Goal: Task Accomplishment & Management: Manage account settings

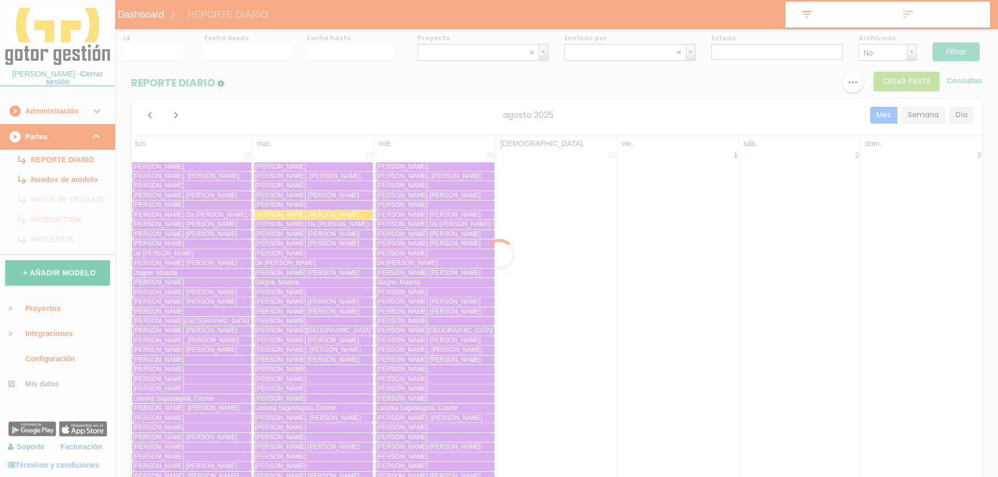
select select
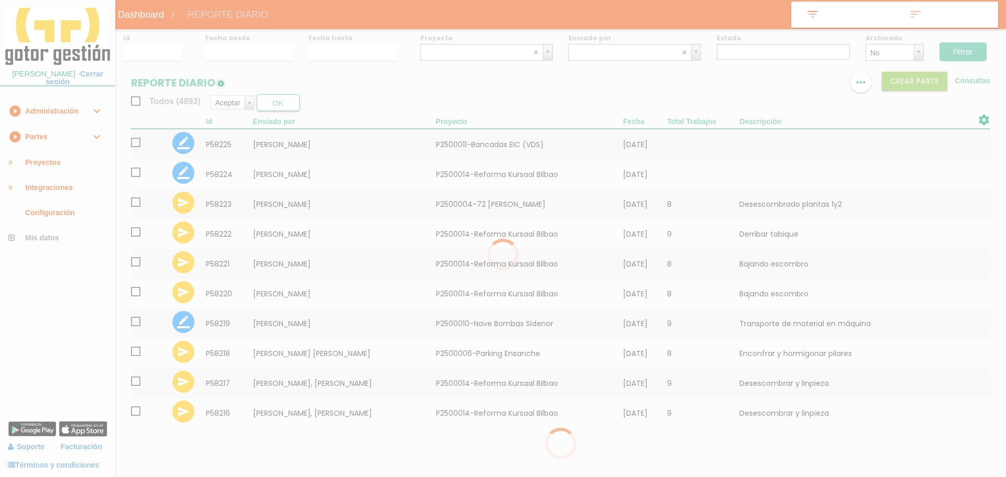
select select
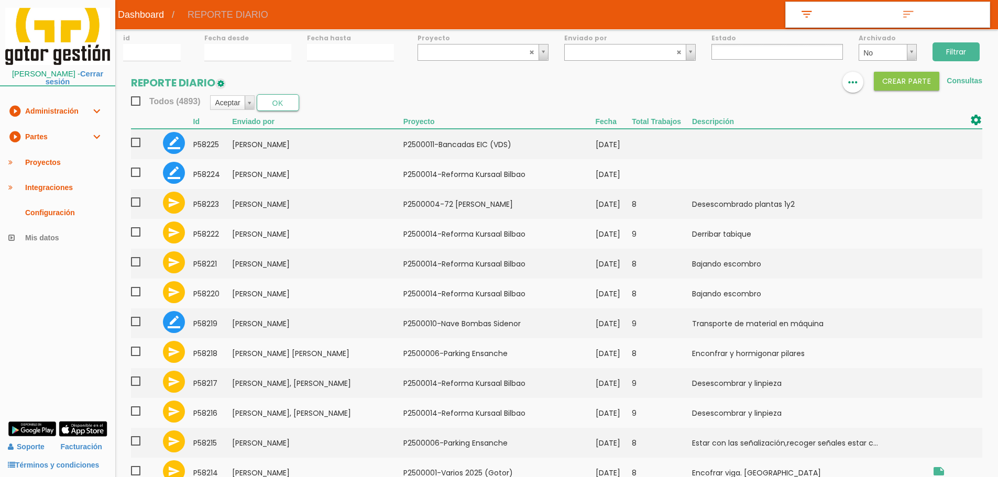
click at [794, 85] on img at bounding box center [790, 82] width 13 height 13
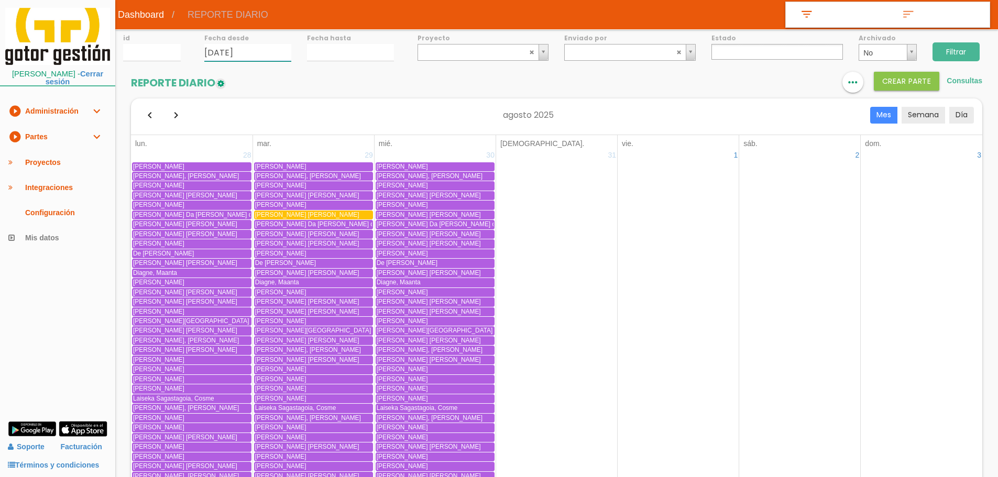
click at [282, 51] on input "12/08/2025" at bounding box center [247, 52] width 87 height 17
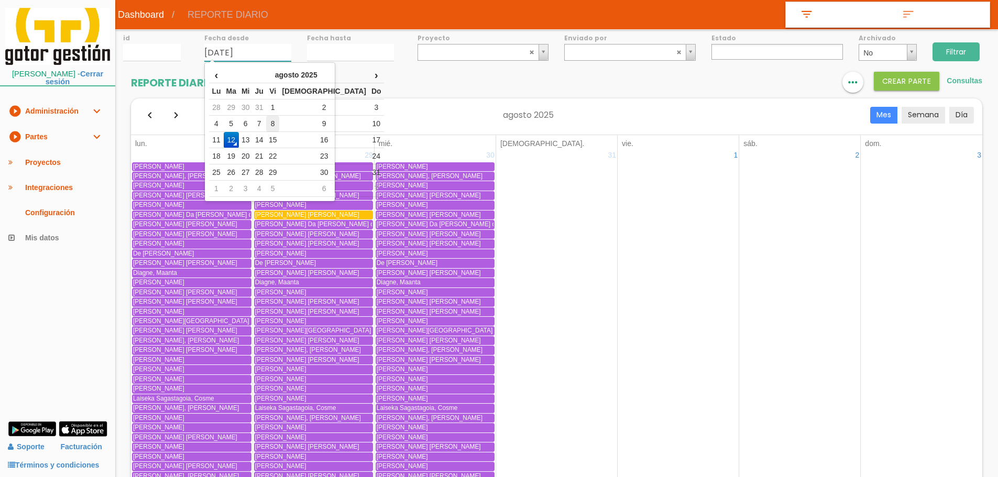
click at [280, 123] on td "8" at bounding box center [273, 124] width 14 height 16
type input "[DATE]"
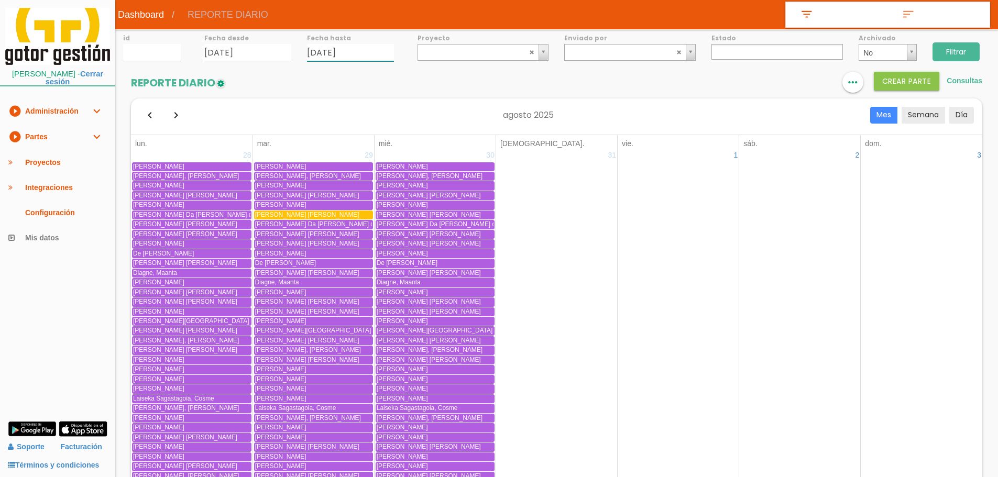
click at [338, 57] on input "12/08/2025" at bounding box center [350, 52] width 87 height 17
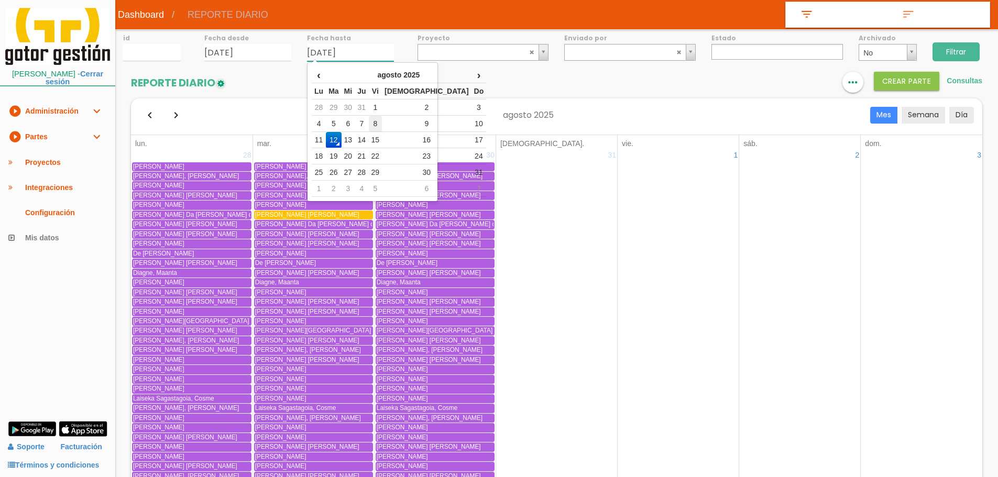
click at [382, 123] on td "8" at bounding box center [376, 124] width 14 height 16
type input "[DATE]"
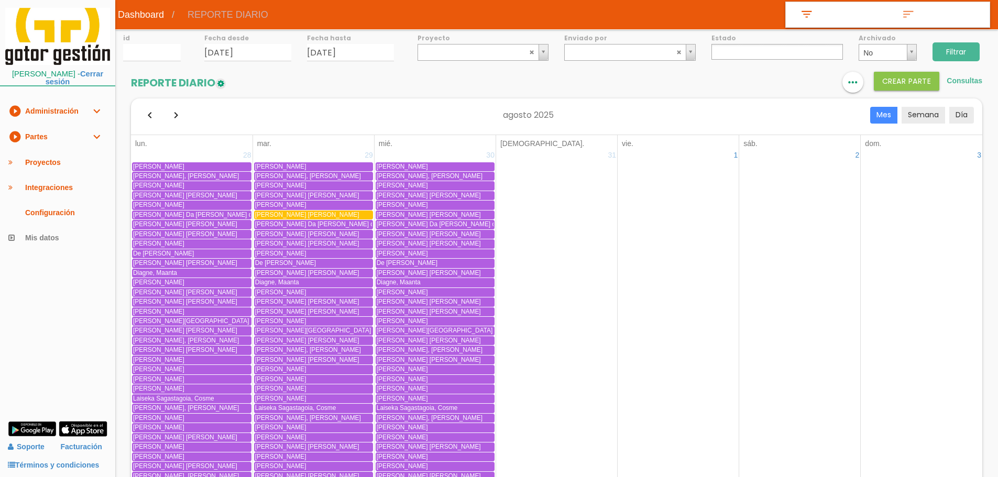
click at [970, 48] on input "Filtrar" at bounding box center [955, 51] width 47 height 19
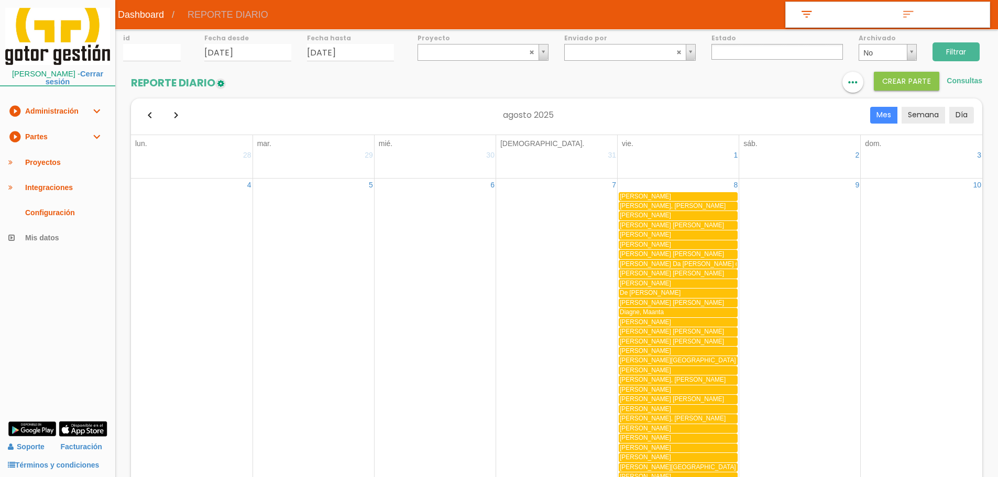
select select
click at [781, 87] on link "format_list_bulleted" at bounding box center [789, 82] width 21 height 21
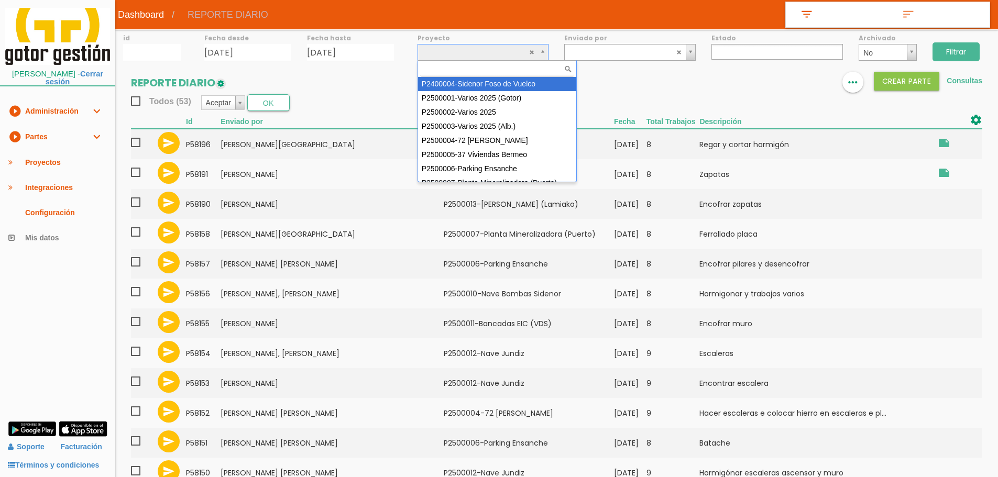
select select "81"
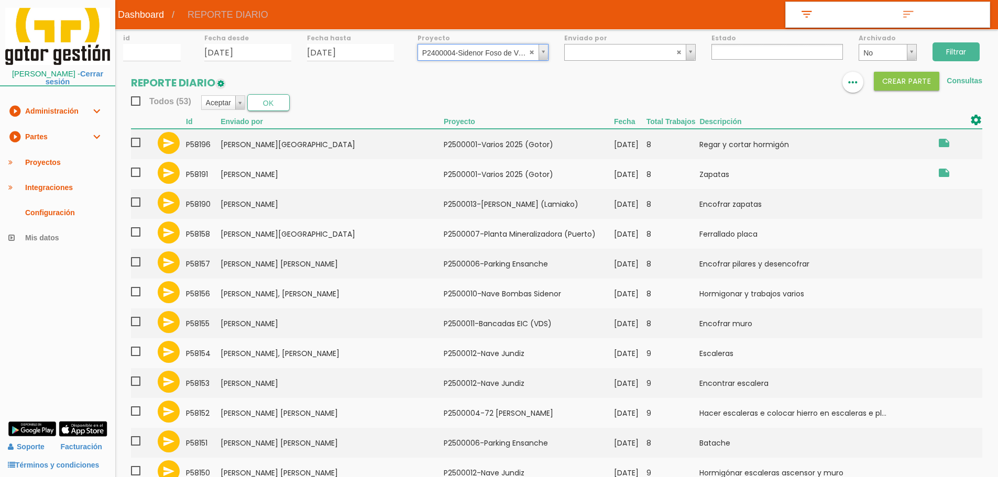
drag, startPoint x: 935, startPoint y: 51, endPoint x: 927, endPoint y: 52, distance: 8.4
click at [936, 50] on input "Filtrar" at bounding box center [955, 51] width 47 height 19
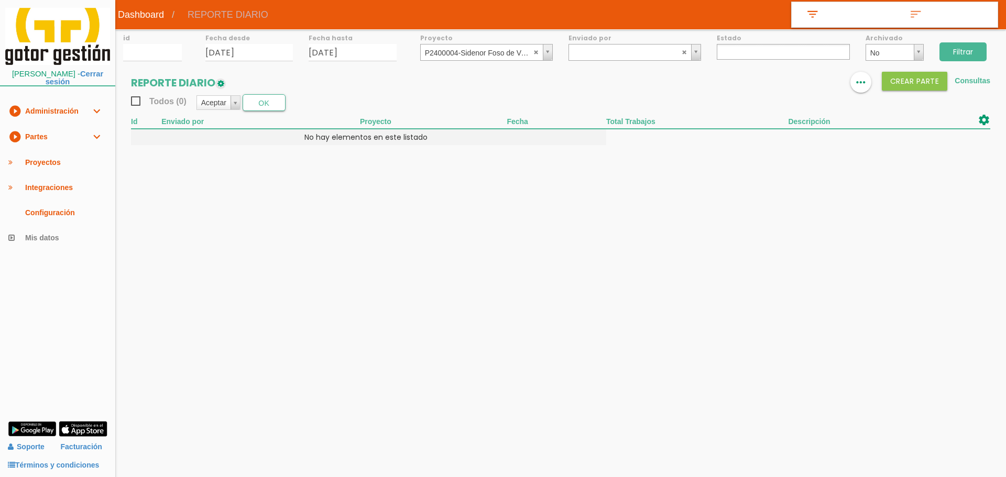
select select
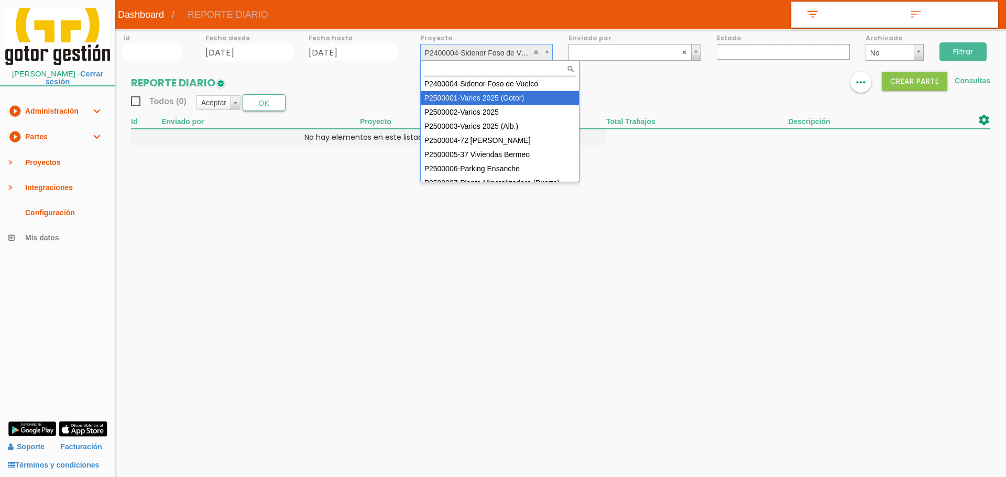
select select "83"
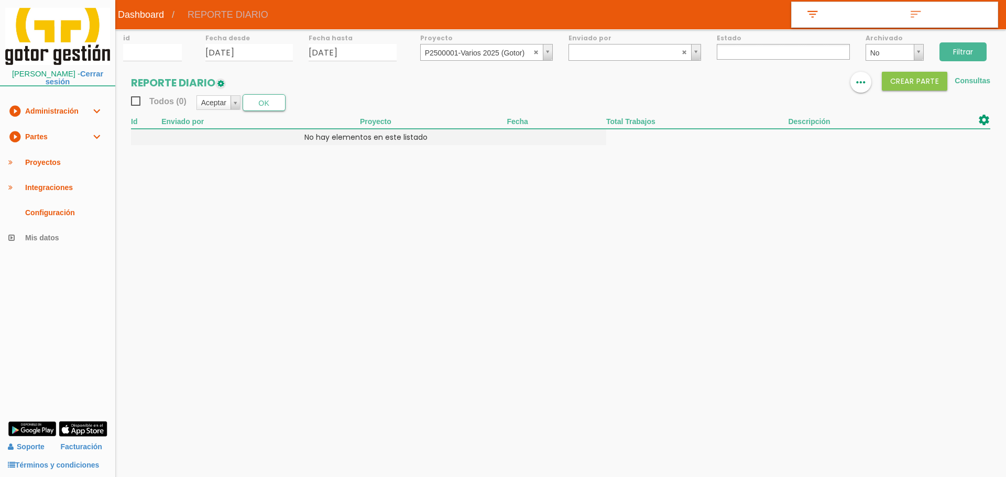
click at [953, 48] on input "Filtrar" at bounding box center [962, 51] width 47 height 19
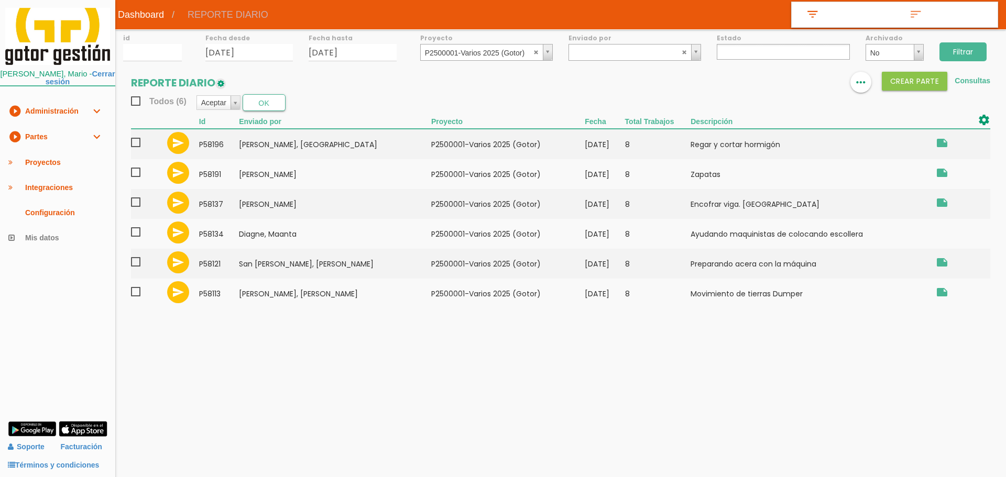
select select
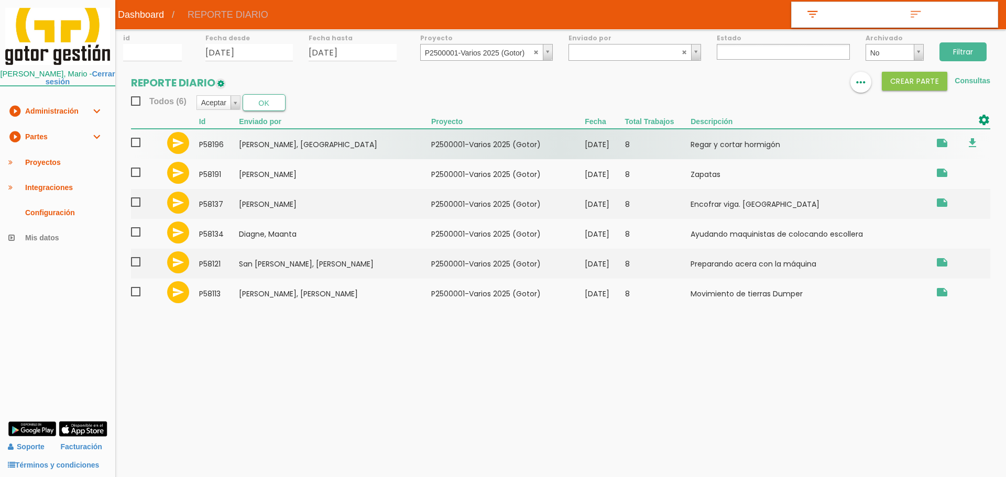
click at [136, 142] on span at bounding box center [140, 142] width 18 height 13
click at [0, 0] on input "checkbox" at bounding box center [0, 0] width 0 height 0
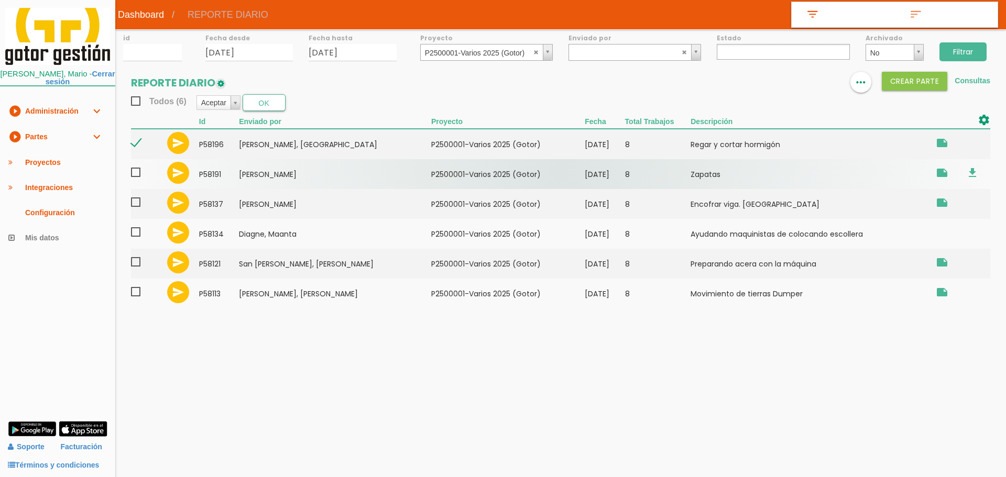
click at [135, 167] on span at bounding box center [140, 172] width 18 height 13
click at [0, 0] on input "checkbox" at bounding box center [0, 0] width 0 height 0
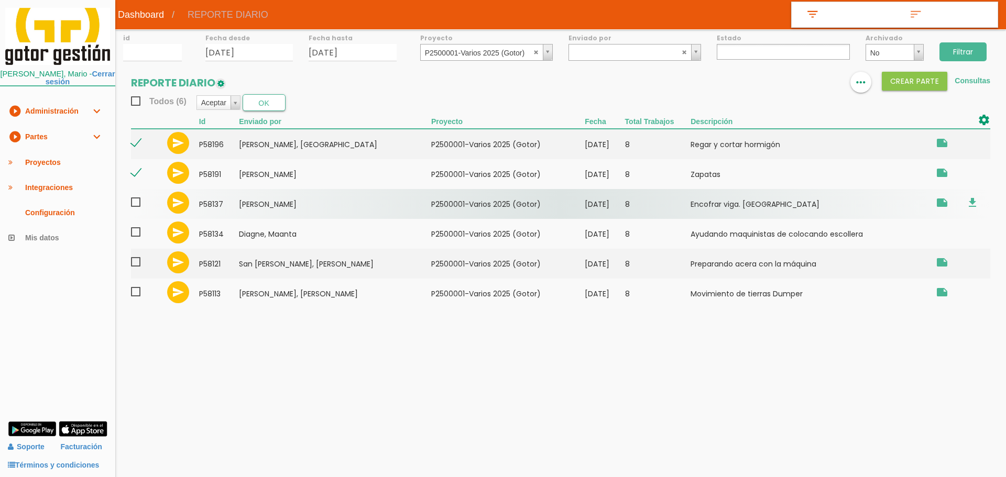
click at [138, 197] on span at bounding box center [140, 202] width 18 height 13
click at [0, 0] on input "checkbox" at bounding box center [0, 0] width 0 height 0
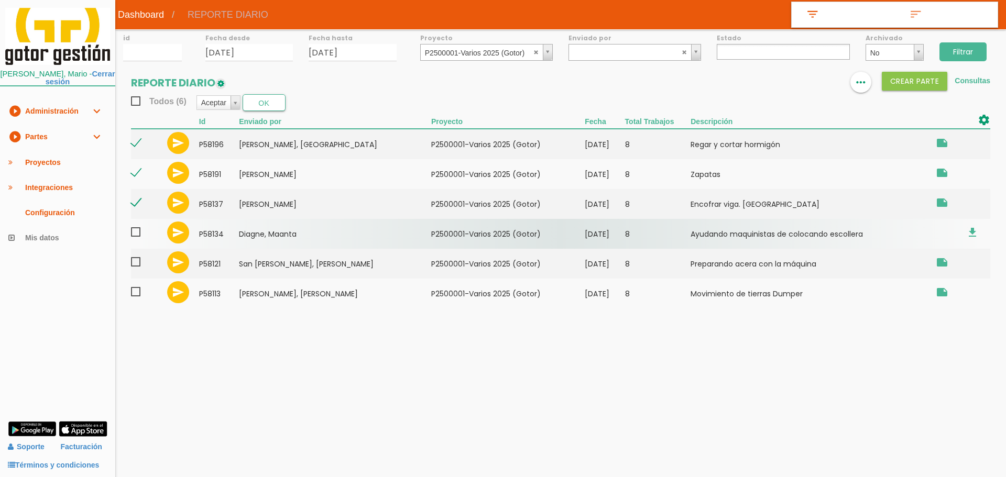
drag, startPoint x: 135, startPoint y: 228, endPoint x: 133, endPoint y: 244, distance: 16.4
click at [135, 229] on span at bounding box center [140, 232] width 18 height 13
click at [0, 0] on input "checkbox" at bounding box center [0, 0] width 0 height 0
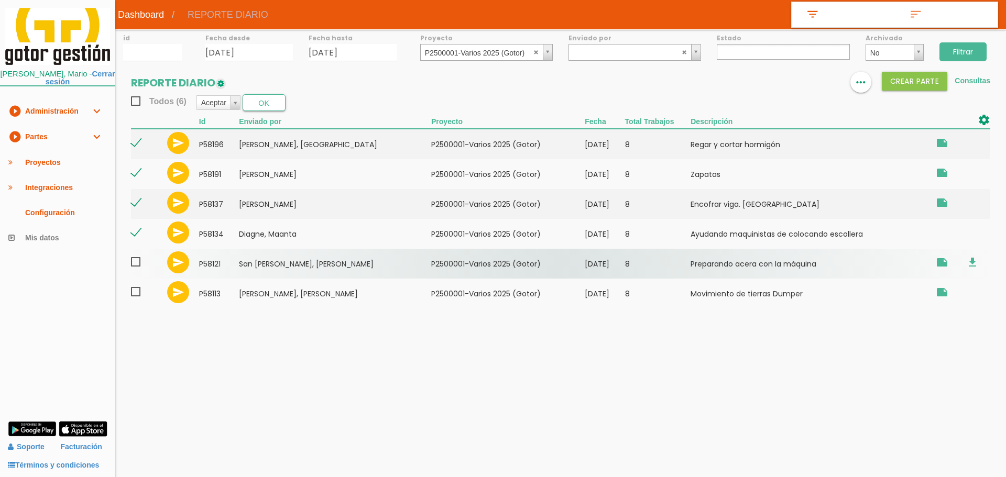
click at [134, 262] on span at bounding box center [140, 262] width 18 height 13
click at [0, 0] on input "checkbox" at bounding box center [0, 0] width 0 height 0
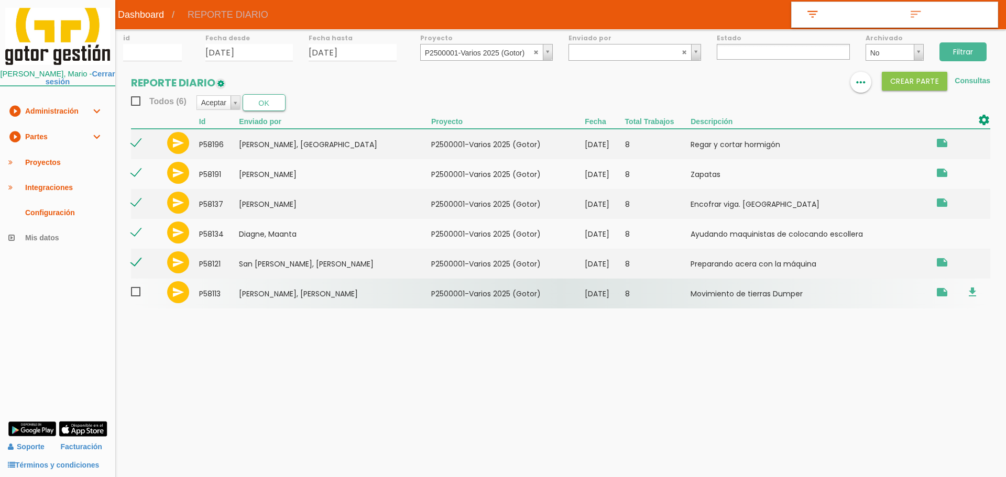
click at [138, 292] on span at bounding box center [140, 291] width 18 height 13
click at [0, 0] on input "checkbox" at bounding box center [0, 0] width 0 height 0
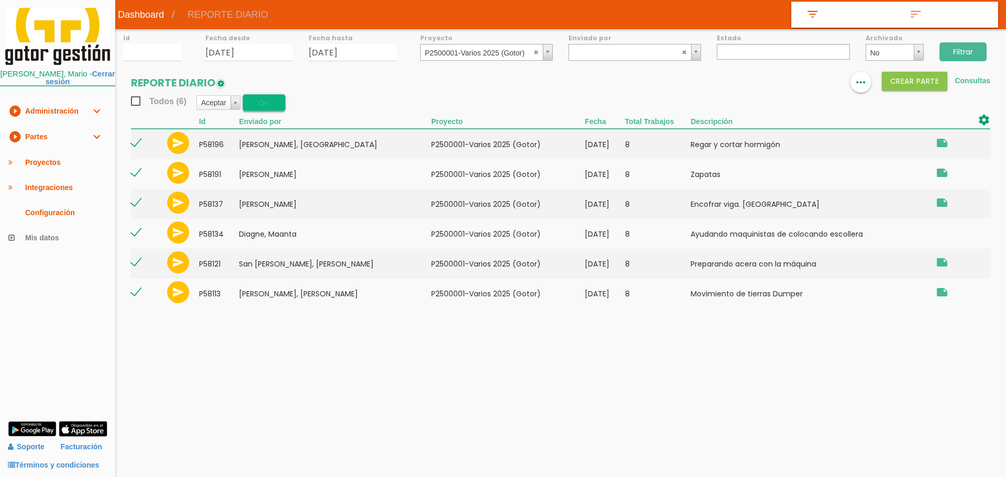
click at [263, 104] on button "OK" at bounding box center [264, 102] width 43 height 17
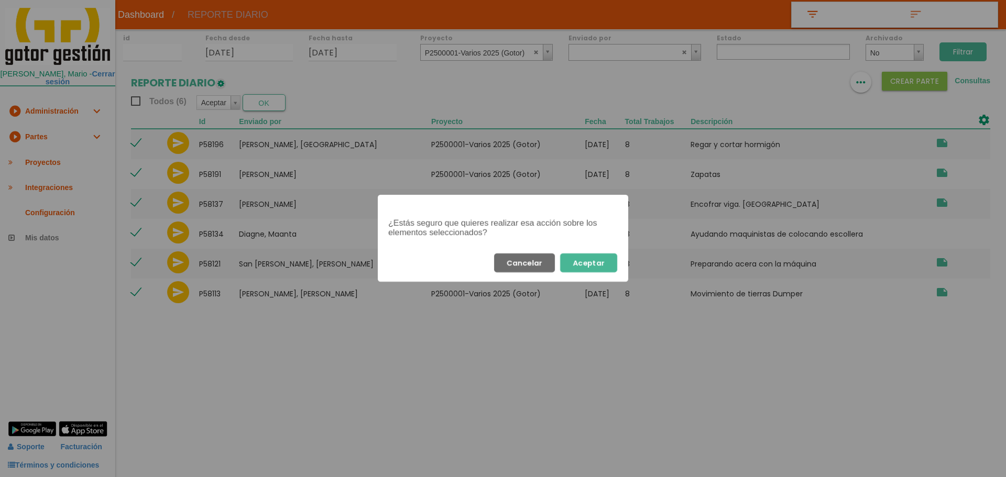
click at [574, 261] on button "Aceptar" at bounding box center [588, 262] width 57 height 19
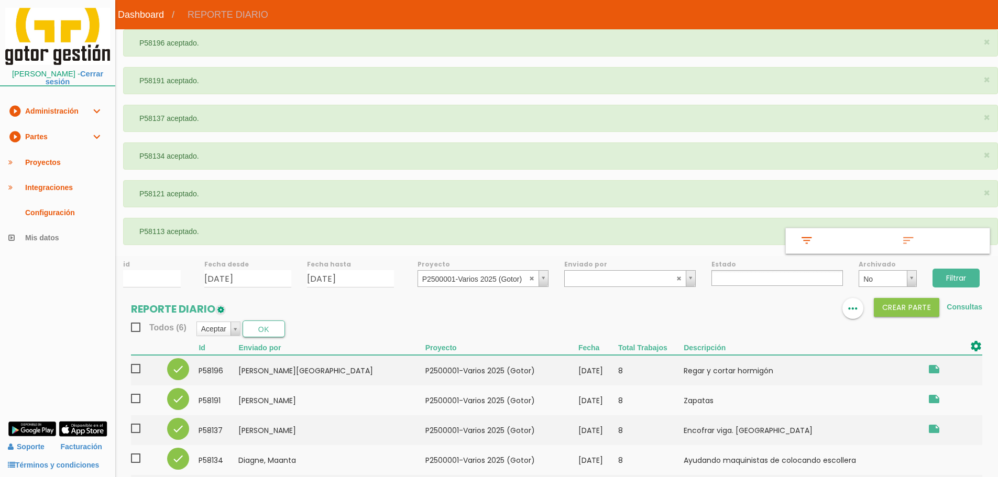
select select
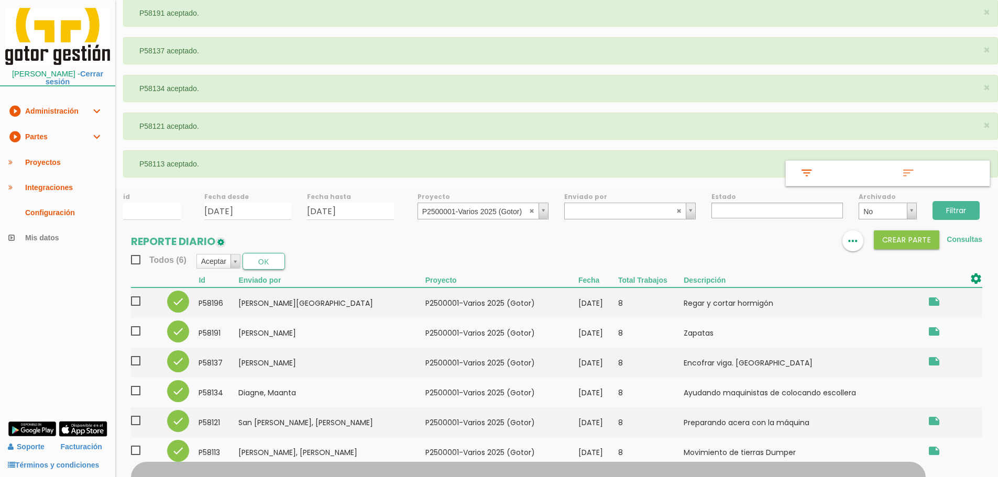
scroll to position [68, 0]
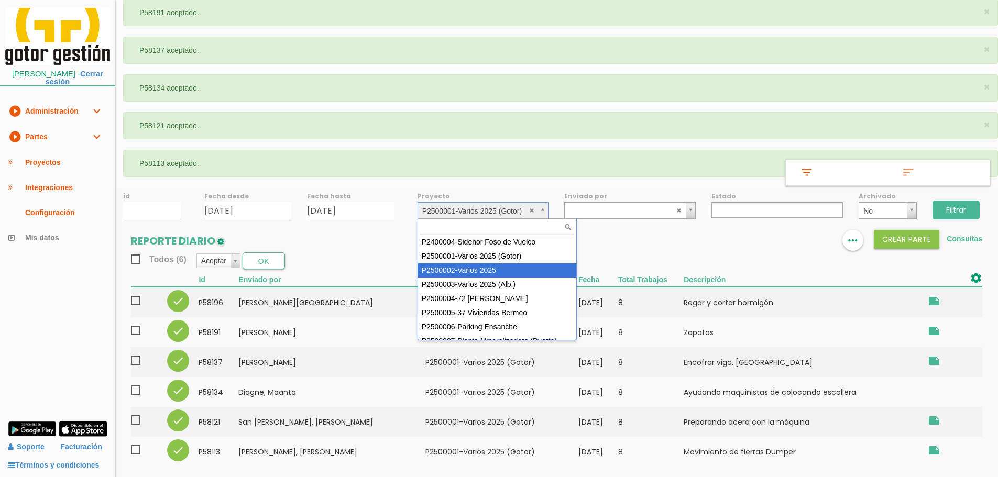
select select "84"
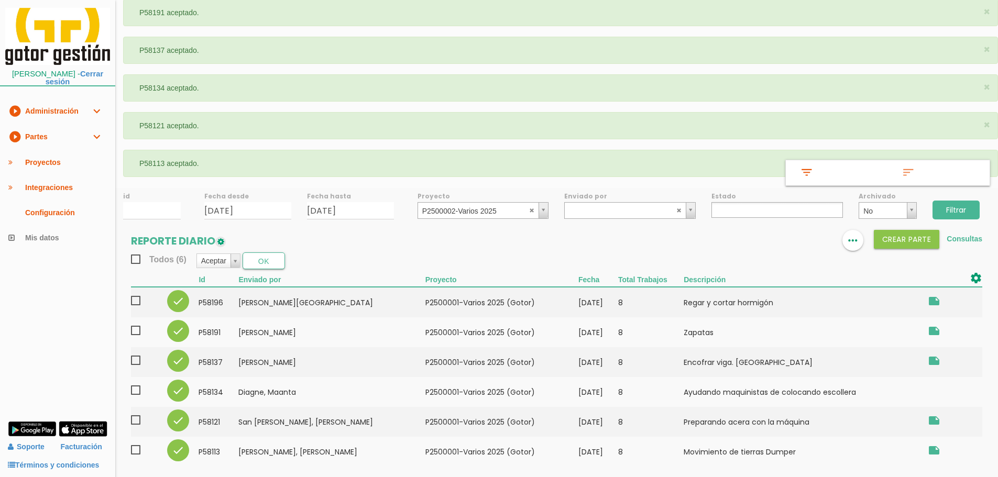
click at [959, 214] on input "Filtrar" at bounding box center [955, 210] width 47 height 19
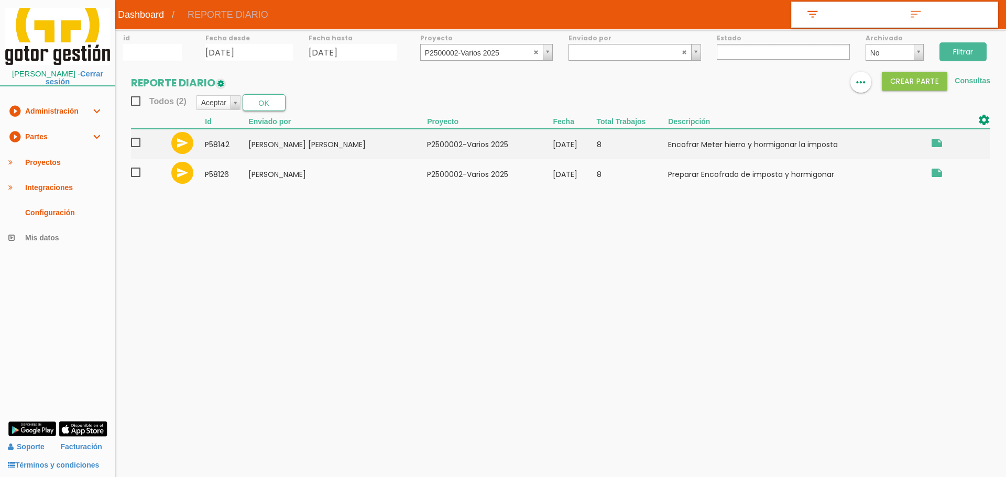
select select
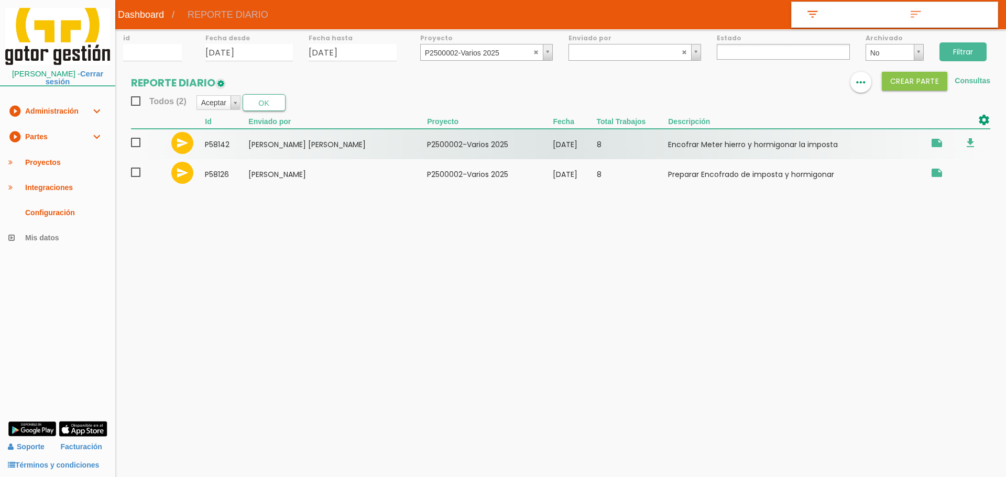
click at [135, 142] on span at bounding box center [140, 142] width 18 height 13
click at [0, 0] on input "checkbox" at bounding box center [0, 0] width 0 height 0
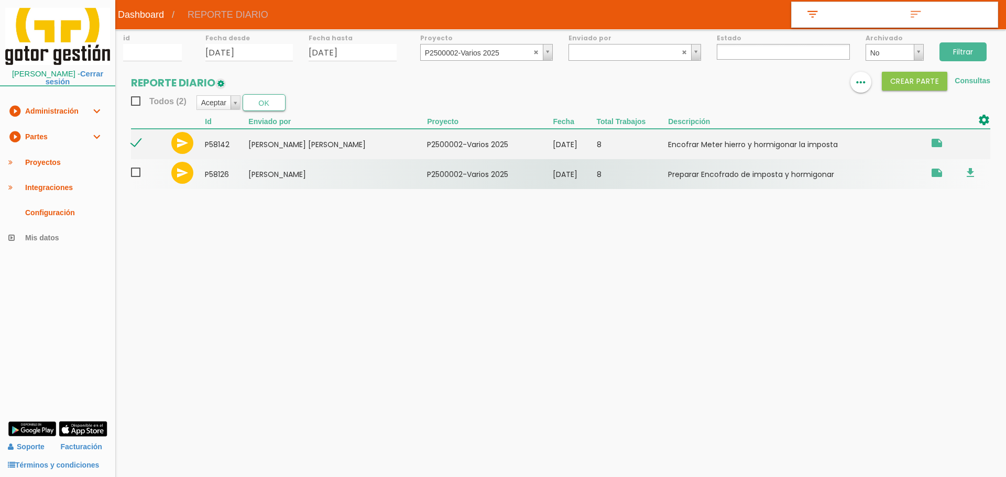
click at [141, 172] on span at bounding box center [140, 172] width 18 height 13
click at [0, 0] on input "checkbox" at bounding box center [0, 0] width 0 height 0
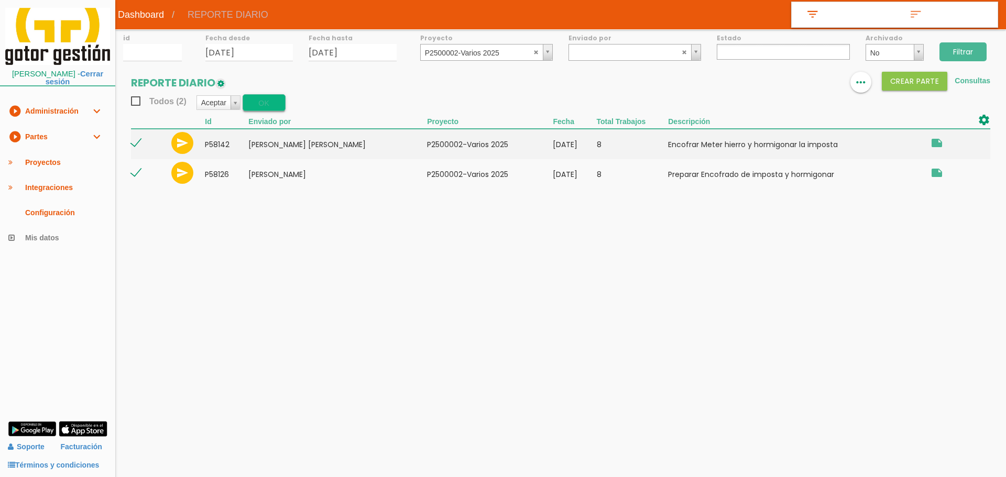
click at [258, 104] on button "OK" at bounding box center [264, 102] width 43 height 17
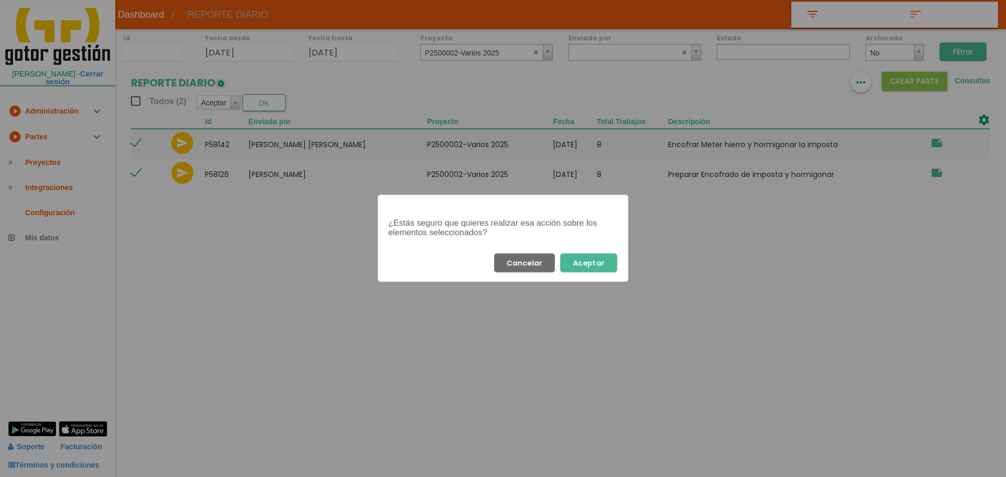
click at [608, 259] on button "Aceptar" at bounding box center [588, 262] width 57 height 19
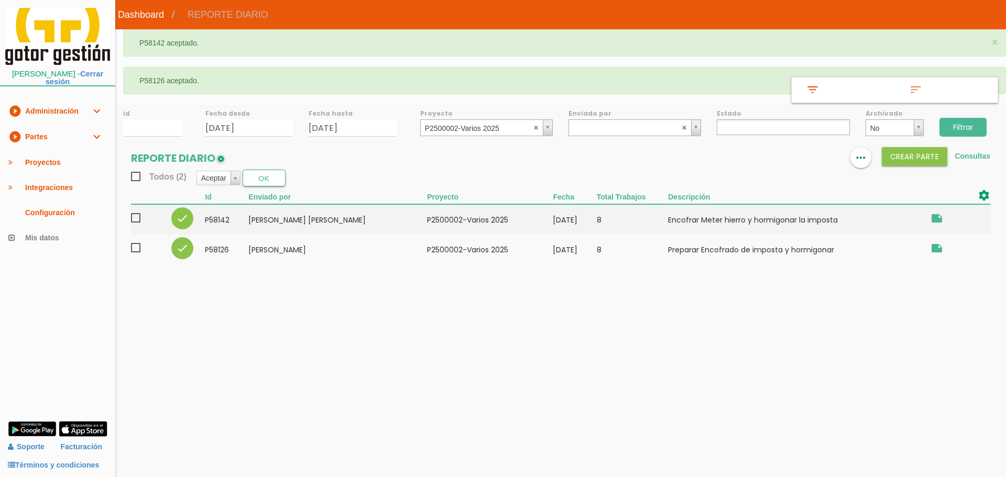
select select
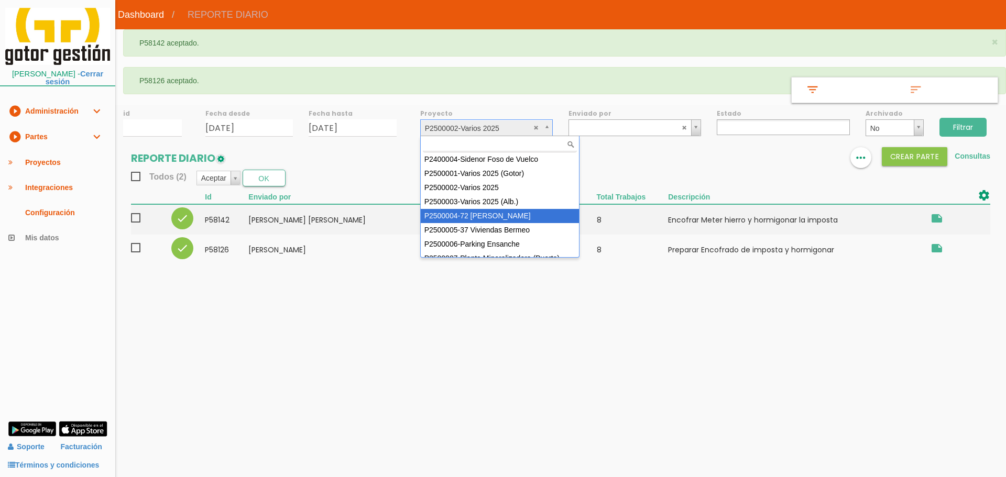
select select "86"
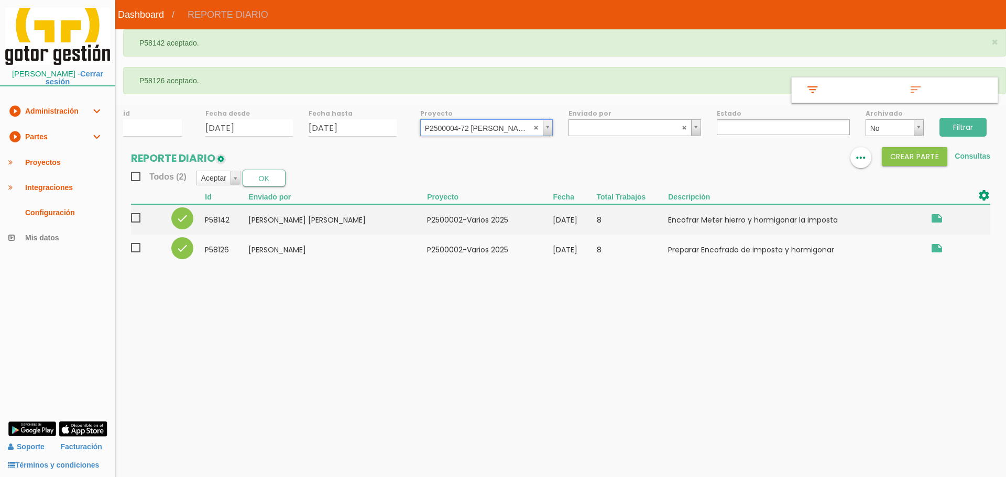
click at [956, 120] on input "Filtrar" at bounding box center [962, 127] width 47 height 19
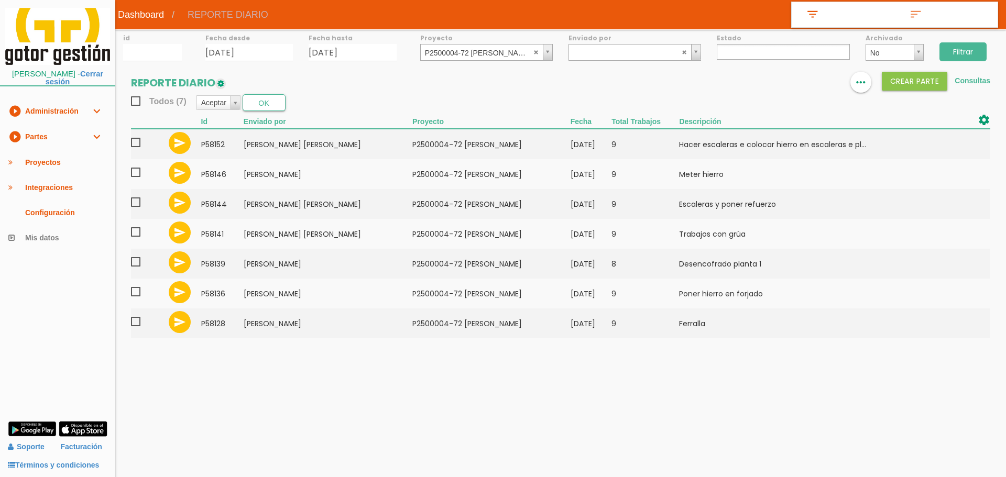
select select
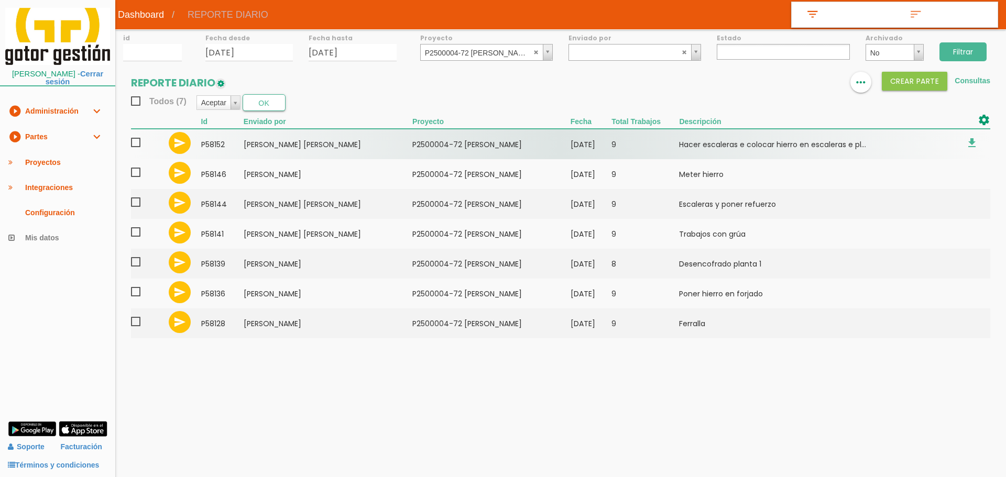
click at [136, 140] on span at bounding box center [140, 142] width 18 height 13
click at [0, 0] on input "checkbox" at bounding box center [0, 0] width 0 height 0
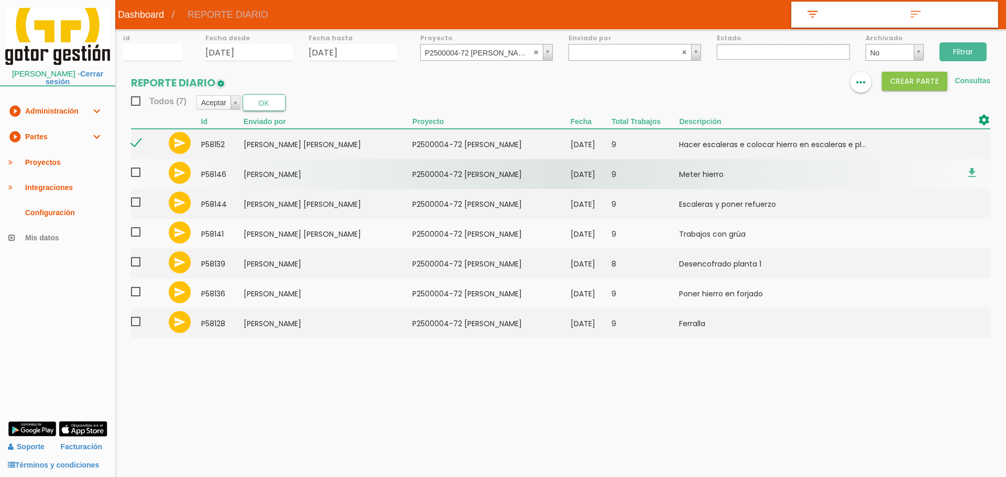
click at [137, 170] on span at bounding box center [140, 172] width 18 height 13
click at [0, 0] on input "checkbox" at bounding box center [0, 0] width 0 height 0
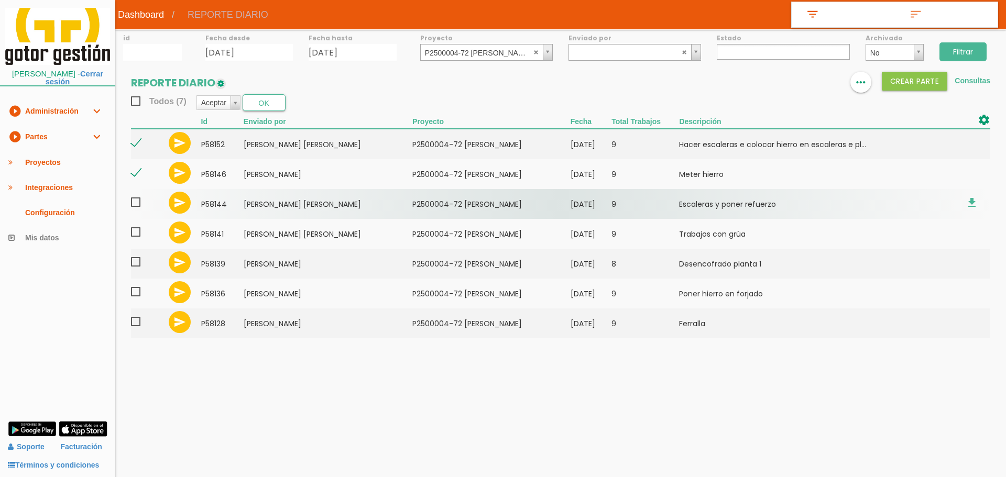
click at [142, 199] on span at bounding box center [140, 202] width 18 height 13
click at [0, 0] on input "checkbox" at bounding box center [0, 0] width 0 height 0
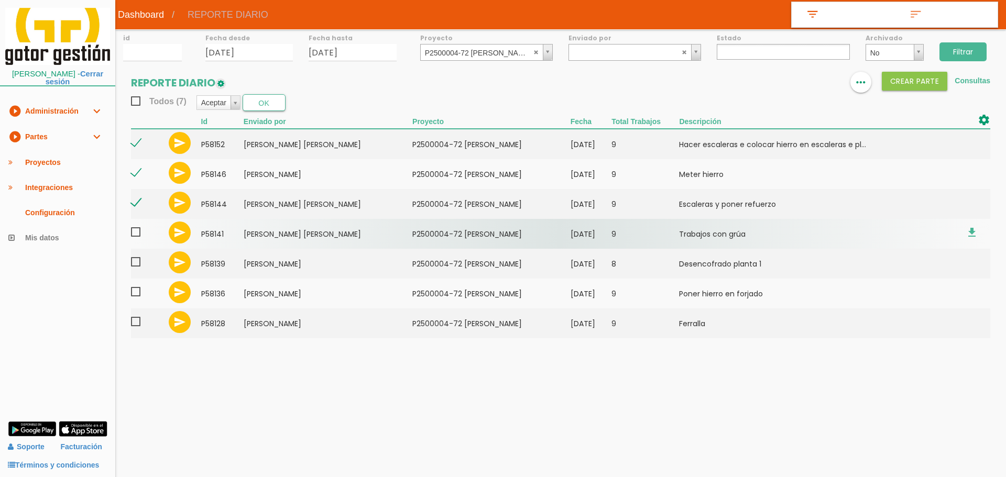
click at [138, 237] on span at bounding box center [140, 232] width 18 height 13
click at [0, 0] on input "checkbox" at bounding box center [0, 0] width 0 height 0
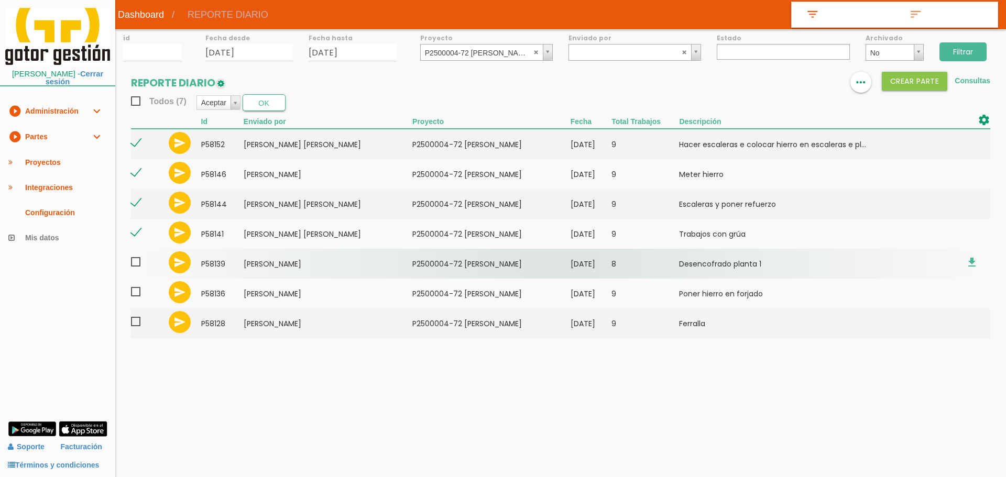
click at [138, 264] on span at bounding box center [140, 262] width 18 height 13
click at [0, 0] on input "checkbox" at bounding box center [0, 0] width 0 height 0
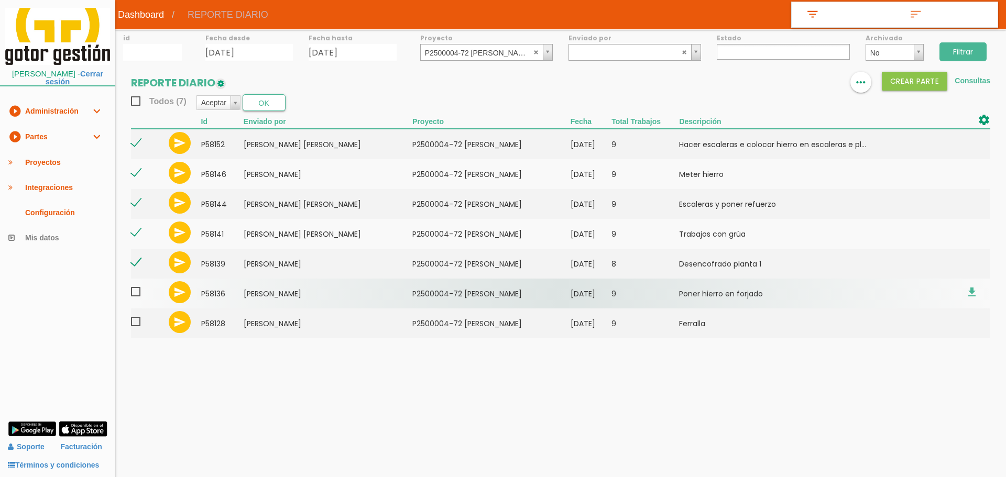
click at [139, 292] on span at bounding box center [140, 291] width 18 height 13
click at [0, 0] on input "checkbox" at bounding box center [0, 0] width 0 height 0
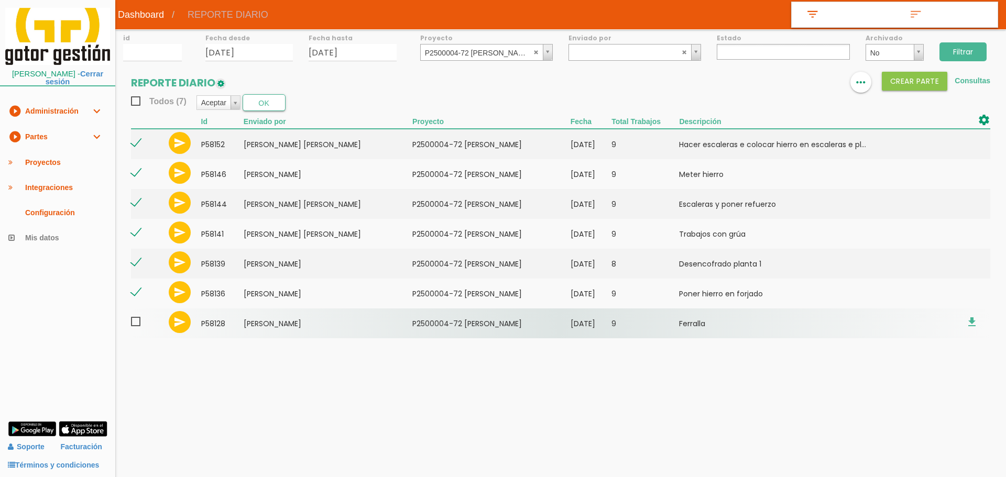
click at [139, 327] on span at bounding box center [140, 321] width 18 height 13
click at [0, 0] on input "checkbox" at bounding box center [0, 0] width 0 height 0
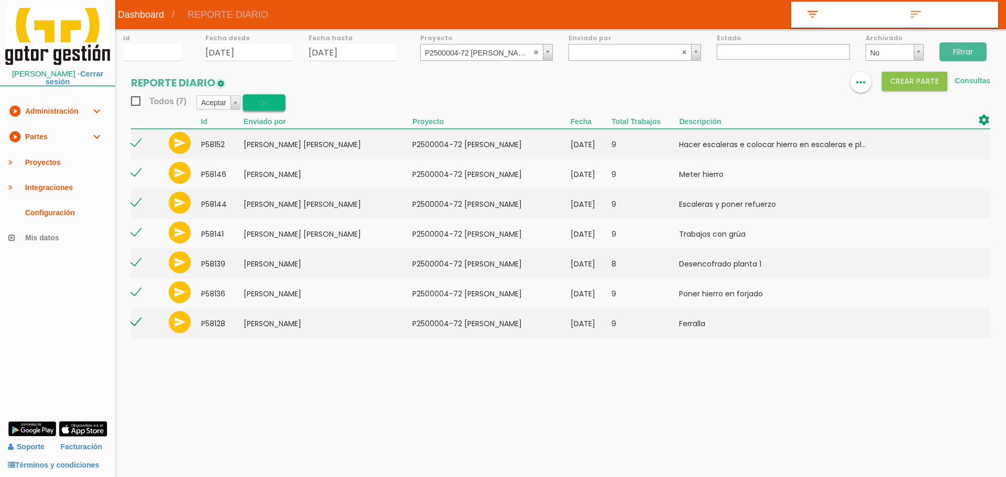
click at [261, 103] on button "OK" at bounding box center [264, 102] width 43 height 17
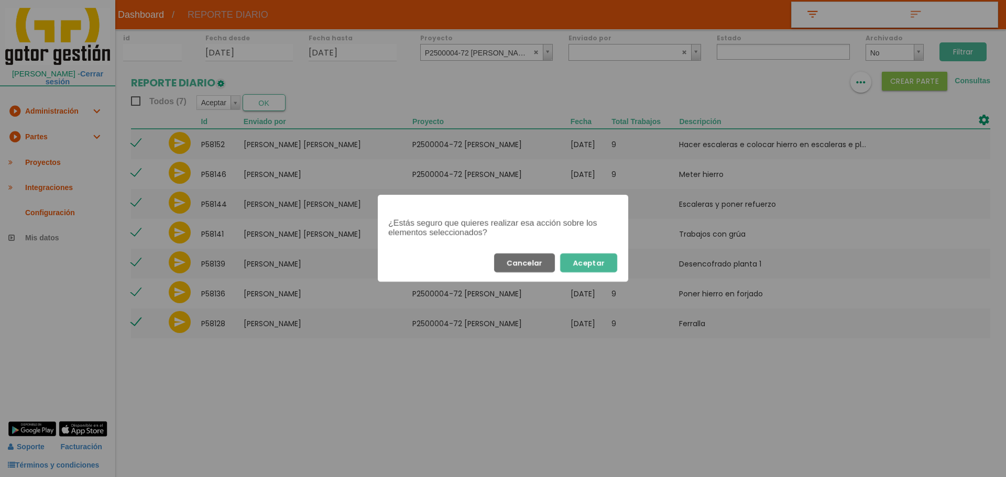
click at [592, 257] on button "Aceptar" at bounding box center [588, 262] width 57 height 19
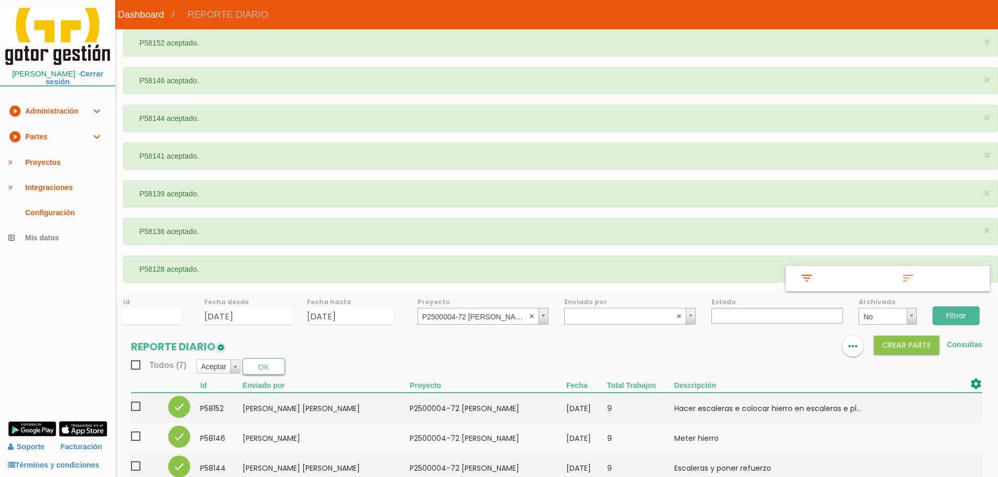
select select
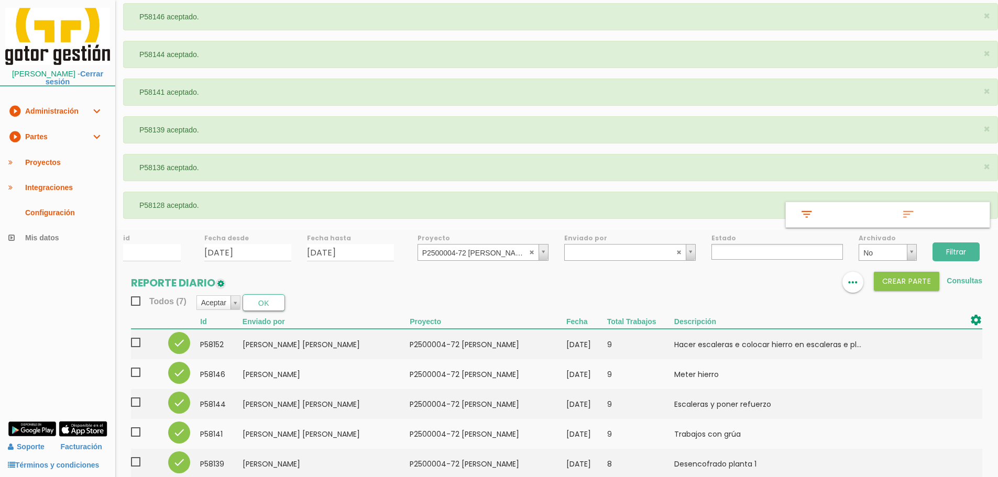
scroll to position [136, 0]
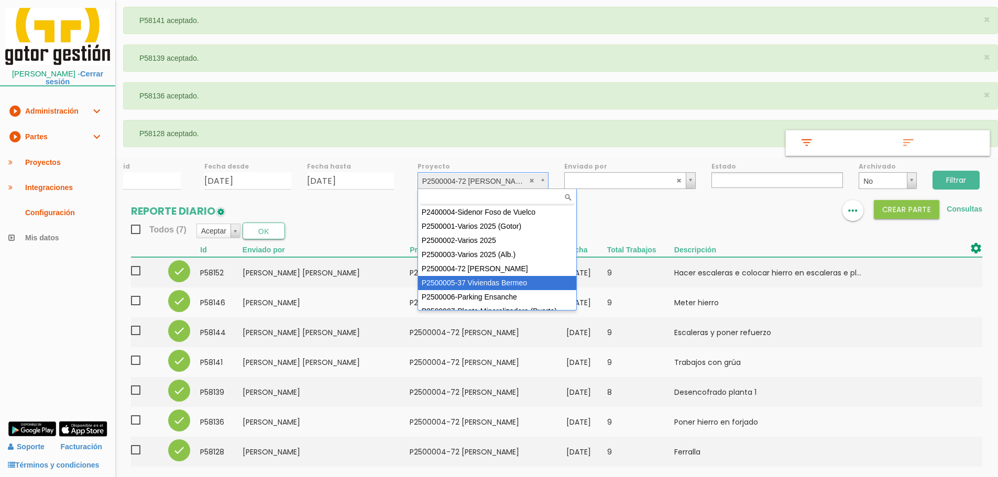
select select "87"
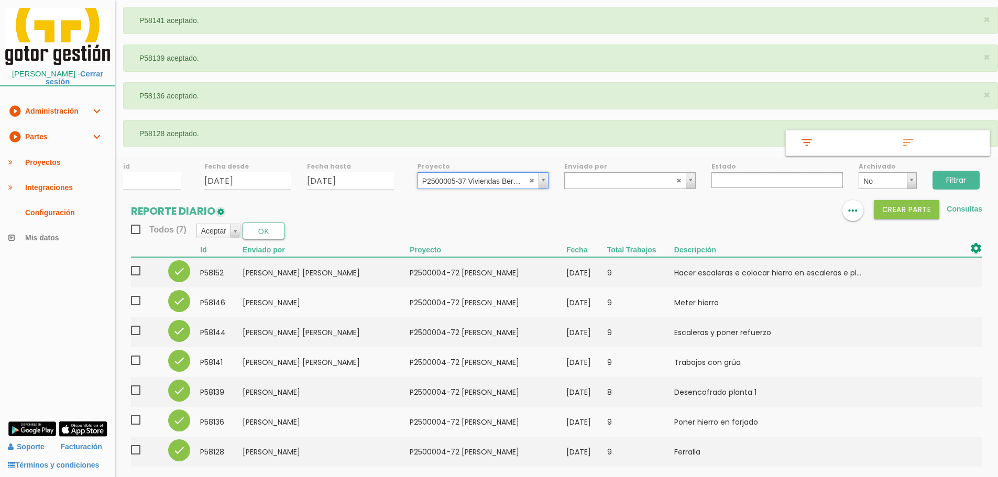
click at [942, 178] on input "Filtrar" at bounding box center [955, 180] width 47 height 19
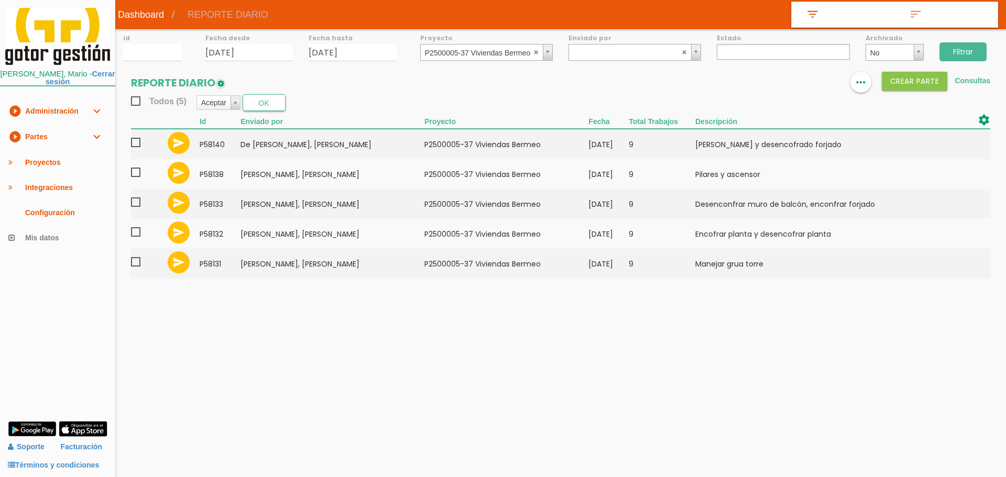
select select
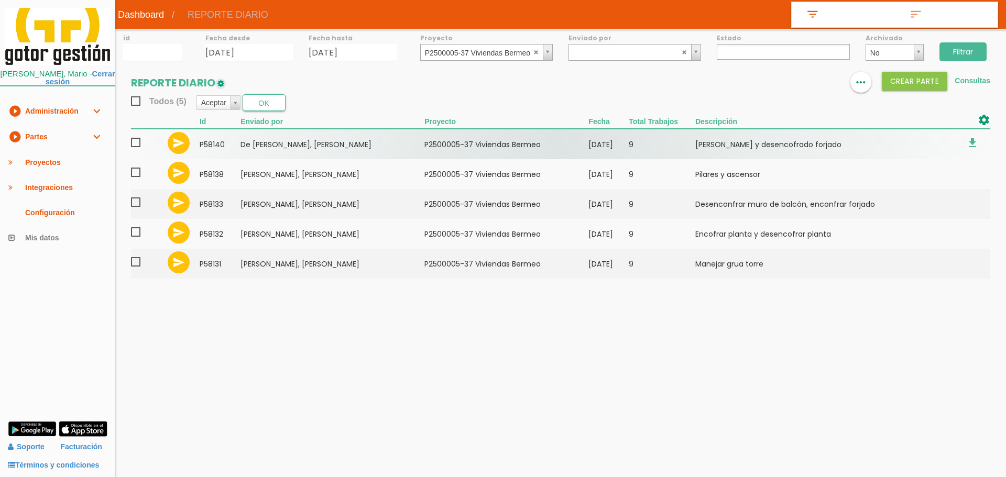
click at [136, 140] on span at bounding box center [140, 142] width 18 height 13
click at [0, 0] on input "checkbox" at bounding box center [0, 0] width 0 height 0
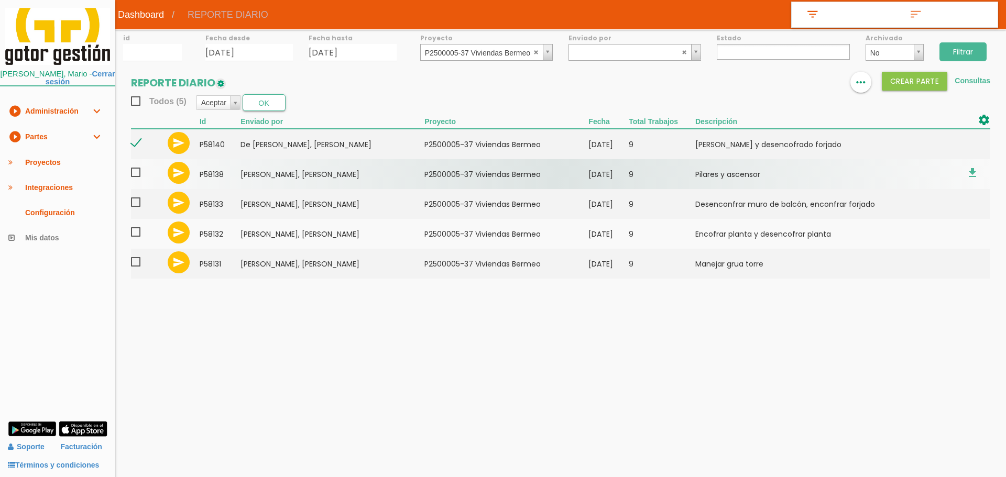
click at [136, 169] on span at bounding box center [140, 172] width 18 height 13
click at [0, 0] on input "checkbox" at bounding box center [0, 0] width 0 height 0
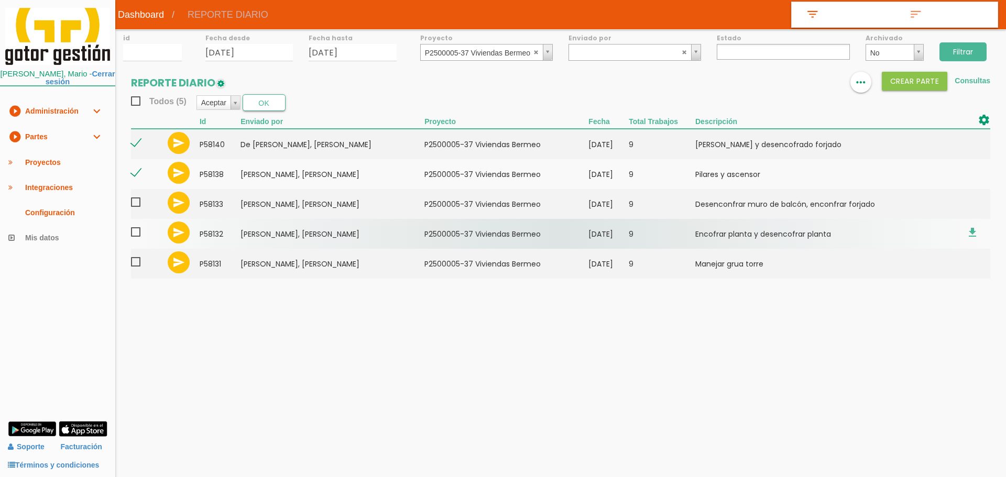
click at [139, 221] on td at bounding box center [147, 234] width 32 height 30
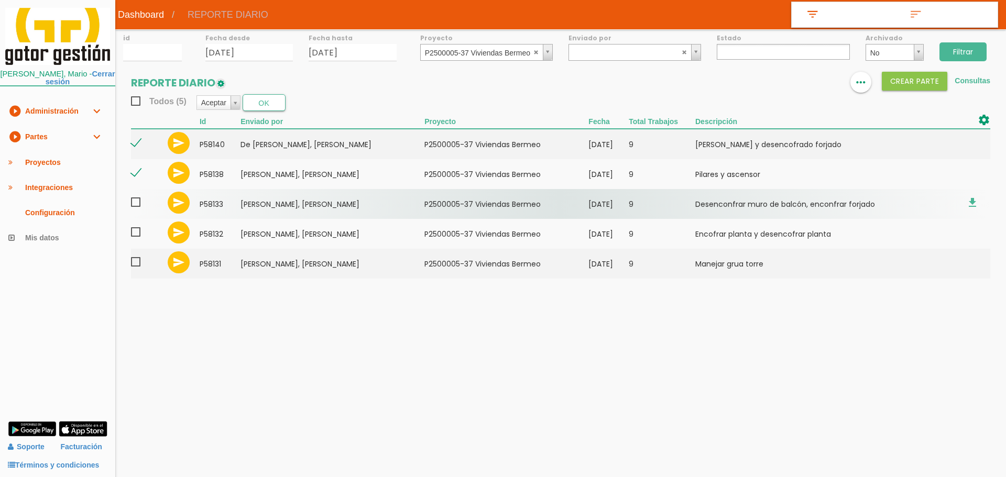
click at [141, 204] on span at bounding box center [140, 202] width 18 height 13
click at [0, 0] on input "checkbox" at bounding box center [0, 0] width 0 height 0
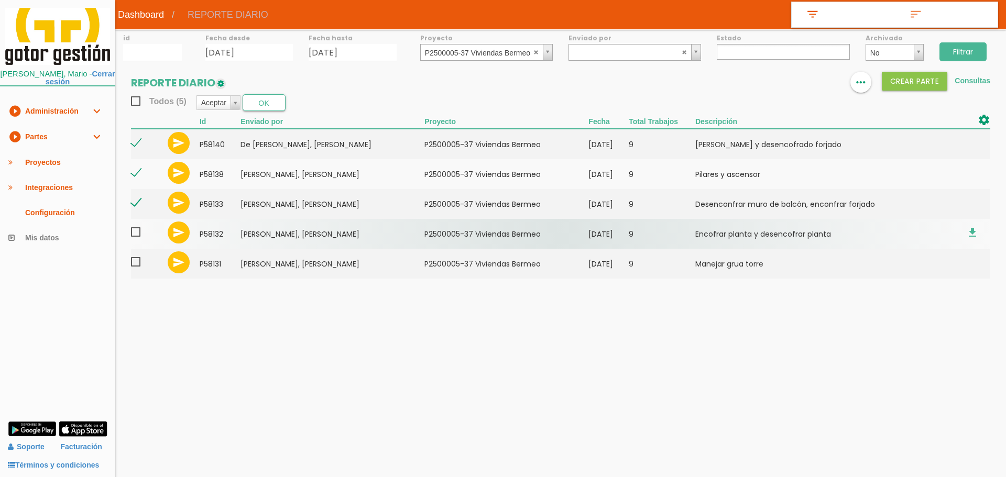
click at [131, 237] on span at bounding box center [140, 232] width 18 height 13
click at [0, 0] on input "checkbox" at bounding box center [0, 0] width 0 height 0
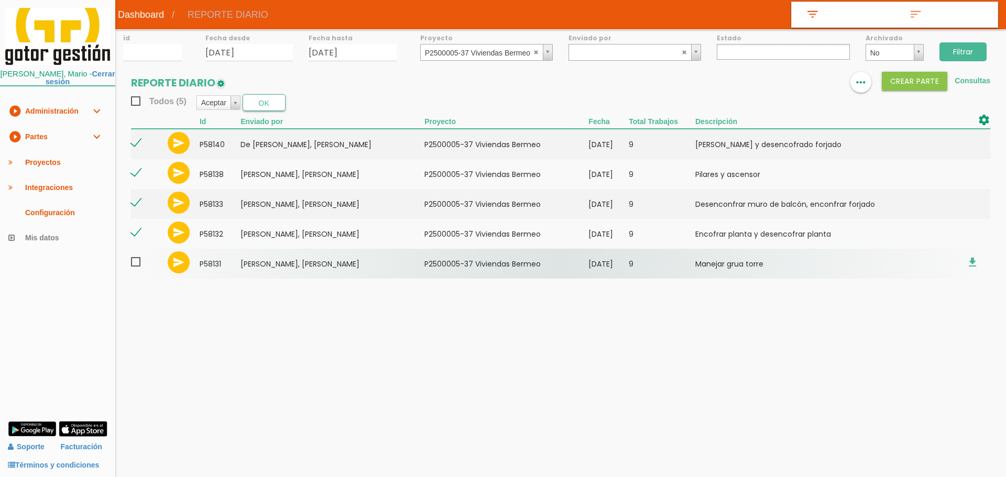
click at [134, 256] on span at bounding box center [140, 262] width 18 height 13
click at [0, 0] on input "checkbox" at bounding box center [0, 0] width 0 height 0
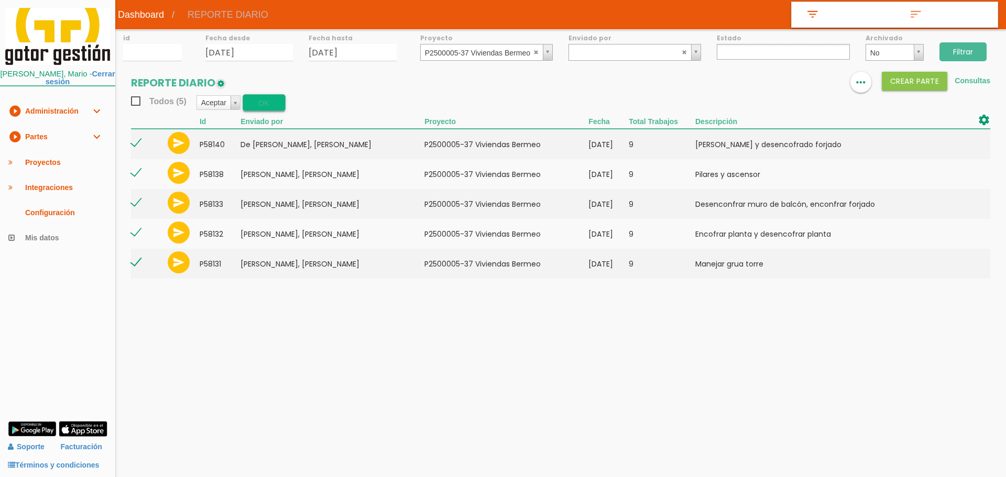
click at [267, 106] on button "OK" at bounding box center [264, 102] width 43 height 17
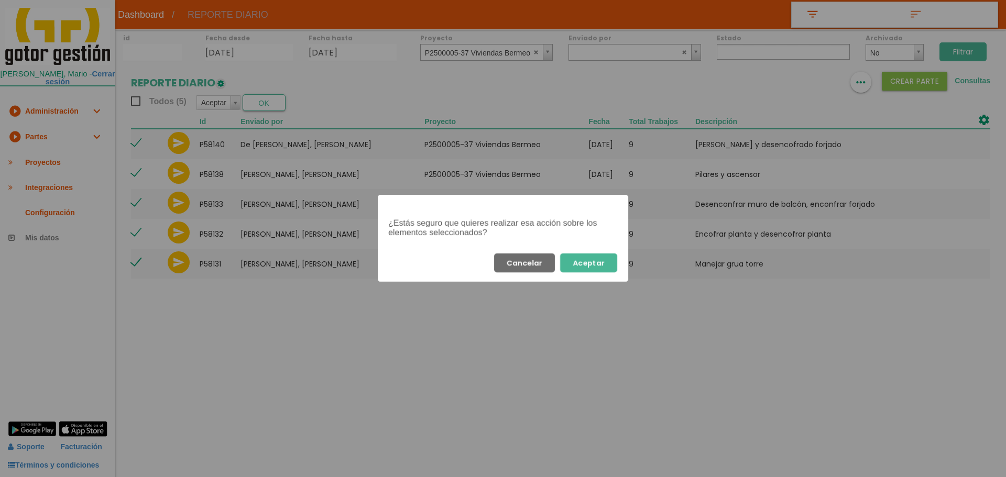
click at [604, 259] on button "Aceptar" at bounding box center [588, 262] width 57 height 19
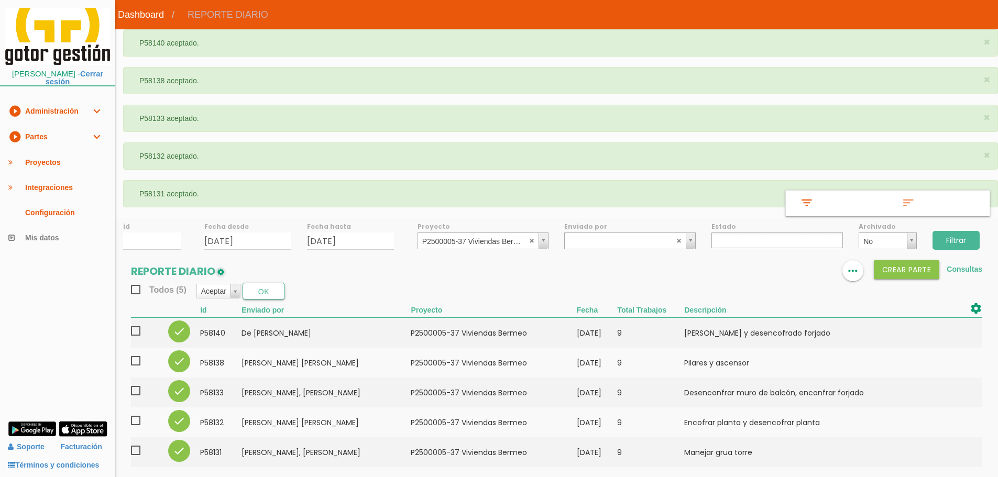
select select
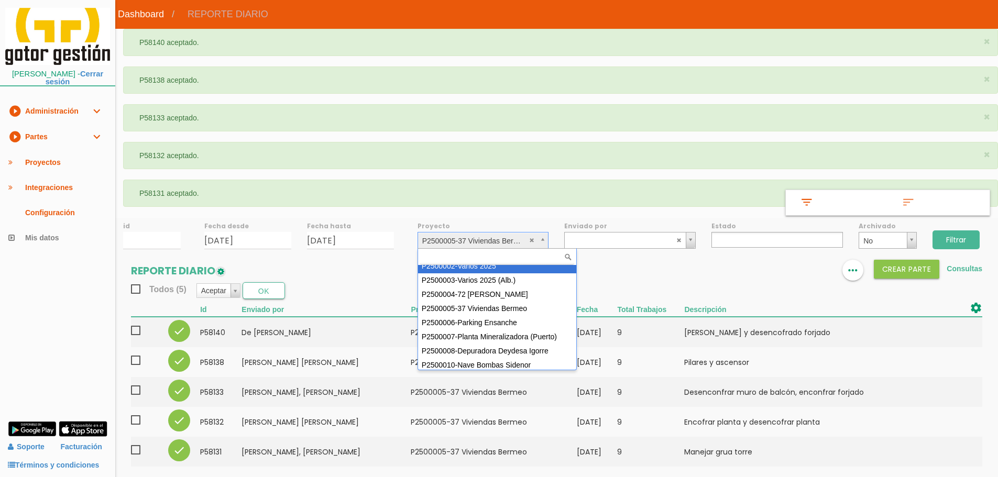
scroll to position [52, 0]
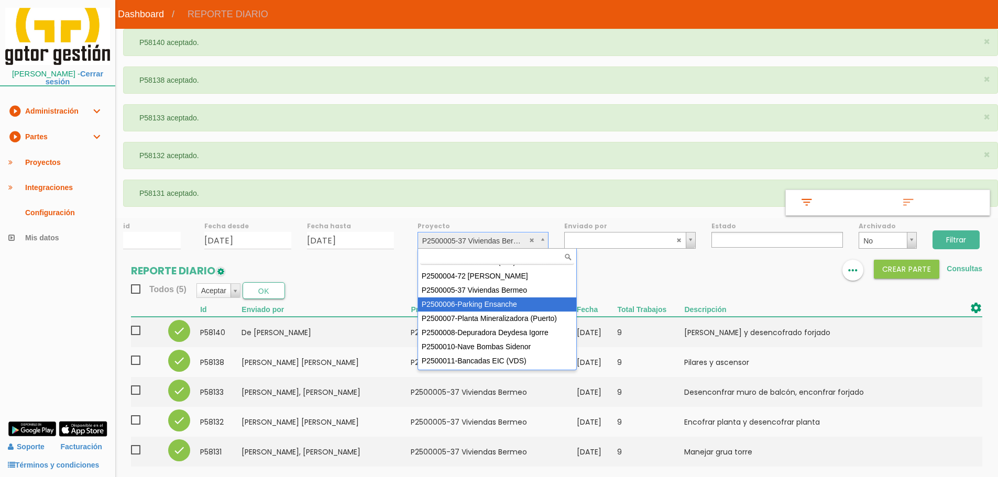
select select "88"
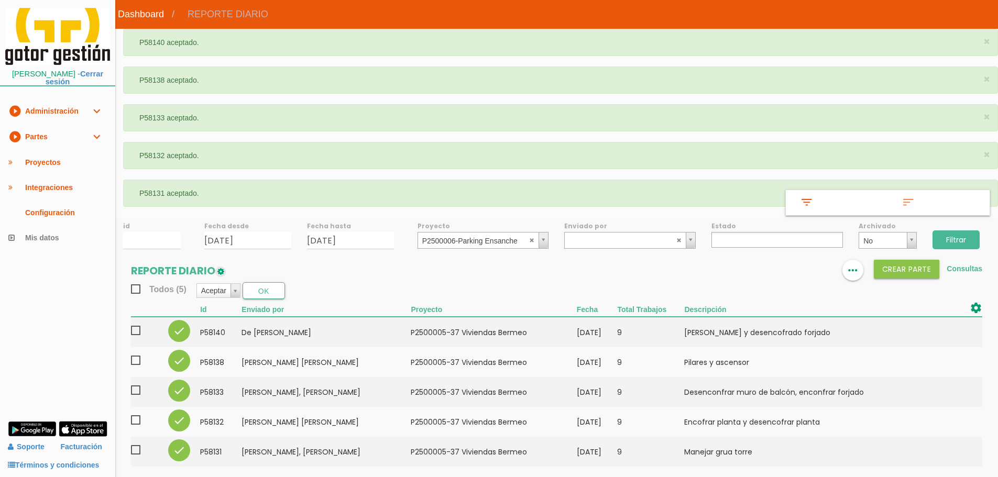
click at [943, 238] on input "Filtrar" at bounding box center [955, 239] width 47 height 19
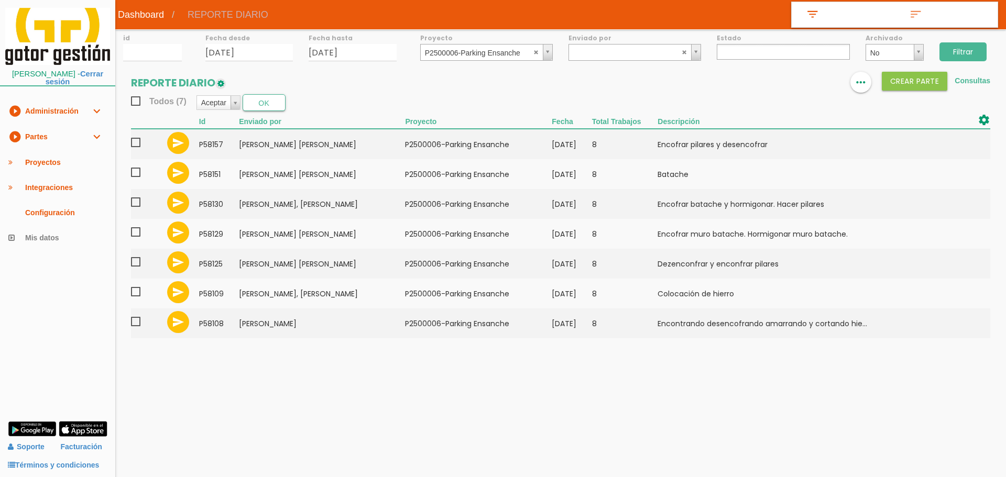
select select
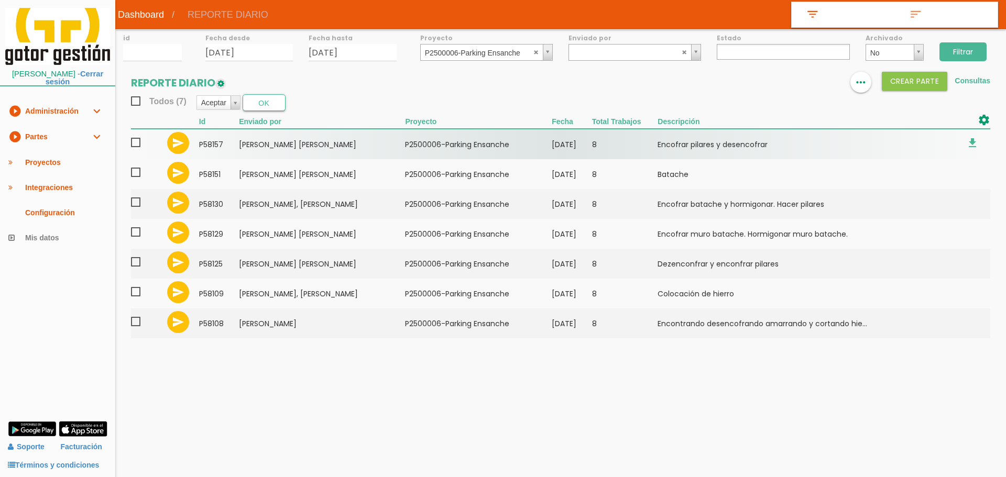
click at [135, 144] on span at bounding box center [140, 142] width 18 height 13
click at [0, 0] on input "checkbox" at bounding box center [0, 0] width 0 height 0
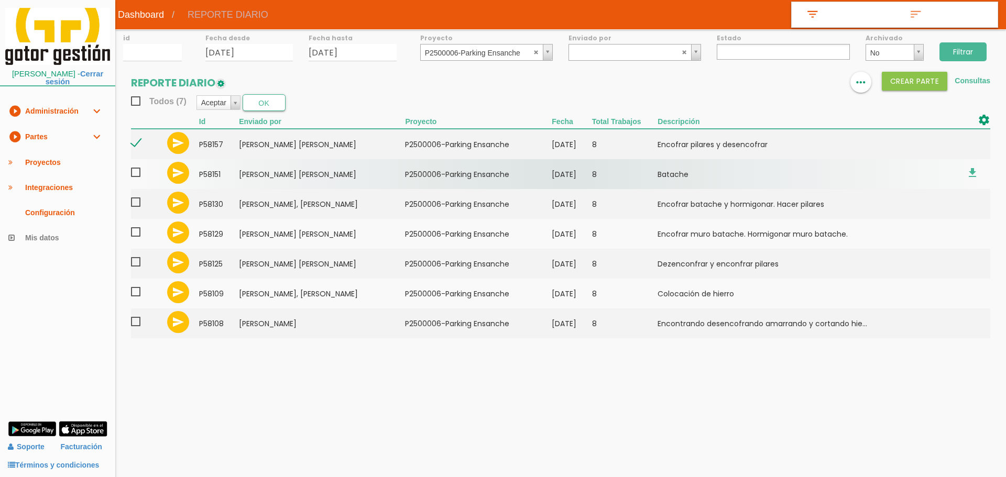
click at [139, 173] on span at bounding box center [140, 172] width 18 height 13
click at [0, 0] on input "checkbox" at bounding box center [0, 0] width 0 height 0
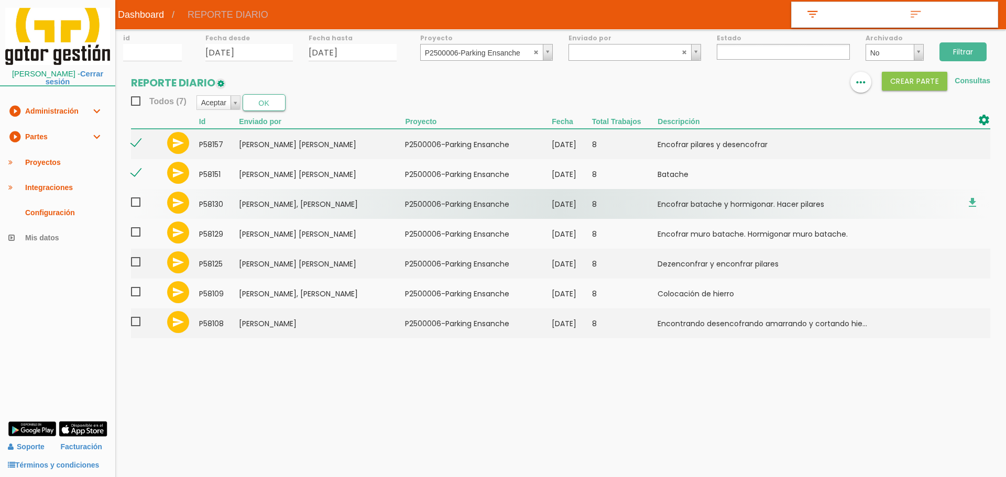
click at [138, 203] on span at bounding box center [140, 202] width 18 height 13
click at [0, 0] on input "checkbox" at bounding box center [0, 0] width 0 height 0
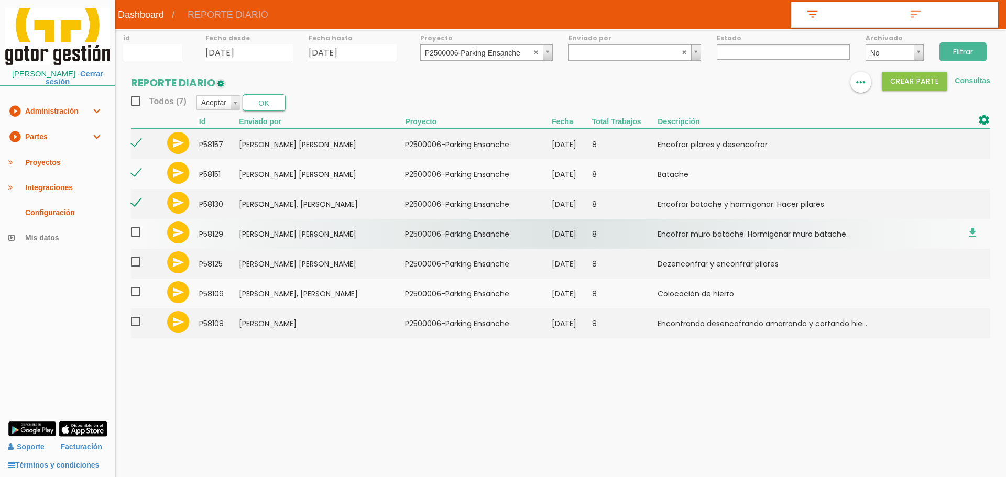
click at [139, 230] on span at bounding box center [140, 232] width 18 height 13
click at [0, 0] on input "checkbox" at bounding box center [0, 0] width 0 height 0
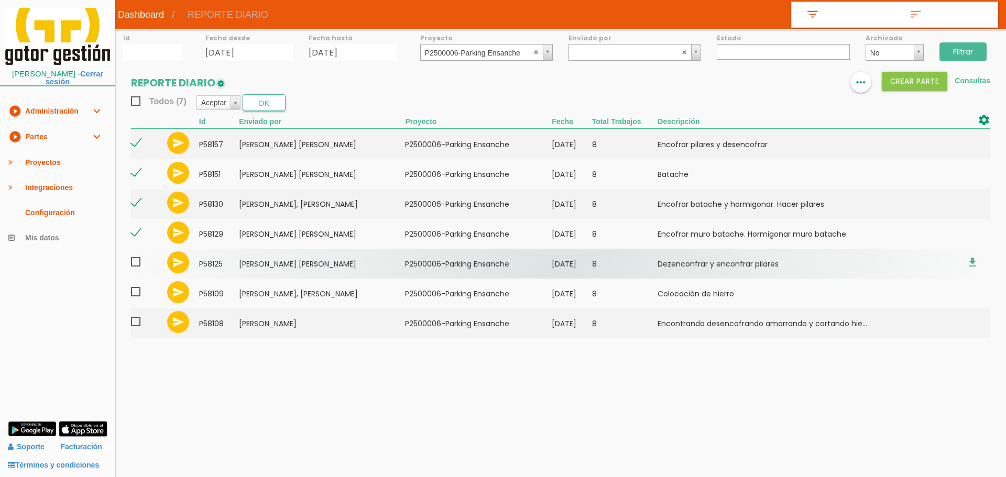
click at [137, 260] on span at bounding box center [140, 262] width 18 height 13
click at [0, 0] on input "checkbox" at bounding box center [0, 0] width 0 height 0
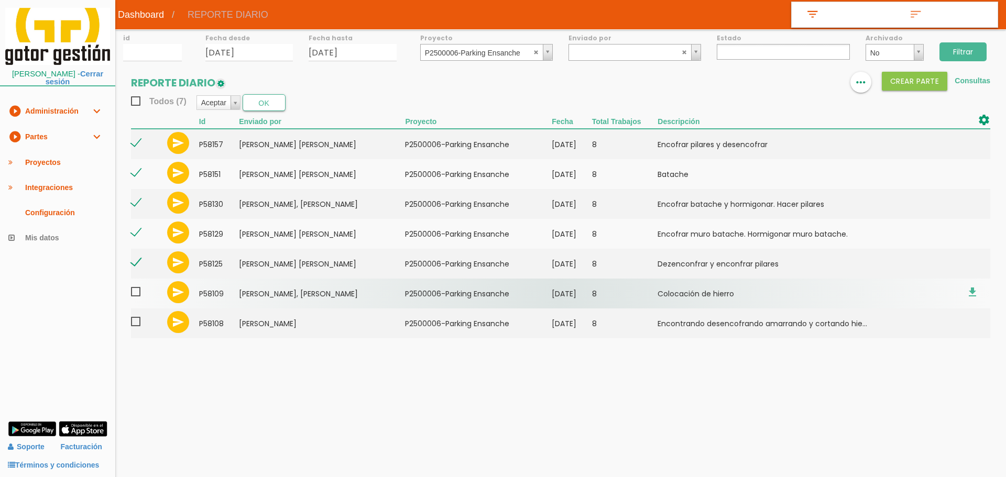
click at [139, 293] on span at bounding box center [140, 291] width 18 height 13
click at [0, 0] on input "checkbox" at bounding box center [0, 0] width 0 height 0
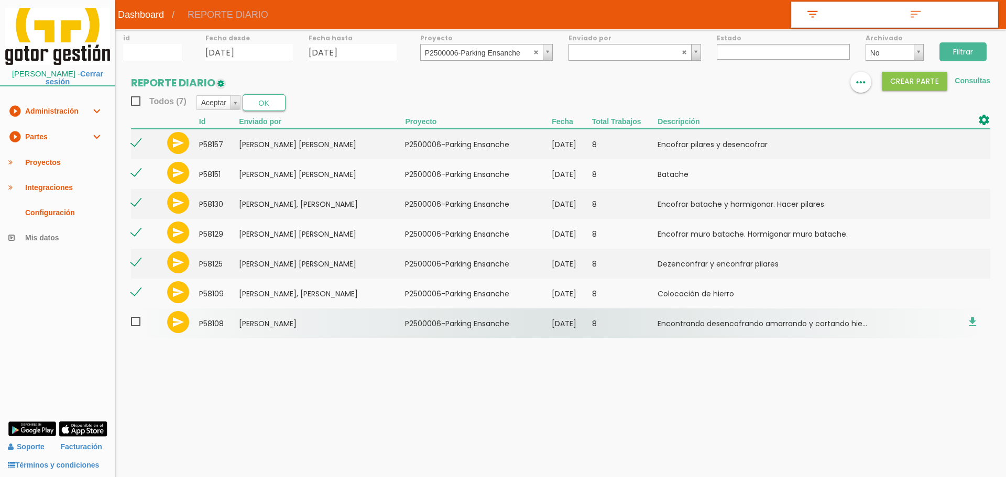
click at [140, 322] on span at bounding box center [140, 321] width 18 height 13
click at [0, 0] on input "checkbox" at bounding box center [0, 0] width 0 height 0
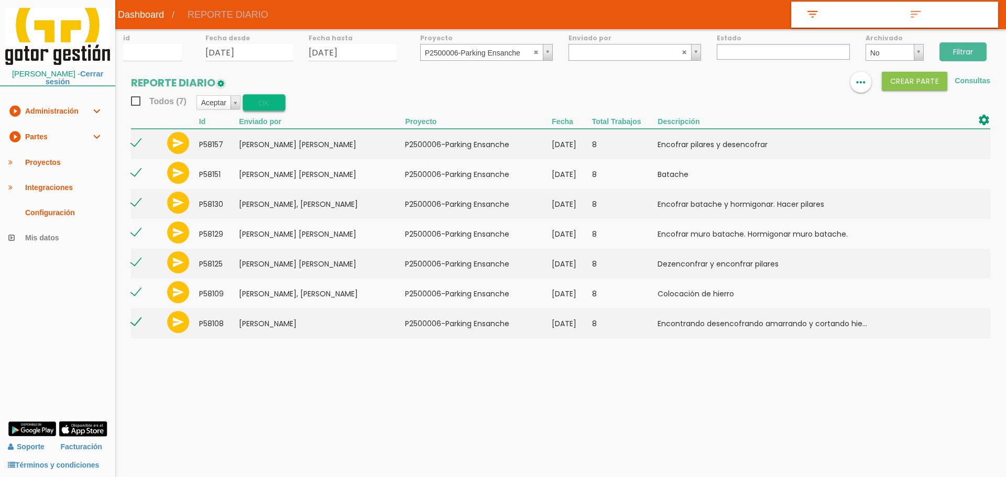
click at [269, 94] on button "OK" at bounding box center [264, 102] width 43 height 17
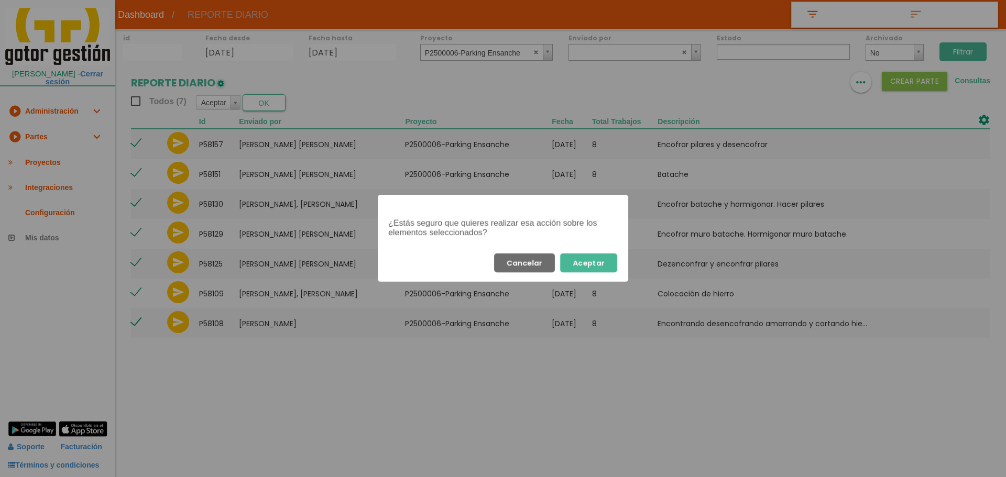
click at [581, 262] on button "Aceptar" at bounding box center [588, 262] width 57 height 19
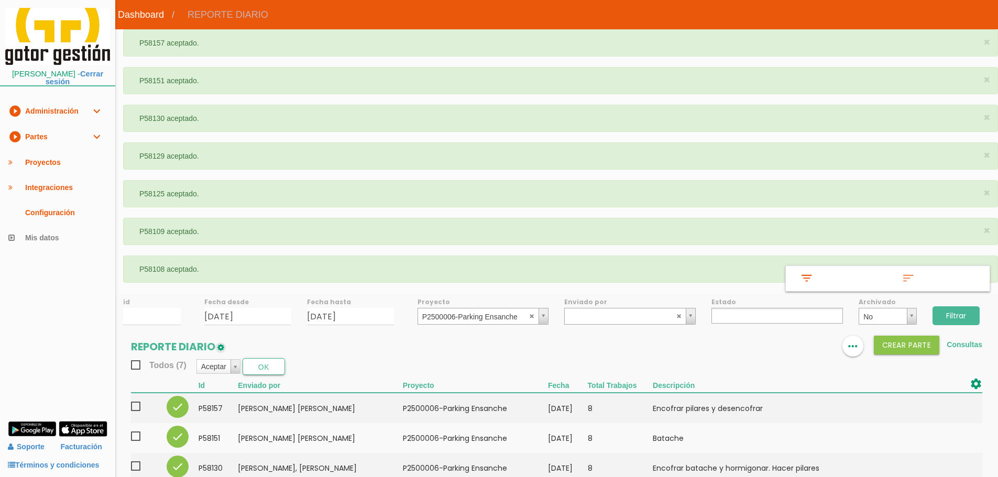
select select
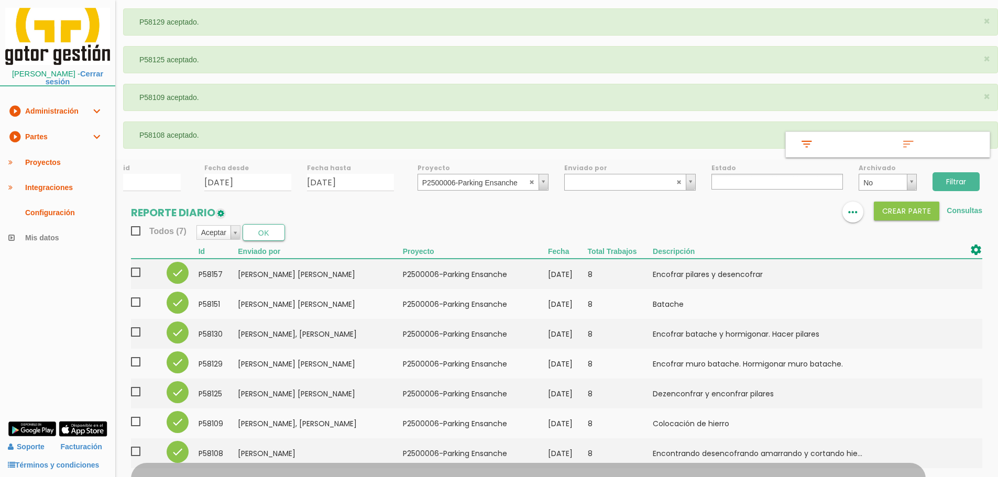
scroll to position [136, 0]
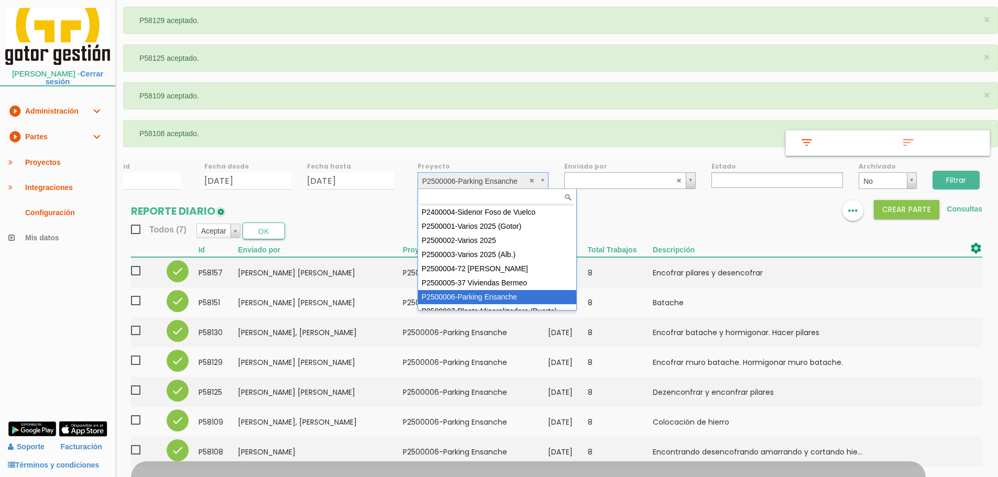
drag, startPoint x: 545, startPoint y: 188, endPoint x: 536, endPoint y: 204, distance: 17.8
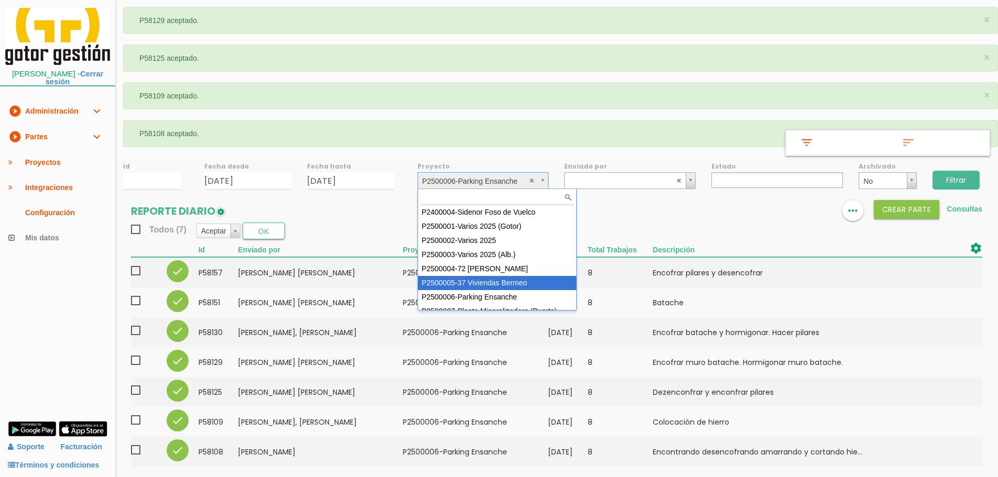
scroll to position [52, 0]
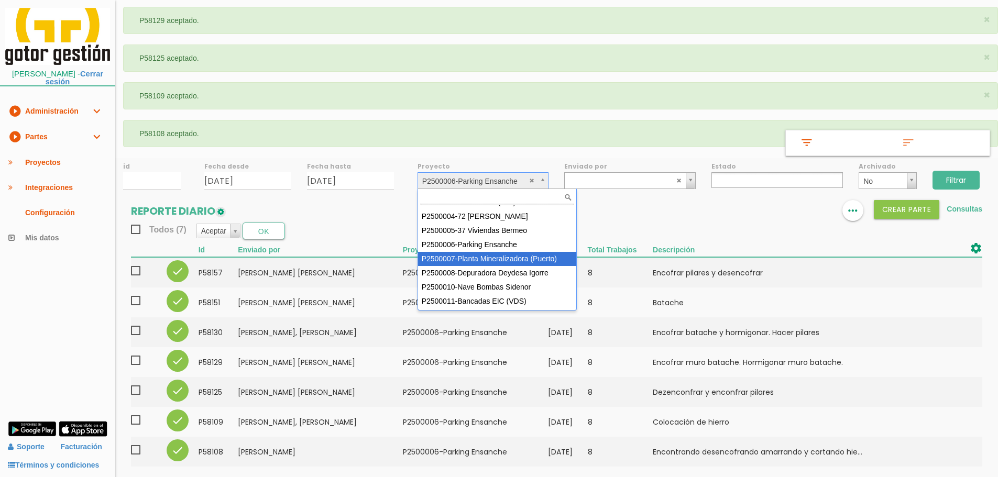
select select "89"
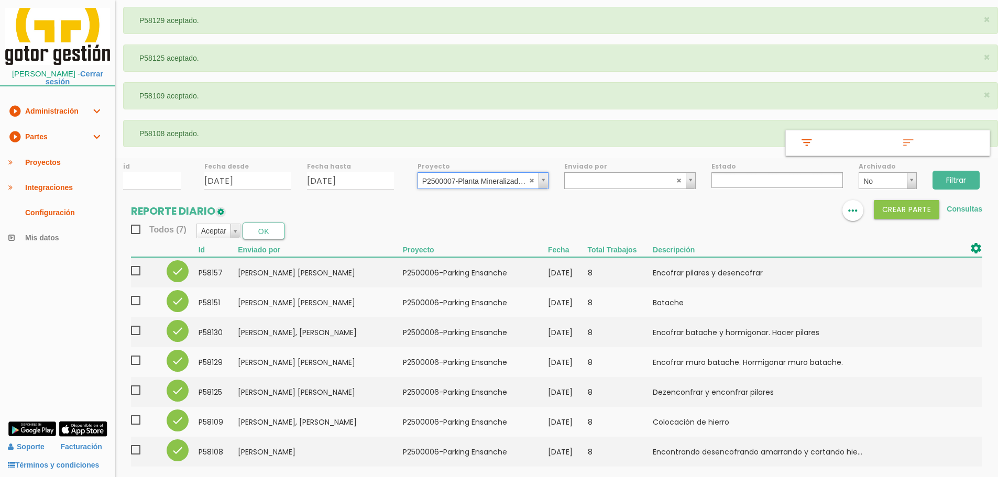
click at [950, 183] on input "Filtrar" at bounding box center [955, 180] width 47 height 19
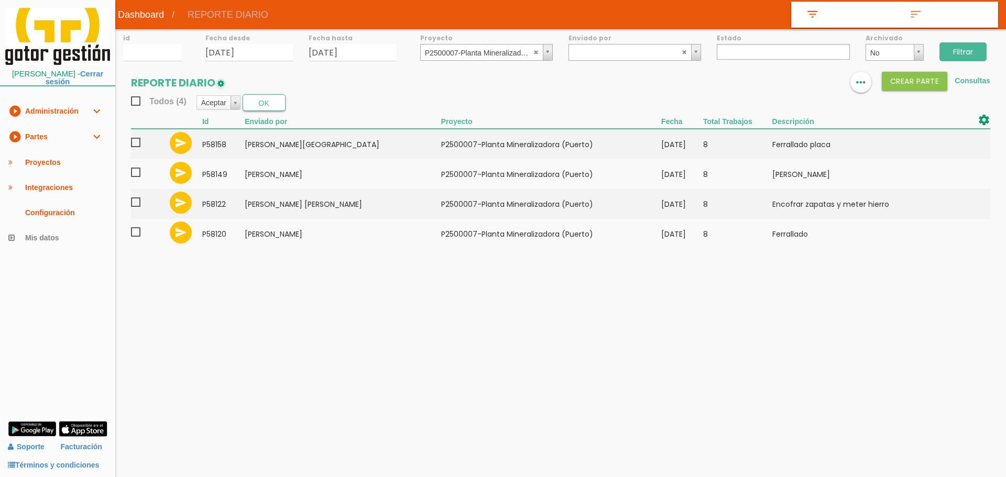
select select
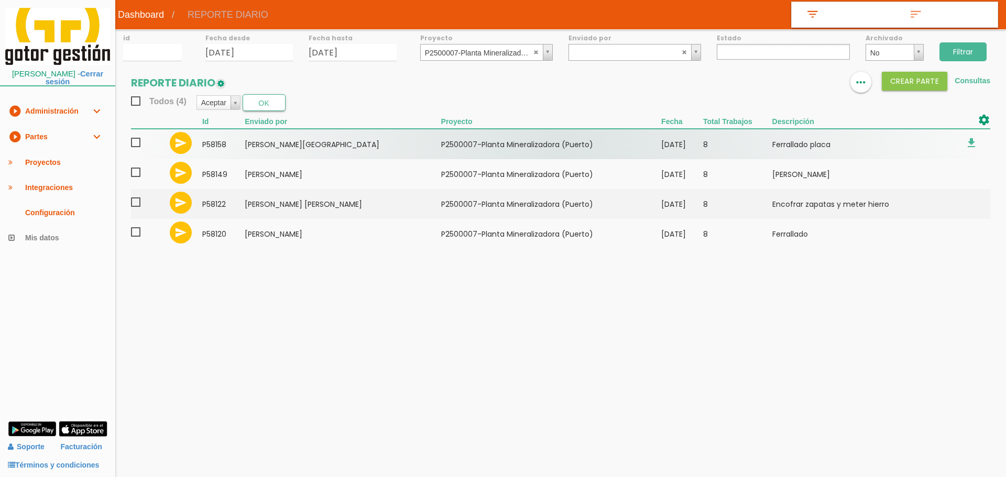
click at [139, 145] on span at bounding box center [140, 142] width 18 height 13
click at [0, 0] on input "checkbox" at bounding box center [0, 0] width 0 height 0
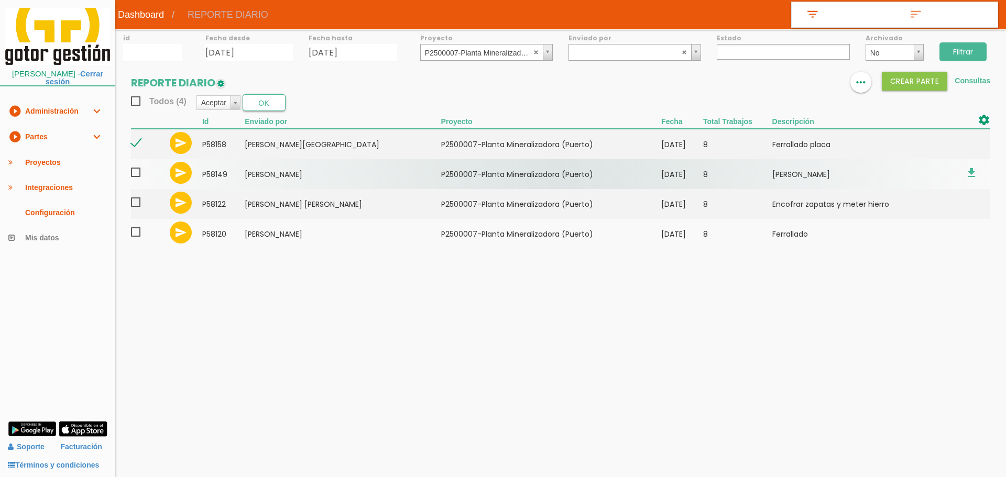
click at [139, 173] on span at bounding box center [140, 172] width 18 height 13
click at [0, 0] on input "checkbox" at bounding box center [0, 0] width 0 height 0
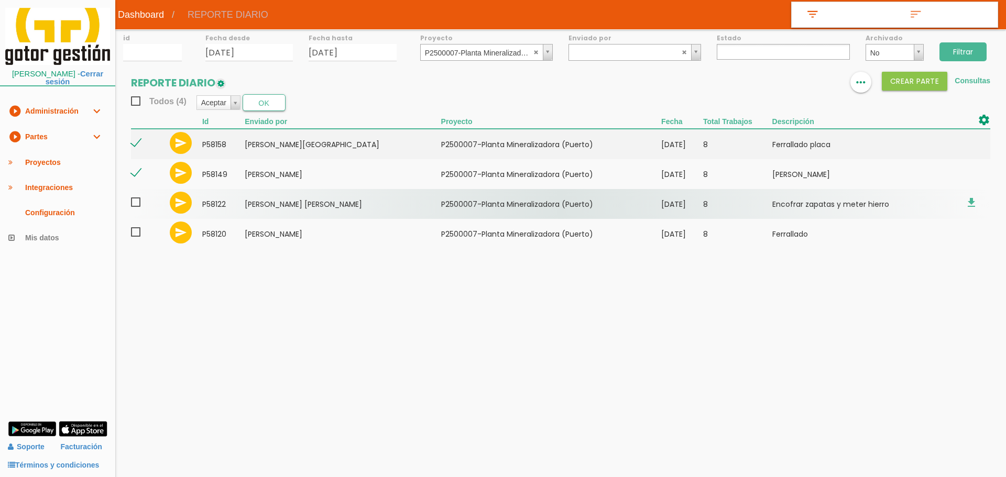
click at [144, 197] on span at bounding box center [140, 202] width 18 height 13
click at [0, 0] on input "checkbox" at bounding box center [0, 0] width 0 height 0
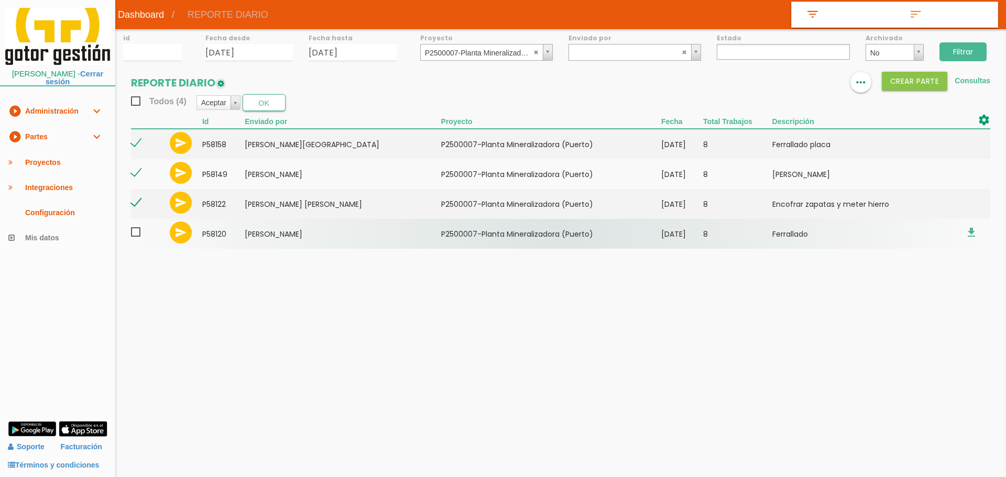
drag, startPoint x: 144, startPoint y: 227, endPoint x: 133, endPoint y: 236, distance: 14.2
click at [142, 230] on span at bounding box center [140, 232] width 18 height 13
click at [0, 0] on input "checkbox" at bounding box center [0, 0] width 0 height 0
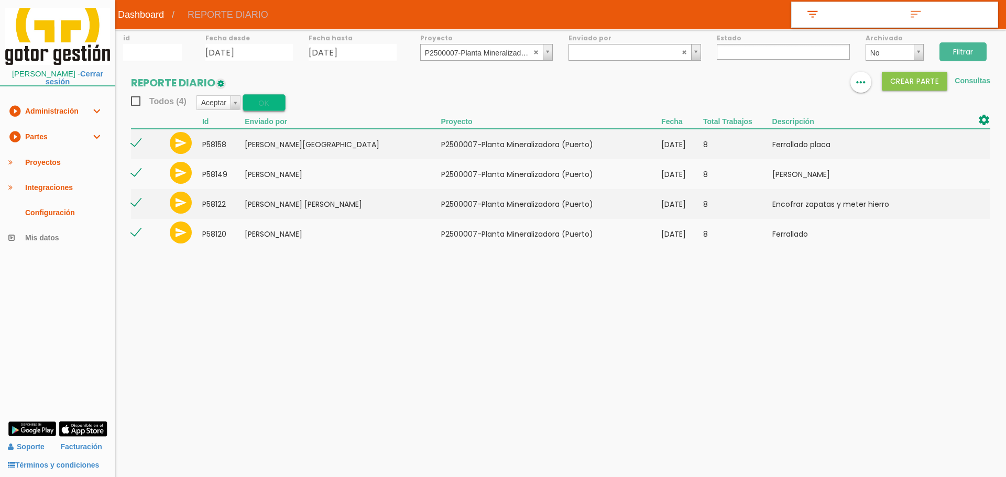
click at [272, 103] on button "OK" at bounding box center [264, 102] width 43 height 17
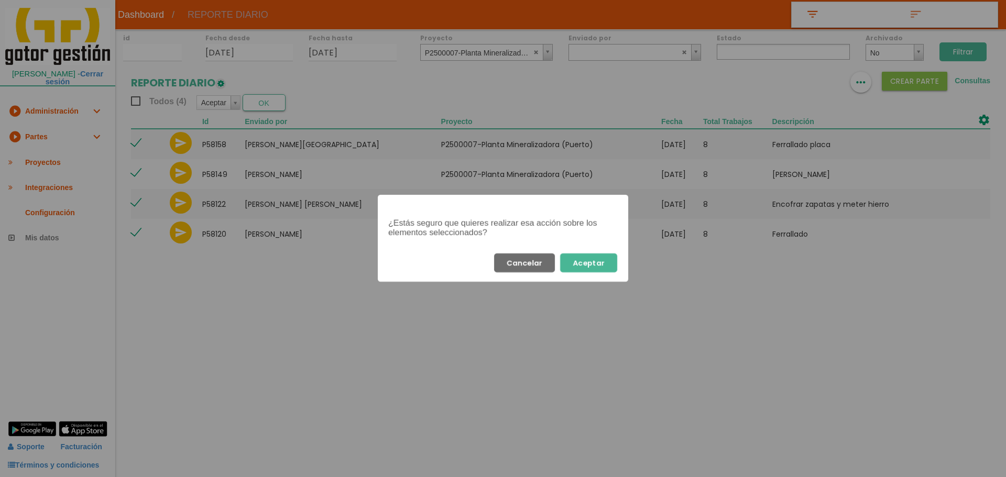
click at [593, 268] on button "Aceptar" at bounding box center [588, 262] width 57 height 19
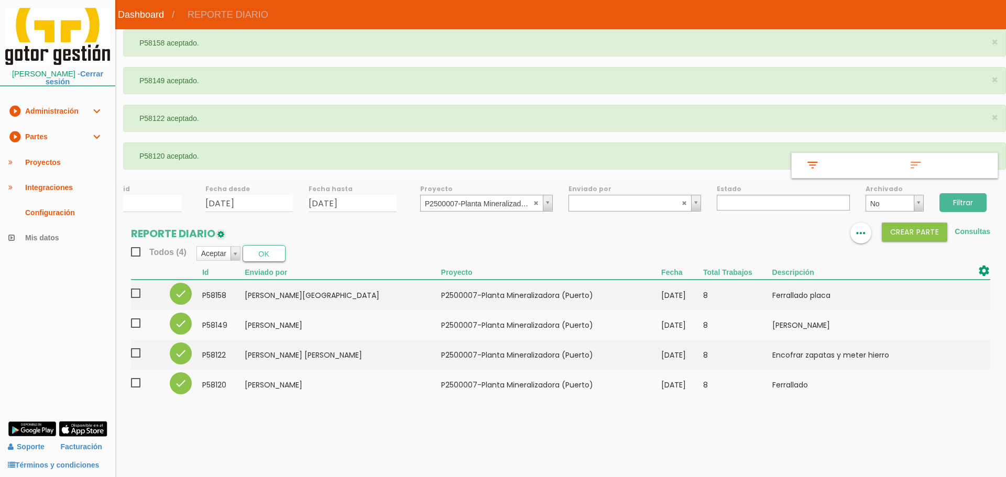
select select
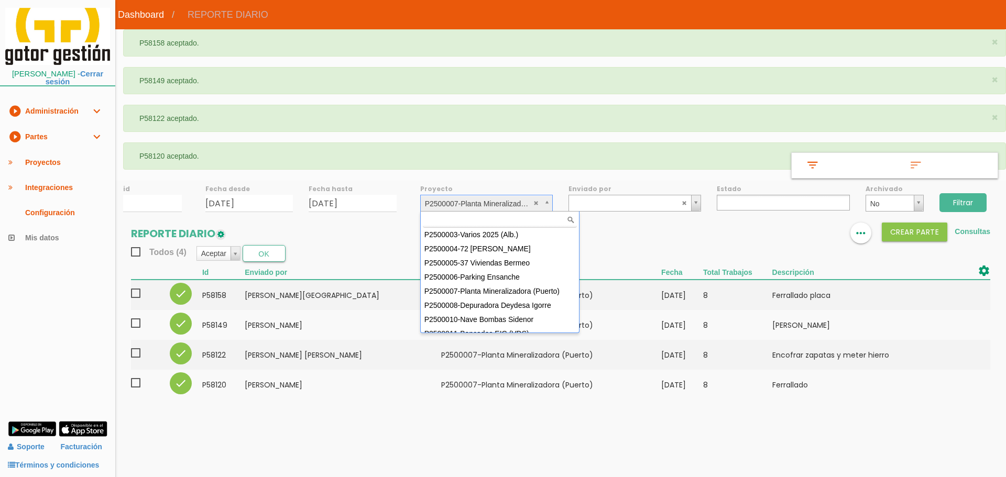
scroll to position [67, 0]
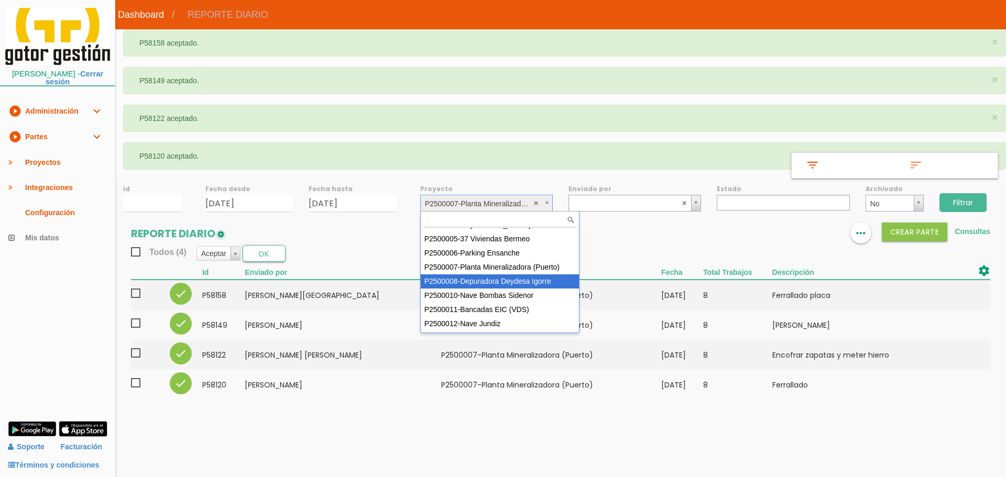
select select "90"
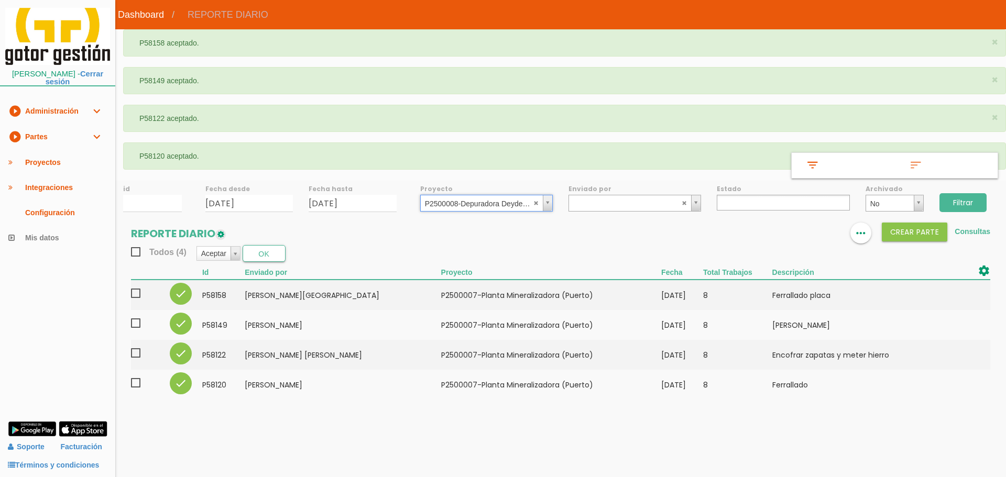
click at [974, 204] on input "Filtrar" at bounding box center [962, 202] width 47 height 19
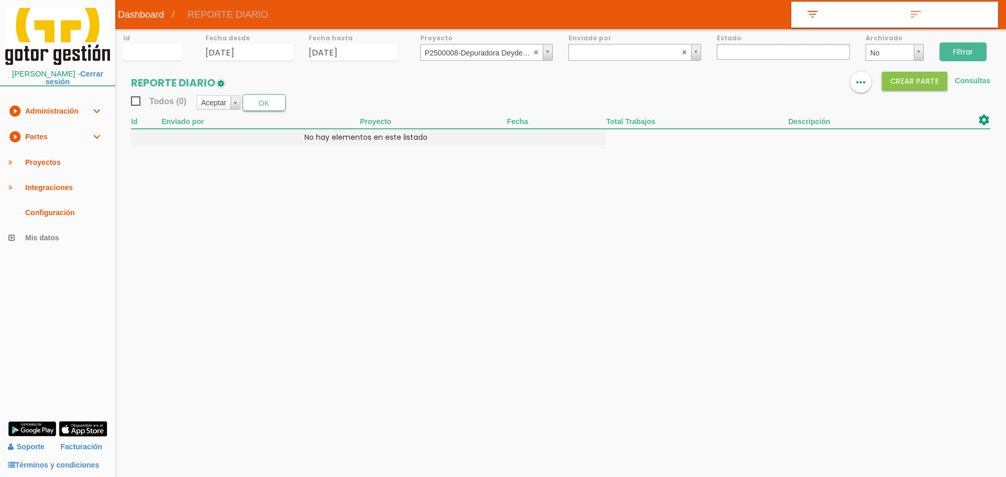
select select
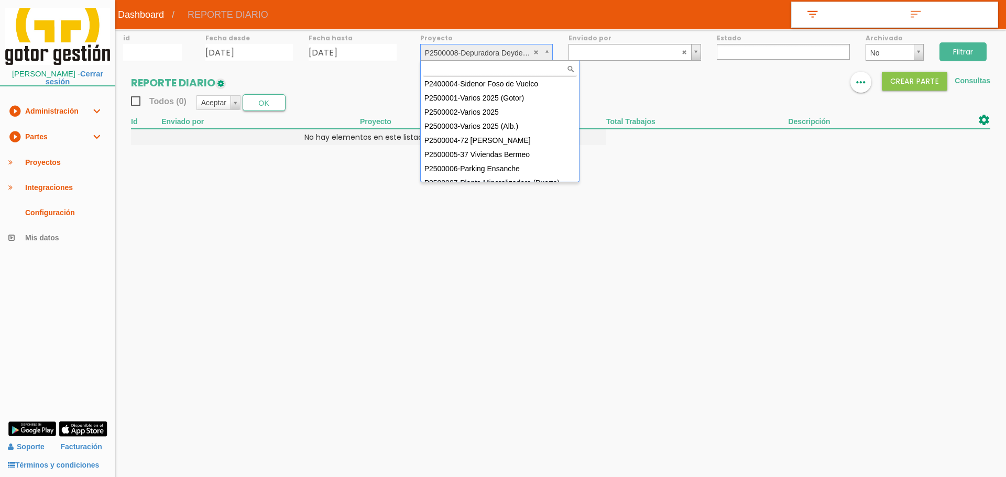
drag, startPoint x: 552, startPoint y: 50, endPoint x: 545, endPoint y: 78, distance: 28.1
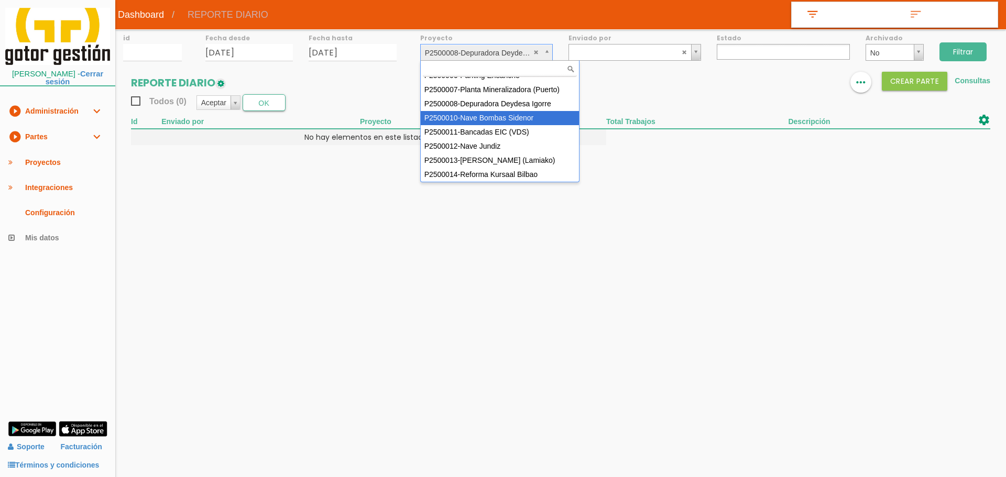
select select "92"
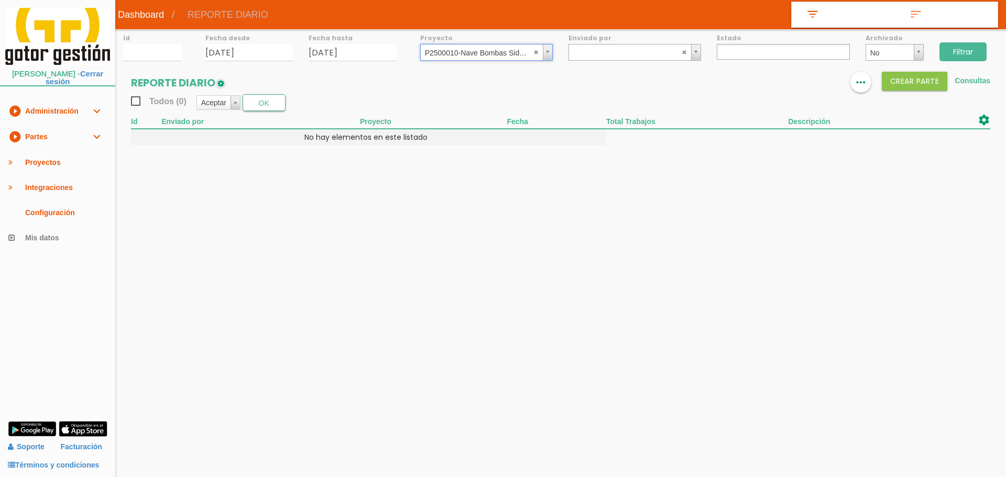
click at [959, 54] on input "Filtrar" at bounding box center [962, 51] width 47 height 19
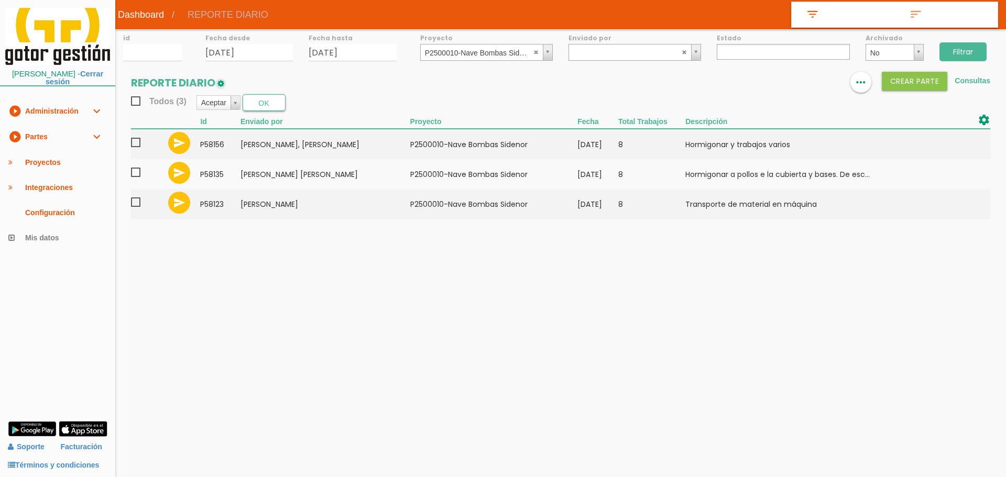
select select
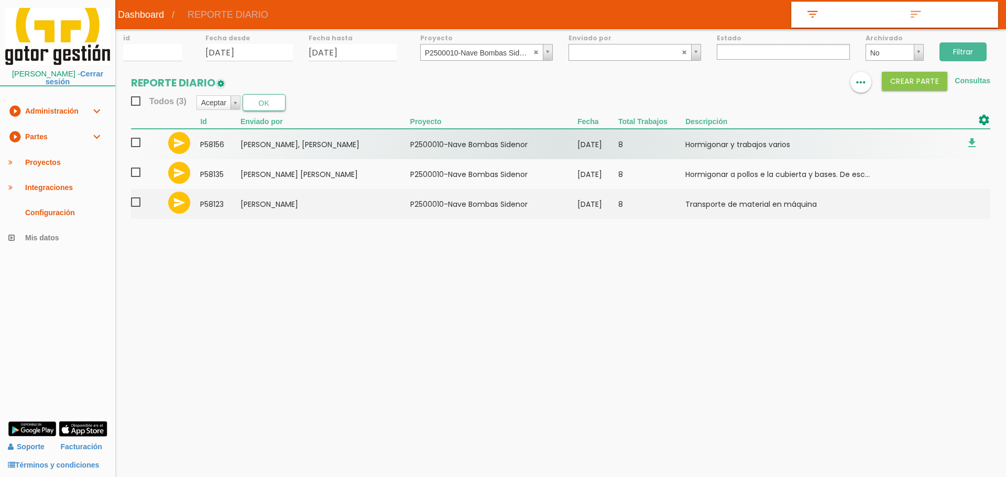
click at [133, 142] on span at bounding box center [140, 142] width 18 height 13
click at [0, 0] on input "checkbox" at bounding box center [0, 0] width 0 height 0
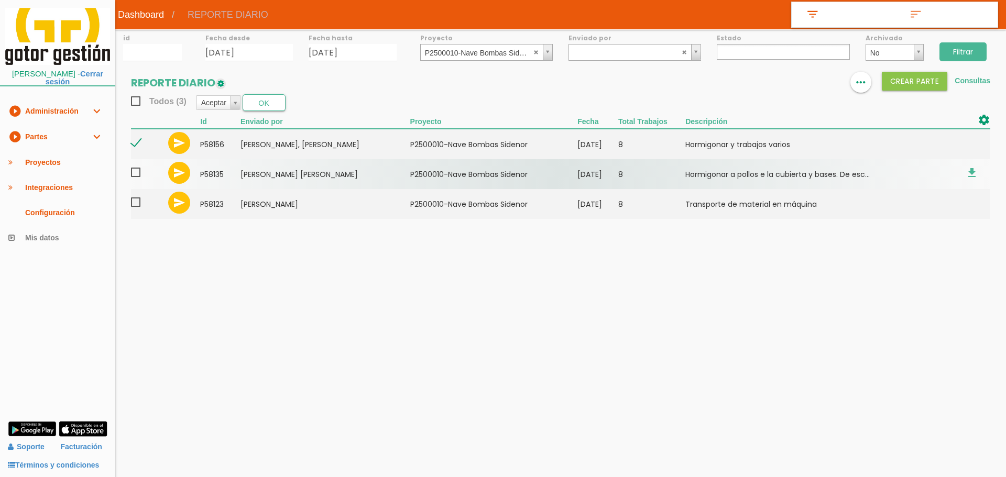
click at [134, 174] on span at bounding box center [140, 172] width 18 height 13
click at [0, 0] on input "checkbox" at bounding box center [0, 0] width 0 height 0
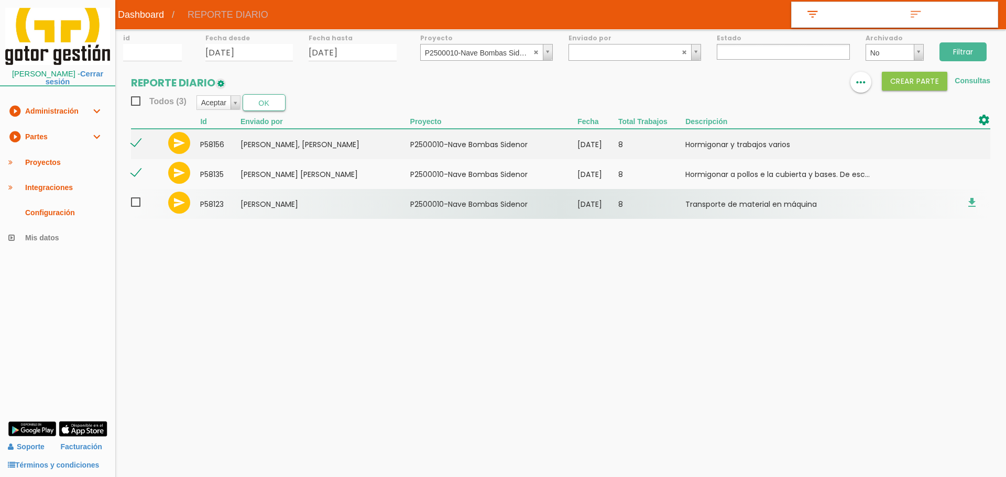
click at [134, 207] on span at bounding box center [140, 202] width 18 height 13
click at [0, 0] on input "checkbox" at bounding box center [0, 0] width 0 height 0
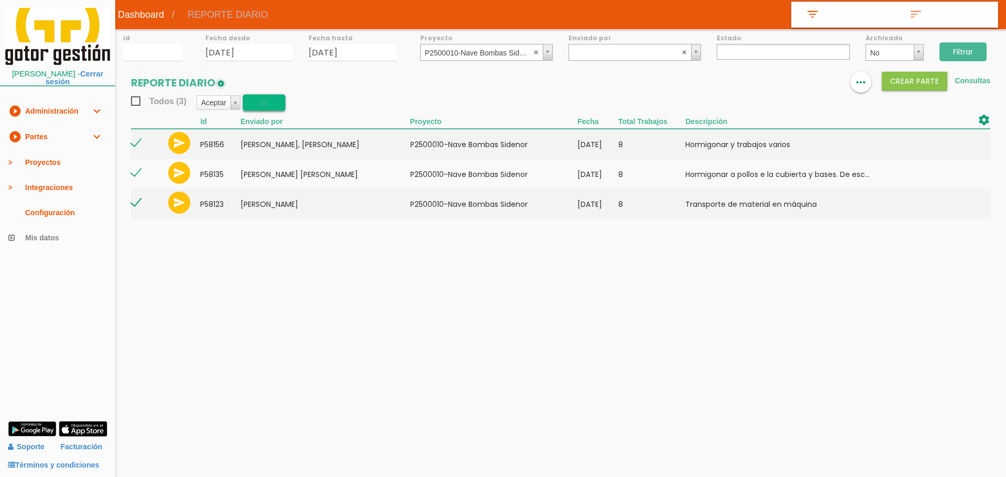
click at [267, 99] on button "OK" at bounding box center [264, 102] width 43 height 17
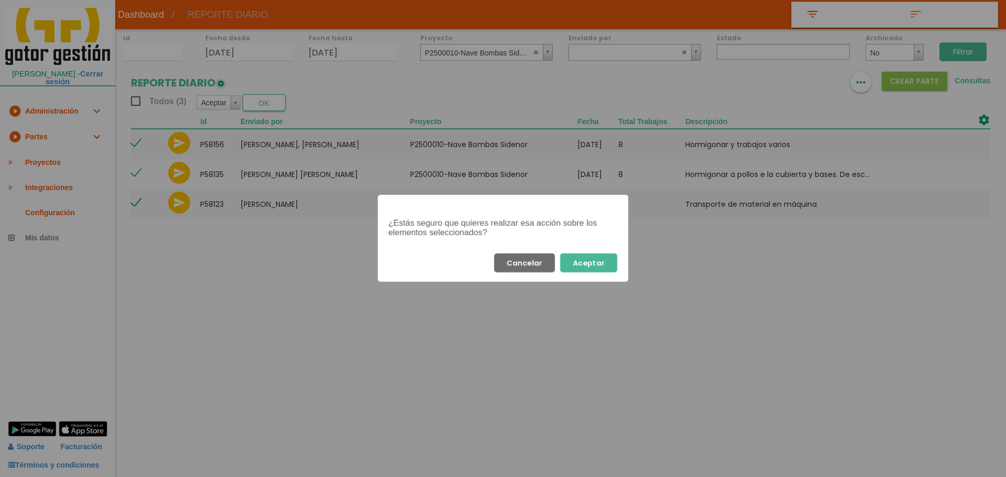
click at [596, 259] on button "Aceptar" at bounding box center [588, 262] width 57 height 19
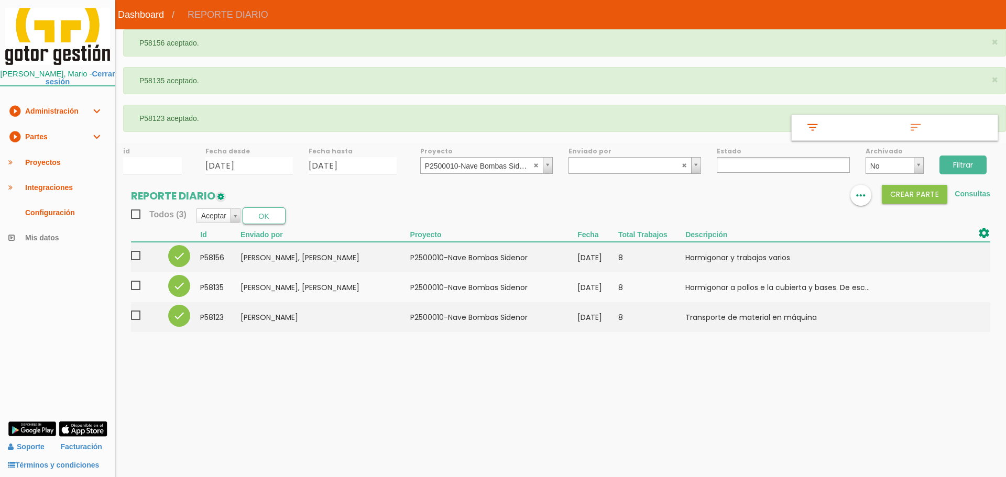
select select
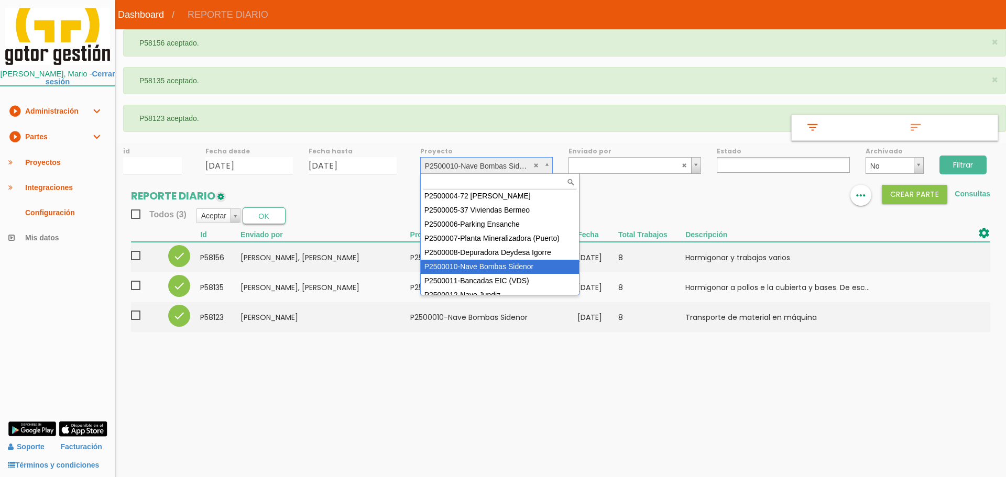
scroll to position [57, 0]
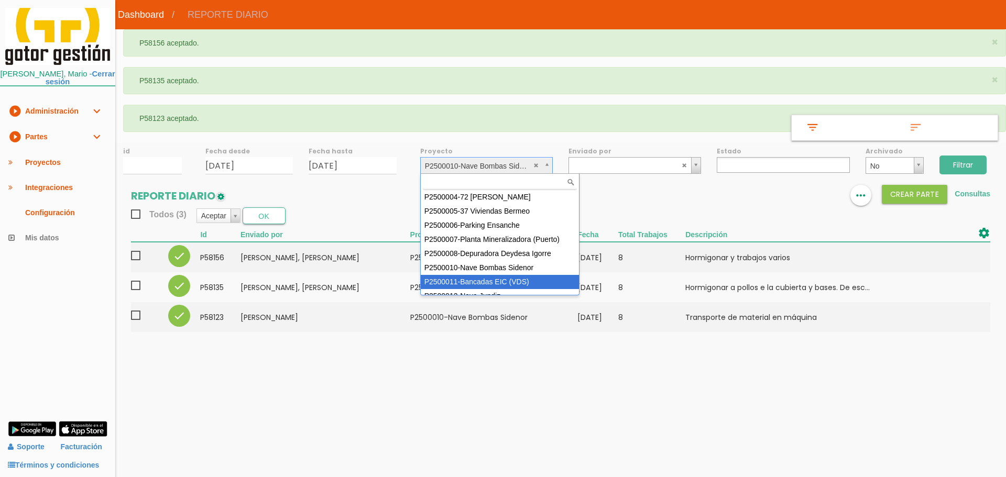
select select "93"
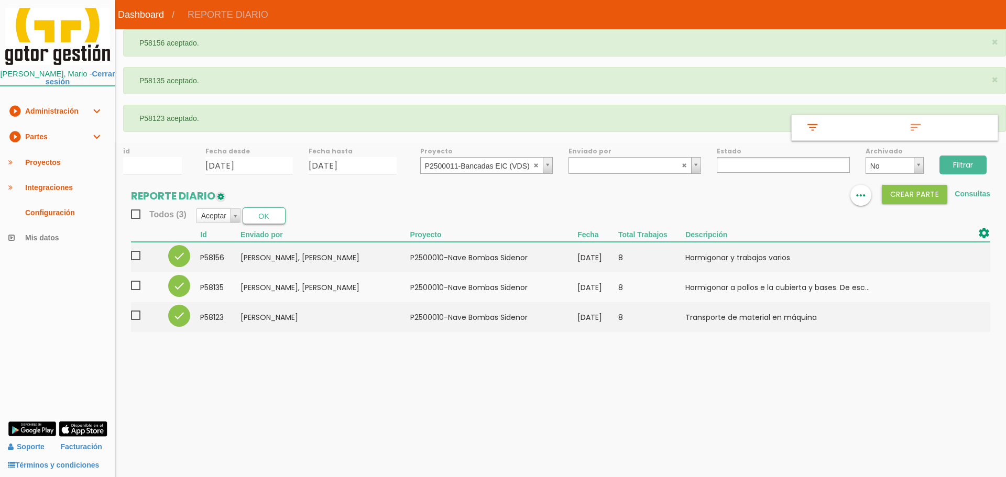
click at [957, 163] on input "Filtrar" at bounding box center [962, 165] width 47 height 19
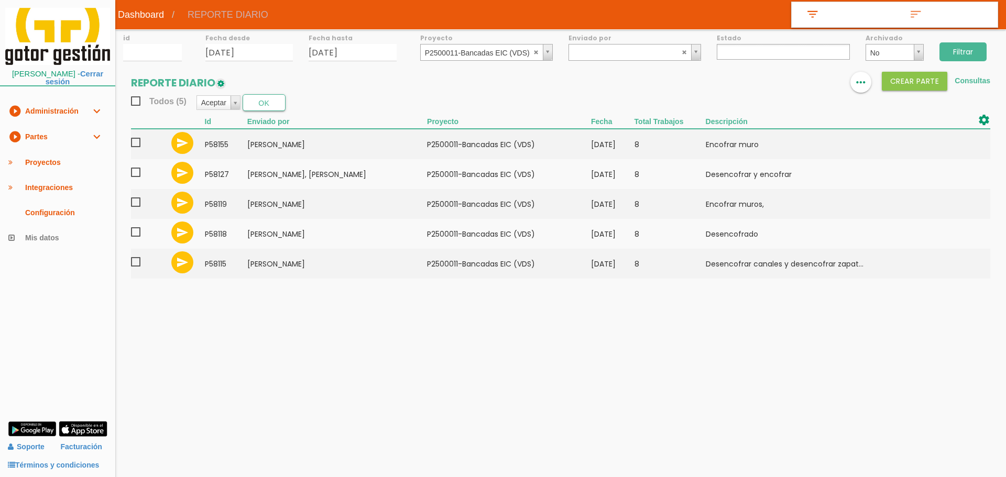
select select
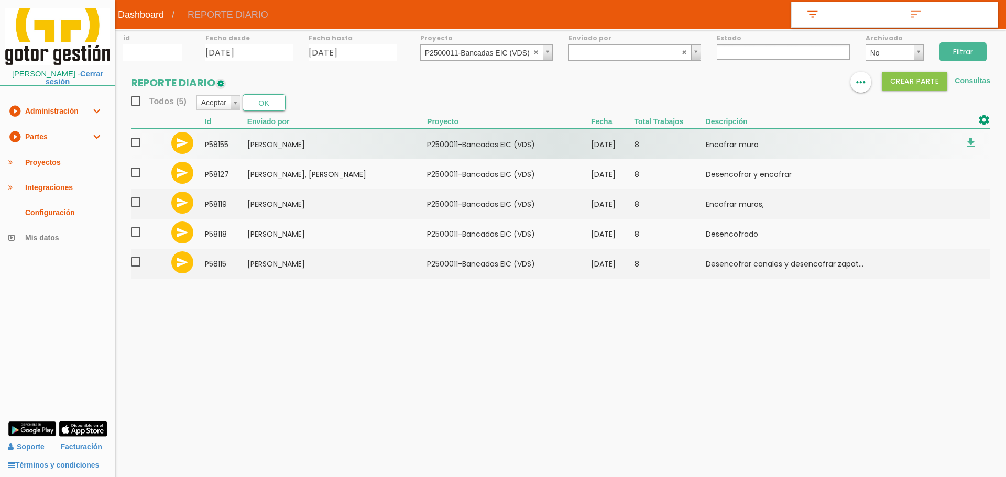
click at [138, 145] on span at bounding box center [140, 142] width 18 height 13
click at [0, 0] on input "checkbox" at bounding box center [0, 0] width 0 height 0
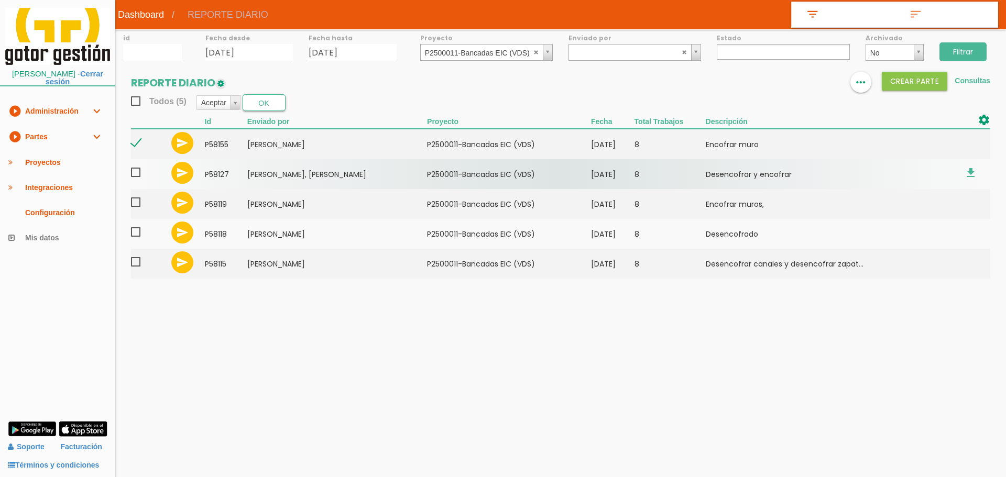
click at [135, 173] on span at bounding box center [140, 172] width 18 height 13
click at [0, 0] on input "checkbox" at bounding box center [0, 0] width 0 height 0
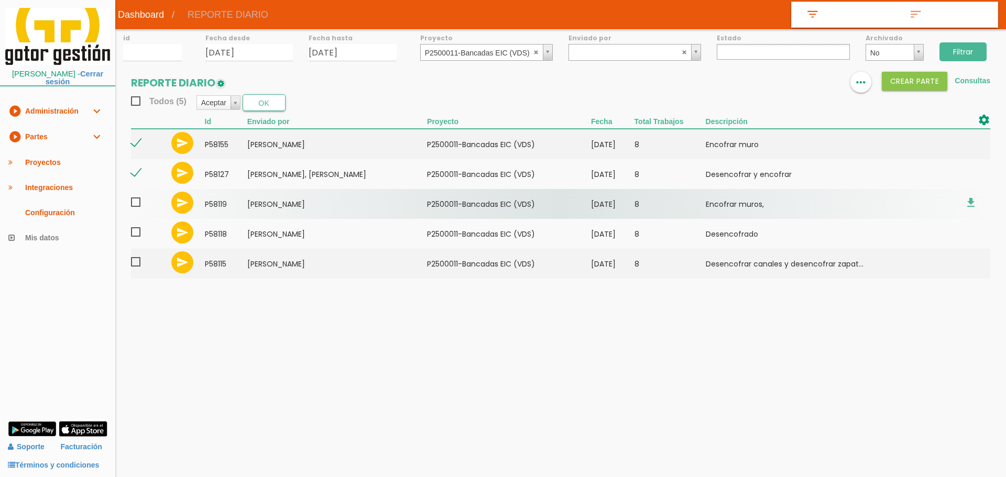
click at [137, 199] on span at bounding box center [140, 202] width 18 height 13
click at [0, 0] on input "checkbox" at bounding box center [0, 0] width 0 height 0
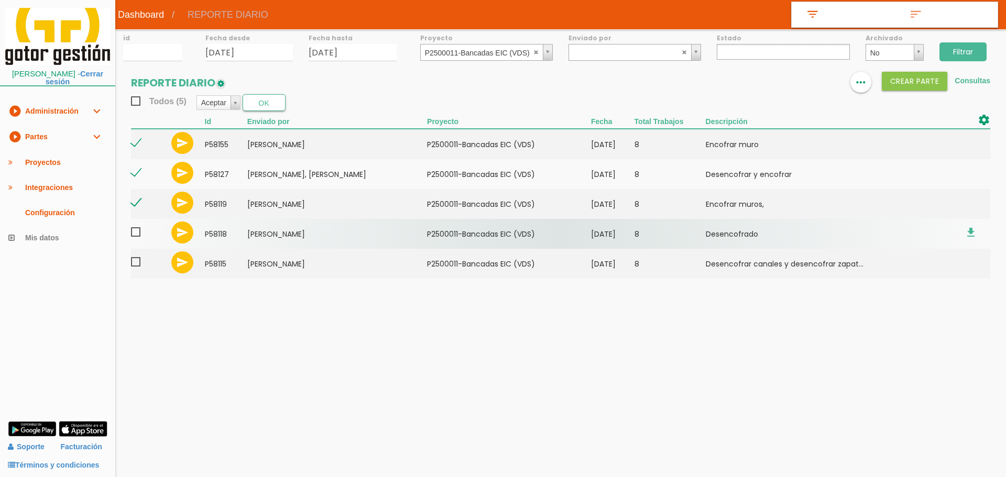
drag, startPoint x: 142, startPoint y: 234, endPoint x: 138, endPoint y: 241, distance: 9.2
click at [141, 234] on span at bounding box center [140, 232] width 18 height 13
click at [0, 0] on input "checkbox" at bounding box center [0, 0] width 0 height 0
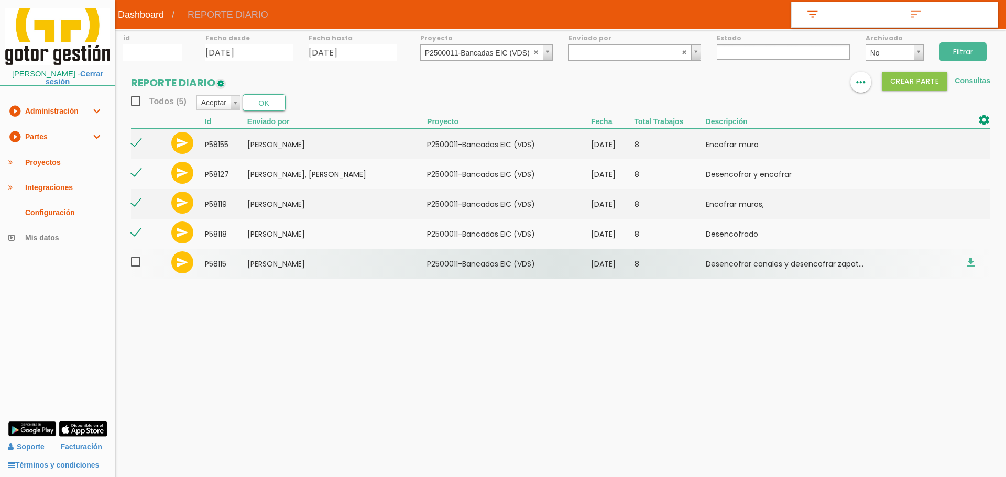
click at [137, 257] on span at bounding box center [140, 262] width 18 height 13
click at [0, 0] on input "checkbox" at bounding box center [0, 0] width 0 height 0
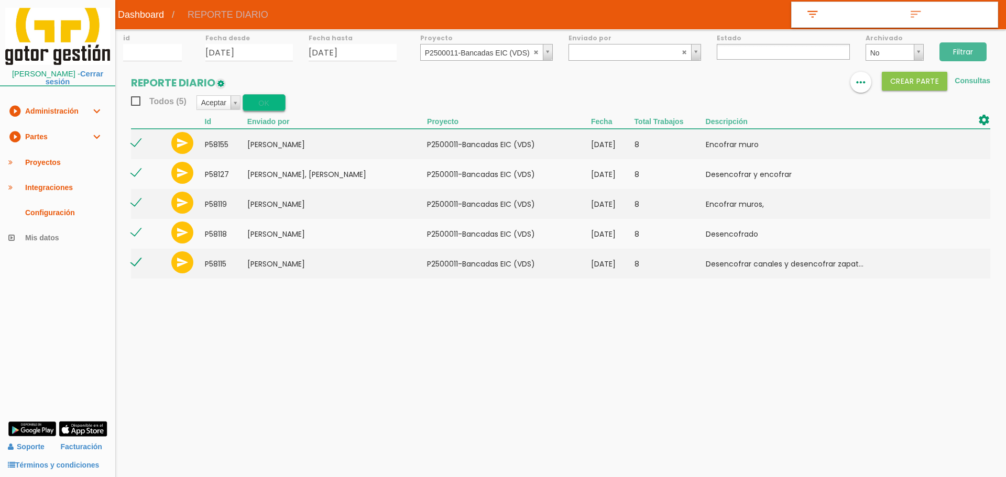
click at [263, 98] on button "OK" at bounding box center [264, 102] width 43 height 17
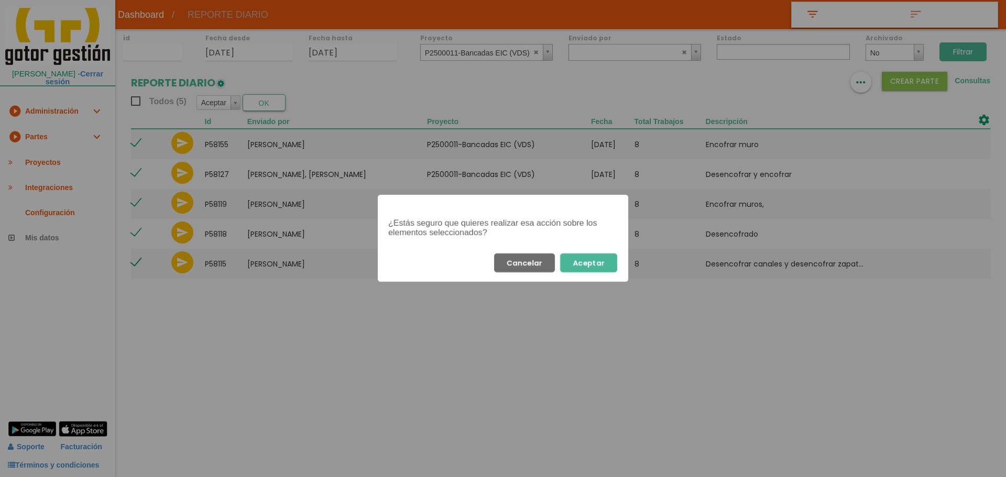
click at [593, 257] on button "Aceptar" at bounding box center [588, 262] width 57 height 19
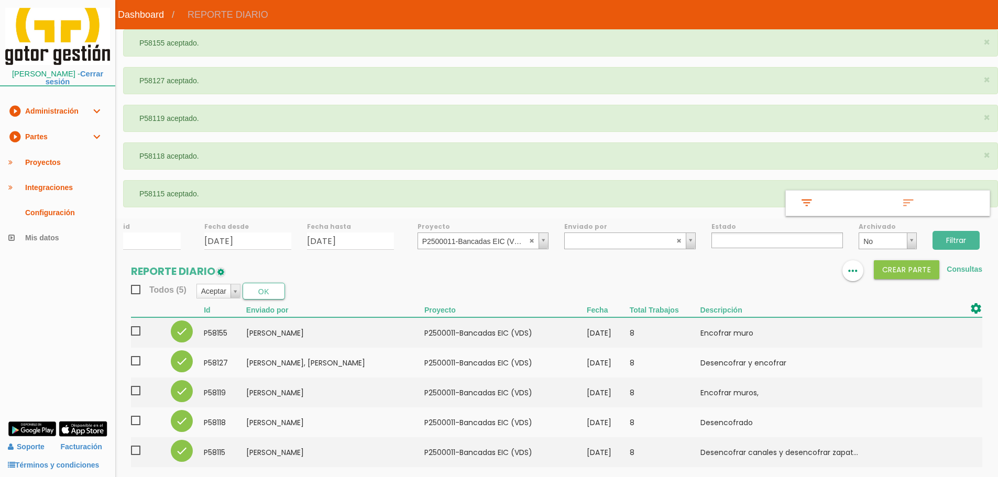
select select
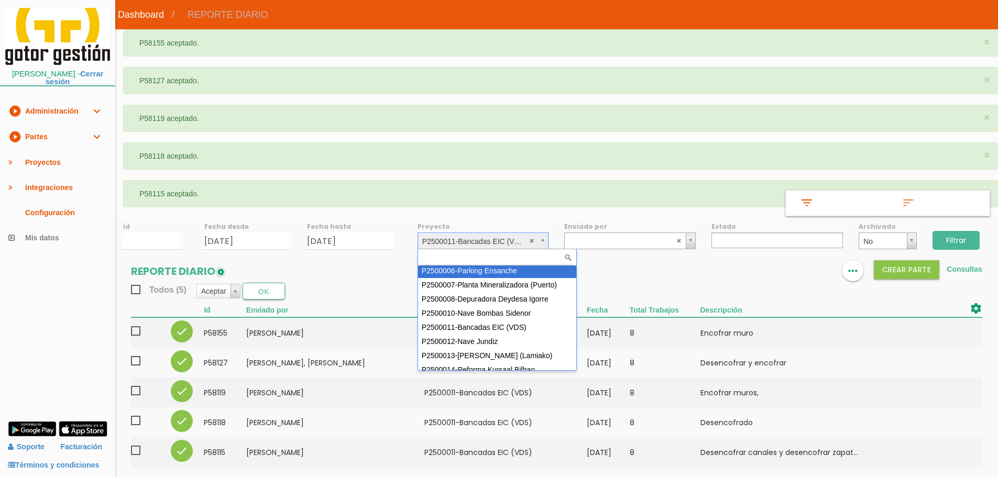
scroll to position [93, 0]
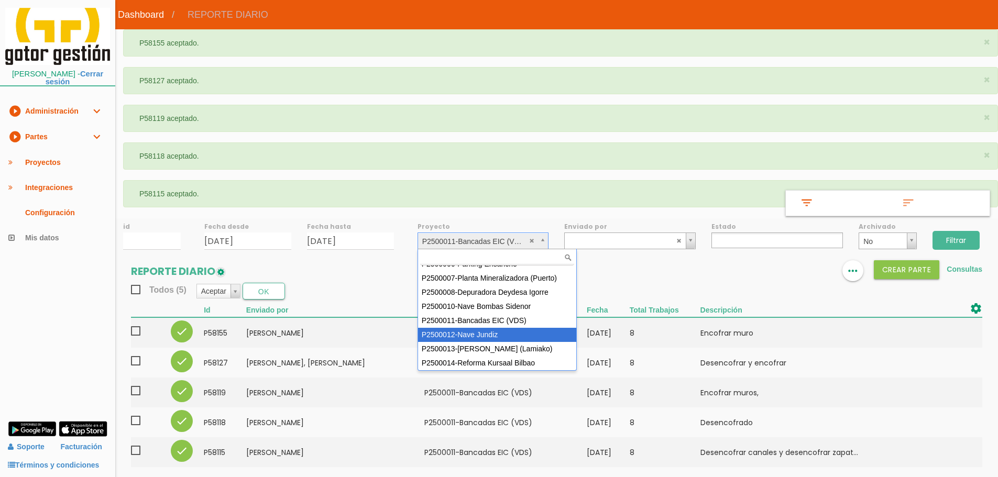
select select "95"
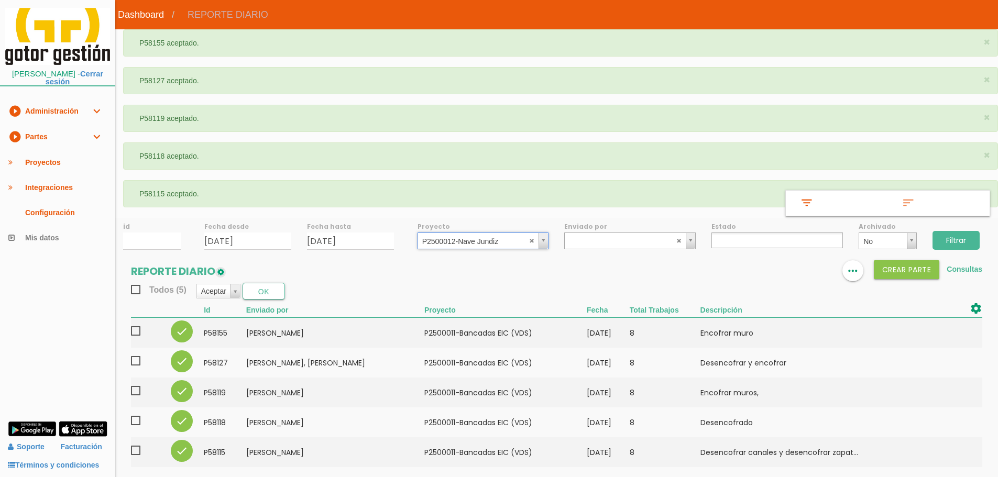
click at [951, 241] on input "Filtrar" at bounding box center [955, 240] width 47 height 19
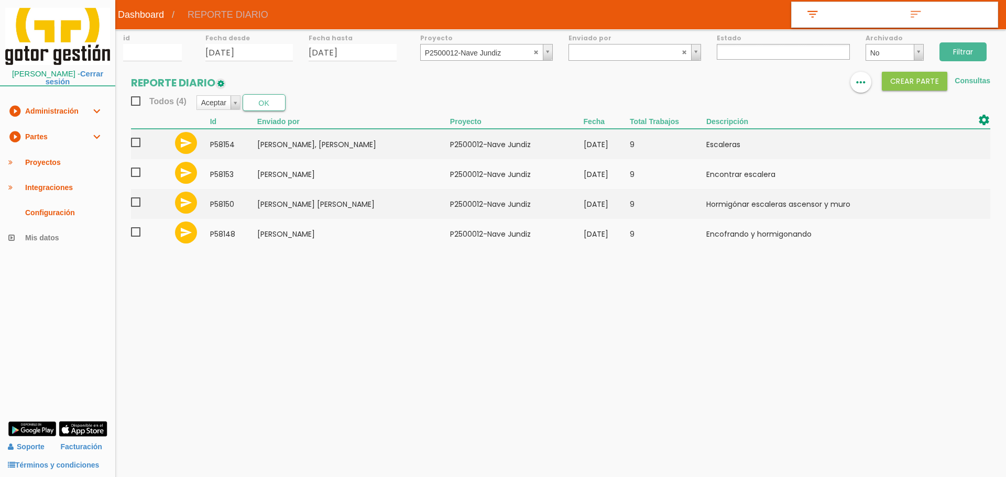
select select
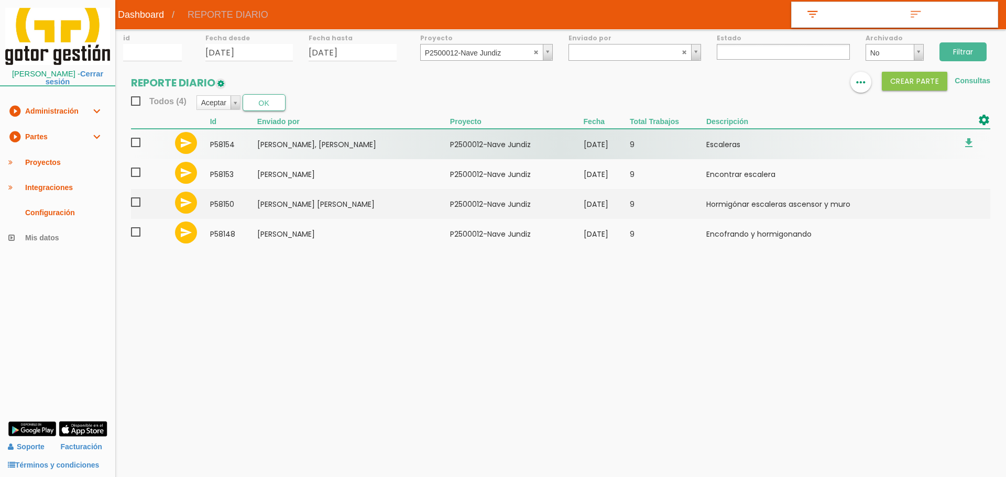
click at [137, 141] on span at bounding box center [140, 142] width 18 height 13
click at [0, 0] on input "checkbox" at bounding box center [0, 0] width 0 height 0
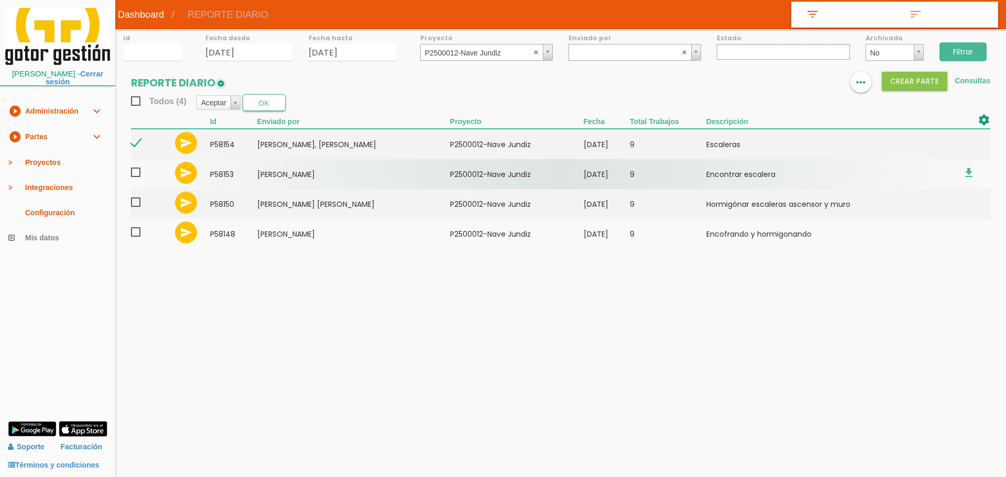
click at [135, 171] on span at bounding box center [140, 172] width 18 height 13
click at [0, 0] on input "checkbox" at bounding box center [0, 0] width 0 height 0
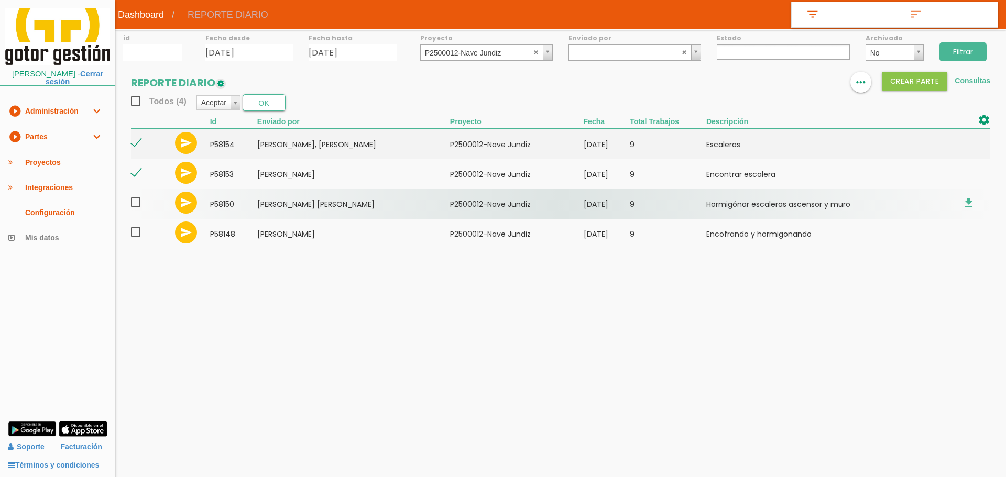
click at [140, 201] on span at bounding box center [140, 202] width 18 height 13
click at [0, 0] on input "checkbox" at bounding box center [0, 0] width 0 height 0
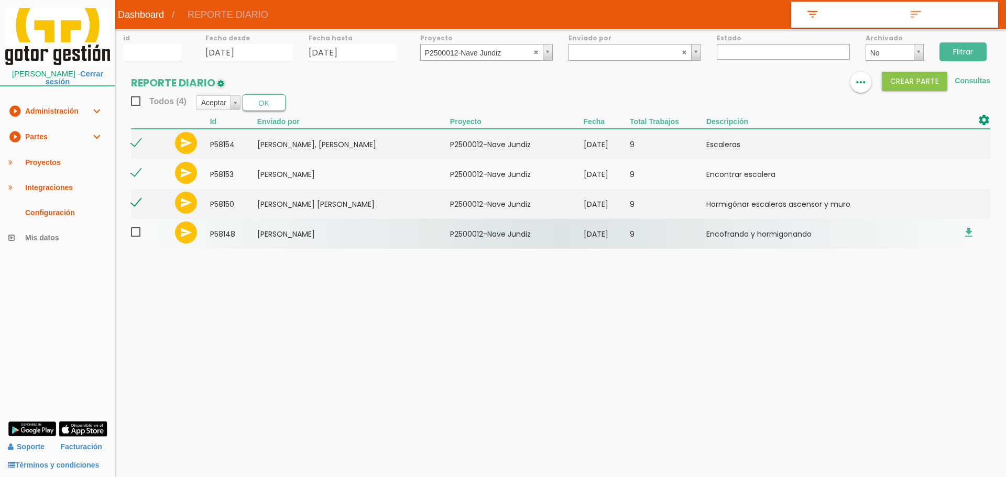
drag, startPoint x: 136, startPoint y: 230, endPoint x: 218, endPoint y: 173, distance: 100.1
click at [136, 230] on span at bounding box center [140, 232] width 18 height 13
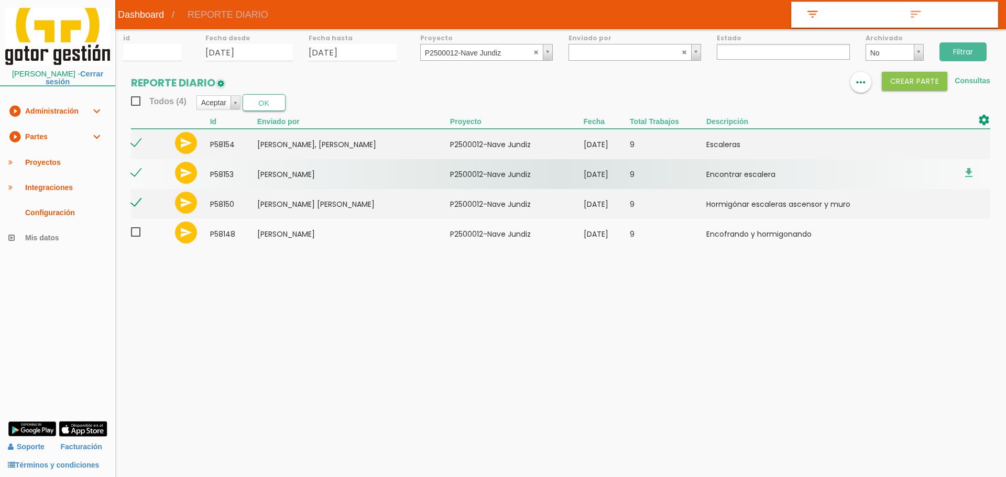
click at [0, 0] on input "checkbox" at bounding box center [0, 0] width 0 height 0
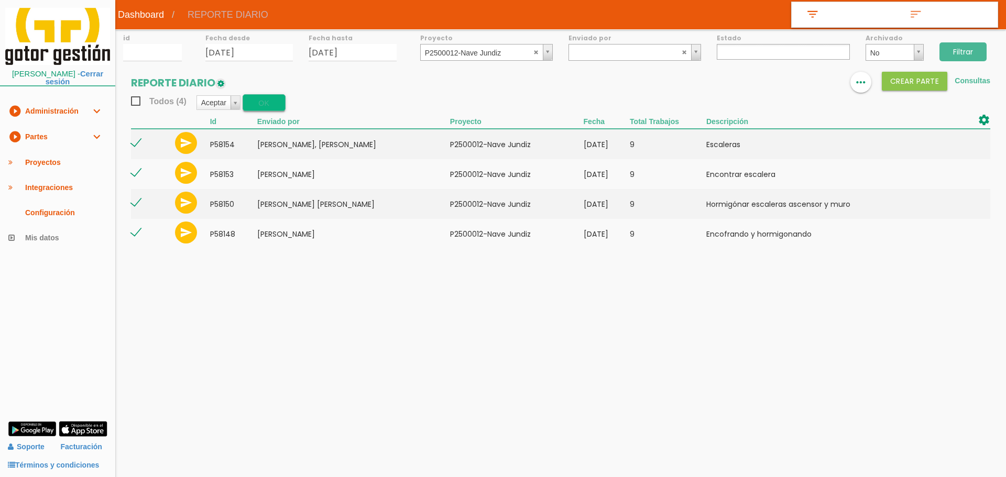
click at [273, 102] on button "OK" at bounding box center [264, 102] width 43 height 17
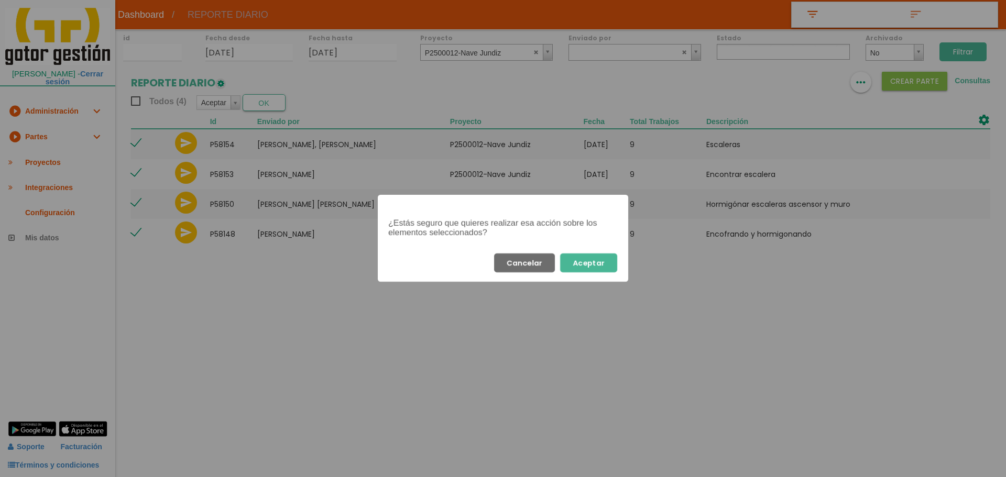
click at [601, 266] on button "Aceptar" at bounding box center [588, 262] width 57 height 19
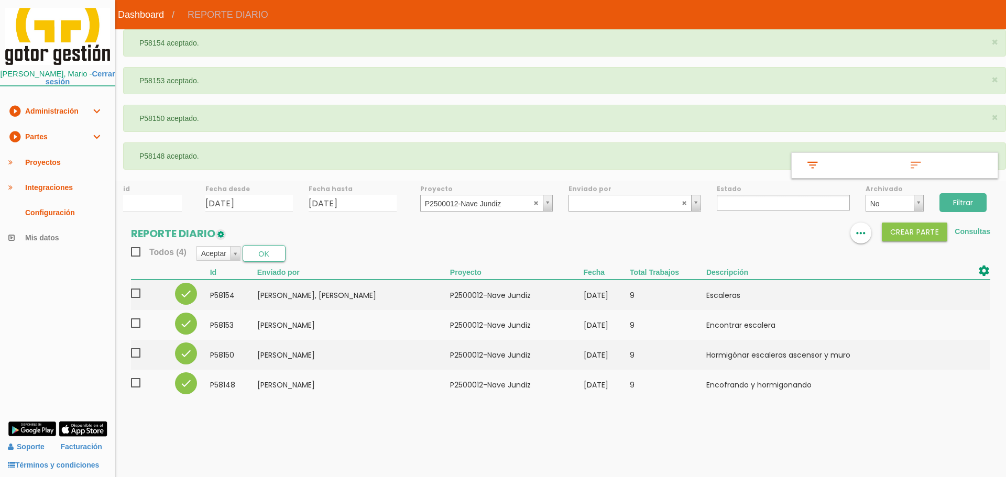
select select
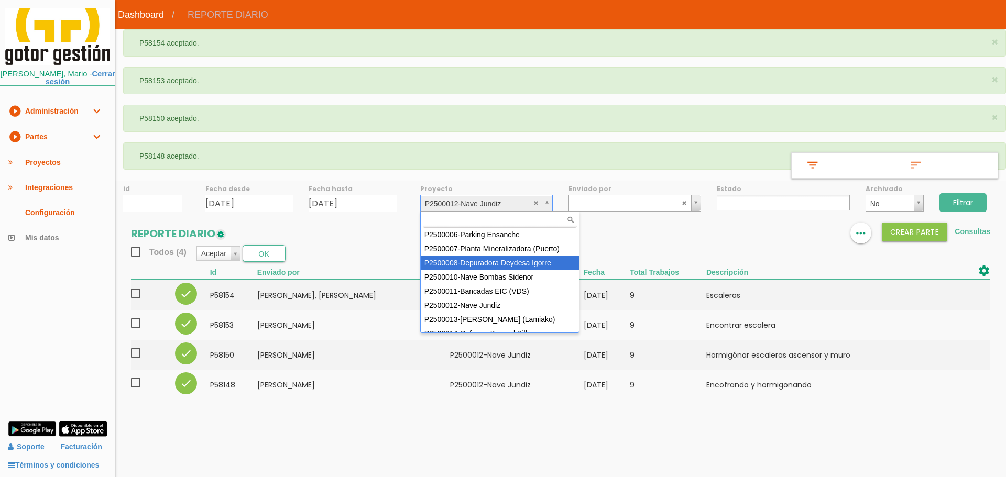
scroll to position [93, 0]
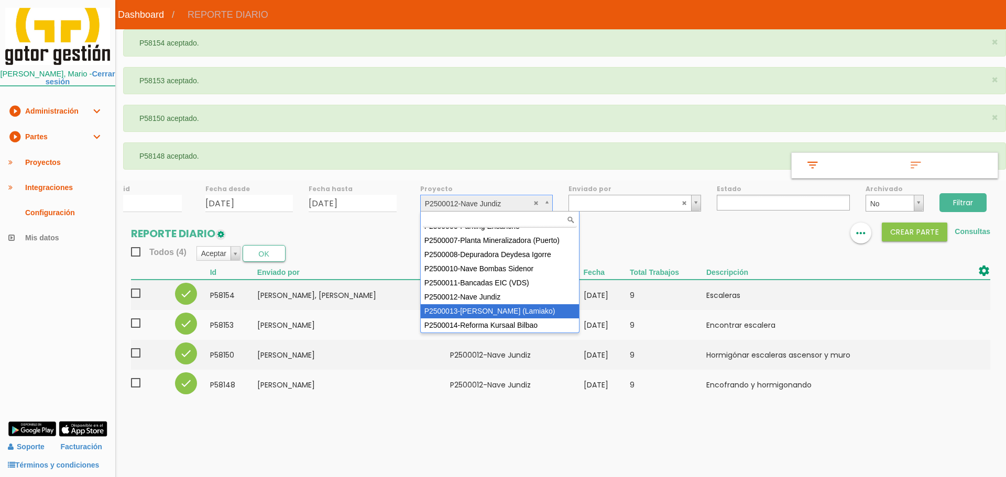
select select "96"
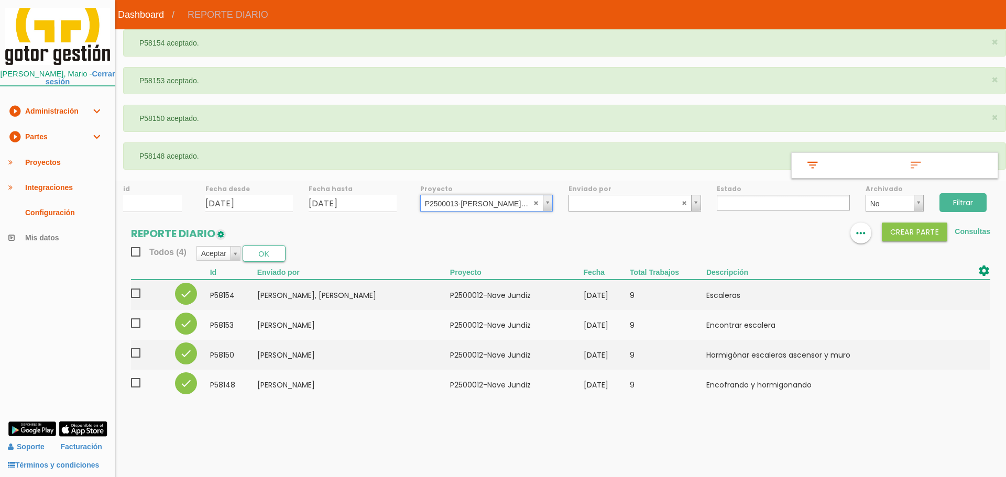
click at [979, 203] on input "Filtrar" at bounding box center [962, 202] width 47 height 19
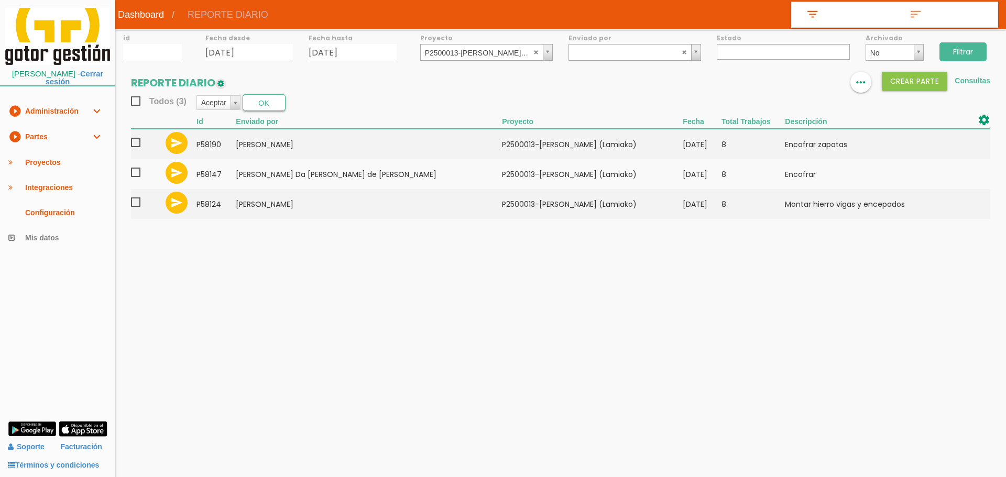
select select
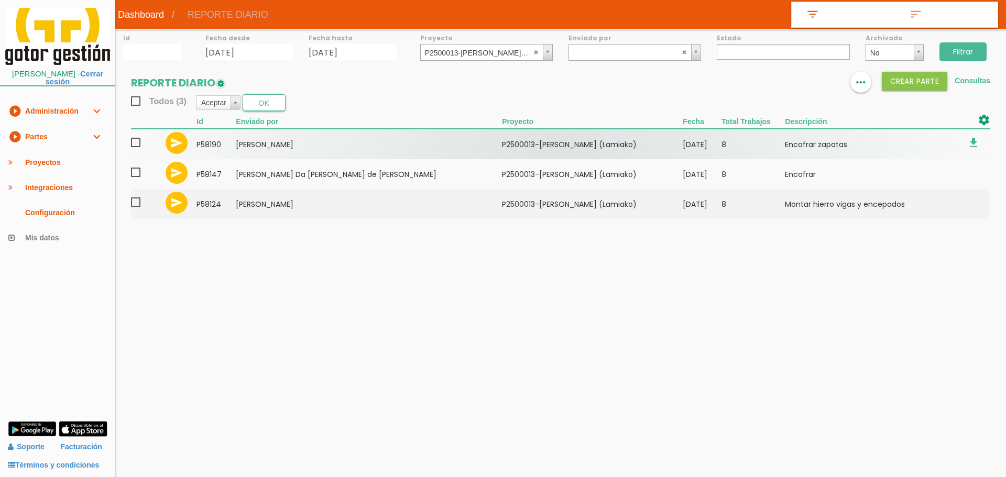
click at [138, 142] on span at bounding box center [140, 142] width 18 height 13
click at [0, 0] on input "checkbox" at bounding box center [0, 0] width 0 height 0
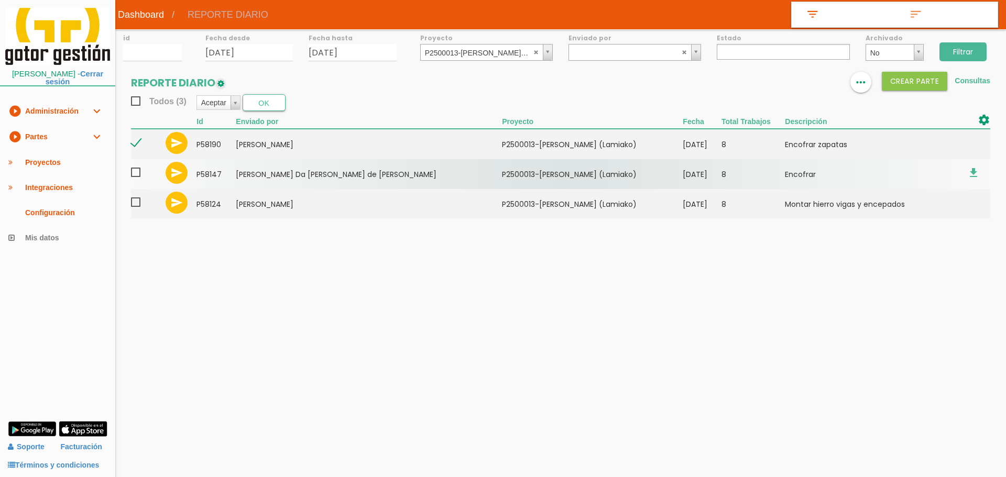
click at [138, 172] on span at bounding box center [140, 172] width 18 height 13
click at [0, 0] on input "checkbox" at bounding box center [0, 0] width 0 height 0
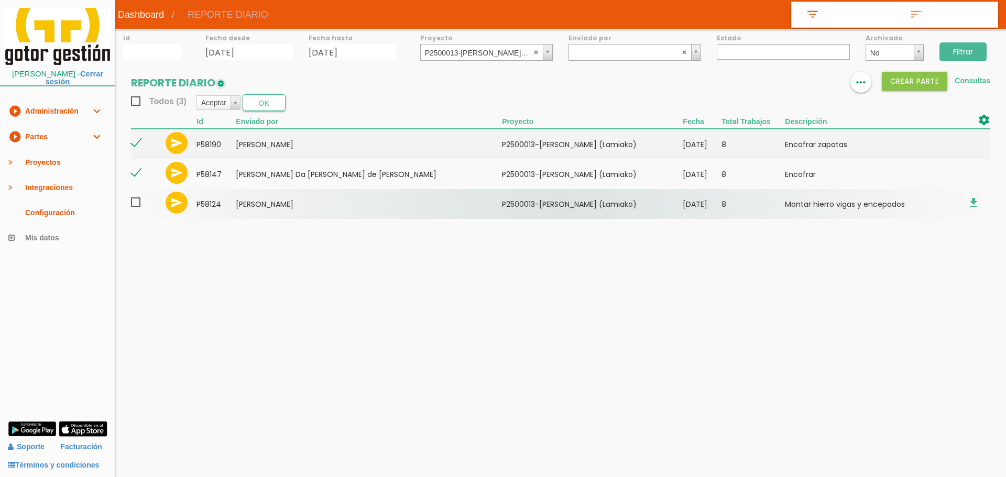
click at [140, 199] on span at bounding box center [140, 202] width 18 height 13
click at [0, 0] on input "checkbox" at bounding box center [0, 0] width 0 height 0
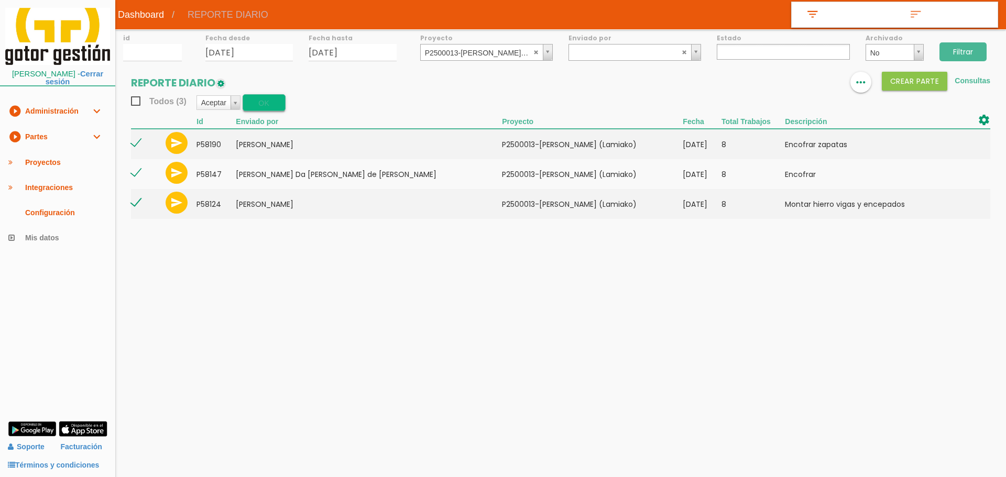
click at [267, 103] on button "OK" at bounding box center [264, 102] width 43 height 17
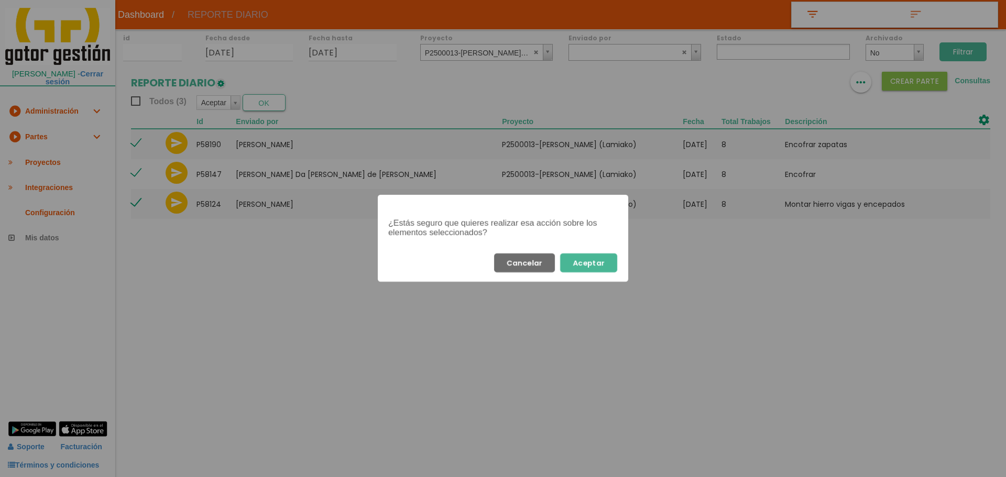
click at [606, 264] on button "Aceptar" at bounding box center [588, 262] width 57 height 19
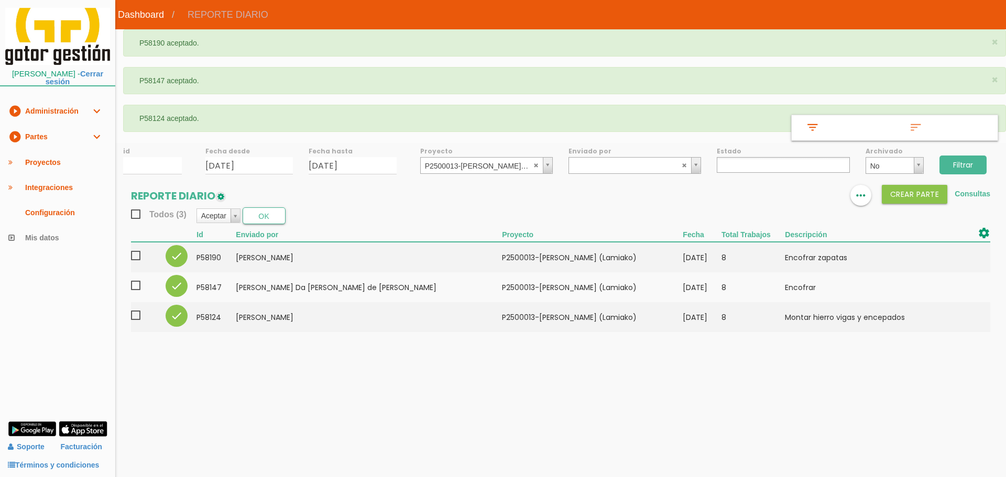
select select
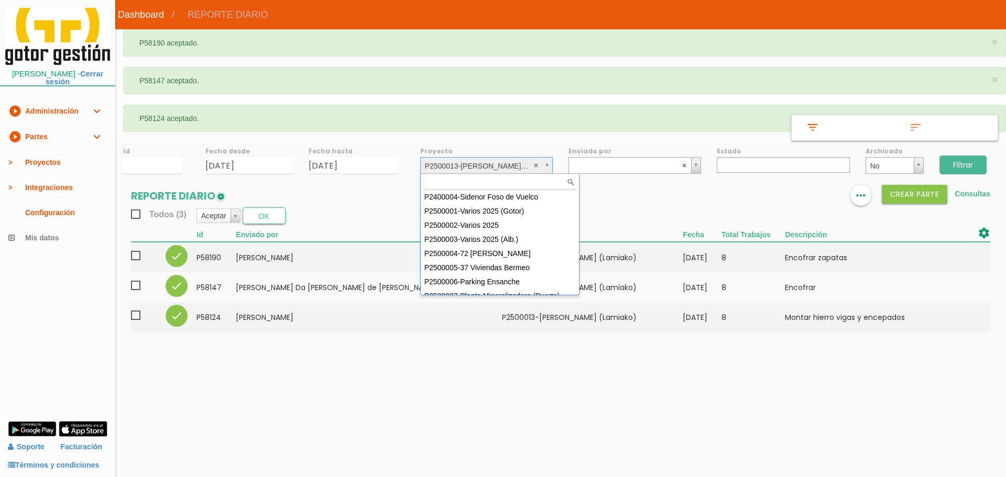
scroll to position [93, 0]
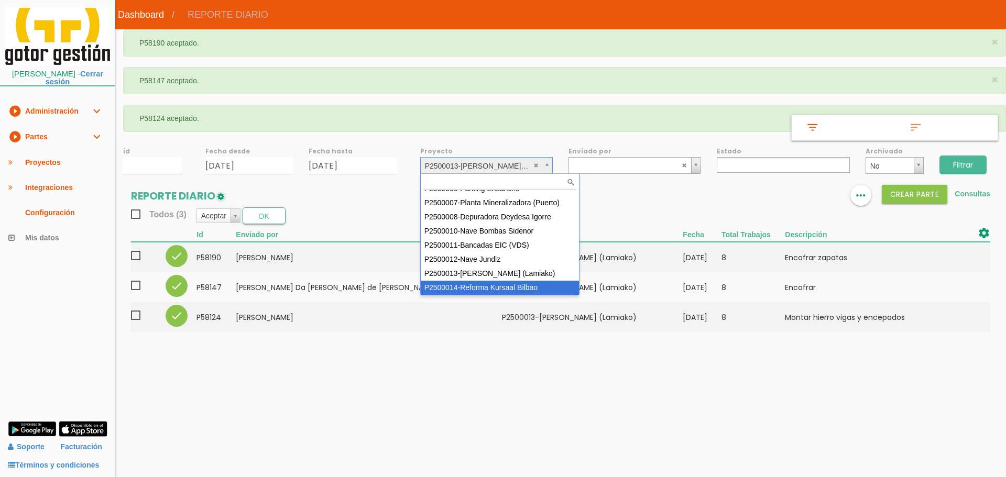
select select "97"
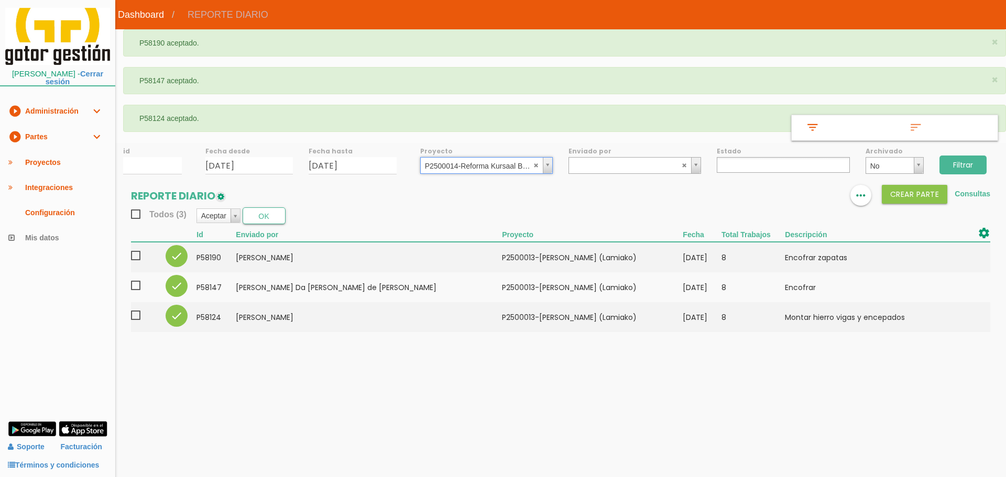
click at [956, 162] on input "Filtrar" at bounding box center [962, 165] width 47 height 19
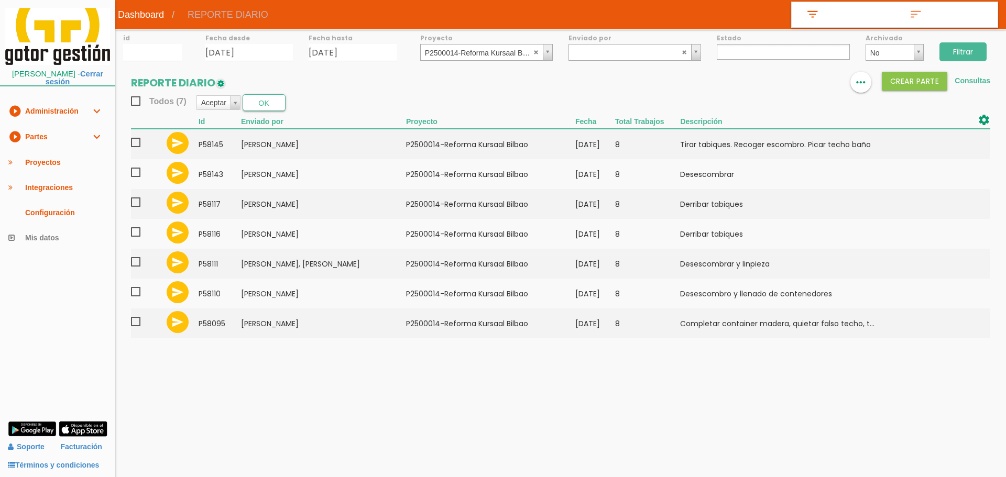
select select
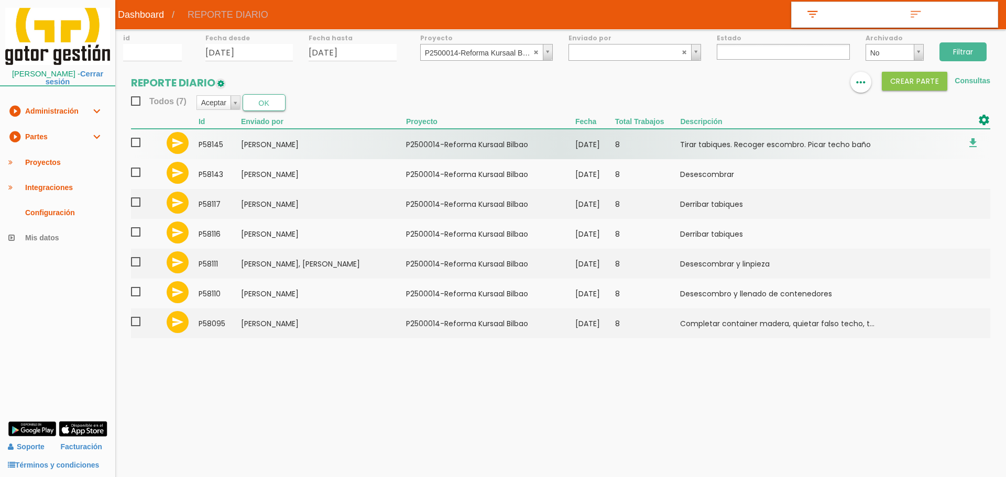
click at [131, 145] on span at bounding box center [140, 142] width 18 height 13
click at [0, 0] on input "checkbox" at bounding box center [0, 0] width 0 height 0
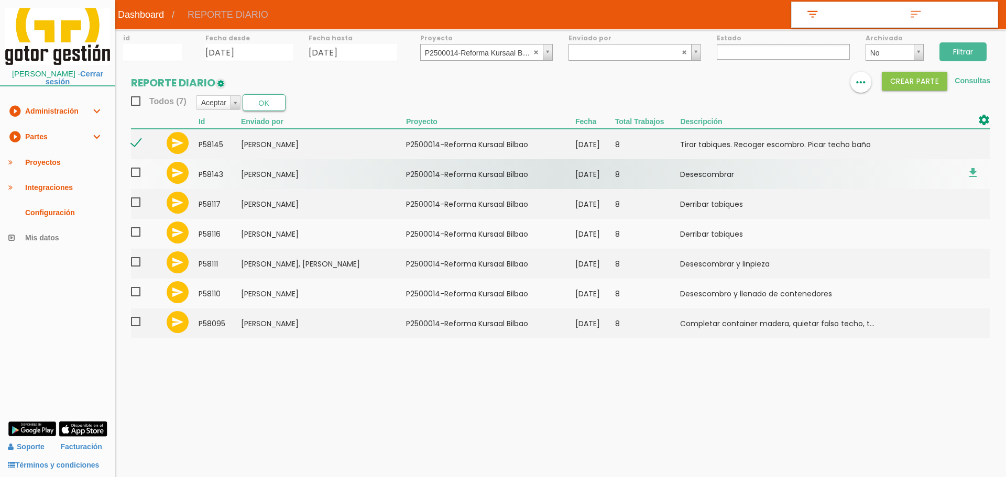
click at [136, 163] on td at bounding box center [146, 174] width 31 height 30
click at [136, 173] on span at bounding box center [140, 172] width 18 height 13
click at [0, 0] on input "checkbox" at bounding box center [0, 0] width 0 height 0
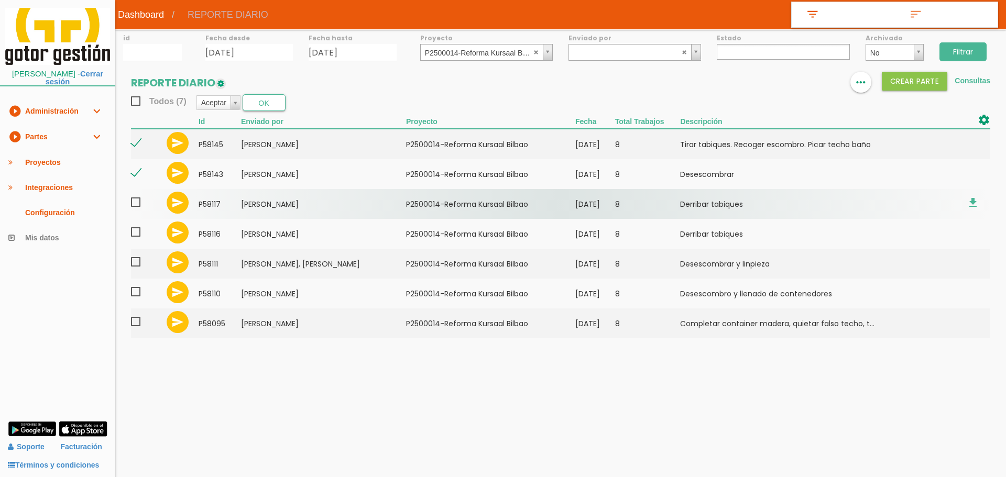
click at [135, 203] on span at bounding box center [140, 202] width 18 height 13
click at [0, 0] on input "checkbox" at bounding box center [0, 0] width 0 height 0
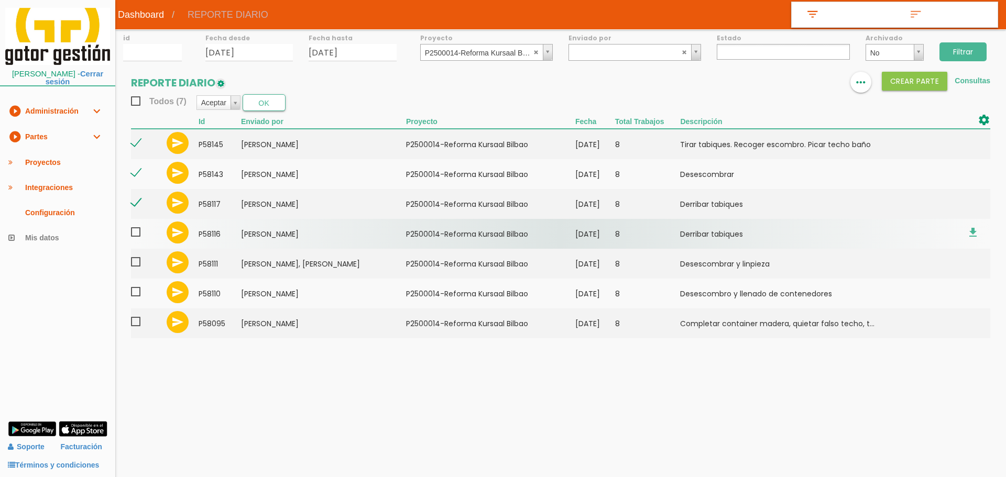
click at [137, 230] on span at bounding box center [140, 232] width 18 height 13
click at [0, 0] on input "checkbox" at bounding box center [0, 0] width 0 height 0
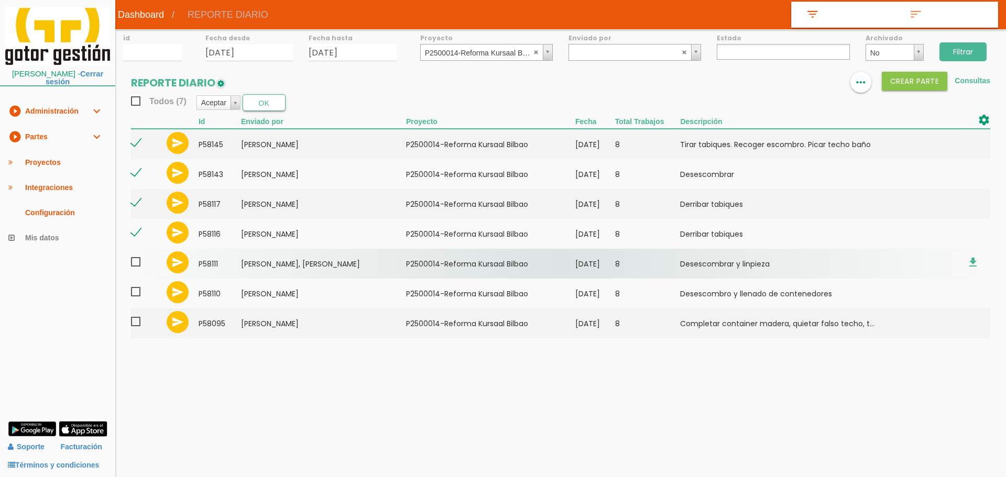
click at [142, 263] on span at bounding box center [140, 262] width 18 height 13
click at [0, 0] on input "checkbox" at bounding box center [0, 0] width 0 height 0
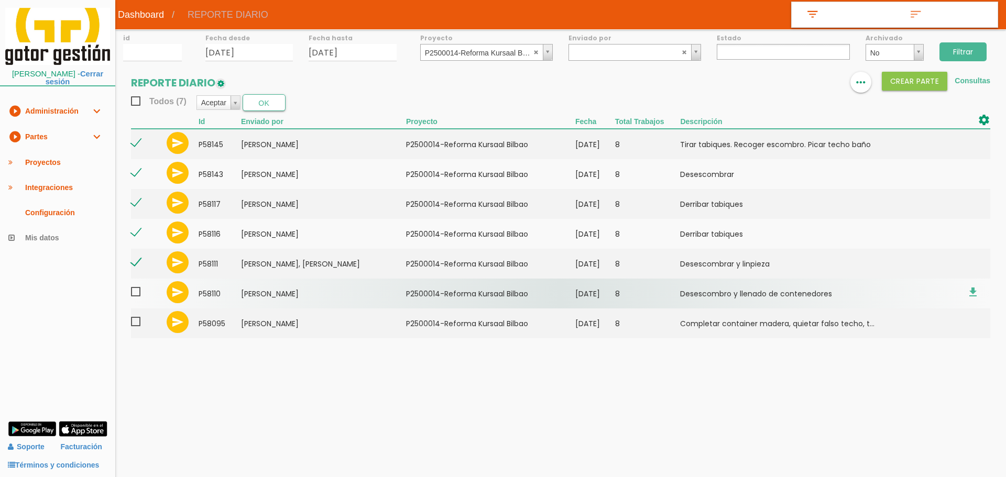
drag, startPoint x: 140, startPoint y: 291, endPoint x: 134, endPoint y: 299, distance: 9.3
click at [139, 291] on span at bounding box center [140, 291] width 18 height 13
click at [0, 0] on input "checkbox" at bounding box center [0, 0] width 0 height 0
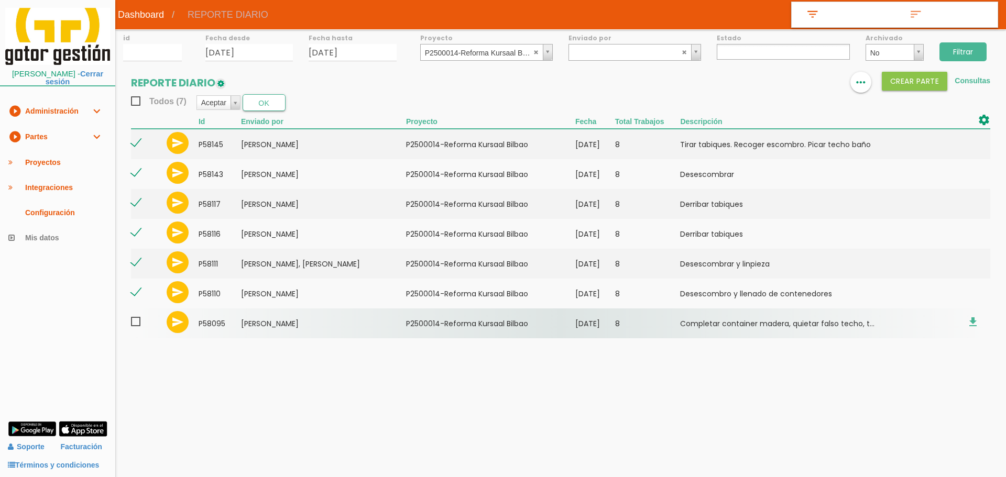
click at [135, 322] on span at bounding box center [140, 321] width 18 height 13
click at [0, 0] on input "checkbox" at bounding box center [0, 0] width 0 height 0
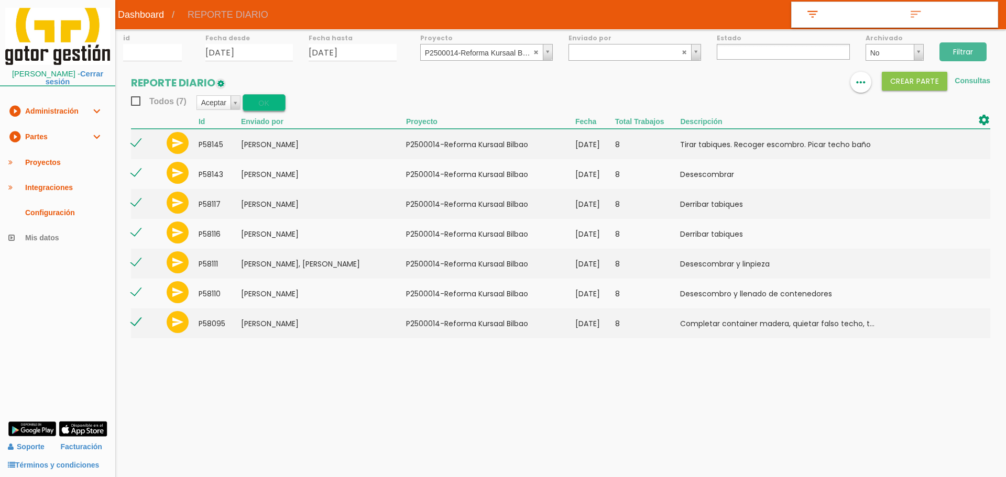
click at [259, 103] on button "OK" at bounding box center [264, 102] width 43 height 17
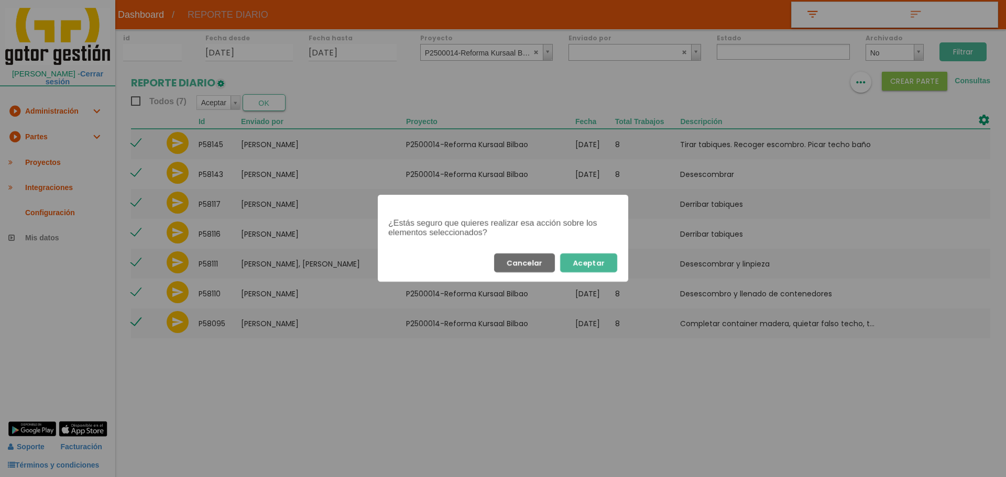
click at [577, 261] on button "Aceptar" at bounding box center [588, 262] width 57 height 19
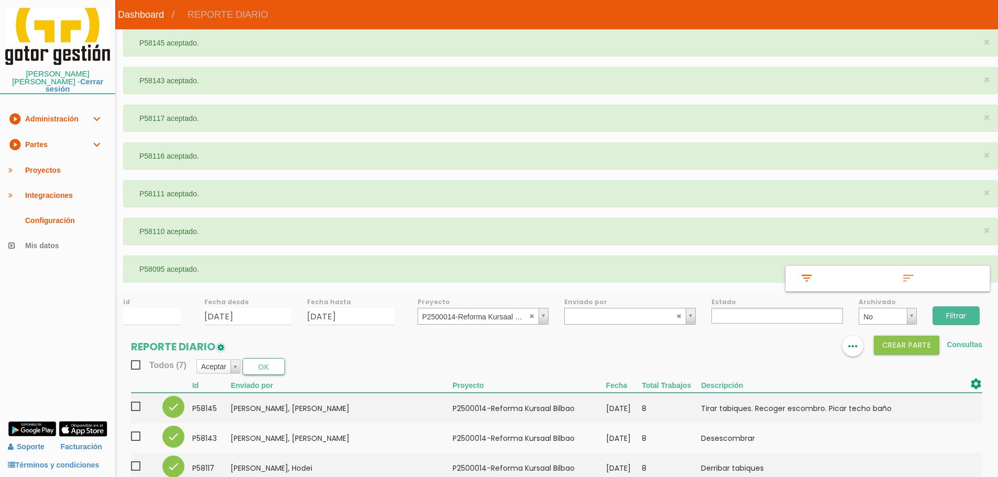
select select
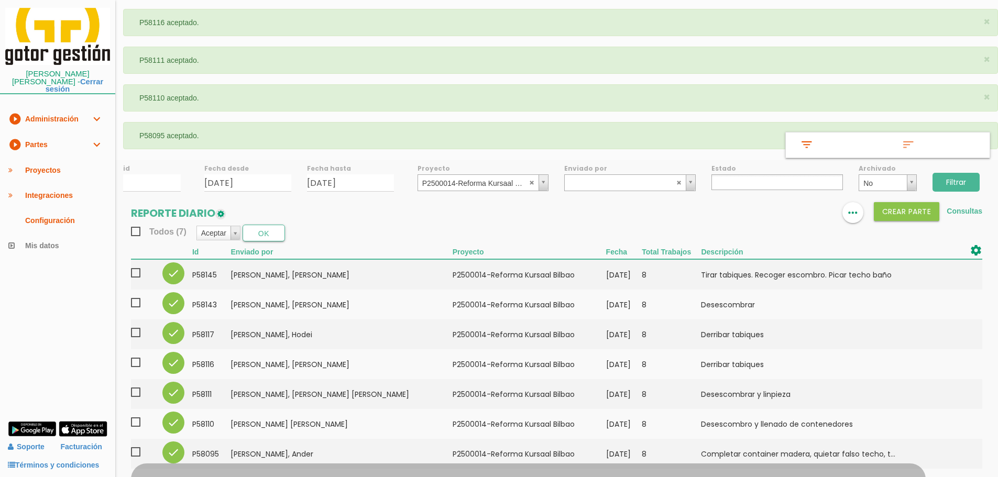
scroll to position [136, 0]
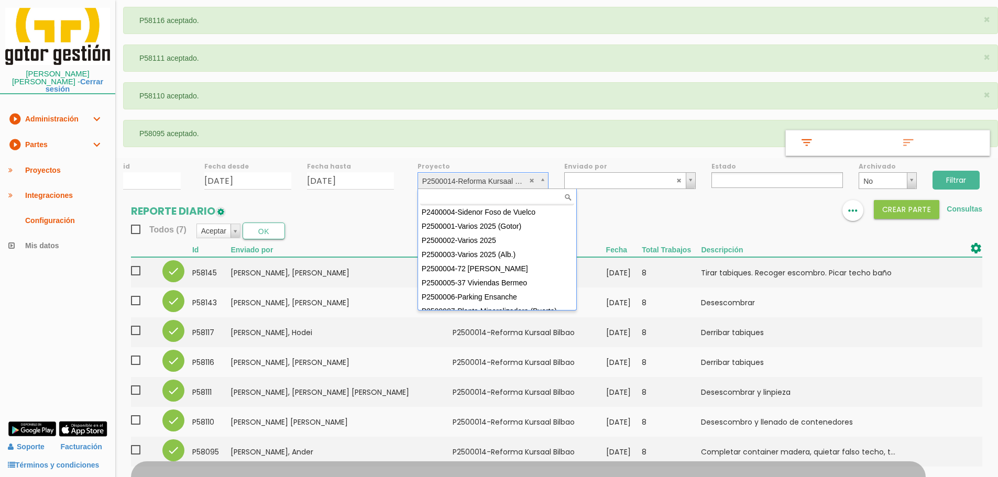
drag, startPoint x: 547, startPoint y: 178, endPoint x: 540, endPoint y: 200, distance: 22.7
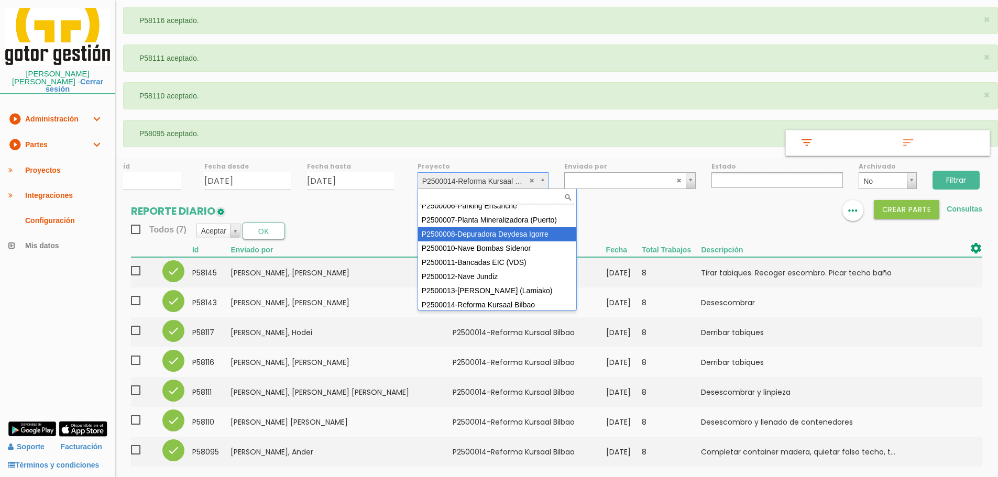
scroll to position [93, 0]
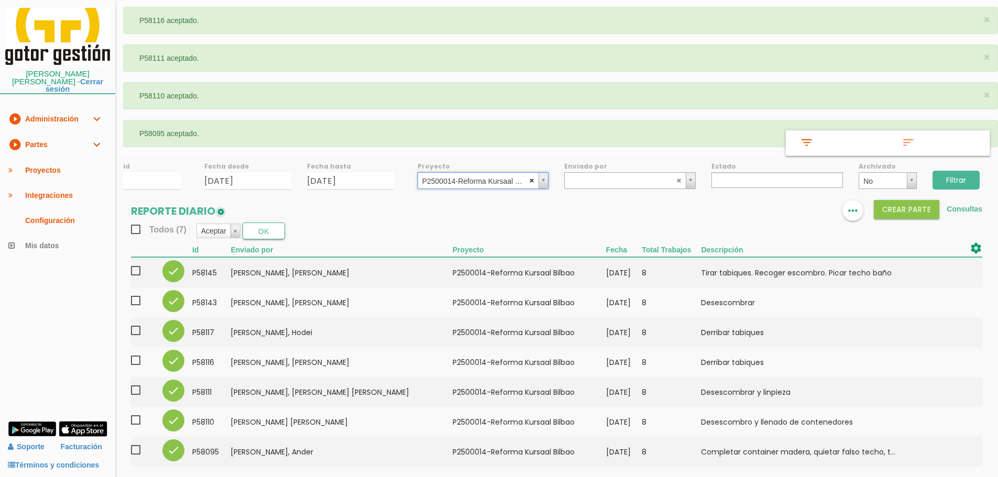
select select
click at [533, 179] on abbr at bounding box center [532, 180] width 6 height 6
click at [966, 183] on input "Filtrar" at bounding box center [955, 180] width 47 height 19
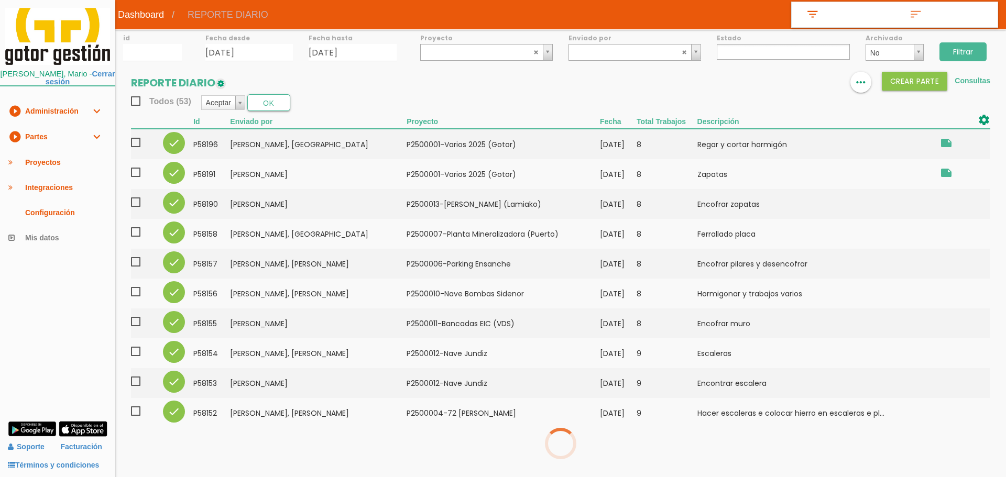
select select
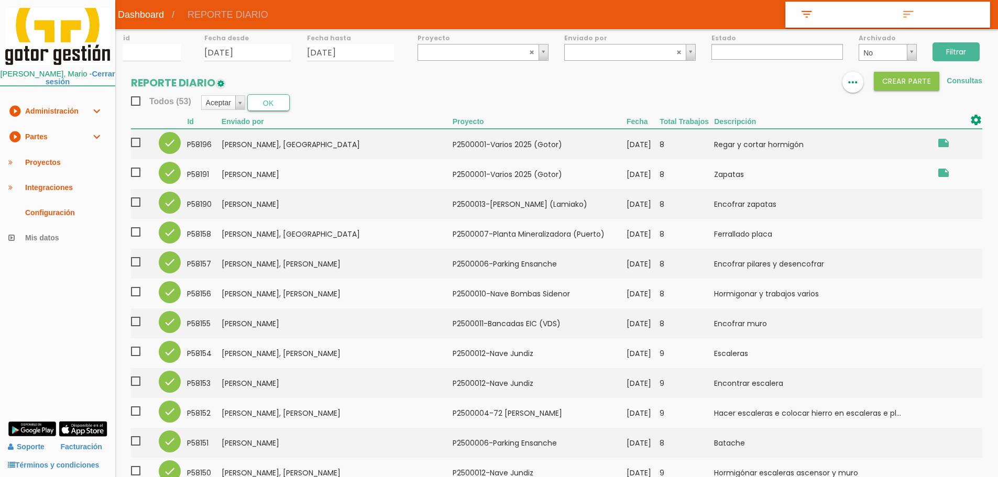
click at [134, 103] on span "Todos (53)" at bounding box center [161, 101] width 60 height 13
click at [0, 0] on input "Todos (53)" at bounding box center [0, 0] width 0 height 0
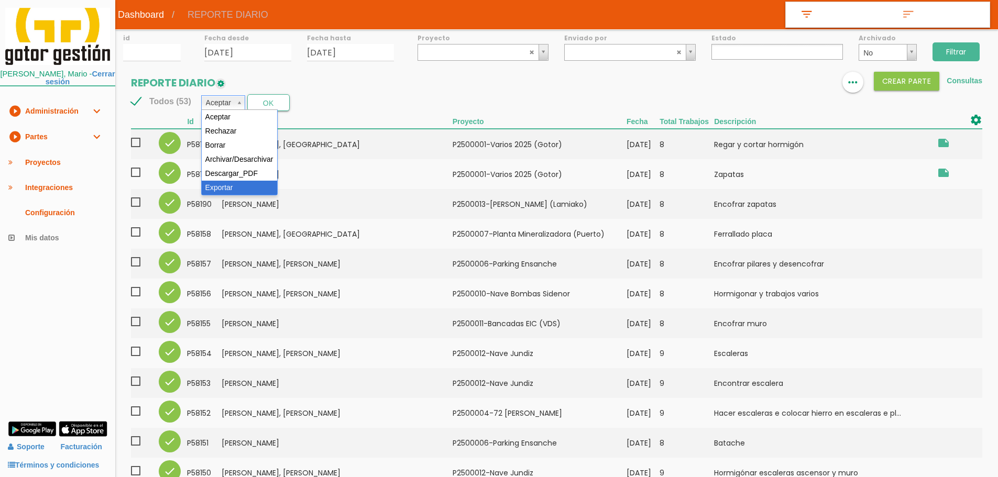
select select "6"
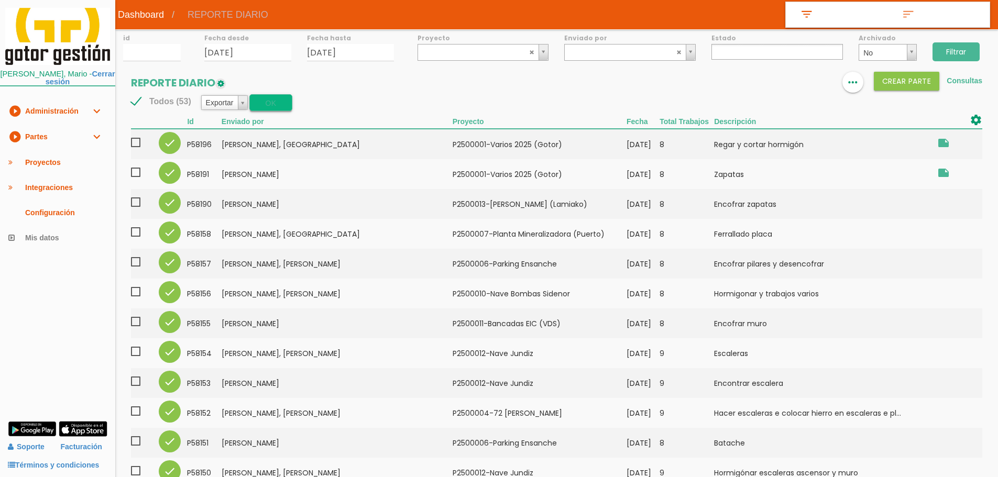
click at [257, 98] on button "OK" at bounding box center [270, 102] width 42 height 17
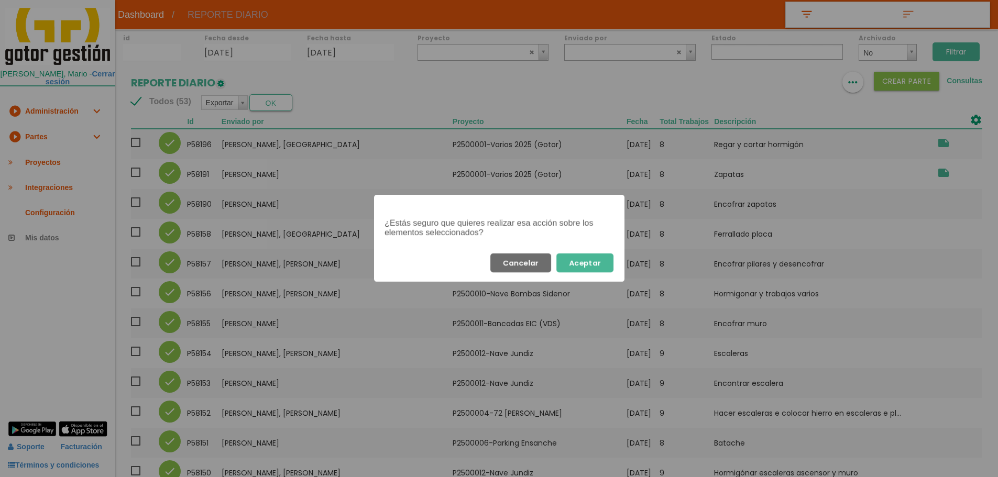
click at [604, 264] on button "Aceptar" at bounding box center [584, 262] width 57 height 19
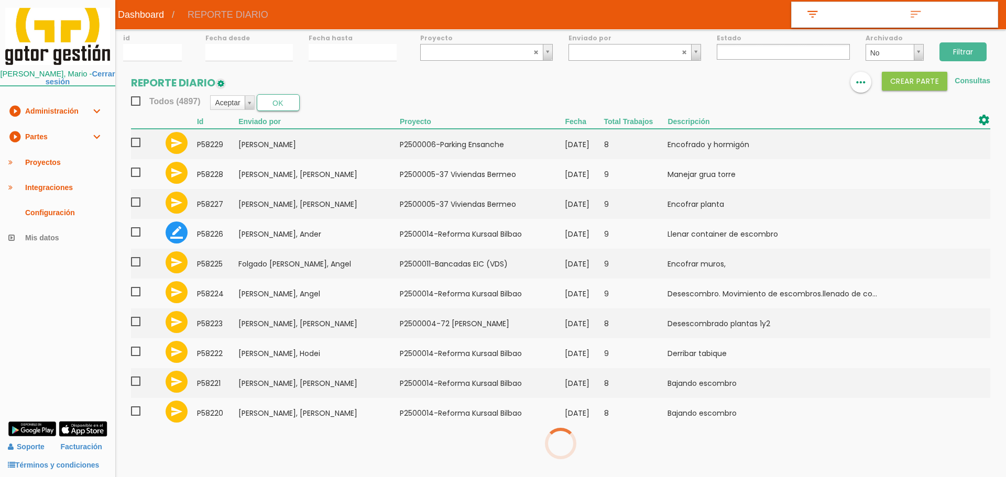
select select
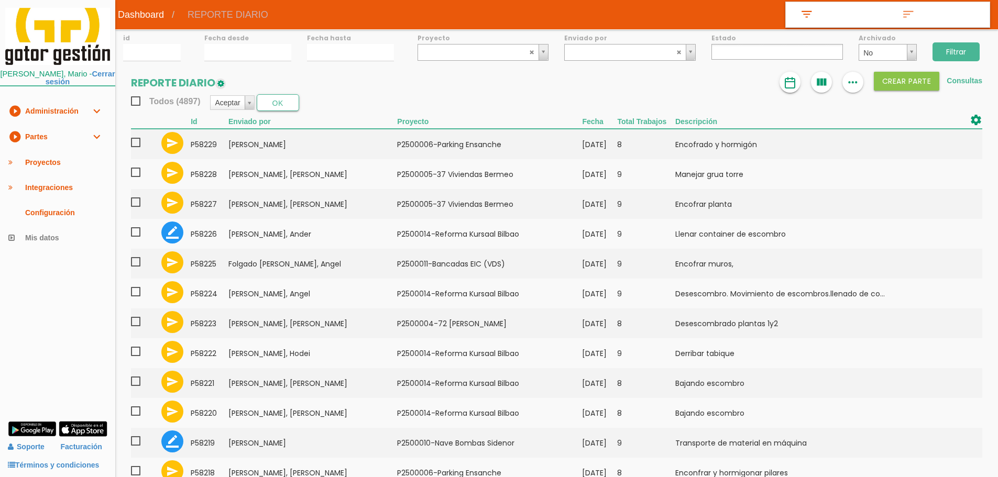
click at [791, 83] on img at bounding box center [790, 82] width 13 height 13
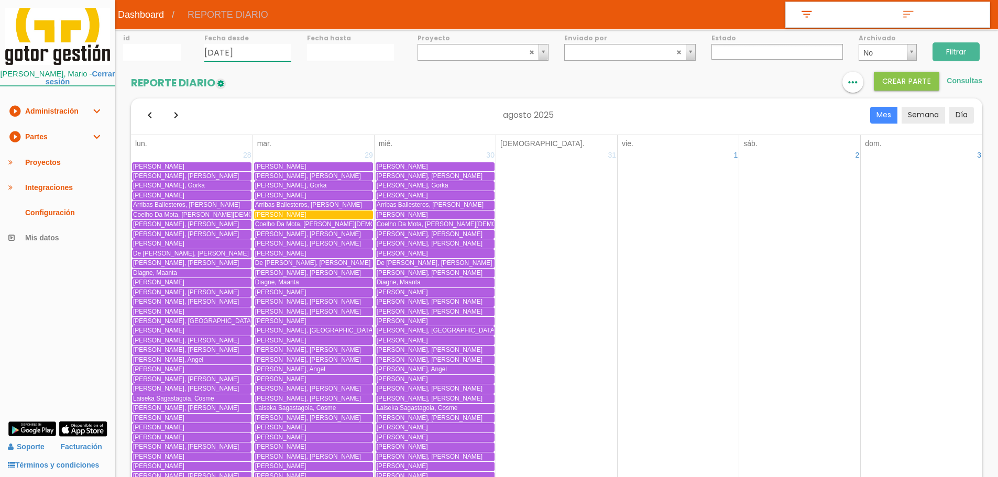
click at [218, 51] on input "[DATE]" at bounding box center [247, 52] width 87 height 17
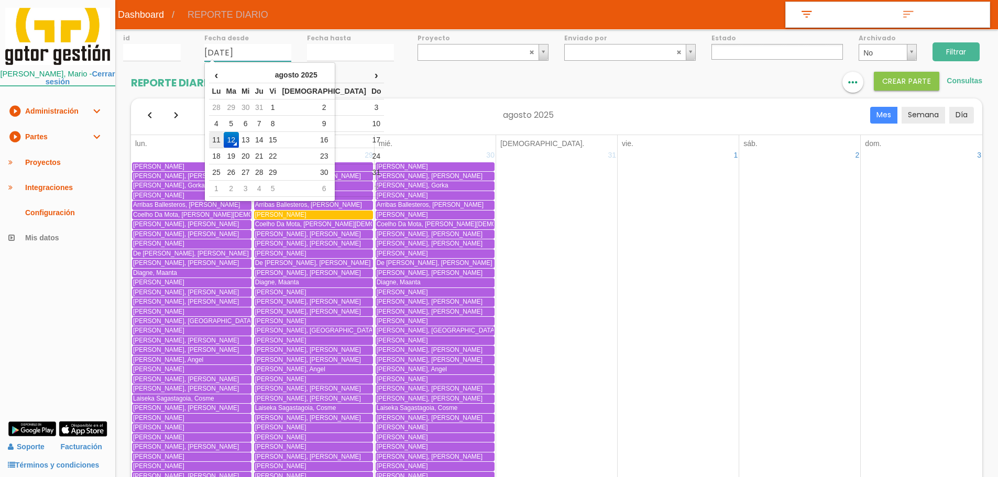
click at [217, 136] on td "11" at bounding box center [216, 140] width 14 height 16
type input "[DATE]"
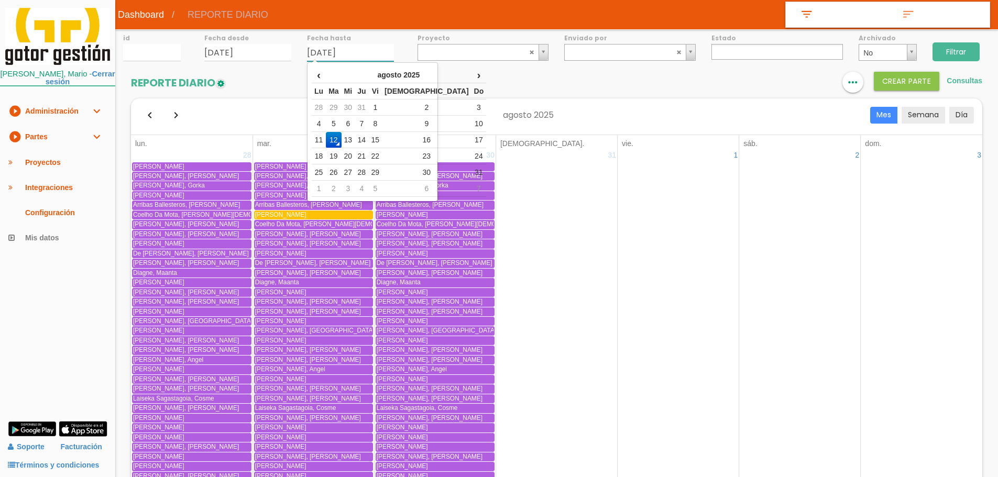
click at [318, 57] on input "[DATE]" at bounding box center [350, 52] width 87 height 17
click at [323, 137] on td "11" at bounding box center [319, 140] width 14 height 16
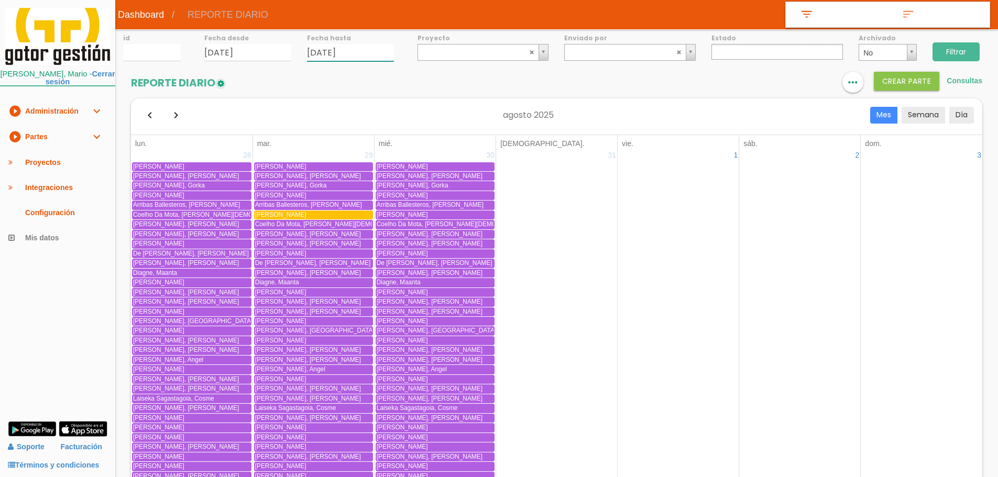
type input "[DATE]"
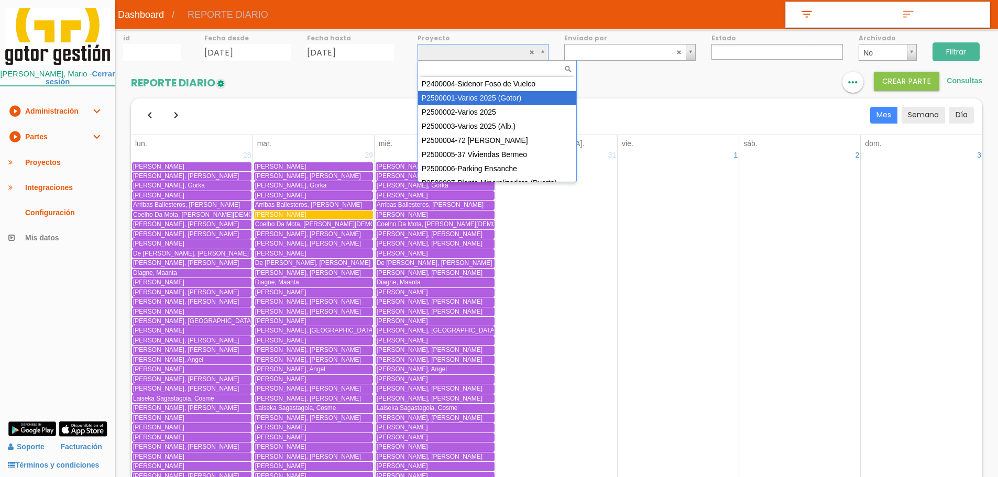
select select "83"
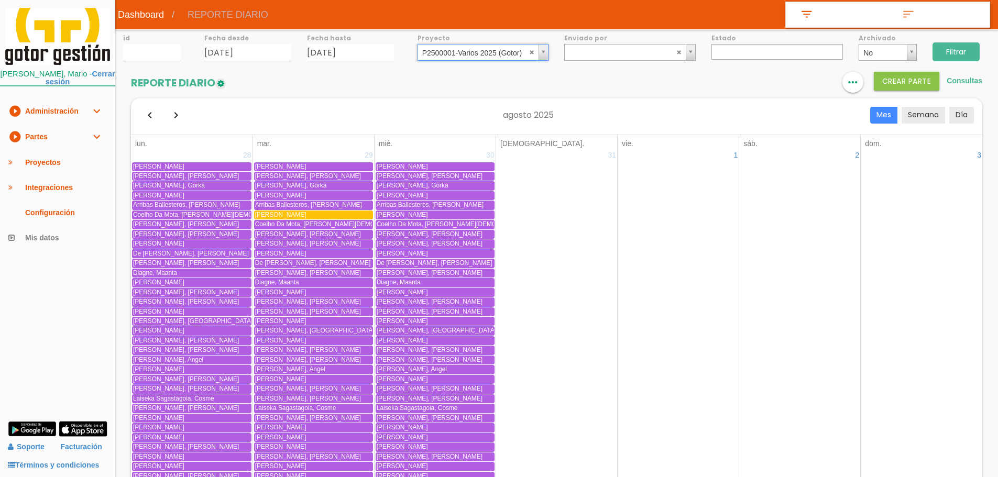
click at [963, 56] on input "Filtrar" at bounding box center [955, 51] width 47 height 19
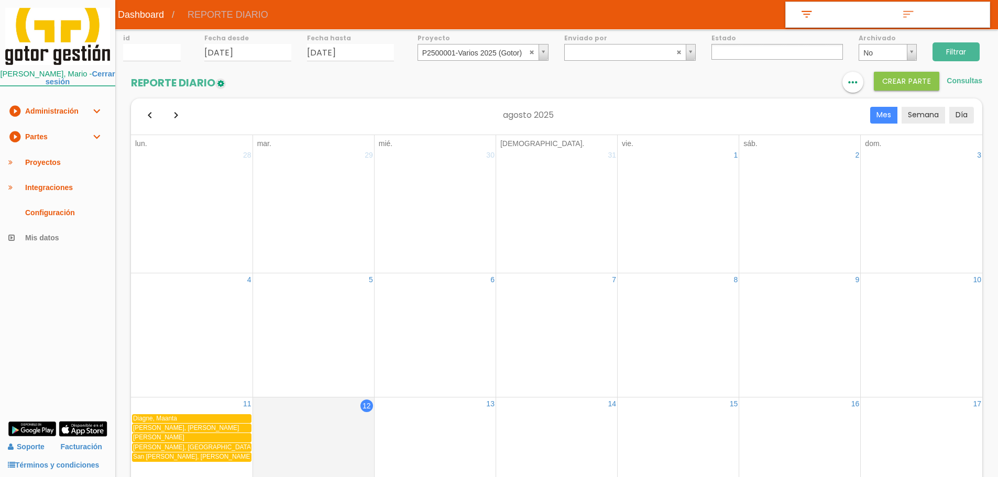
select select
click at [784, 83] on icon "format_list_bulleted" at bounding box center [790, 82] width 14 height 21
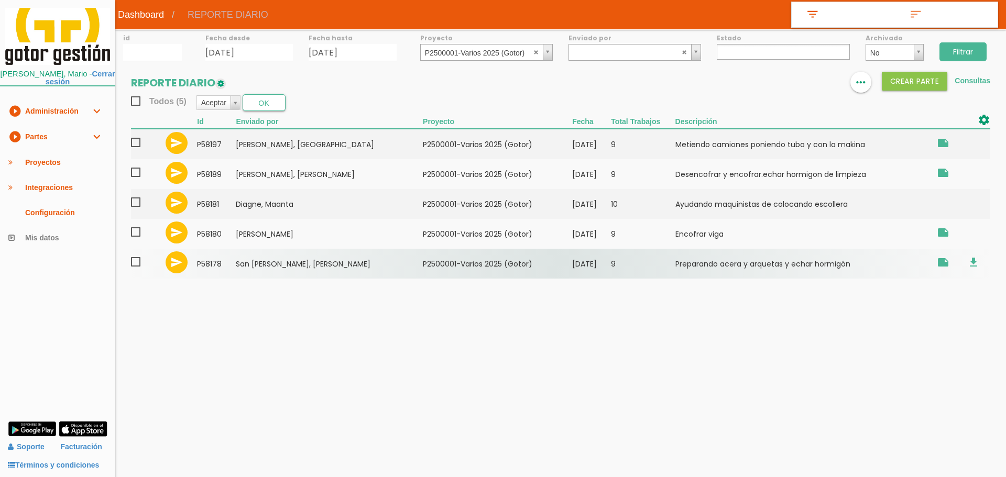
click at [141, 258] on span at bounding box center [140, 262] width 18 height 13
click at [0, 0] on input "checkbox" at bounding box center [0, 0] width 0 height 0
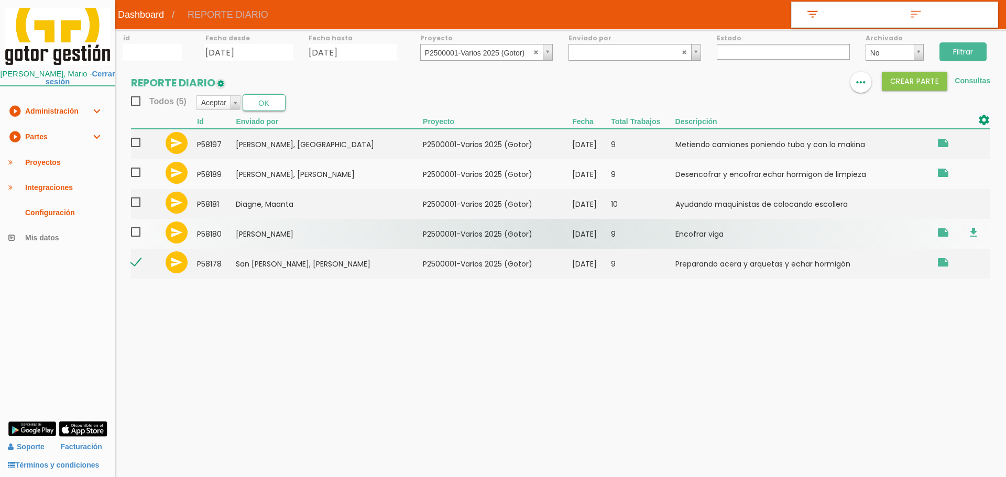
click at [138, 232] on span at bounding box center [140, 232] width 18 height 13
click at [0, 0] on input "checkbox" at bounding box center [0, 0] width 0 height 0
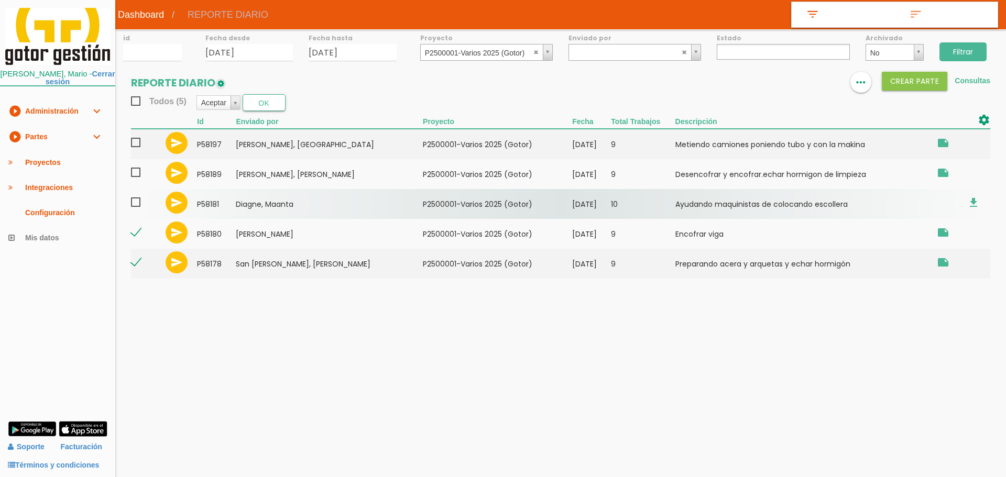
click at [137, 206] on span at bounding box center [140, 202] width 18 height 13
click at [0, 0] on input "checkbox" at bounding box center [0, 0] width 0 height 0
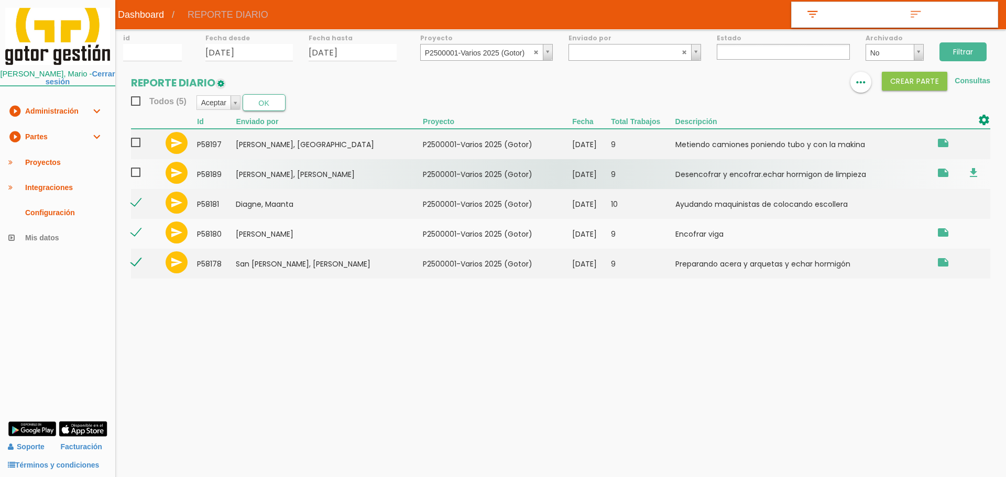
click at [141, 173] on span at bounding box center [140, 172] width 18 height 13
click at [0, 0] on input "checkbox" at bounding box center [0, 0] width 0 height 0
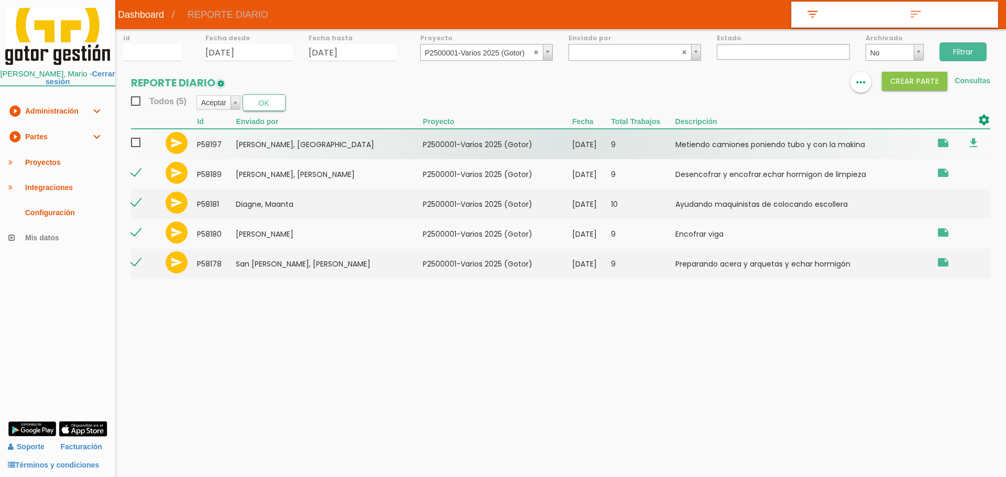
click at [138, 140] on span at bounding box center [140, 142] width 18 height 13
click at [0, 0] on input "checkbox" at bounding box center [0, 0] width 0 height 0
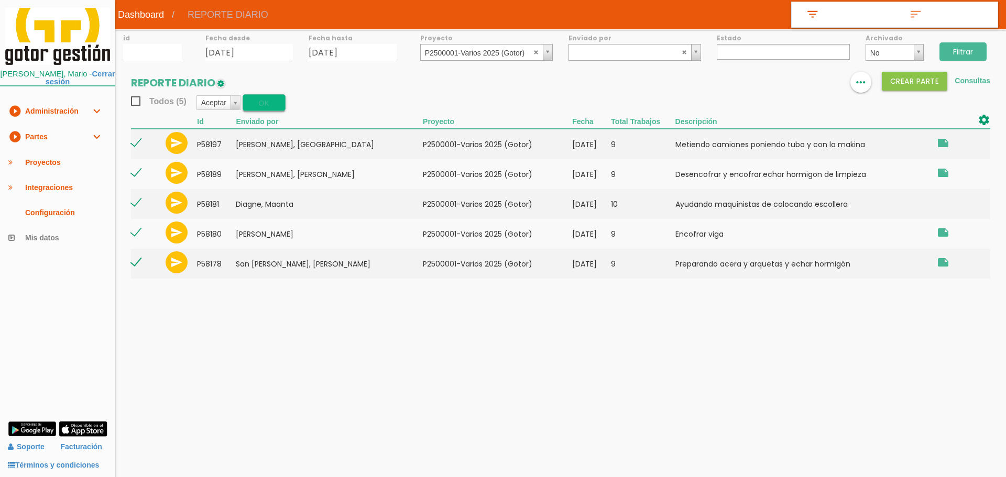
click at [278, 101] on button "OK" at bounding box center [264, 102] width 43 height 17
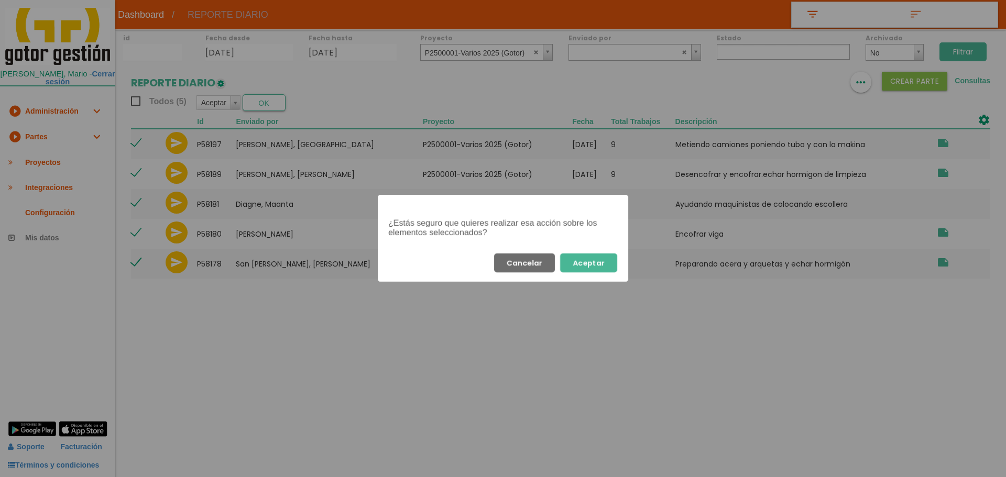
click at [601, 263] on button "Aceptar" at bounding box center [588, 262] width 57 height 19
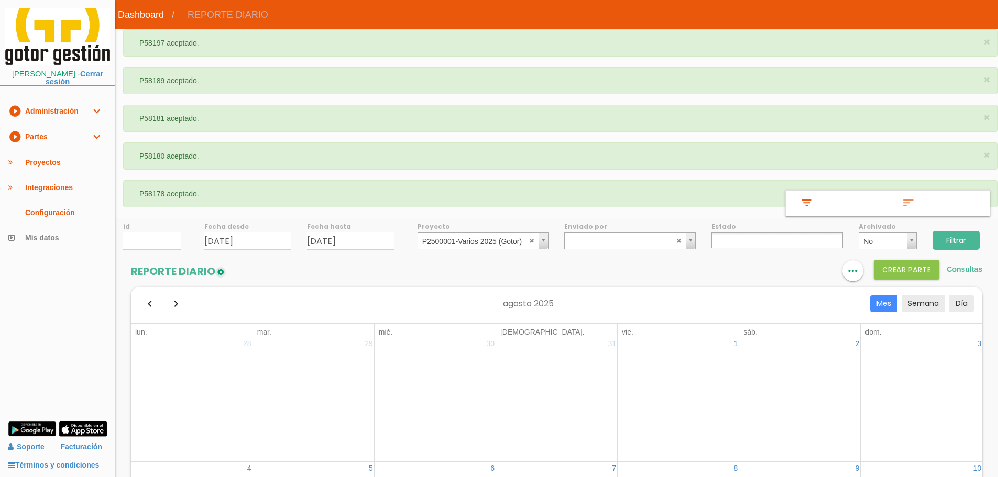
select select
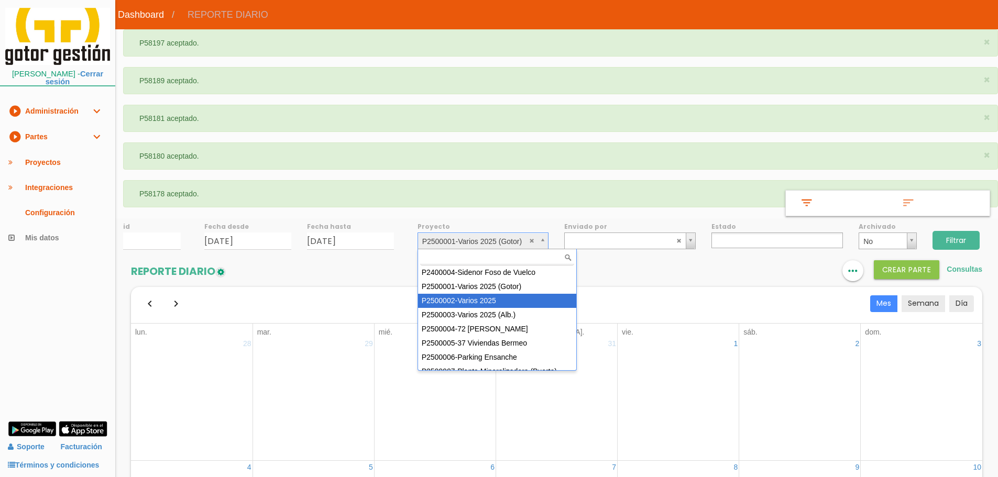
select select "84"
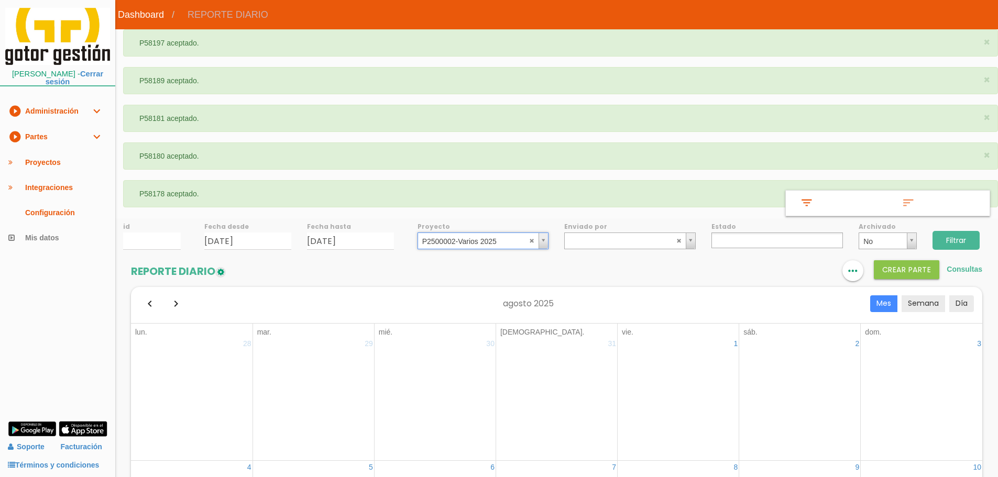
click at [942, 236] on input "Filtrar" at bounding box center [955, 240] width 47 height 19
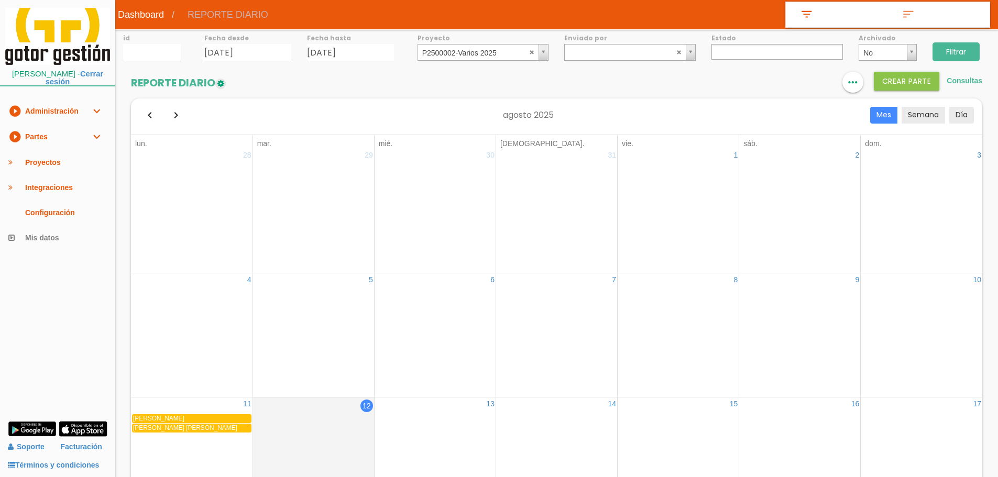
select select
click at [790, 80] on icon "format_list_bulleted" at bounding box center [790, 82] width 14 height 21
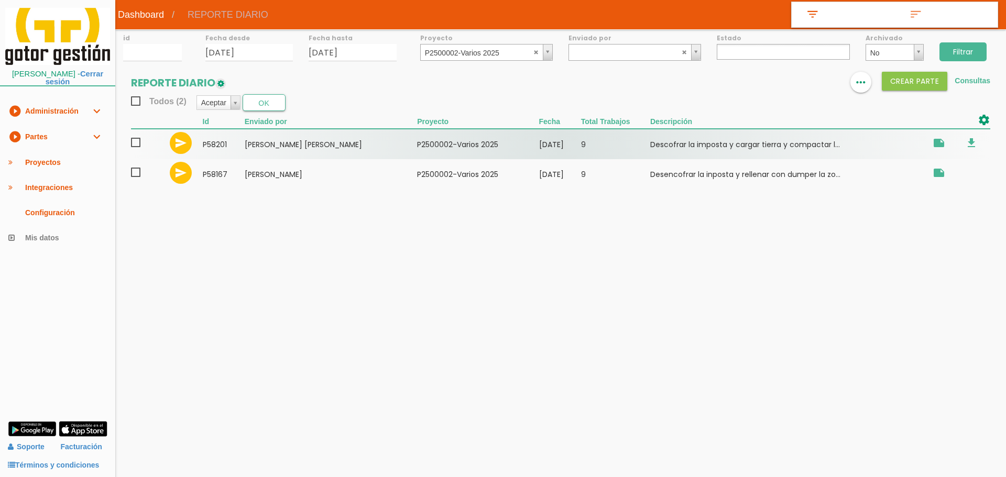
click at [131, 146] on span at bounding box center [140, 142] width 18 height 13
click at [0, 0] on input "checkbox" at bounding box center [0, 0] width 0 height 0
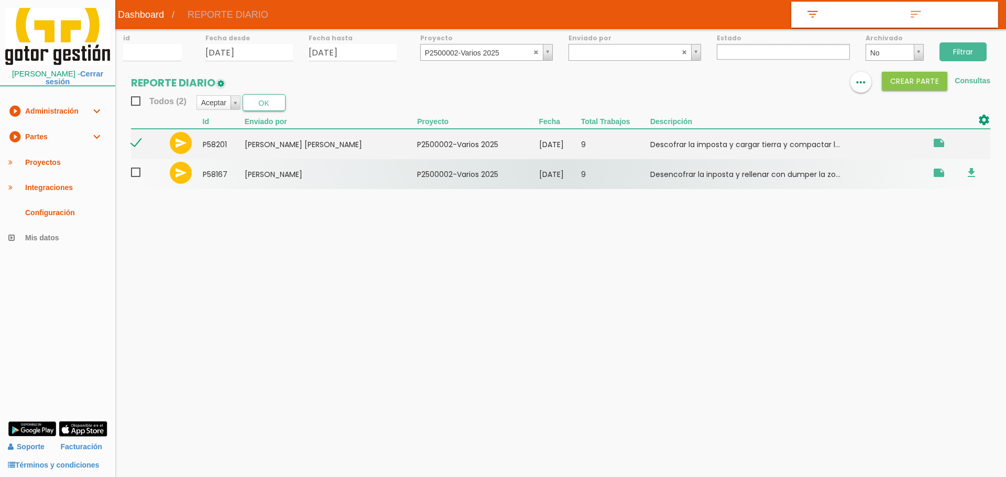
click at [135, 171] on span at bounding box center [140, 172] width 18 height 13
click at [0, 0] on input "checkbox" at bounding box center [0, 0] width 0 height 0
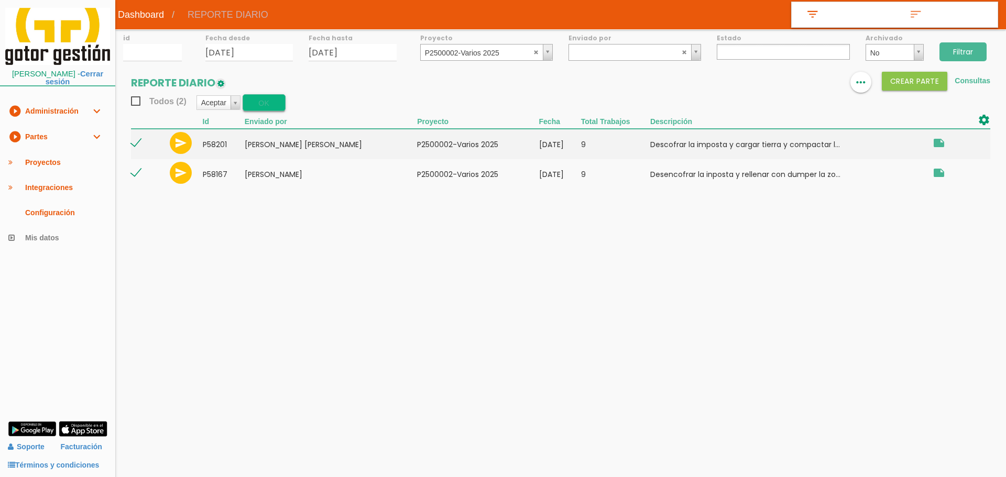
click at [267, 102] on button "OK" at bounding box center [264, 102] width 43 height 17
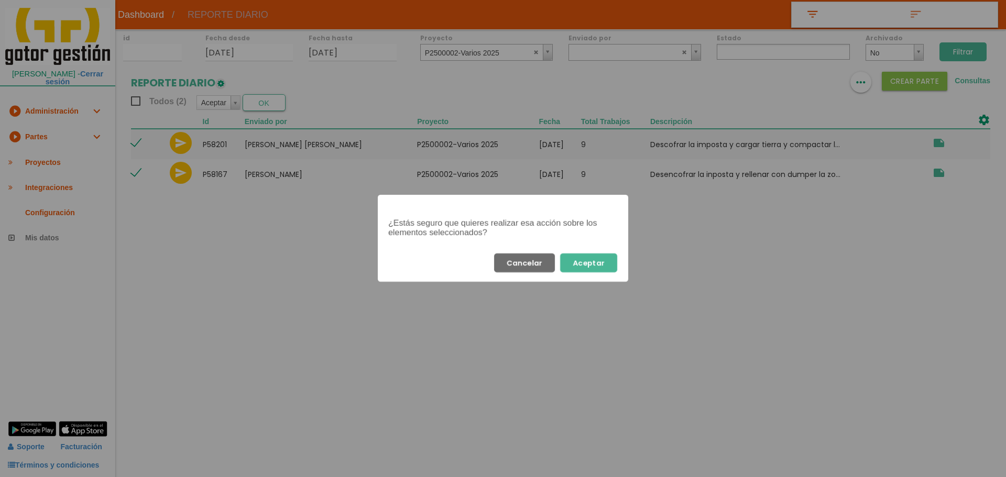
click at [625, 264] on div "¿Estás seguro que quieres realizar esa acción sobre los elementos seleccionados…" at bounding box center [503, 238] width 1006 height 477
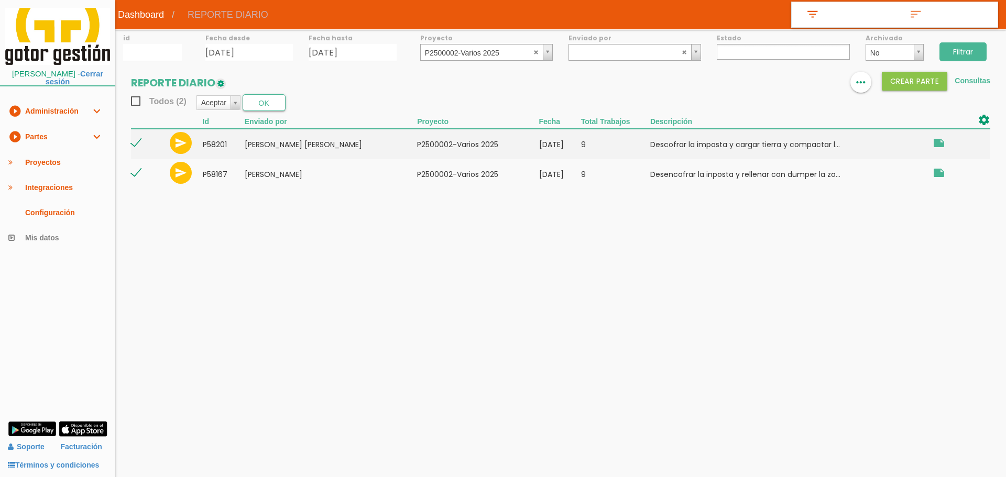
drag, startPoint x: 611, startPoint y: 262, endPoint x: 604, endPoint y: 256, distance: 9.6
click at [610, 262] on body "menu Dashboard REPORTE DIARIO" at bounding box center [503, 238] width 1006 height 477
click at [268, 101] on button "OK" at bounding box center [264, 102] width 43 height 17
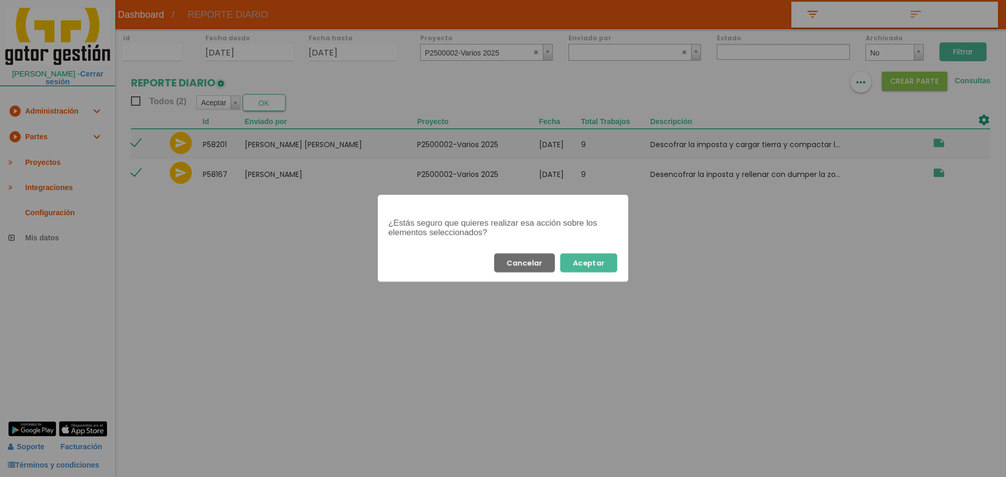
click at [593, 256] on button "Aceptar" at bounding box center [588, 262] width 57 height 19
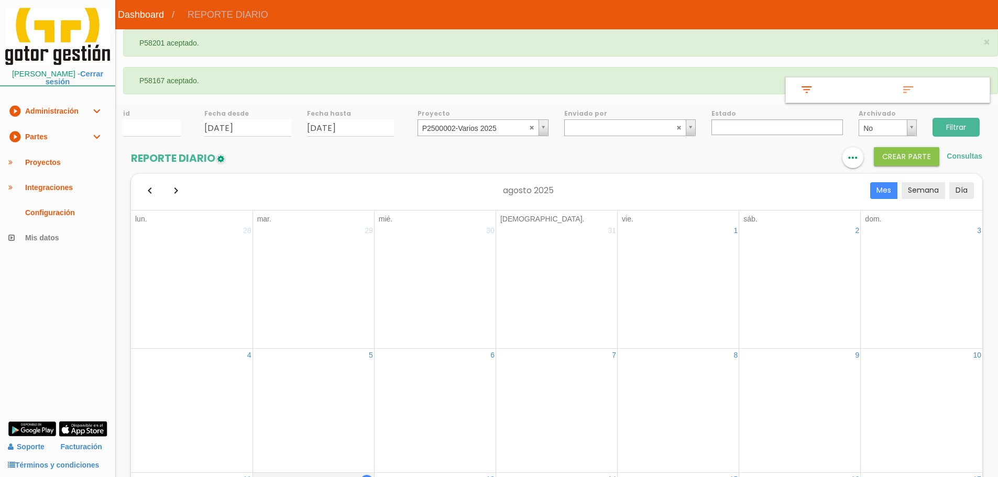
select select
click at [549, 127] on div "Proyecto P2500002-Varios 2025 ﻿P2400004-Sidenor Foso de Vuelco ﻿P2500001-Varios…" at bounding box center [483, 120] width 147 height 31
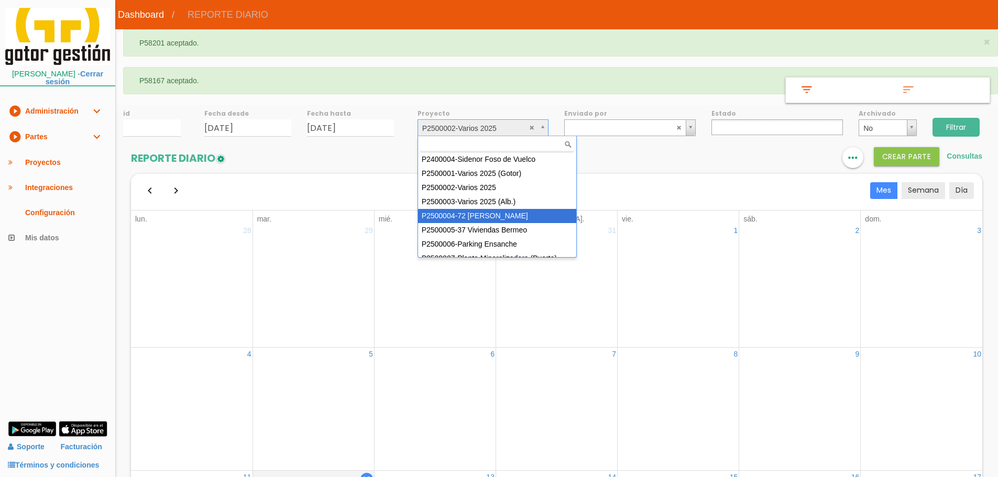
select select "86"
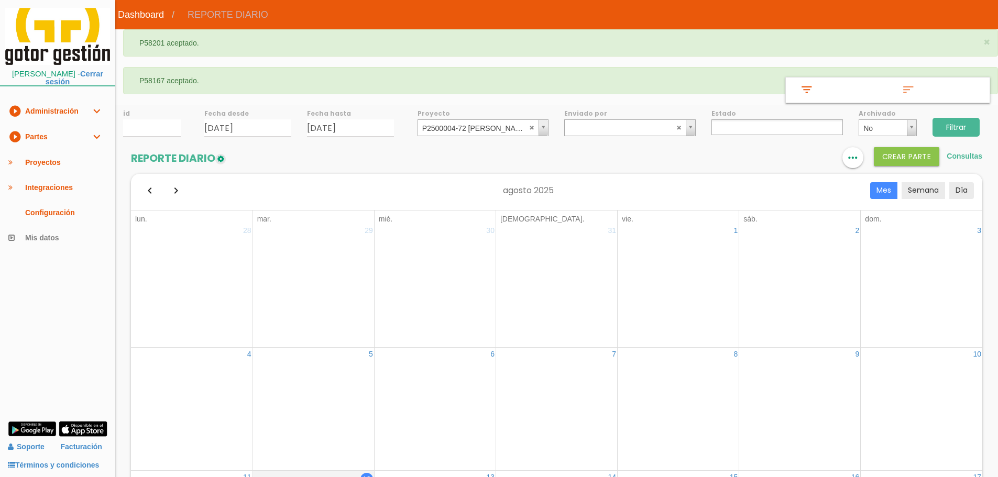
drag, startPoint x: 931, startPoint y: 125, endPoint x: 939, endPoint y: 125, distance: 7.9
click at [932, 125] on div "Filtrar" at bounding box center [960, 126] width 73 height 42
click at [939, 125] on input "Filtrar" at bounding box center [955, 127] width 47 height 19
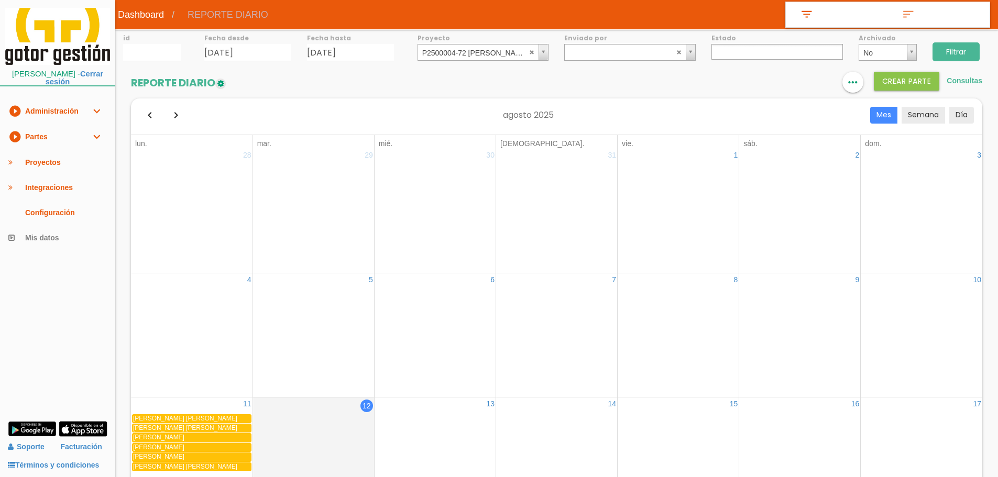
select select
click at [784, 77] on icon "format_list_bulleted" at bounding box center [790, 82] width 14 height 21
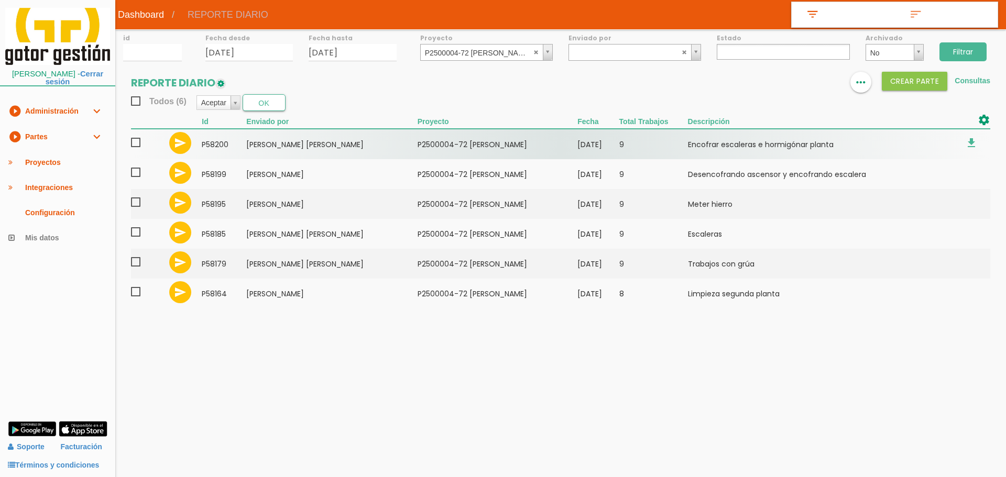
click at [132, 142] on span at bounding box center [140, 142] width 18 height 13
click at [0, 0] on input "checkbox" at bounding box center [0, 0] width 0 height 0
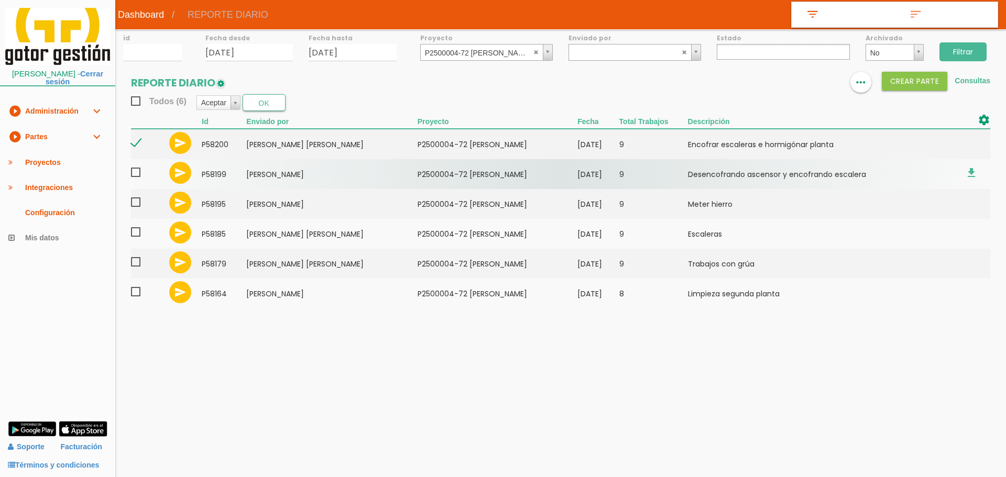
drag, startPoint x: 137, startPoint y: 171, endPoint x: 139, endPoint y: 186, distance: 15.3
click at [137, 172] on span at bounding box center [140, 172] width 18 height 13
click at [0, 0] on input "checkbox" at bounding box center [0, 0] width 0 height 0
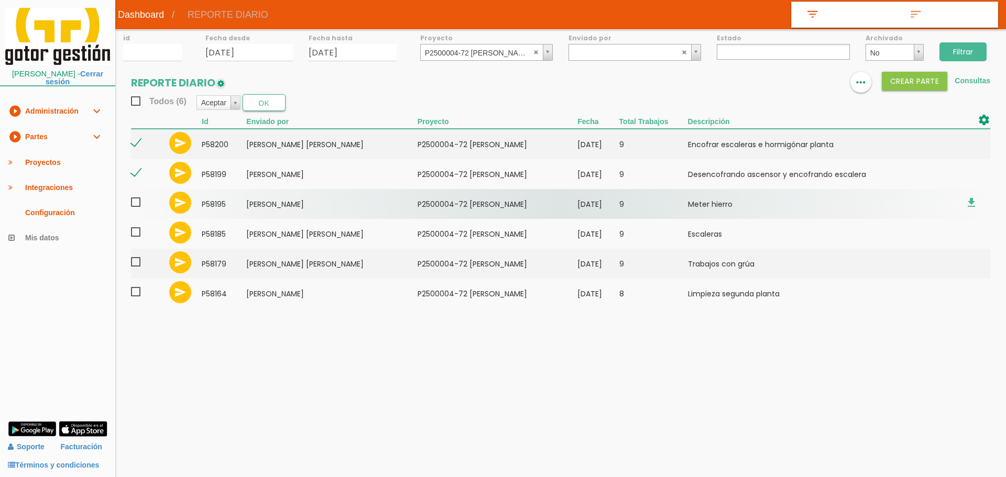
click at [139, 198] on span at bounding box center [140, 202] width 18 height 13
click at [0, 0] on input "checkbox" at bounding box center [0, 0] width 0 height 0
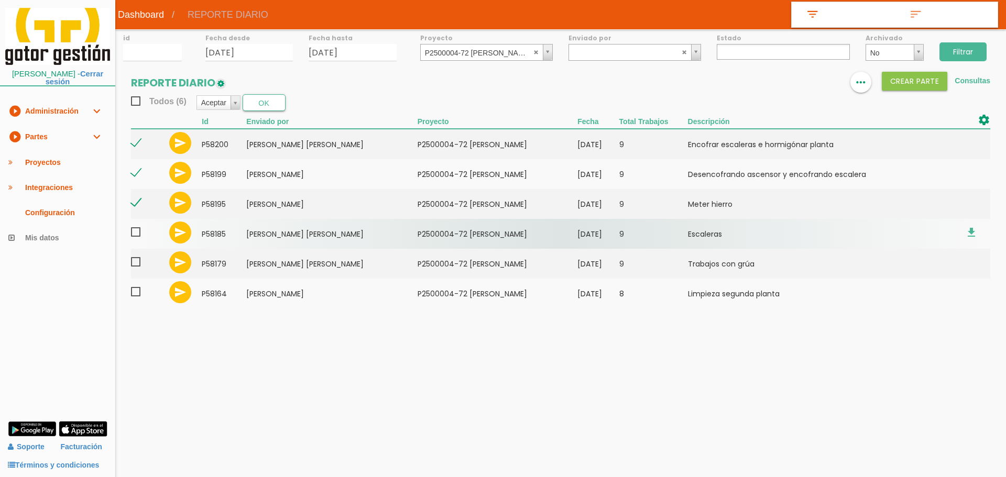
click at [138, 225] on td at bounding box center [147, 234] width 33 height 30
click at [137, 233] on span at bounding box center [140, 232] width 18 height 13
click at [0, 0] on input "checkbox" at bounding box center [0, 0] width 0 height 0
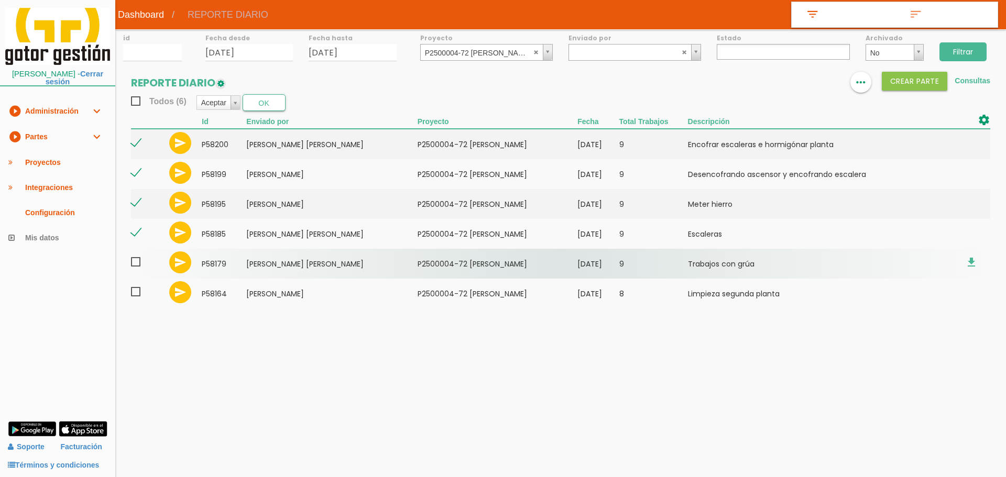
click at [137, 256] on span at bounding box center [140, 262] width 18 height 13
click at [0, 0] on input "checkbox" at bounding box center [0, 0] width 0 height 0
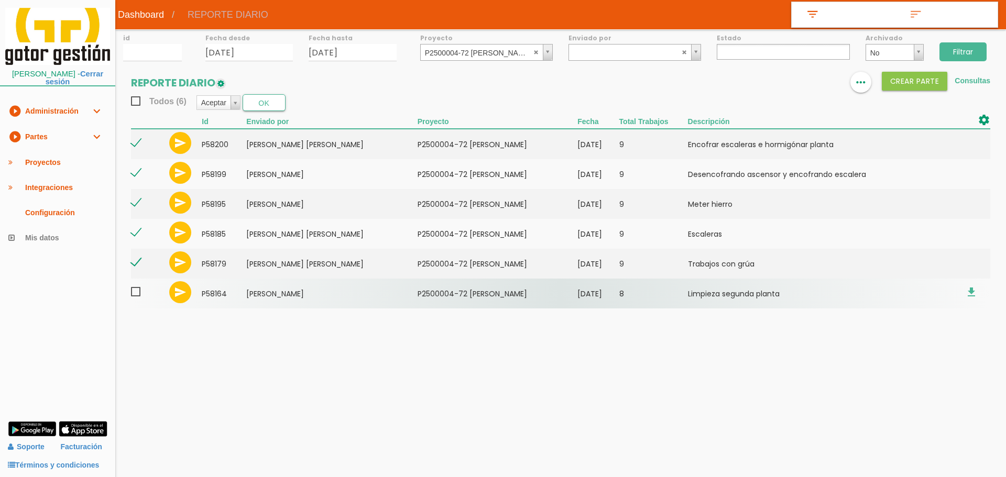
click at [139, 289] on span at bounding box center [140, 291] width 18 height 13
click at [0, 0] on input "checkbox" at bounding box center [0, 0] width 0 height 0
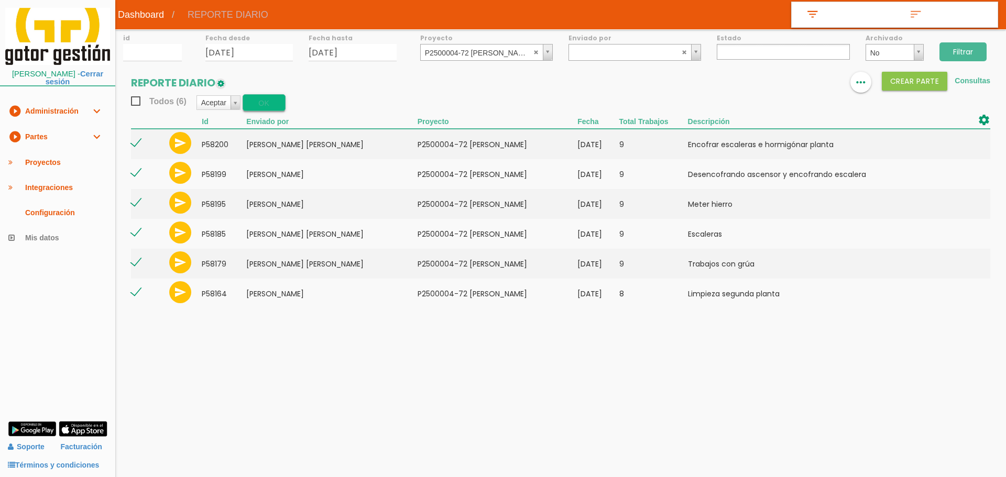
click at [252, 103] on button "OK" at bounding box center [264, 102] width 43 height 17
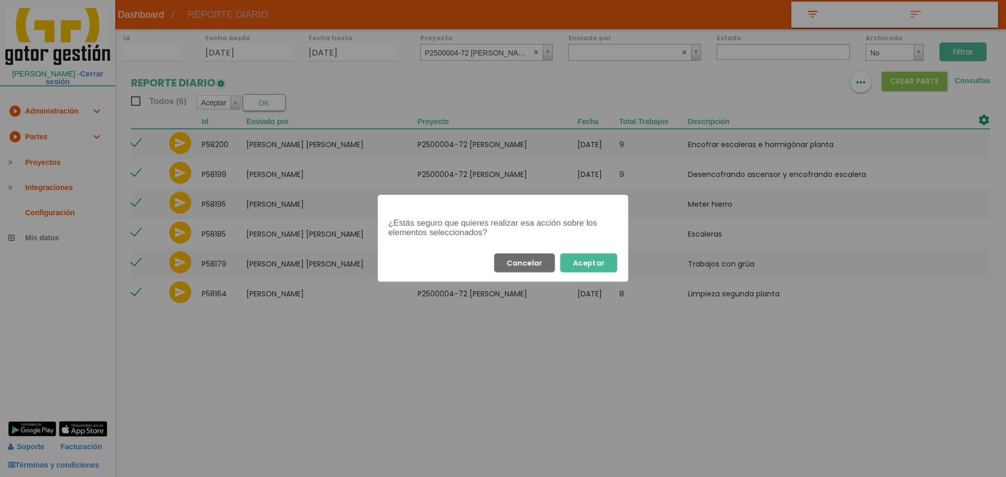
click at [601, 267] on button "Aceptar" at bounding box center [588, 262] width 57 height 19
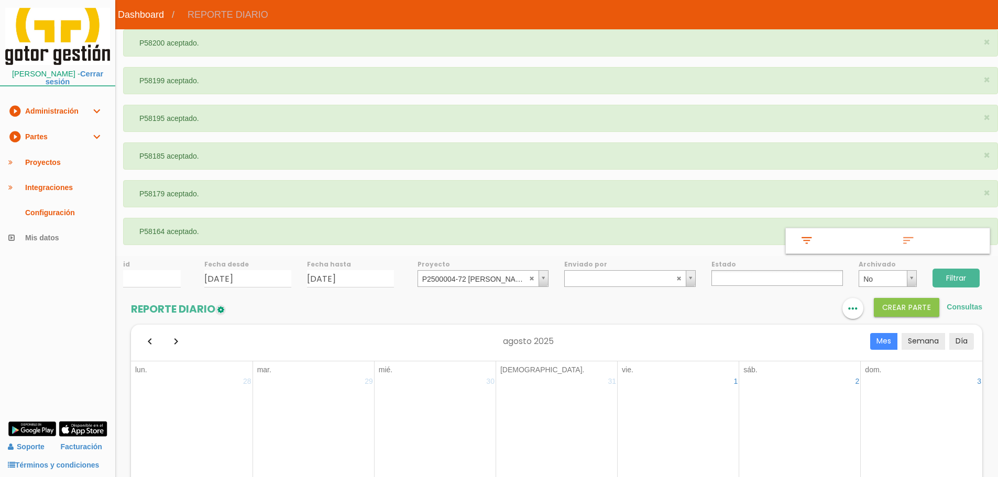
select select
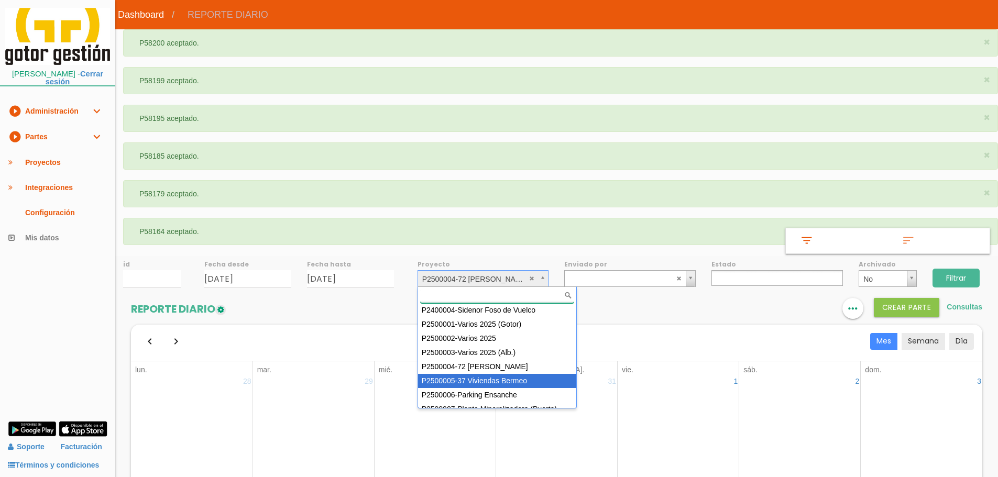
drag, startPoint x: 535, startPoint y: 373, endPoint x: 538, endPoint y: 380, distance: 7.7
select select "87"
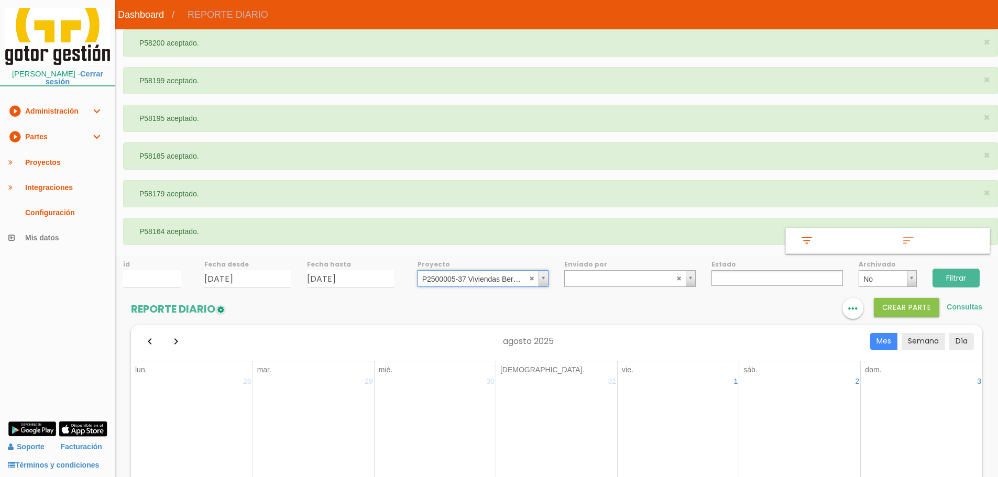
click at [942, 278] on input "Filtrar" at bounding box center [955, 278] width 47 height 19
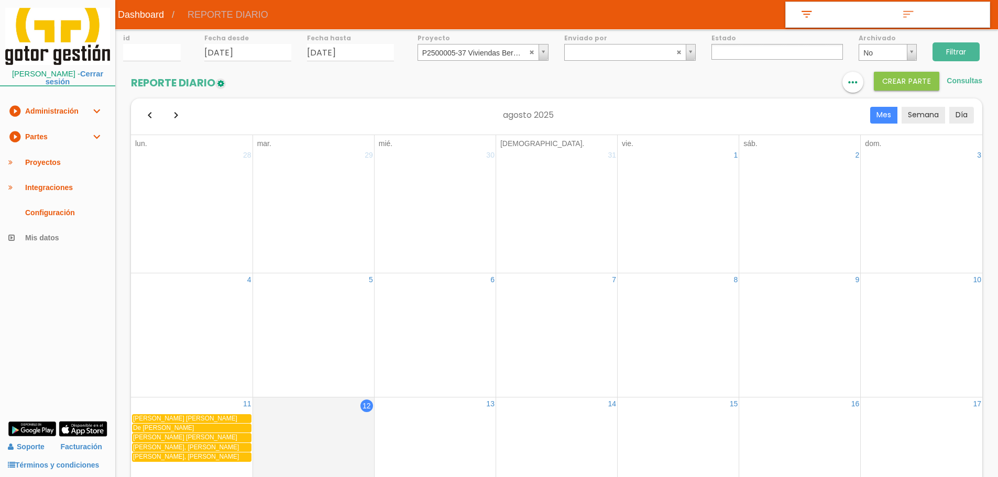
select select
click at [794, 84] on icon "format_list_bulleted" at bounding box center [790, 82] width 14 height 21
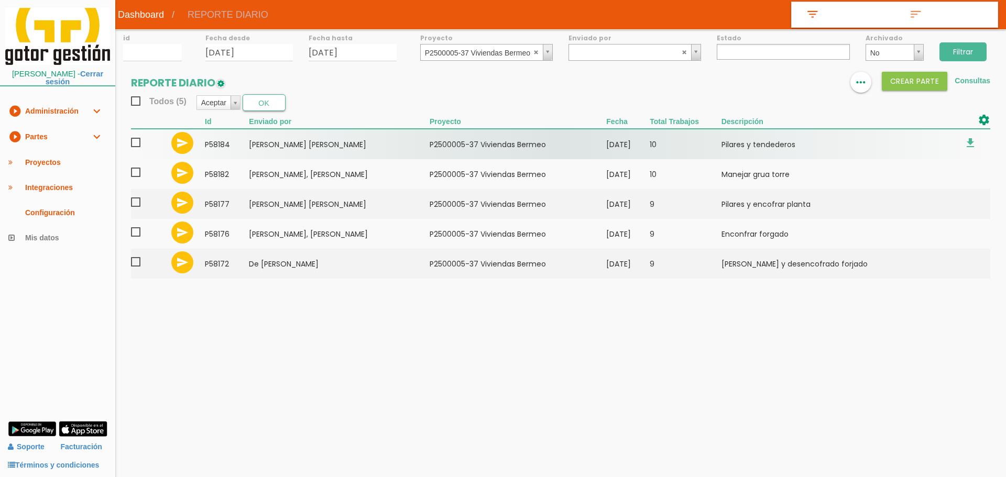
click at [135, 144] on span at bounding box center [140, 142] width 18 height 13
click at [0, 0] on input "checkbox" at bounding box center [0, 0] width 0 height 0
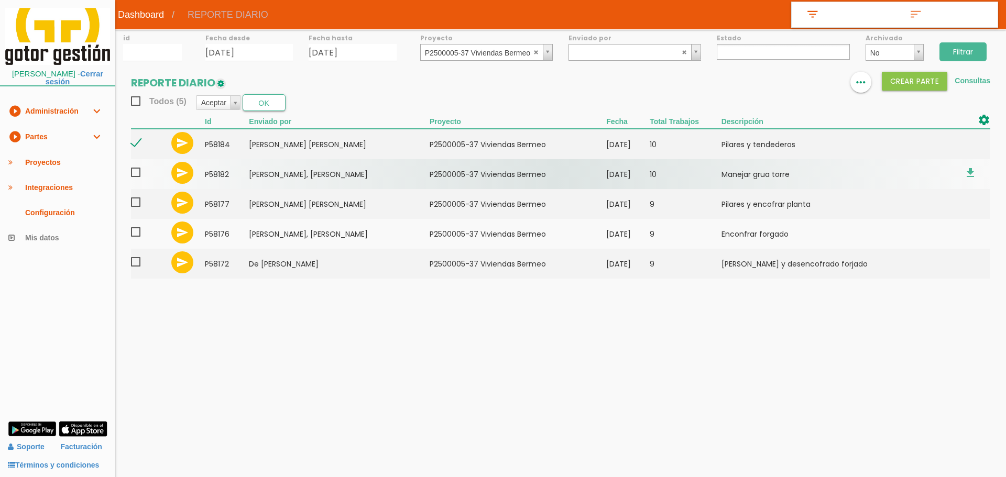
click at [144, 178] on span at bounding box center [140, 172] width 18 height 13
click at [0, 0] on input "checkbox" at bounding box center [0, 0] width 0 height 0
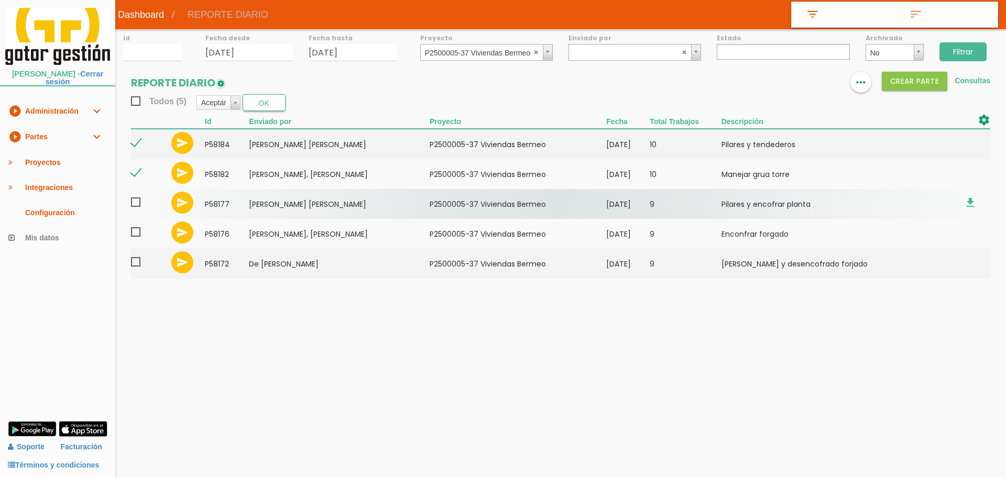
click at [135, 203] on span at bounding box center [140, 202] width 18 height 13
click at [0, 0] on input "checkbox" at bounding box center [0, 0] width 0 height 0
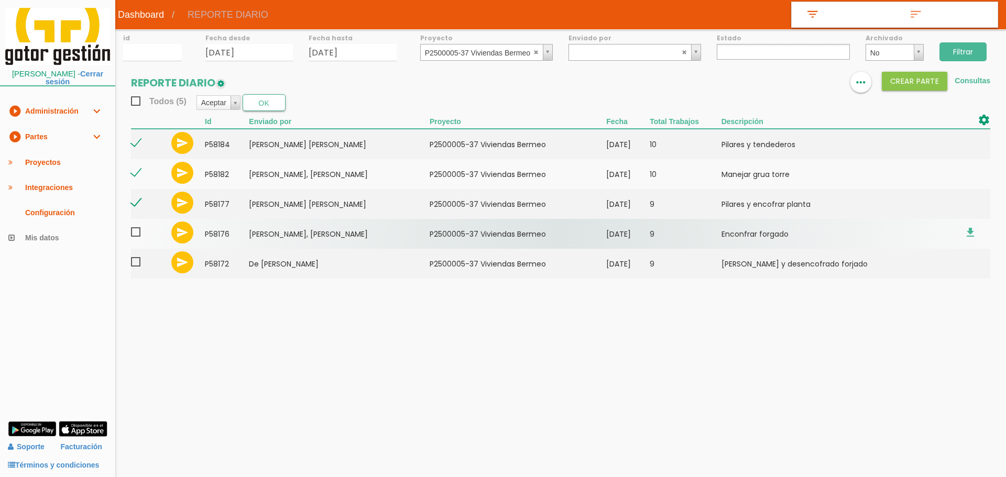
click at [139, 230] on span at bounding box center [140, 232] width 18 height 13
click at [0, 0] on input "checkbox" at bounding box center [0, 0] width 0 height 0
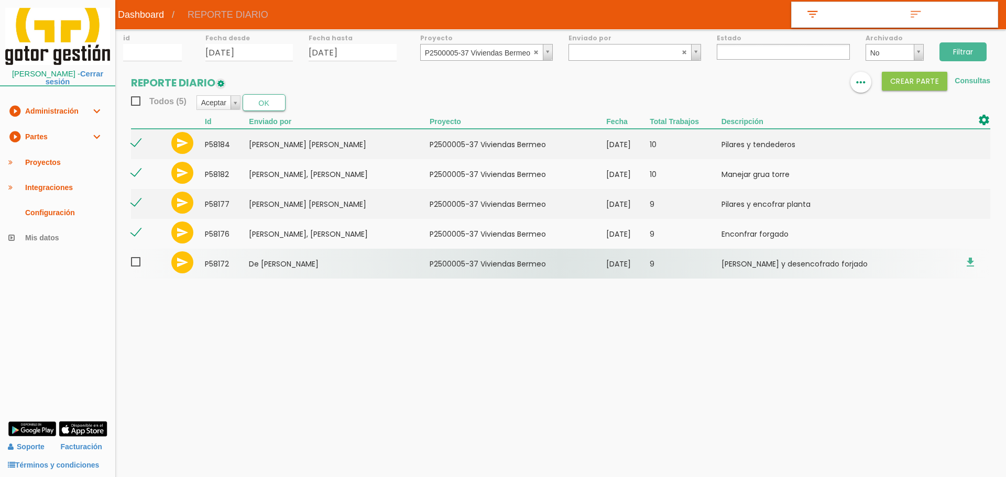
click at [139, 265] on span at bounding box center [140, 262] width 18 height 13
click at [0, 0] on input "checkbox" at bounding box center [0, 0] width 0 height 0
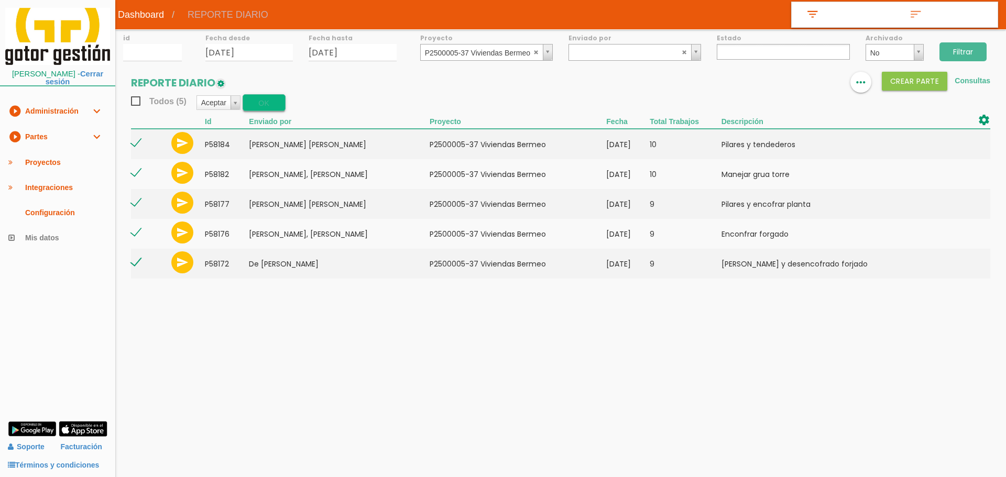
click at [255, 104] on button "OK" at bounding box center [264, 102] width 43 height 17
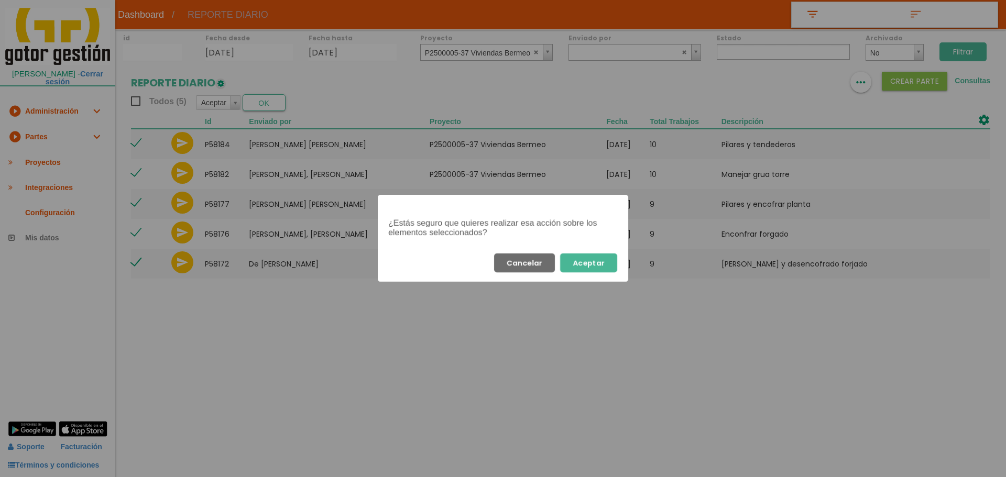
click at [586, 267] on button "Aceptar" at bounding box center [588, 262] width 57 height 19
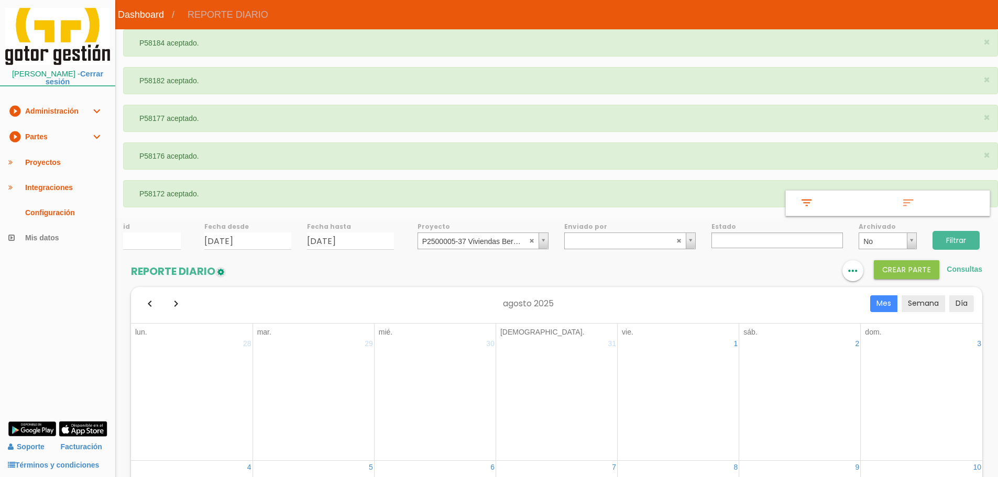
select select
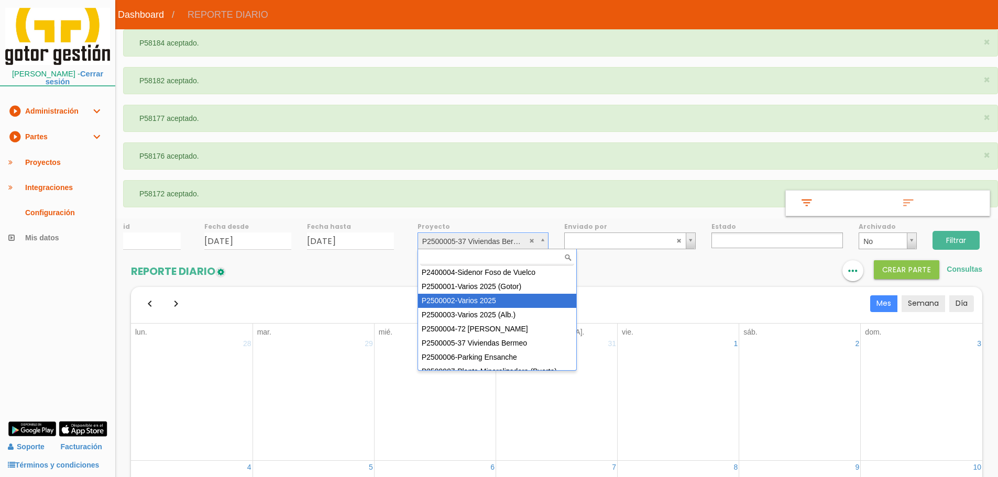
scroll to position [52, 0]
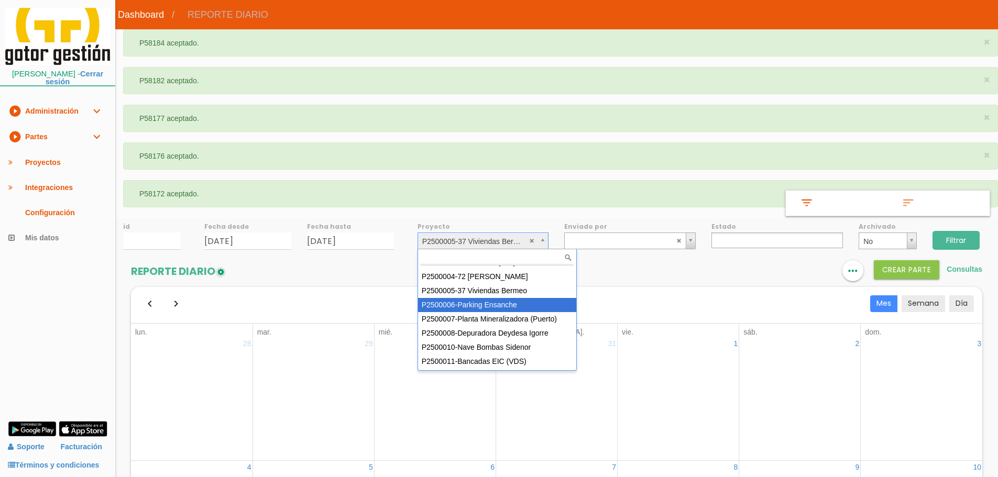
select select "88"
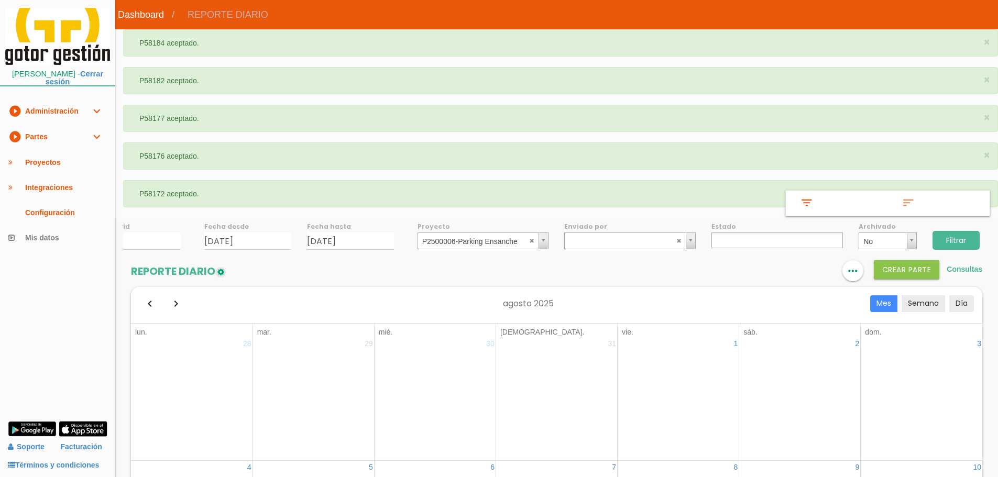
click at [946, 237] on input "Filtrar" at bounding box center [955, 240] width 47 height 19
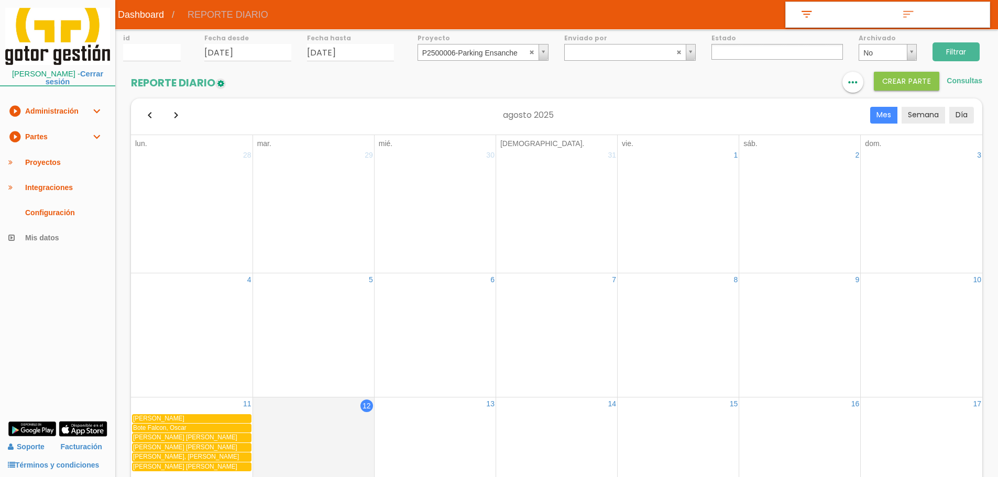
select select
click at [796, 83] on icon "format_list_bulleted" at bounding box center [790, 82] width 14 height 21
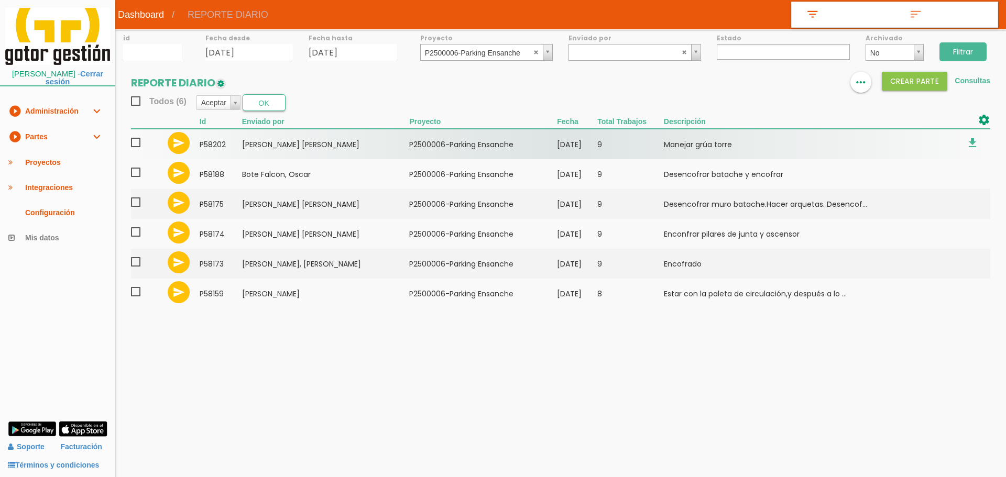
click at [139, 140] on span at bounding box center [140, 142] width 18 height 13
click at [0, 0] on input "checkbox" at bounding box center [0, 0] width 0 height 0
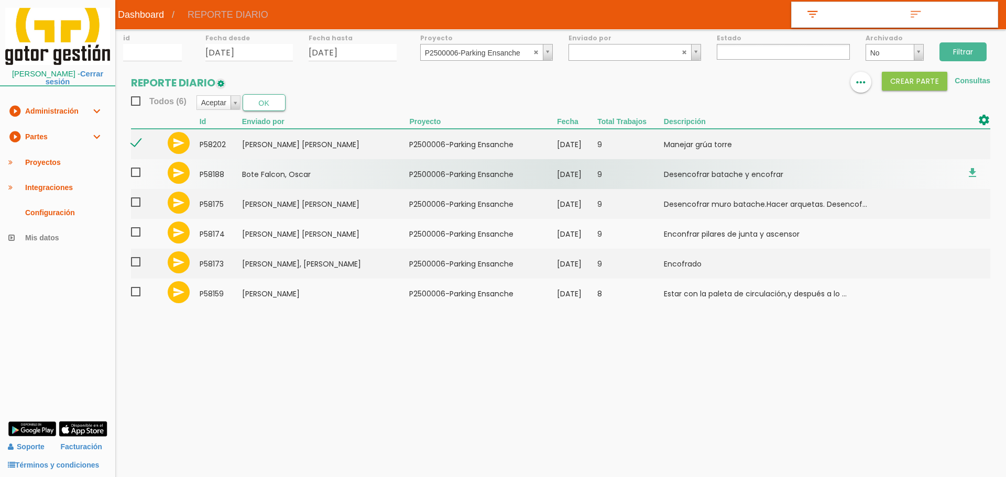
drag, startPoint x: 140, startPoint y: 170, endPoint x: 138, endPoint y: 177, distance: 7.3
click at [139, 172] on span at bounding box center [140, 172] width 18 height 13
click at [0, 0] on input "checkbox" at bounding box center [0, 0] width 0 height 0
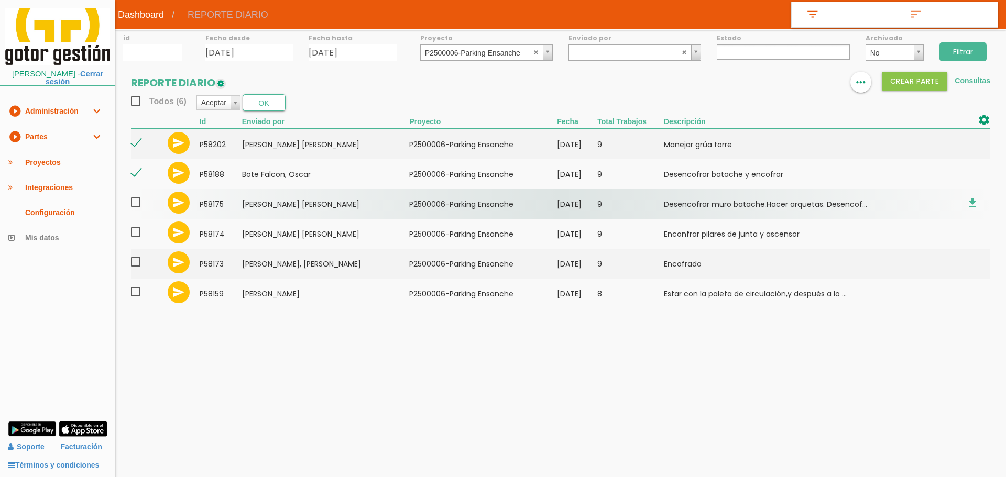
click at [138, 200] on span at bounding box center [140, 202] width 18 height 13
click at [0, 0] on input "checkbox" at bounding box center [0, 0] width 0 height 0
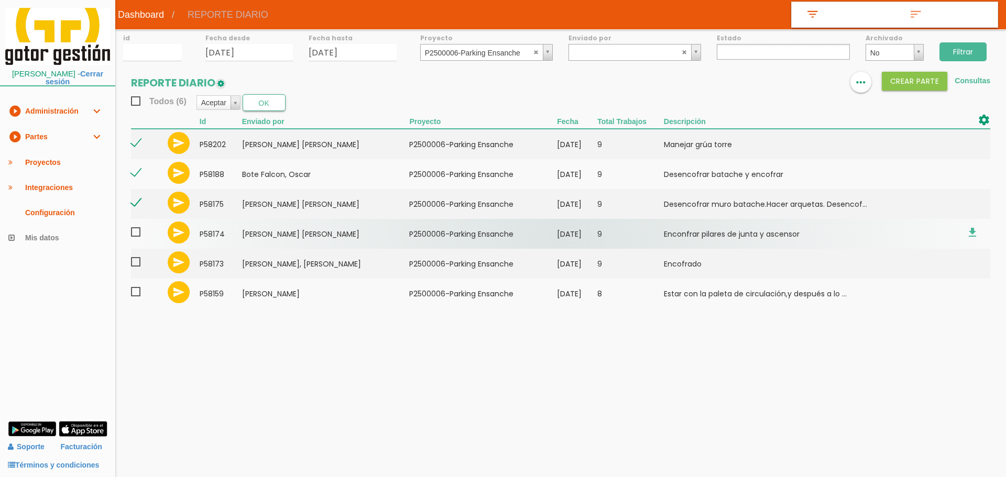
click at [140, 230] on span at bounding box center [140, 232] width 18 height 13
click at [0, 0] on input "checkbox" at bounding box center [0, 0] width 0 height 0
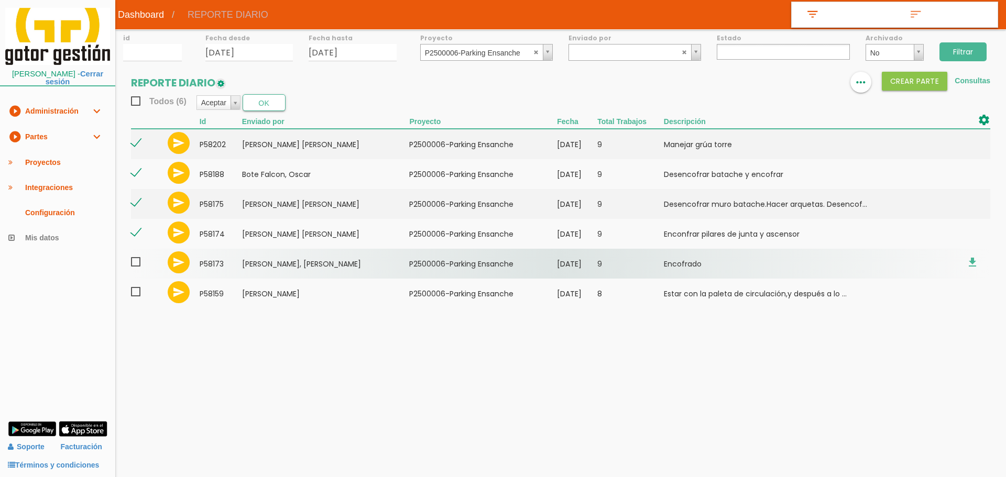
click at [138, 259] on span at bounding box center [140, 262] width 18 height 13
click at [0, 0] on input "checkbox" at bounding box center [0, 0] width 0 height 0
drag, startPoint x: 136, startPoint y: 289, endPoint x: 143, endPoint y: 273, distance: 16.6
click at [136, 289] on span at bounding box center [140, 291] width 18 height 13
click at [0, 0] on input "checkbox" at bounding box center [0, 0] width 0 height 0
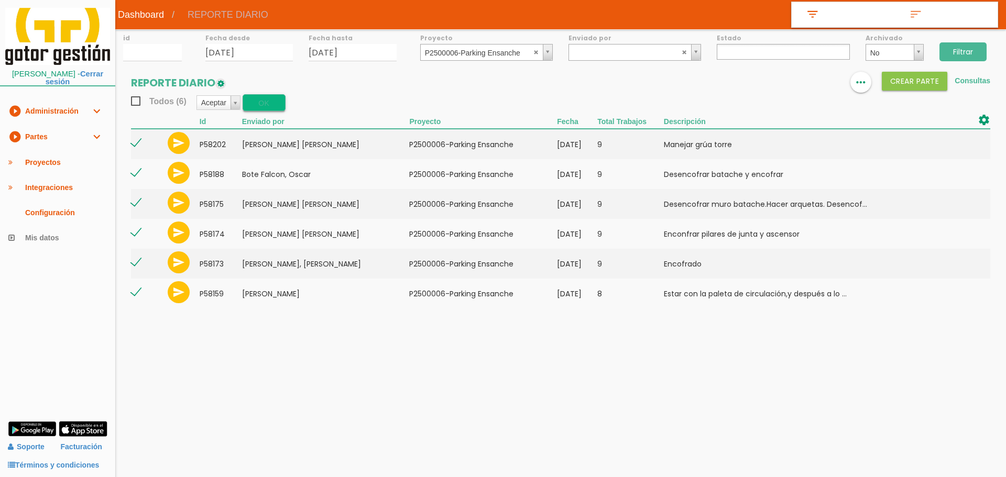
drag, startPoint x: 274, startPoint y: 92, endPoint x: 274, endPoint y: 98, distance: 6.8
click at [274, 97] on section "REPORTE DIARIO format_list_bulleted view_column more_horiz Crear PARTE Consulta…" at bounding box center [560, 195] width 890 height 247
click at [274, 99] on button "OK" at bounding box center [264, 102] width 43 height 17
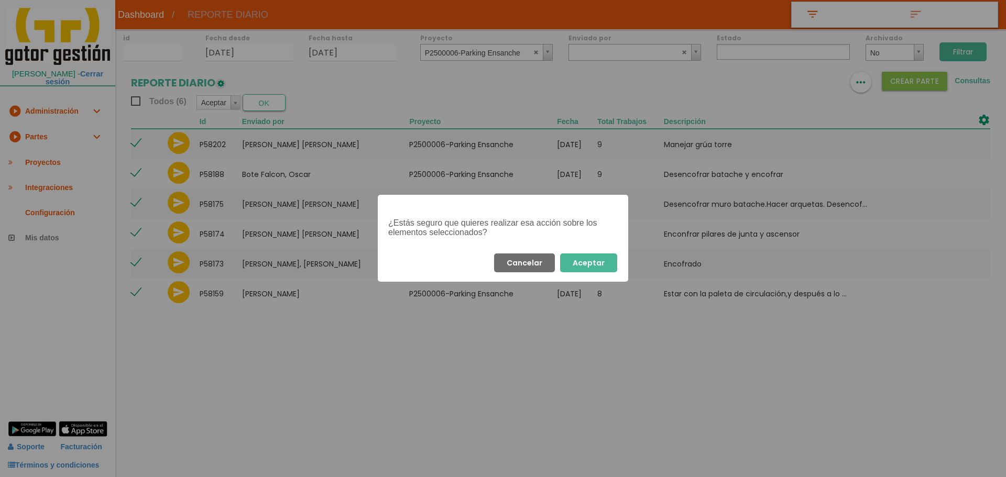
click at [597, 267] on button "Aceptar" at bounding box center [588, 262] width 57 height 19
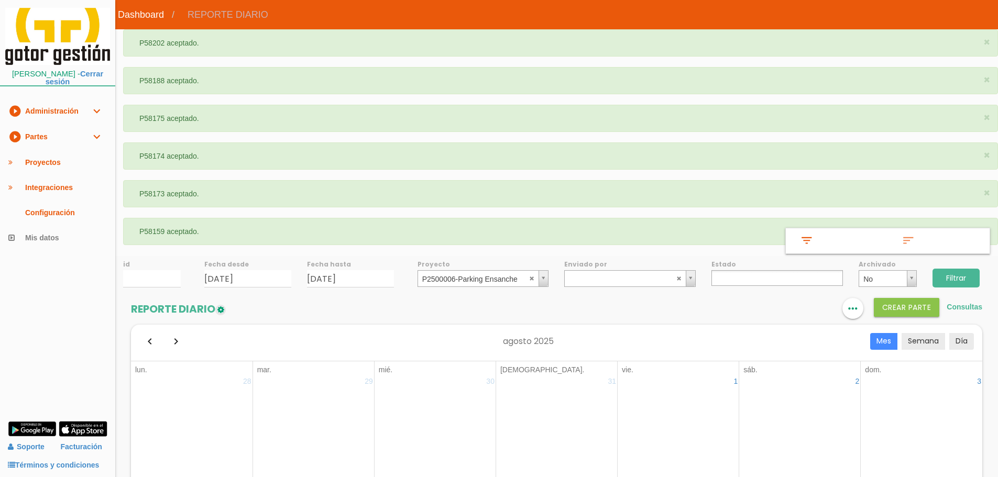
select select
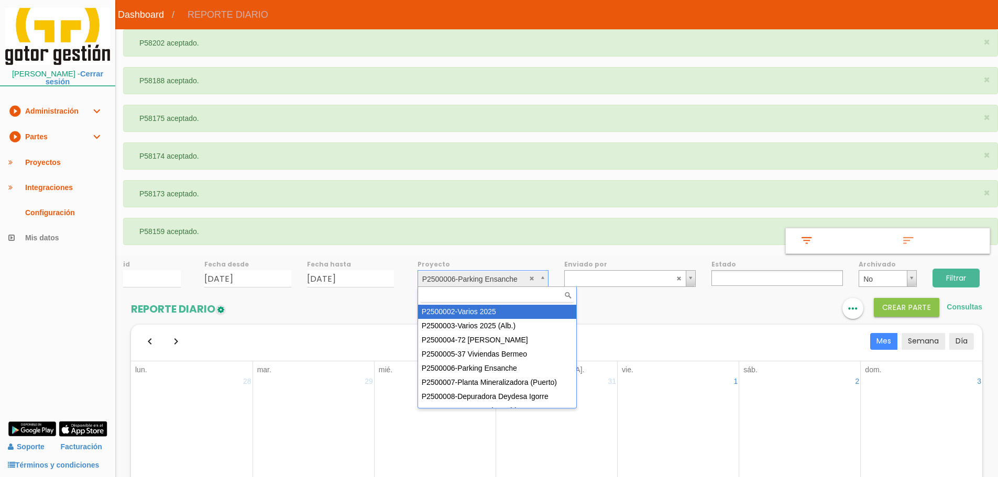
scroll to position [52, 0]
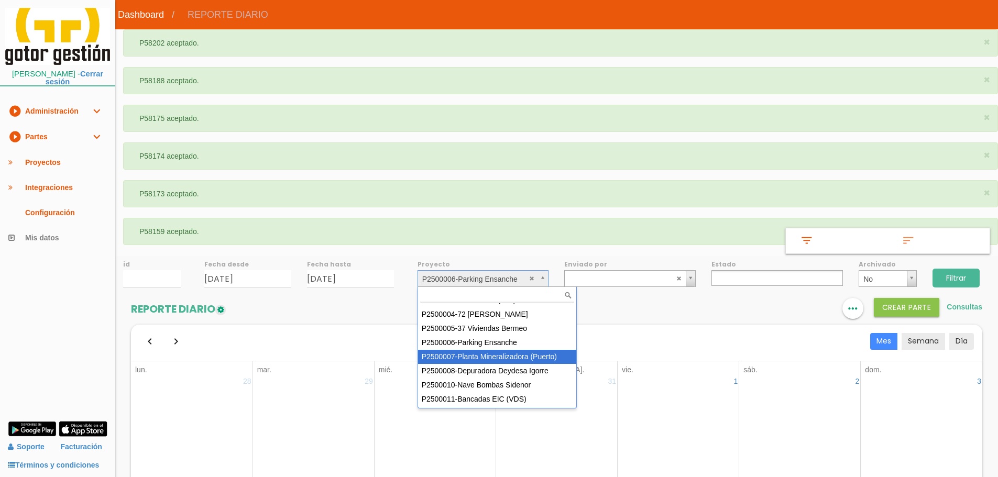
select select "89"
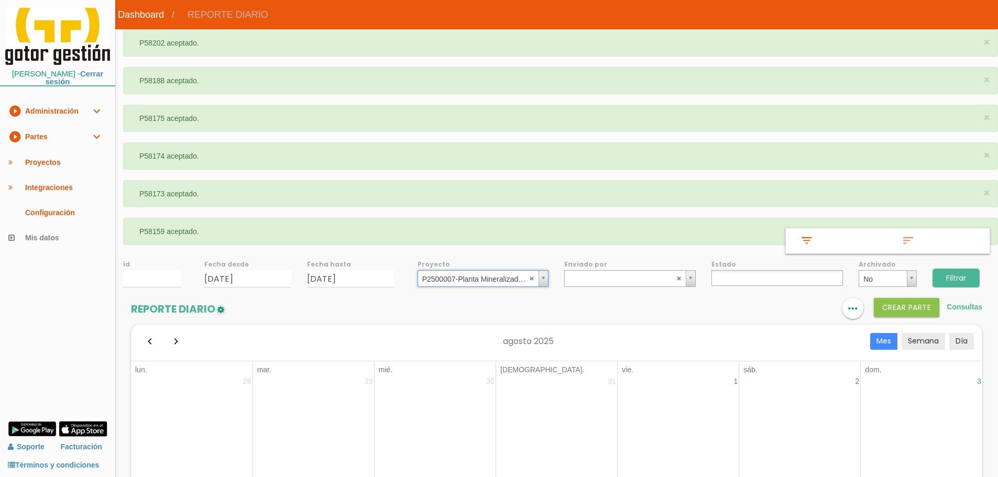
click at [941, 285] on input "Filtrar" at bounding box center [955, 278] width 47 height 19
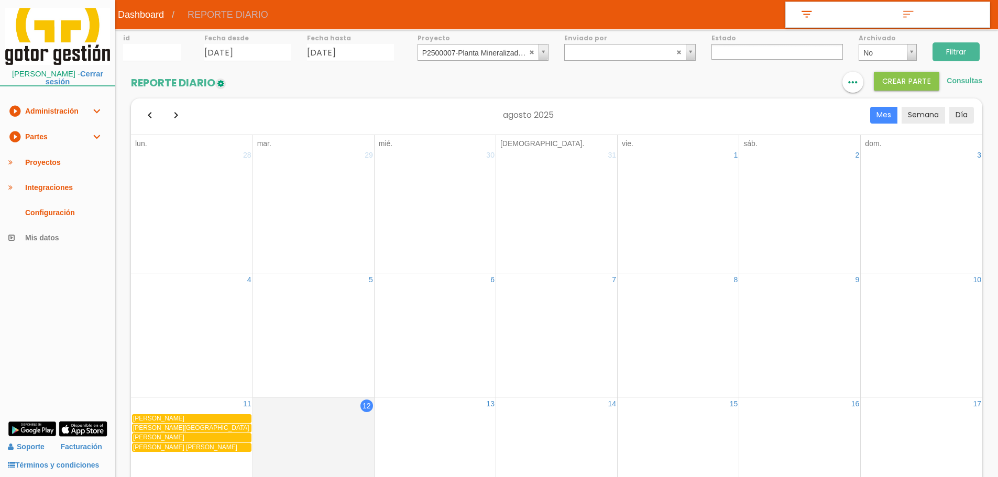
select select
click at [779, 85] on link "format_list_bulleted" at bounding box center [789, 82] width 21 height 21
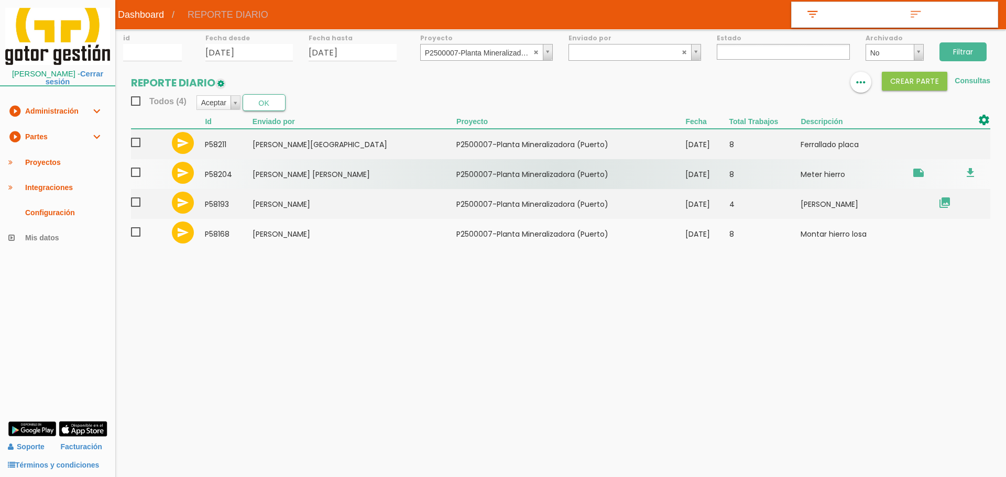
click at [221, 169] on td "58204" at bounding box center [228, 174] width 47 height 30
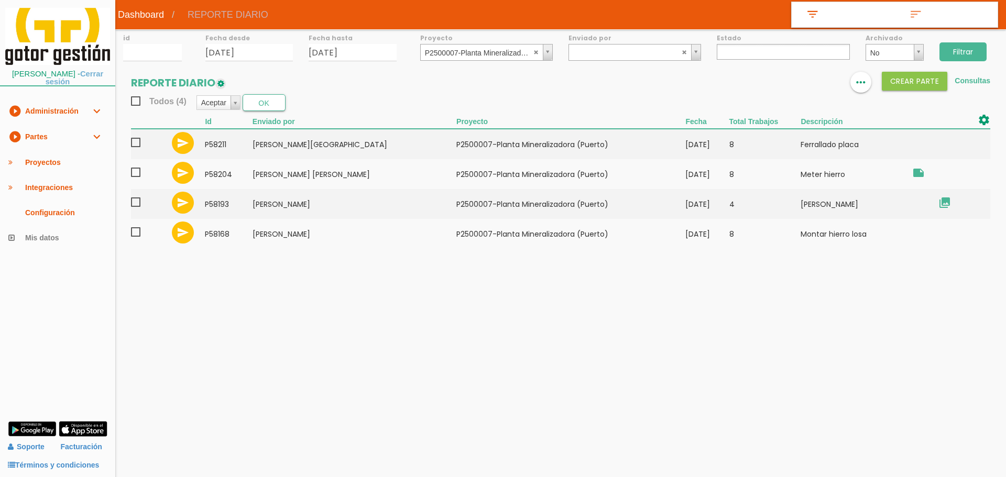
click at [64, 81] on link "Cerrar sesión" at bounding box center [75, 78] width 58 height 16
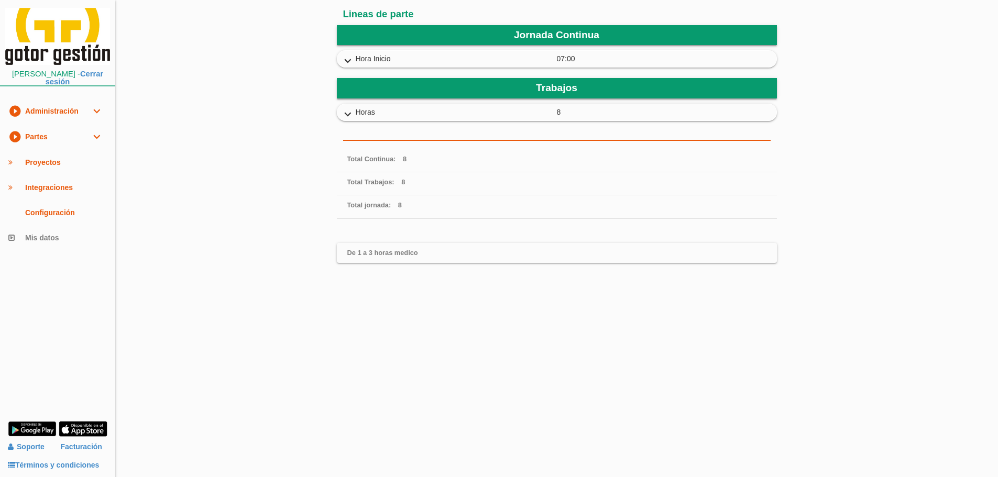
scroll to position [157, 0]
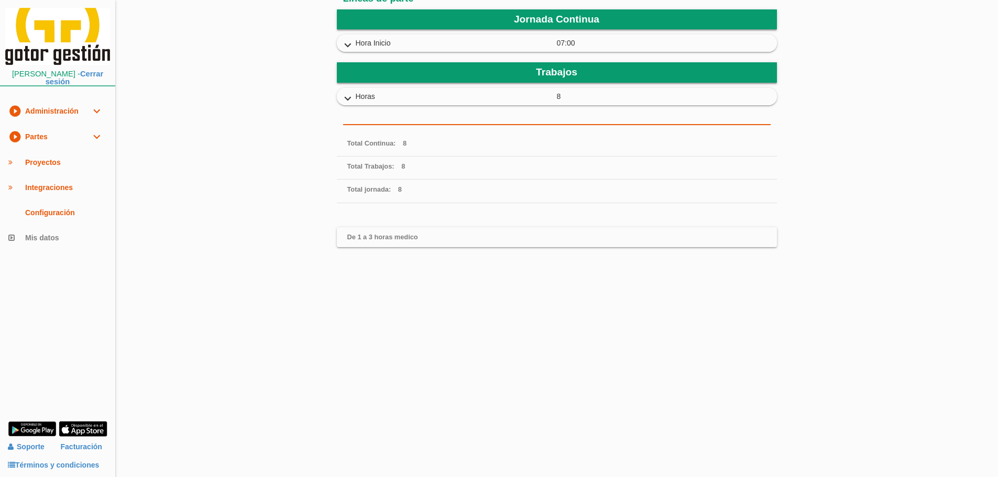
click at [341, 44] on icon "expand_more" at bounding box center [347, 46] width 17 height 14
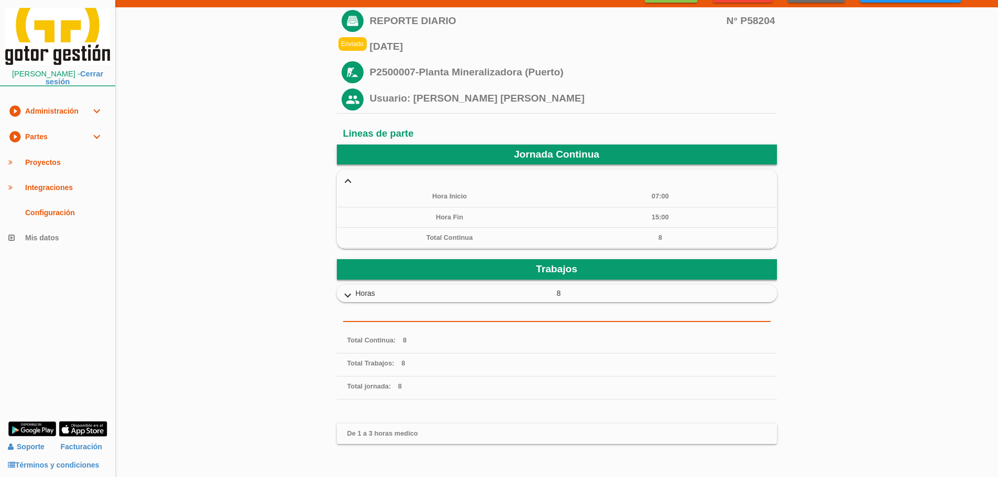
scroll to position [0, 0]
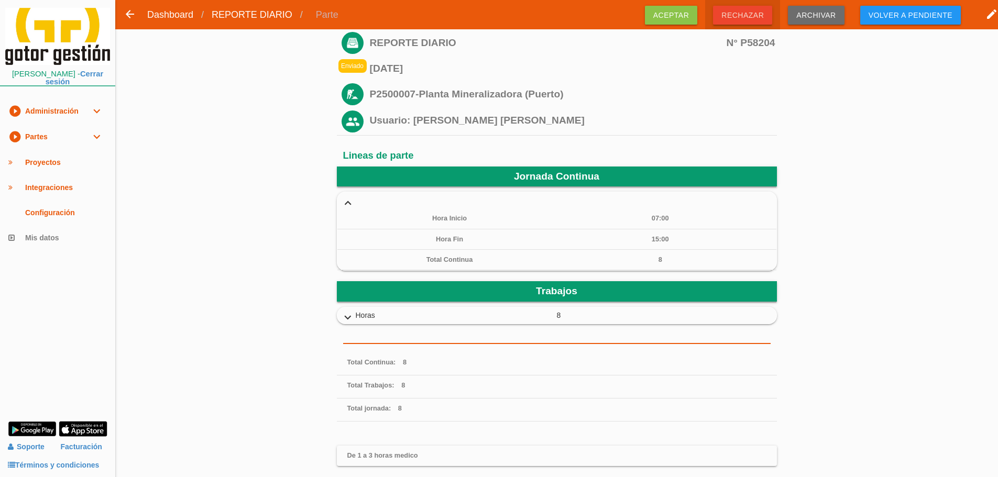
click at [733, 18] on span "Rechazar" at bounding box center [742, 15] width 59 height 19
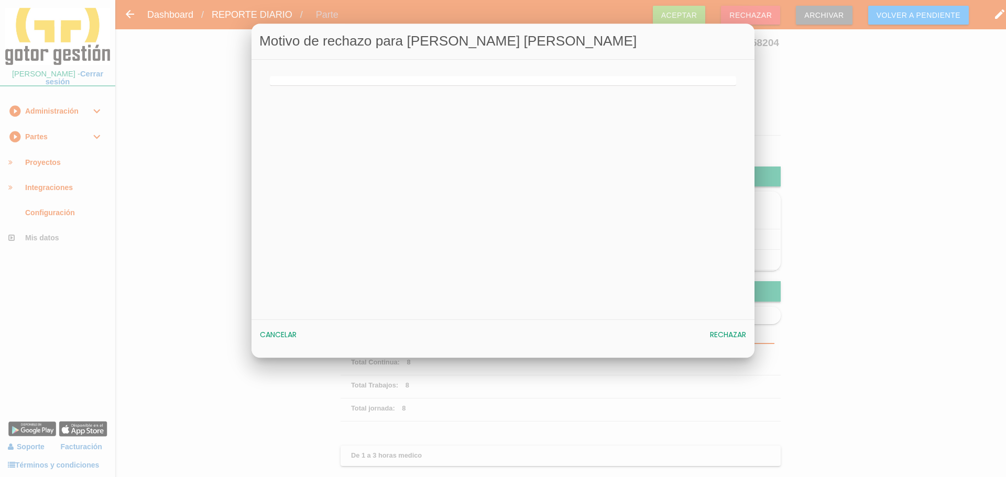
click at [326, 70] on div at bounding box center [503, 78] width 482 height 16
click at [327, 76] on input "text" at bounding box center [503, 81] width 466 height 10
drag, startPoint x: 280, startPoint y: 332, endPoint x: 272, endPoint y: 344, distance: 13.9
click at [280, 332] on span "Cancelar" at bounding box center [278, 335] width 37 height 10
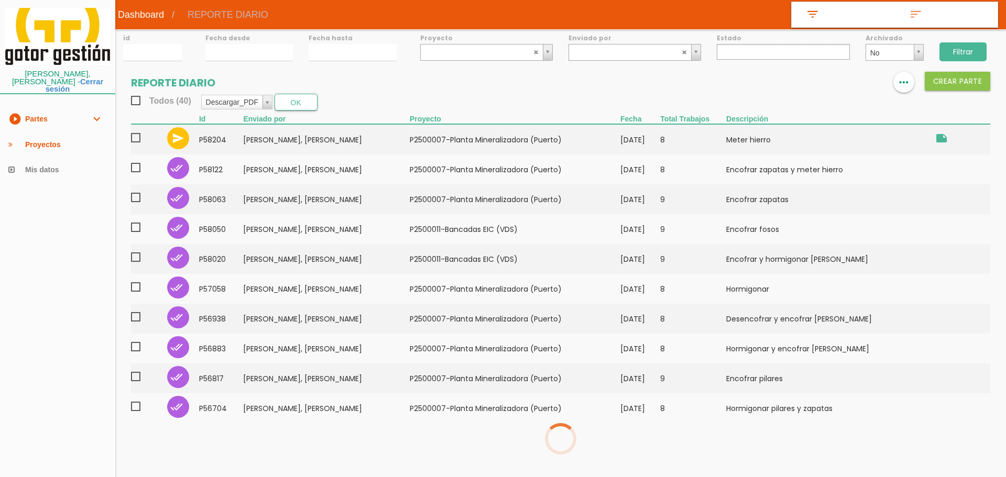
select select
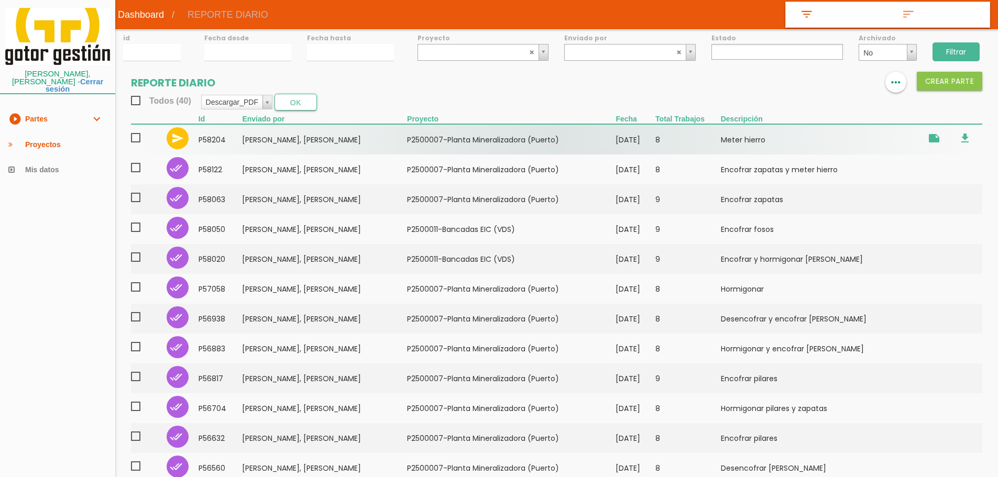
click at [721, 136] on td "8" at bounding box center [687, 139] width 65 height 30
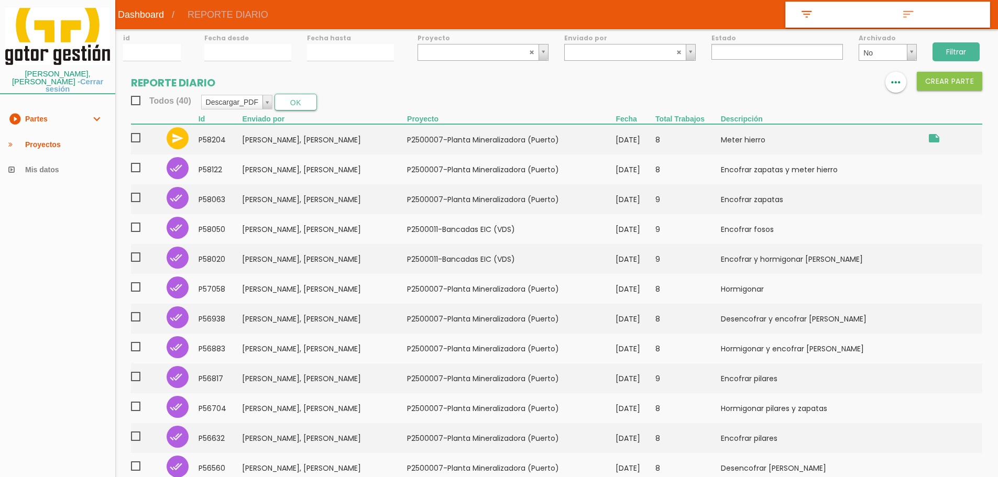
click at [70, 82] on link "Cerrar sesión" at bounding box center [75, 86] width 58 height 16
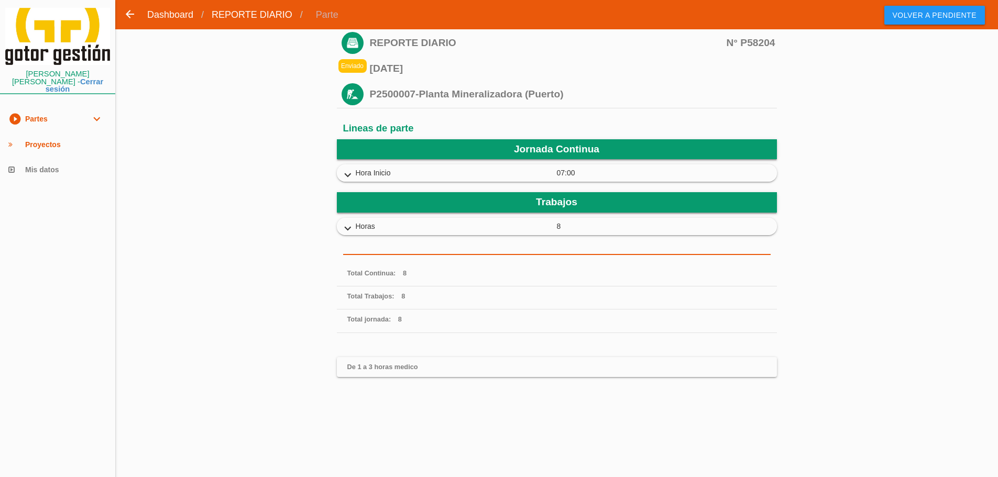
click at [349, 228] on icon "expand_more" at bounding box center [347, 229] width 17 height 14
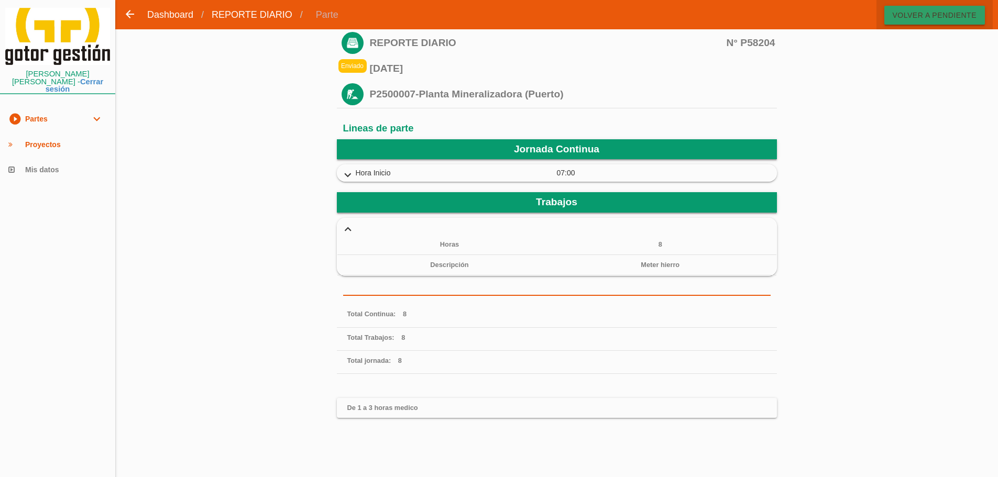
click at [967, 17] on span "Volver a pendiente" at bounding box center [934, 15] width 101 height 19
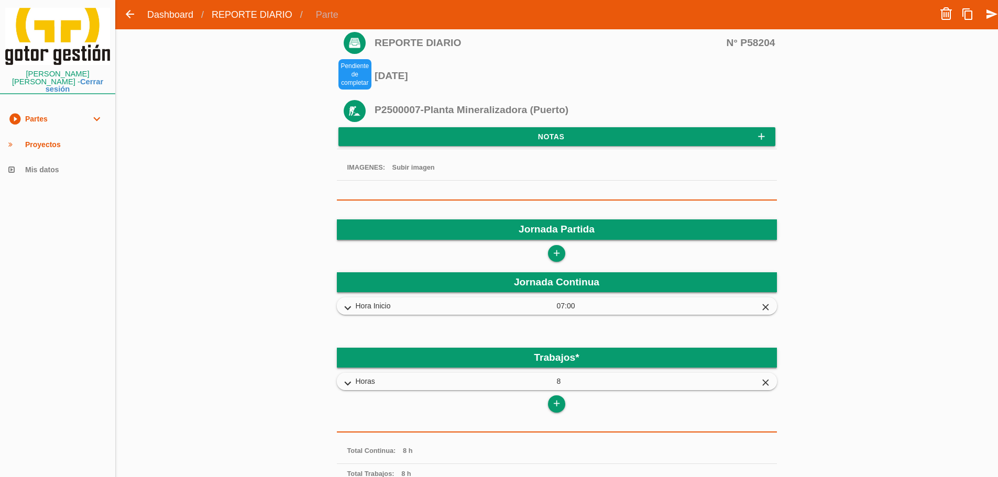
click at [350, 308] on icon "expand_more" at bounding box center [347, 309] width 17 height 14
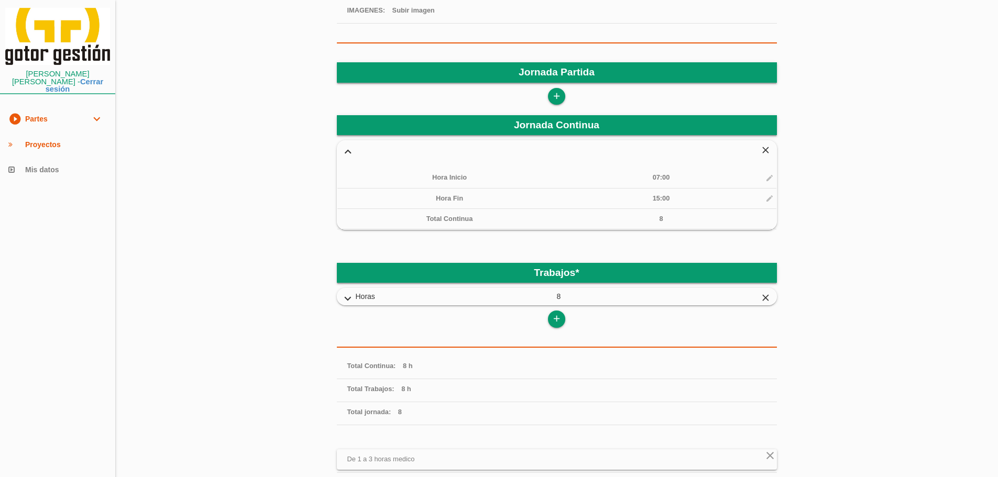
click at [768, 194] on div "Hora Fin 15:00 15:00 undefined 2025-08-12 10:03:58 174 189214" at bounding box center [556, 199] width 439 height 20
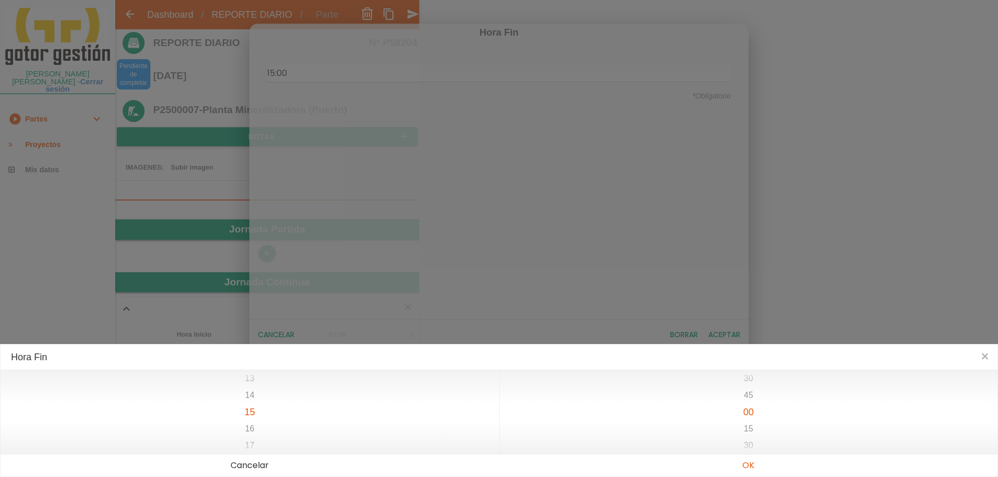
scroll to position [4, 0]
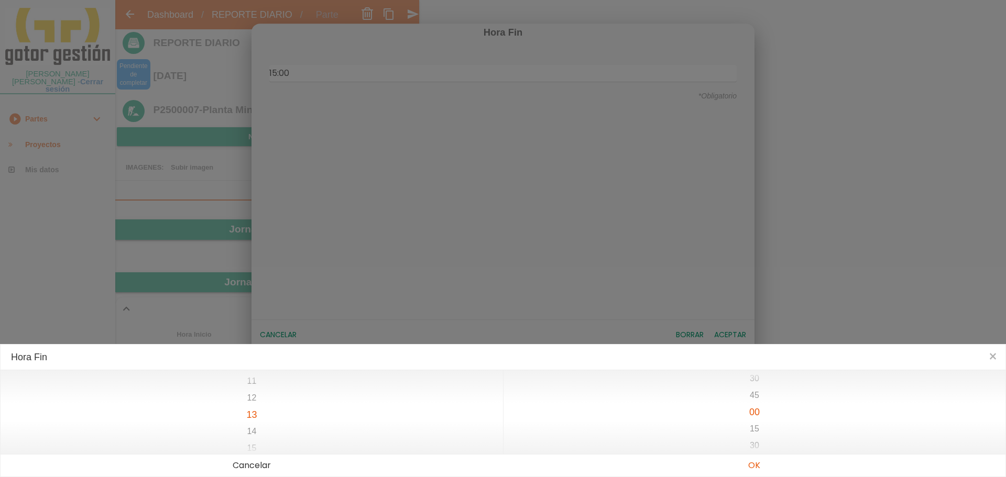
click at [261, 428] on div "10 11 12 13 14 15 16" at bounding box center [252, 412] width 502 height 84
click at [757, 465] on button "OK" at bounding box center [754, 466] width 502 height 22
type input "13:00"
type input "6"
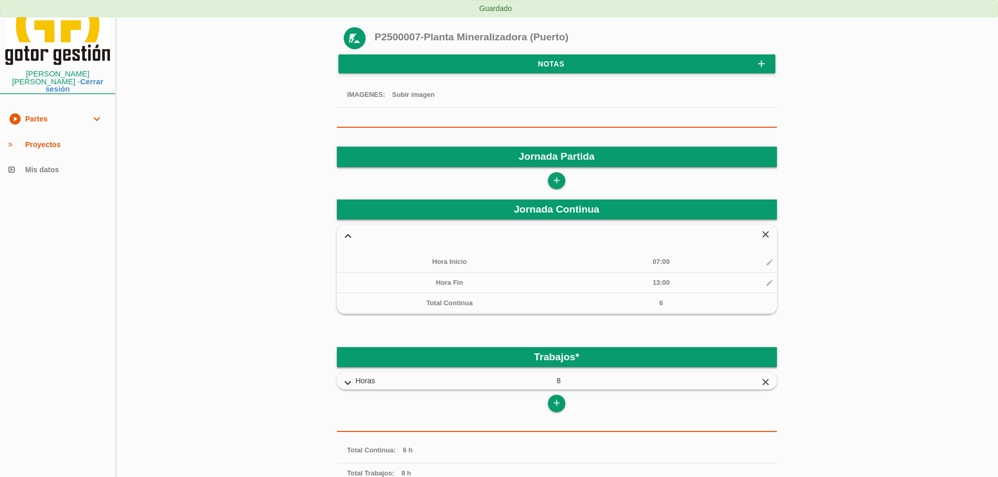
scroll to position [108, 0]
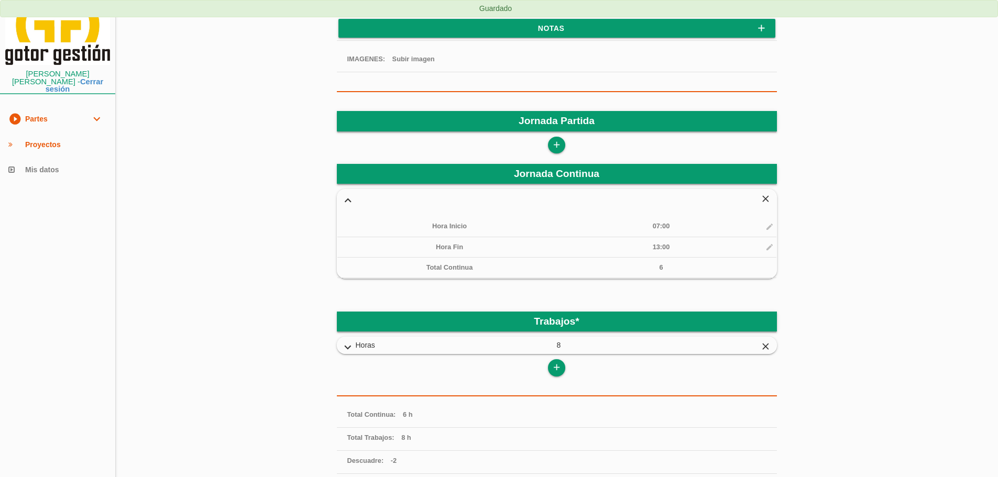
click at [352, 348] on icon "expand_more" at bounding box center [347, 348] width 17 height 14
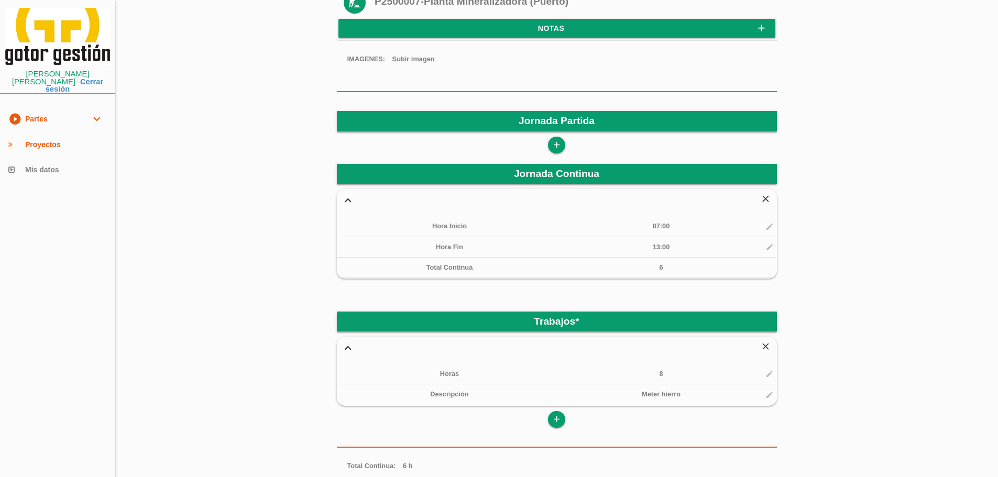
click at [770, 373] on div "Horas 8 8 176 189215" at bounding box center [556, 374] width 439 height 20
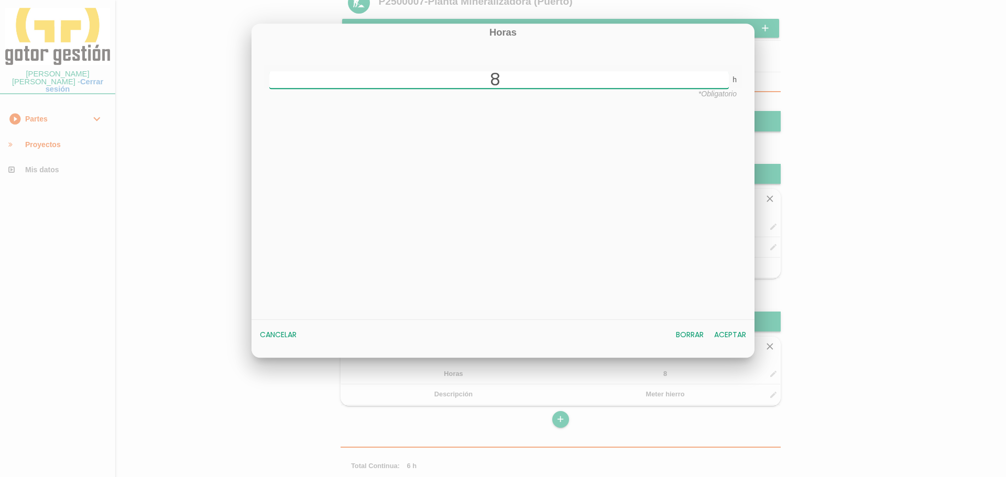
click at [495, 81] on input "8" at bounding box center [498, 79] width 459 height 17
type input "6"
click at [725, 334] on button "Aceptar" at bounding box center [730, 335] width 42 height 19
type input "6"
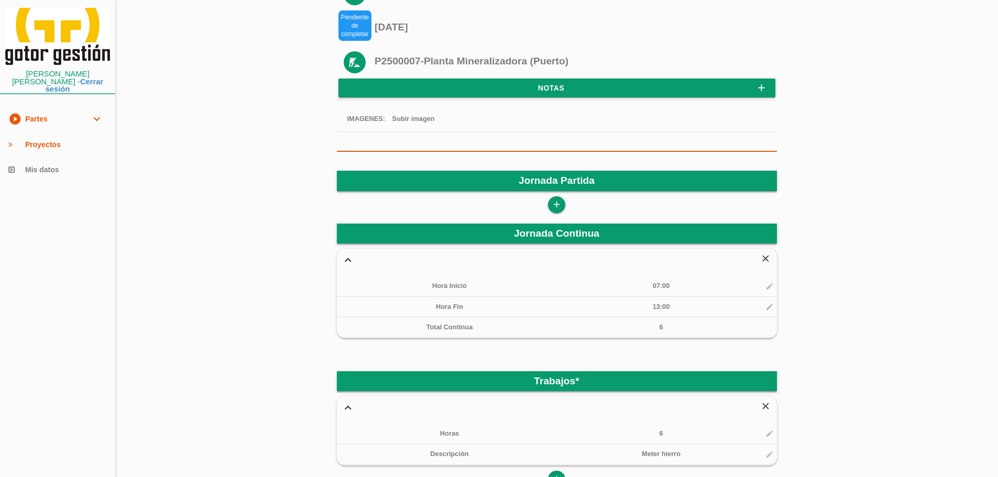
scroll to position [0, 0]
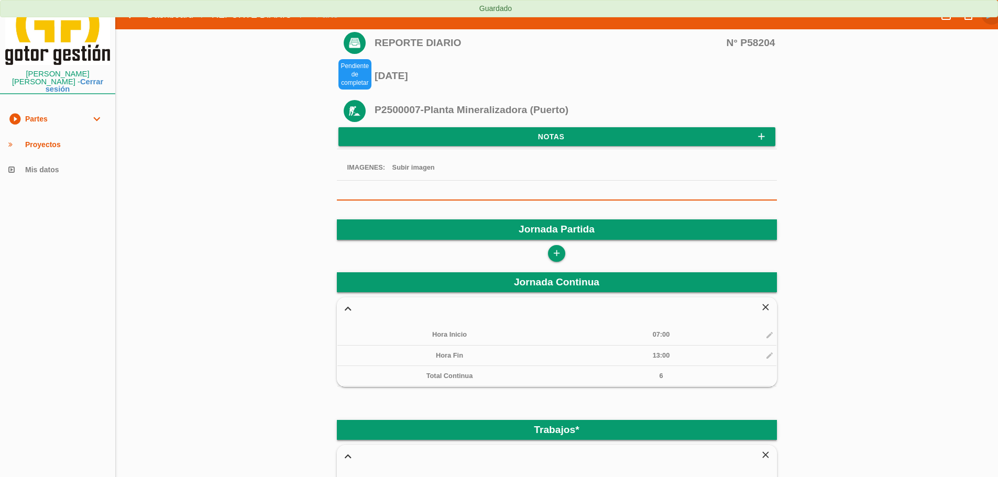
click at [988, 20] on icon "send" at bounding box center [991, 14] width 13 height 21
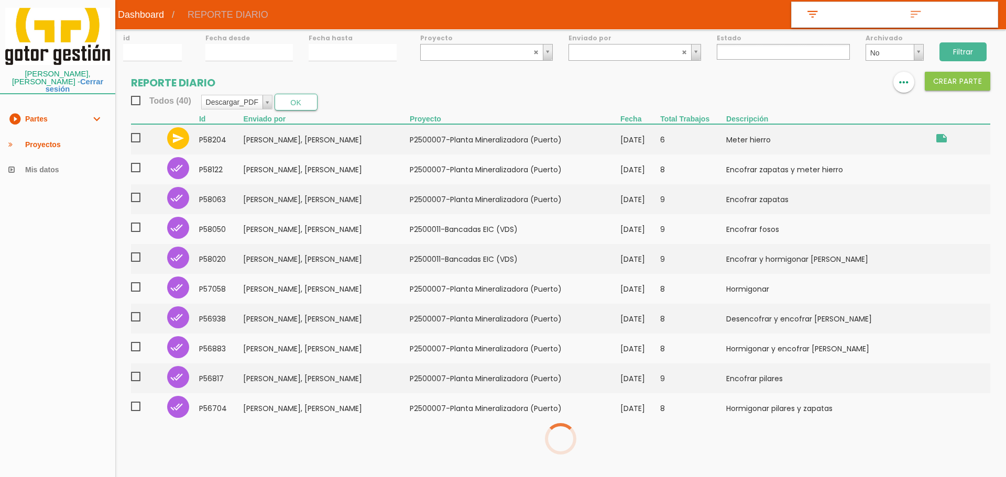
select select
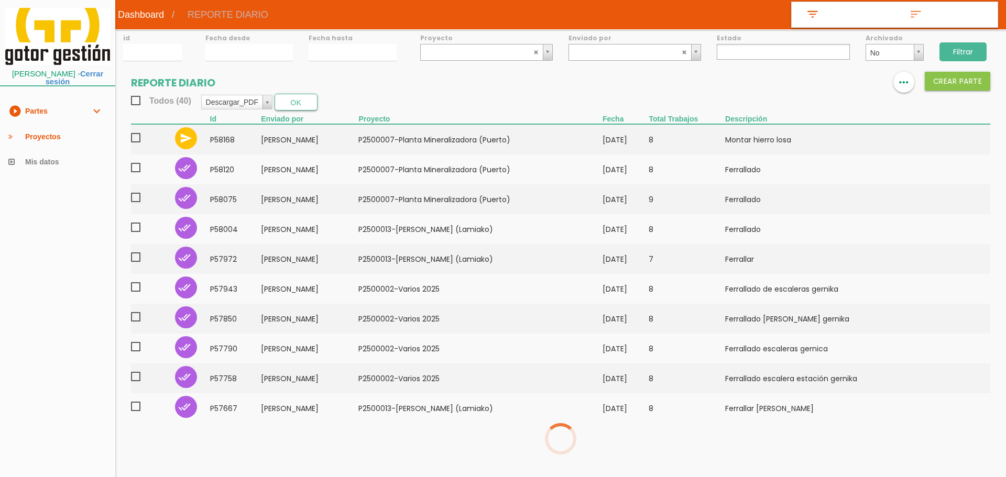
select select
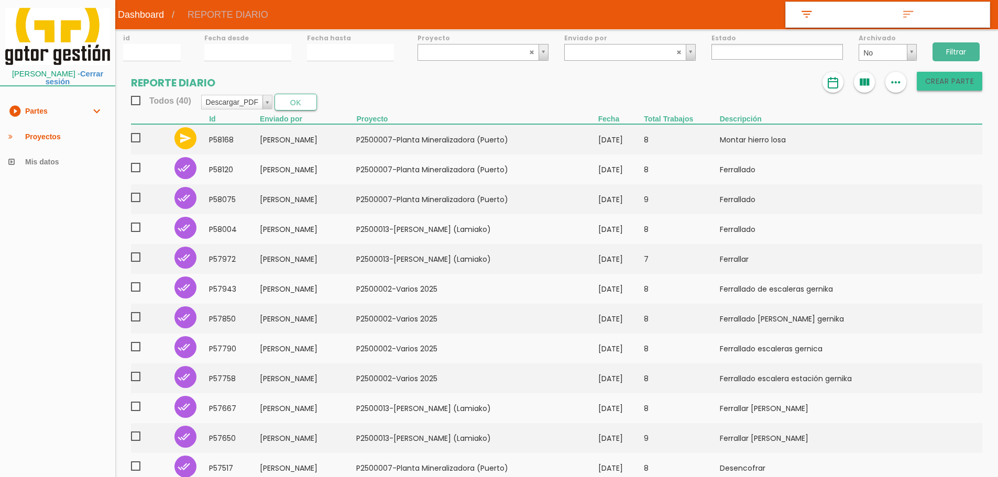
click at [942, 83] on button "Crear PARTE" at bounding box center [950, 81] width 66 height 19
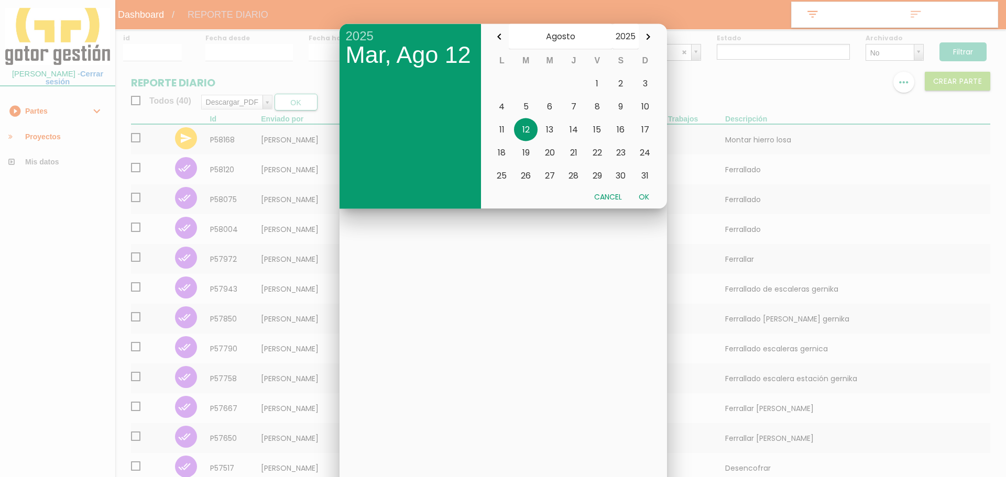
click at [643, 196] on button "Ok" at bounding box center [643, 196] width 27 height 19
type input "[DATE]"
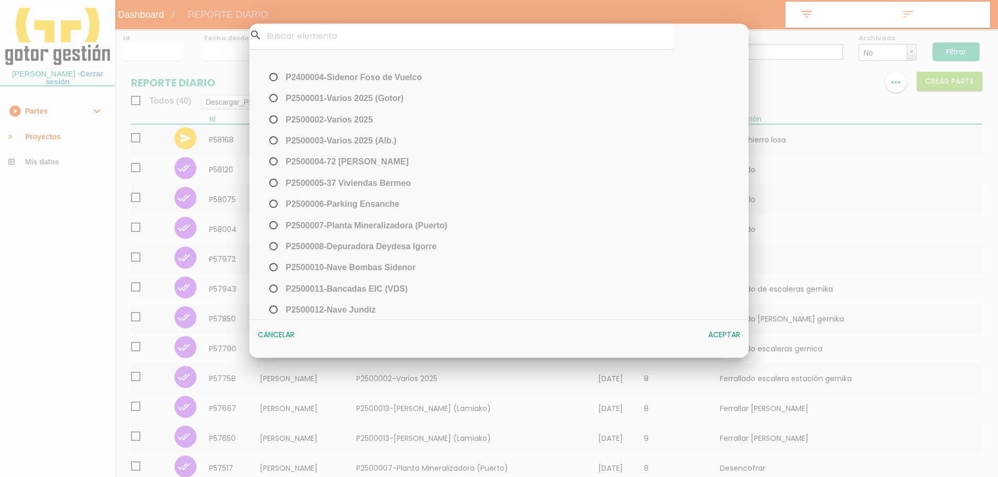
click at [378, 230] on span "﻿P2500007-Planta Mineralizadora ([GEOGRAPHIC_DATA])" at bounding box center [357, 225] width 180 height 13
click at [274, 230] on input "﻿P2500007-Planta Mineralizadora ([GEOGRAPHIC_DATA])" at bounding box center [270, 229] width 7 height 17
radio input "true"
click at [715, 328] on button "Aceptar" at bounding box center [724, 335] width 42 height 19
select select "89"
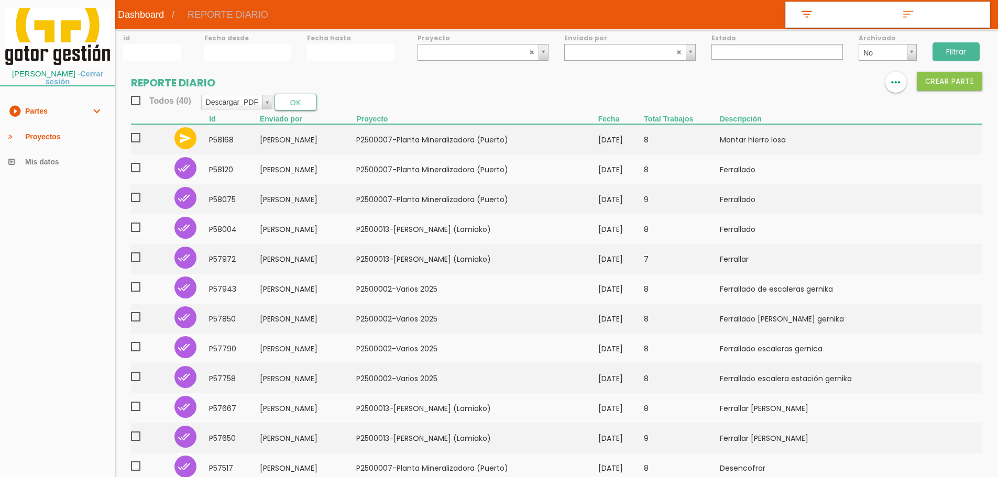
click at [63, 85] on link "Cerrar sesión" at bounding box center [75, 78] width 58 height 16
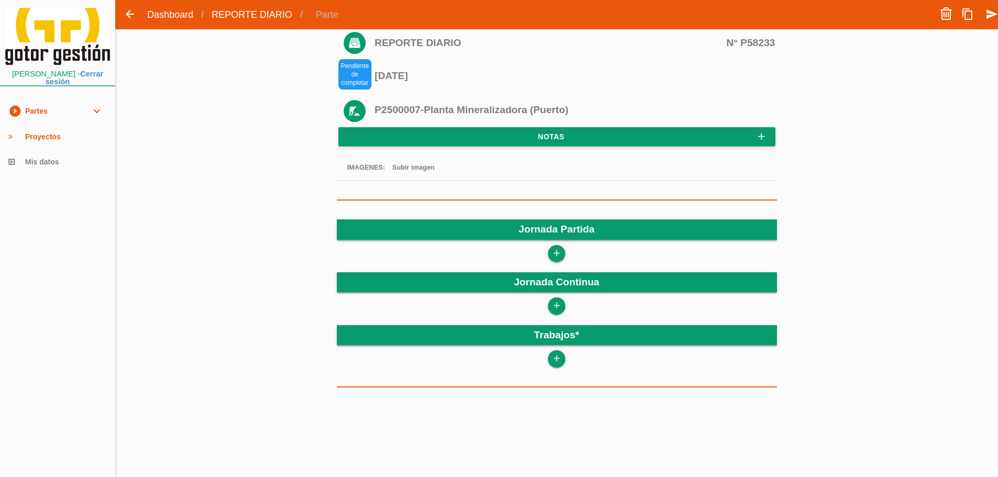
click at [559, 257] on icon "add" at bounding box center [557, 253] width 10 height 17
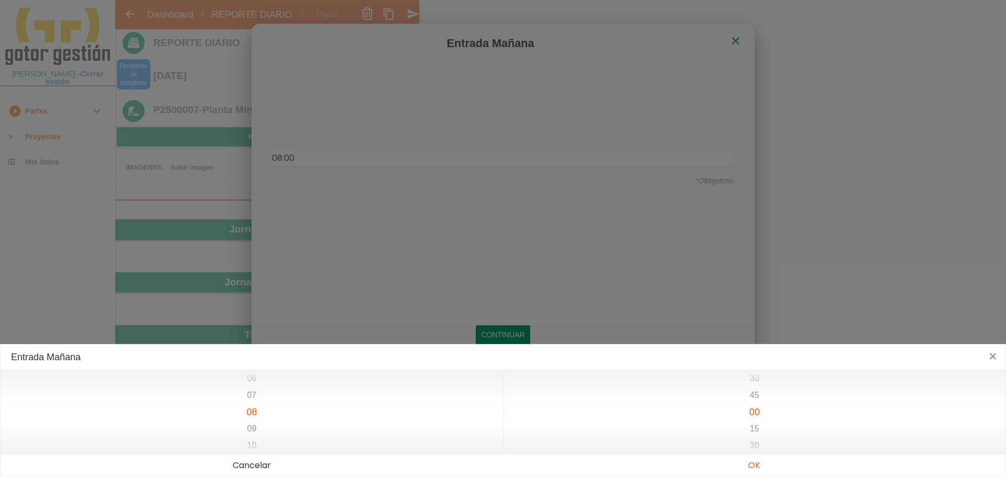
click at [995, 358] on button "×" at bounding box center [992, 357] width 25 height 25
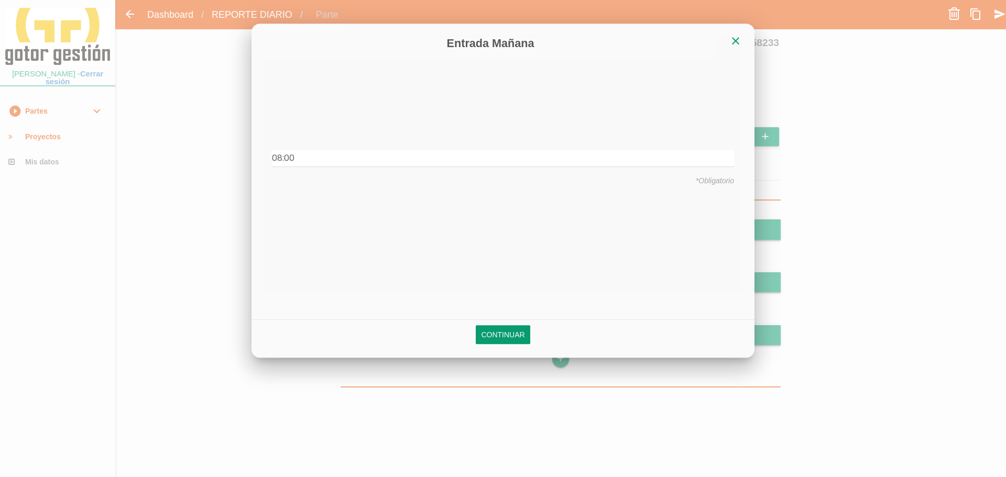
click at [730, 41] on icon "close" at bounding box center [735, 41] width 13 height 13
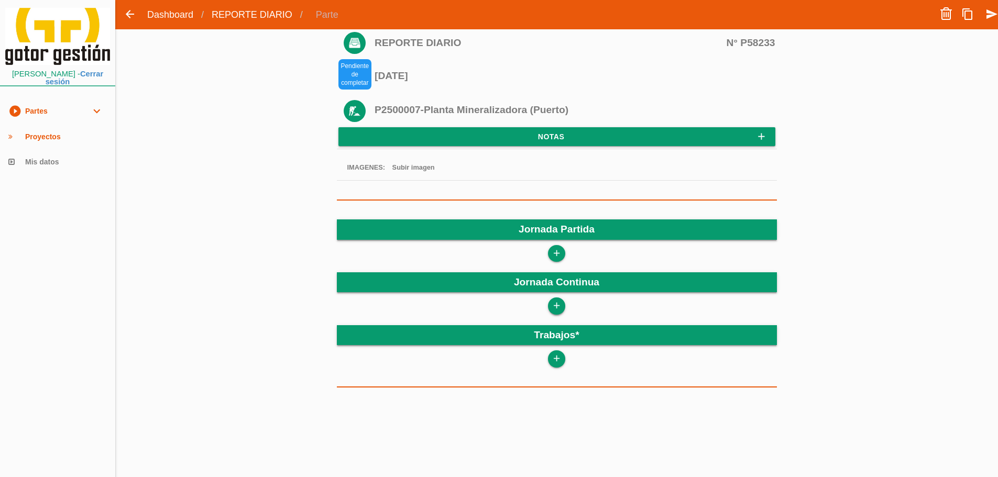
click at [562, 301] on link "add" at bounding box center [556, 305] width 17 height 17
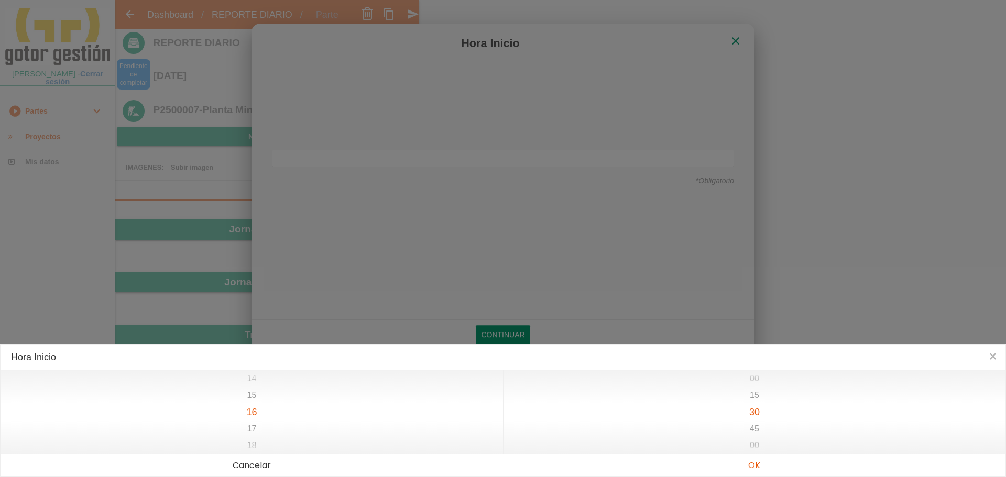
click at [263, 444] on div "13 14 15 16 17 18 19" at bounding box center [252, 412] width 502 height 84
click at [261, 427] on div "12 13 14 15 16 17 18" at bounding box center [252, 412] width 502 height 84
click at [258, 431] on div "07 08 09 10 11 12 13" at bounding box center [252, 412] width 502 height 84
click at [257, 412] on div "05 06 07 08 09 10 11" at bounding box center [252, 412] width 502 height 84
click at [760, 415] on div "15 30 45 00 15 30 45" at bounding box center [754, 412] width 502 height 84
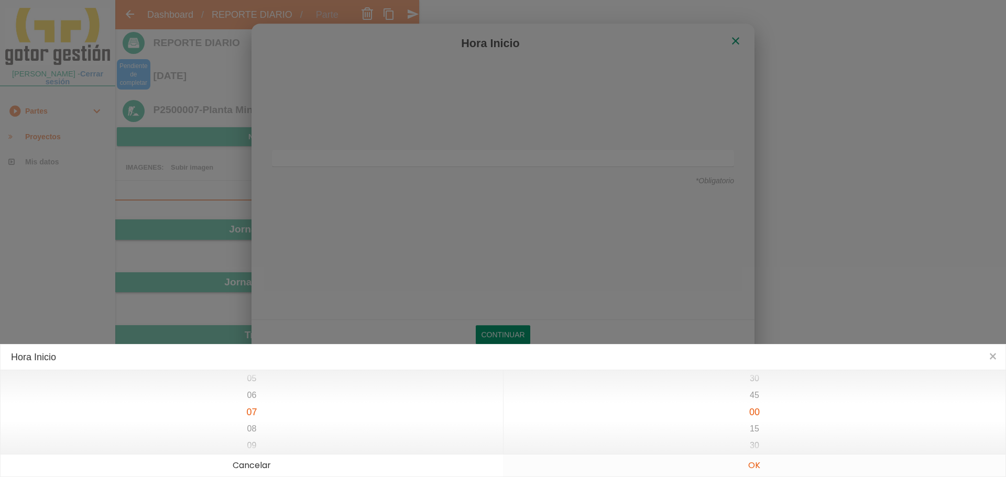
click at [757, 461] on button "OK" at bounding box center [754, 466] width 502 height 22
type input "07:00"
click at [256, 428] on div "14 15 16 17 18 19 20" at bounding box center [252, 412] width 502 height 84
click at [254, 413] on div "13 14 15 16 17 18 19" at bounding box center [252, 412] width 502 height 84
click at [762, 459] on div "Hora Fin × 12 13 14 15 16 17 18 15 30 45 00 15 30 45 Cancelar OK" at bounding box center [503, 410] width 1006 height 133
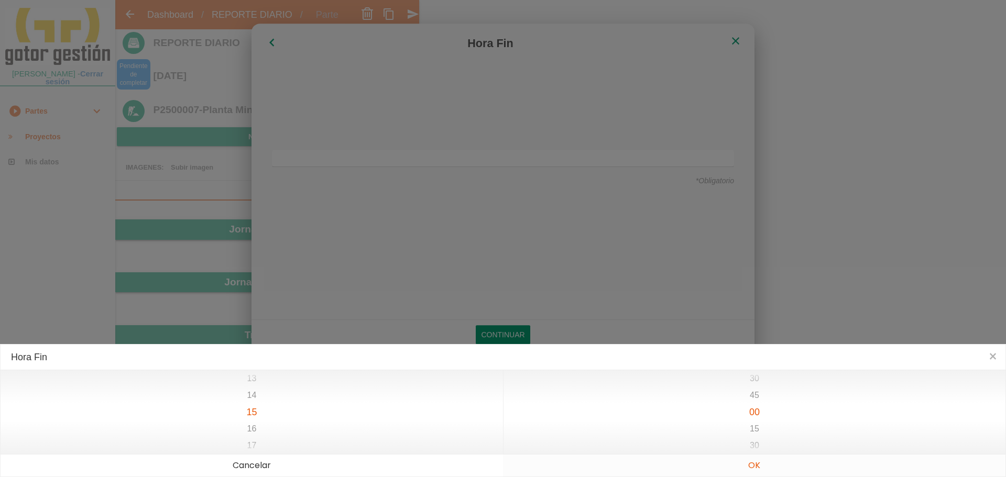
click at [760, 462] on button "OK" at bounding box center [754, 466] width 502 height 22
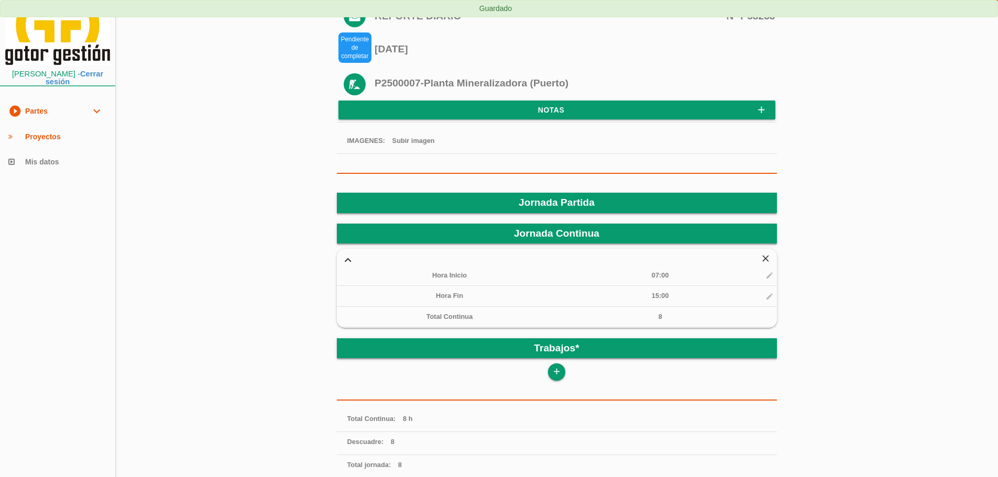
scroll to position [52, 0]
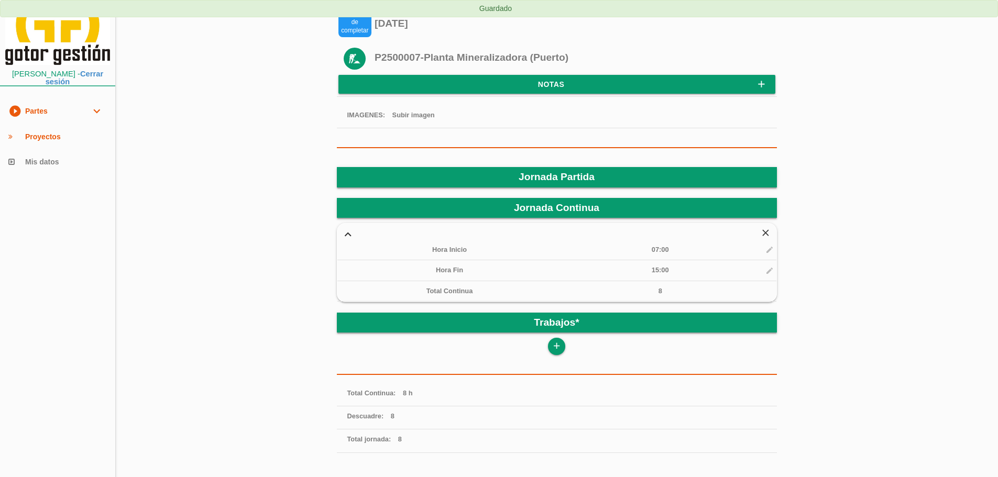
click at [548, 340] on div "add" at bounding box center [557, 346] width 440 height 17
click at [552, 342] on icon "add" at bounding box center [557, 346] width 10 height 17
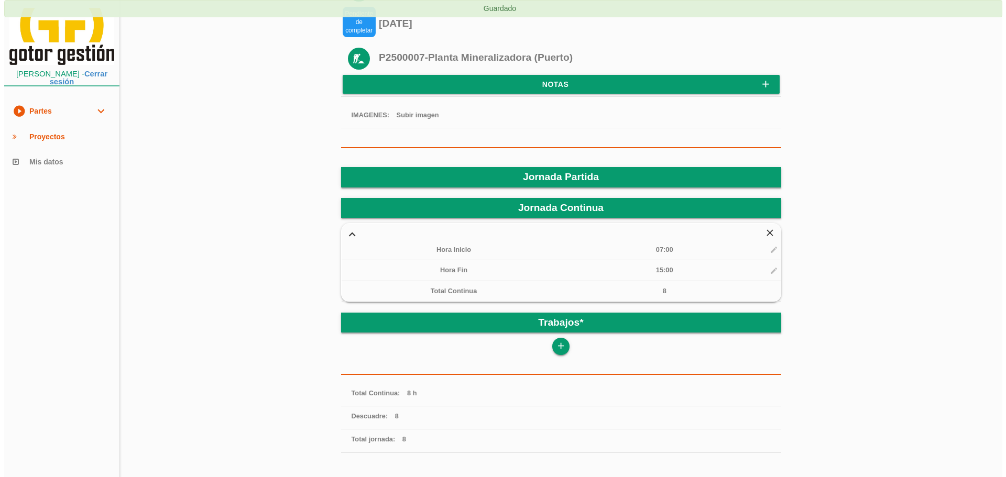
scroll to position [0, 0]
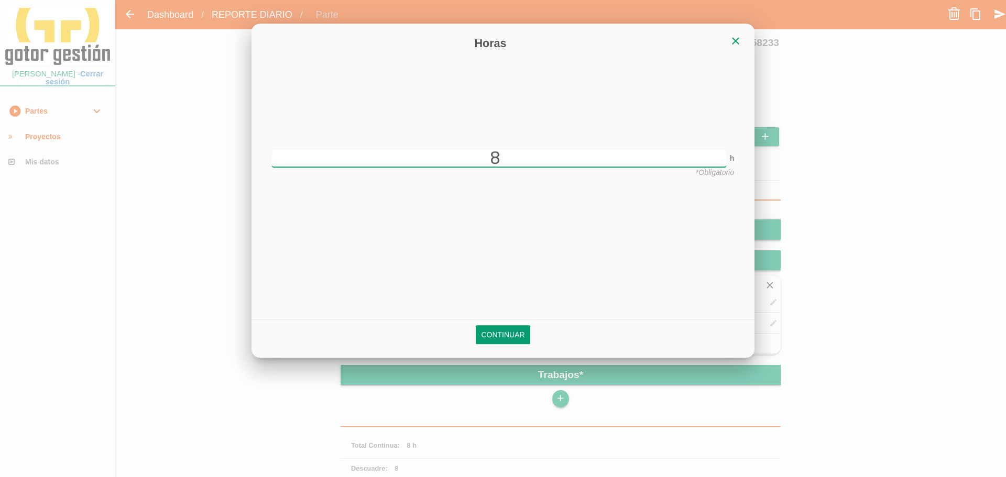
type input "8"
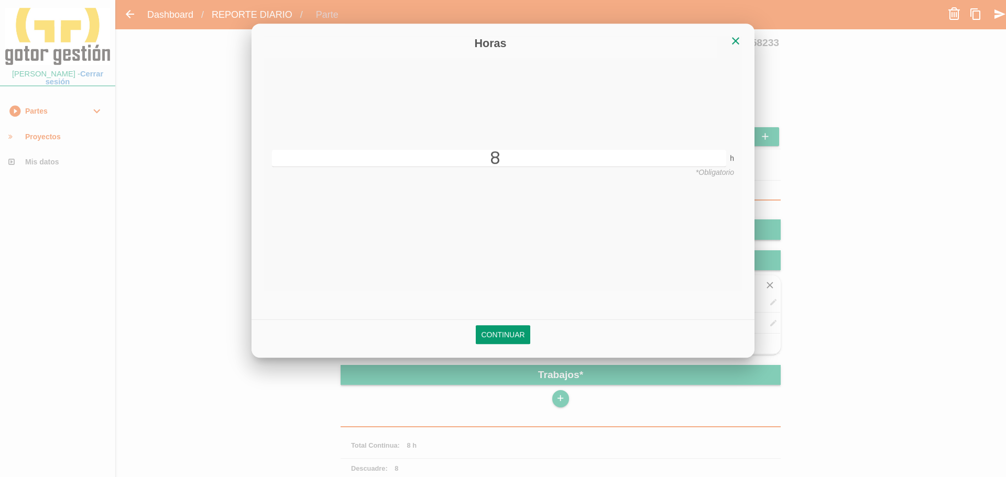
click at [519, 331] on link "Continuar" at bounding box center [503, 335] width 54 height 19
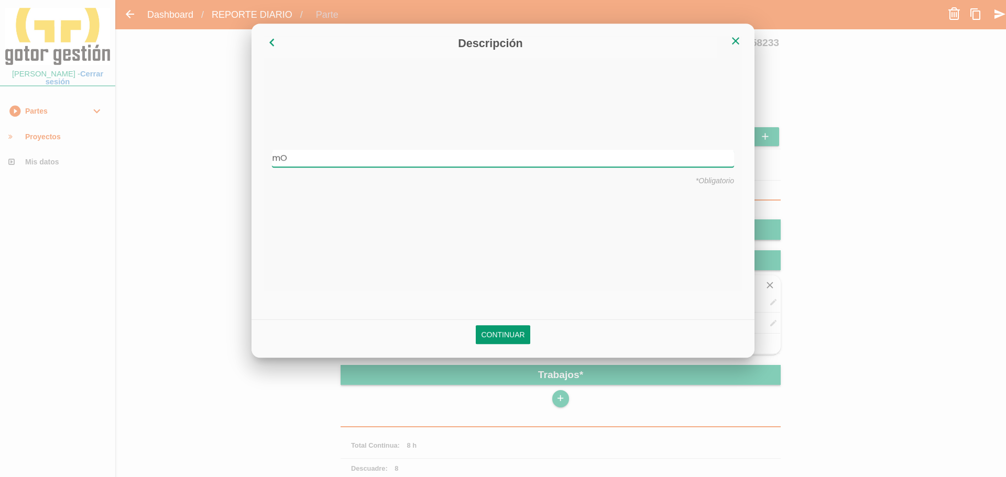
type input "m"
type input "Montar hierro"
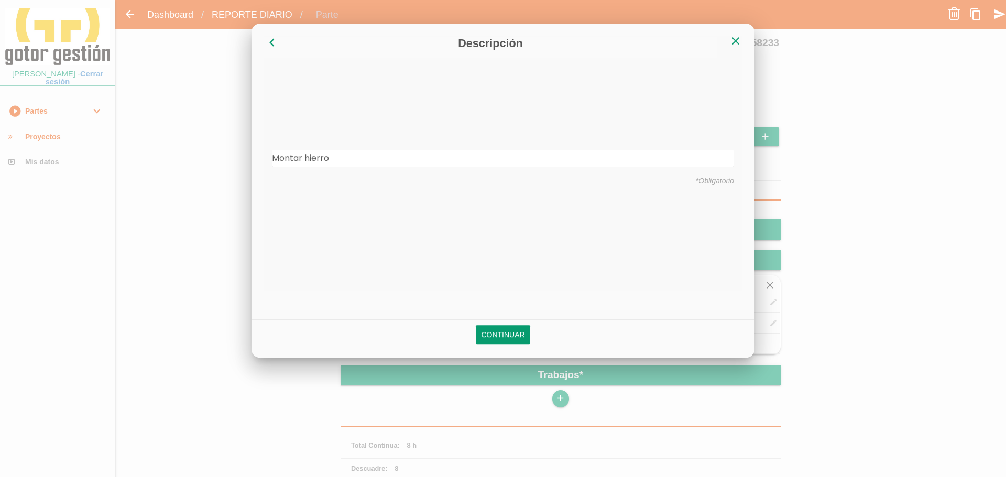
click at [519, 331] on link "Continuar" at bounding box center [503, 335] width 54 height 19
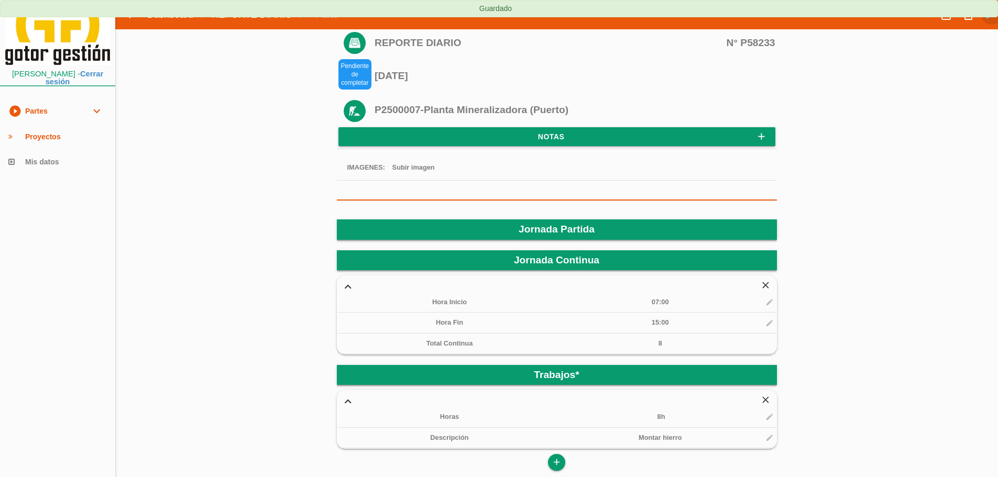
click at [990, 17] on icon "send" at bounding box center [991, 14] width 13 height 21
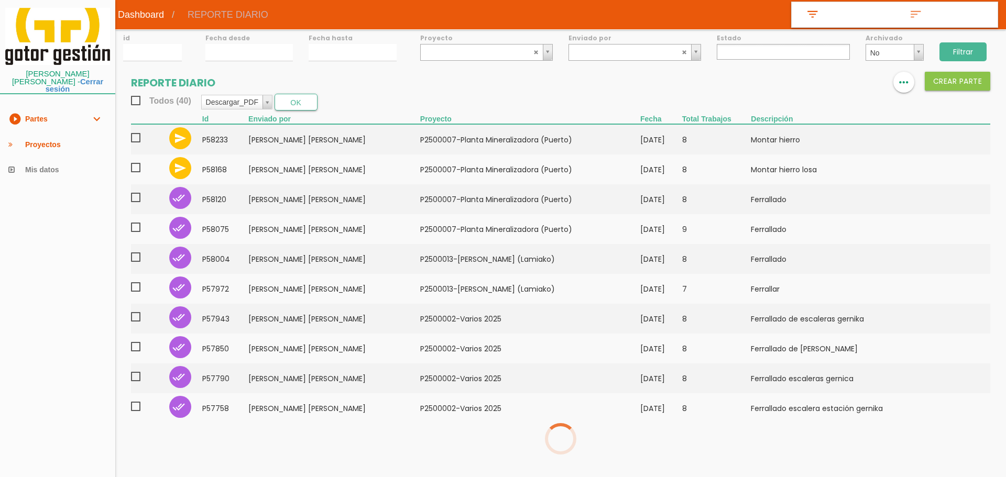
select select
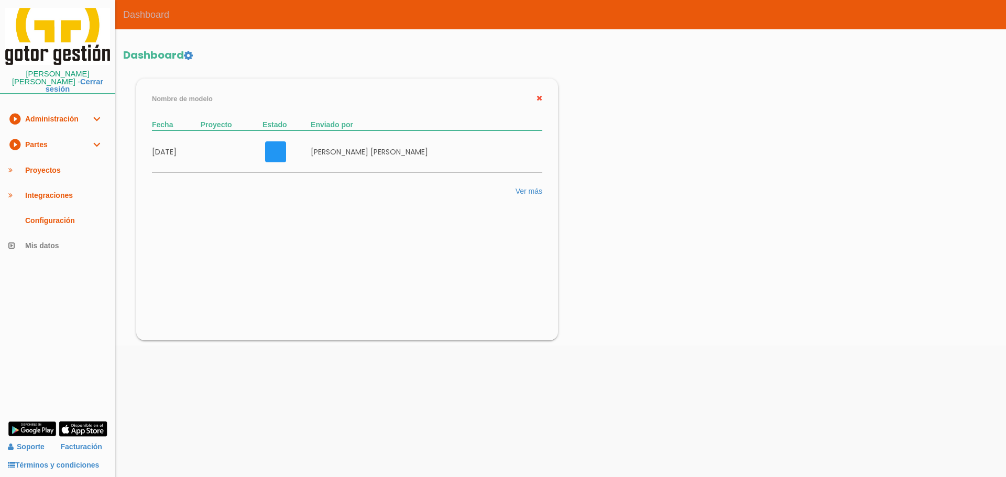
drag, startPoint x: 68, startPoint y: 122, endPoint x: 68, endPoint y: 129, distance: 7.9
click at [68, 125] on ul "play_circle_filled Administración expand_more subdirectory_arrow_right Usuarios…" at bounding box center [57, 182] width 115 height 152
click at [67, 137] on link "play_circle_filled Partes expand_more" at bounding box center [57, 145] width 115 height 26
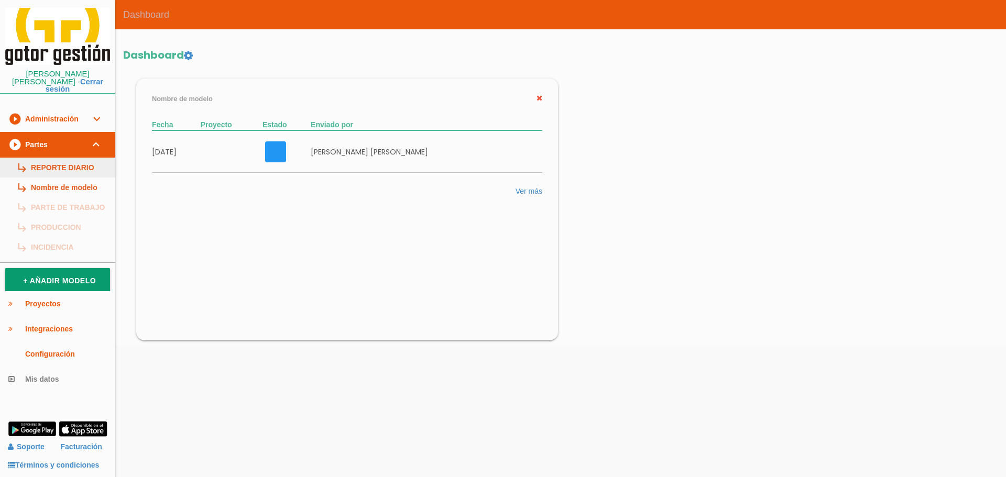
click at [48, 165] on link "subdirectory_arrow_right REPORTE DIARIO" at bounding box center [57, 168] width 115 height 20
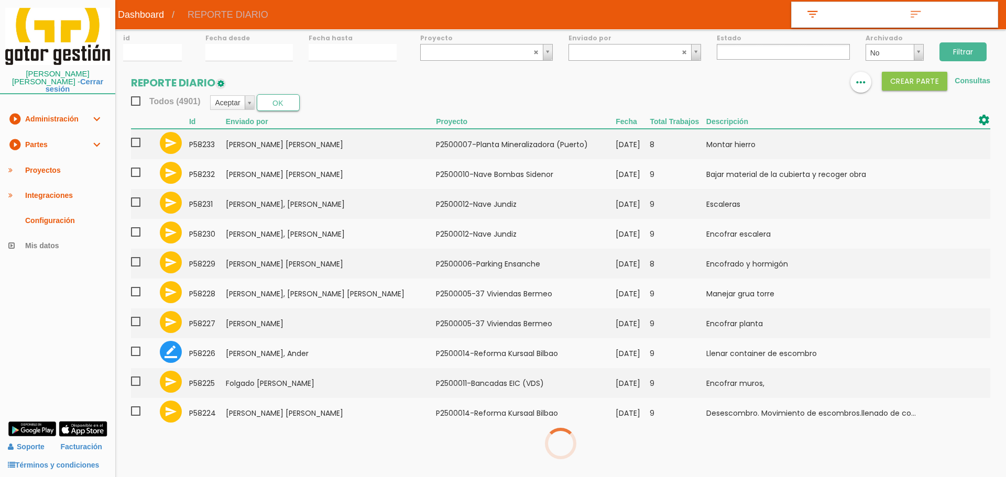
select select
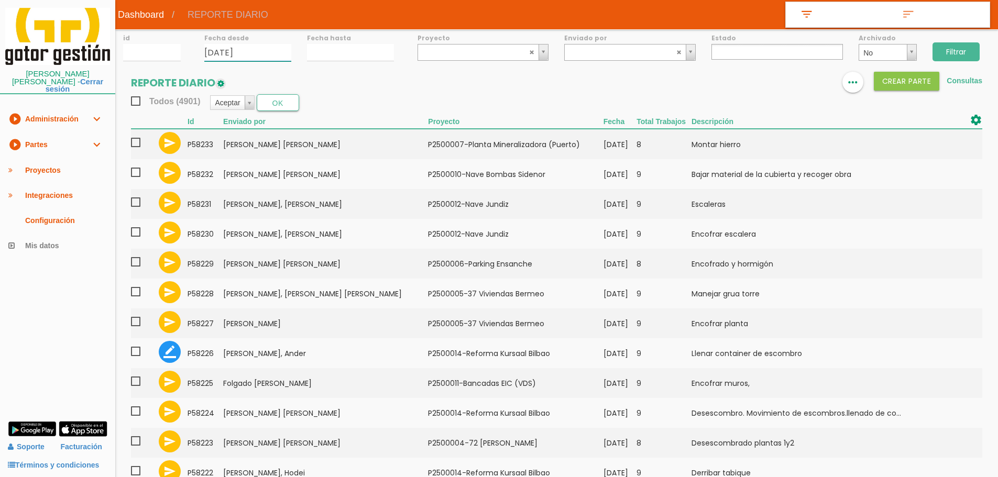
click at [264, 45] on input "12/08/2025" at bounding box center [247, 52] width 87 height 17
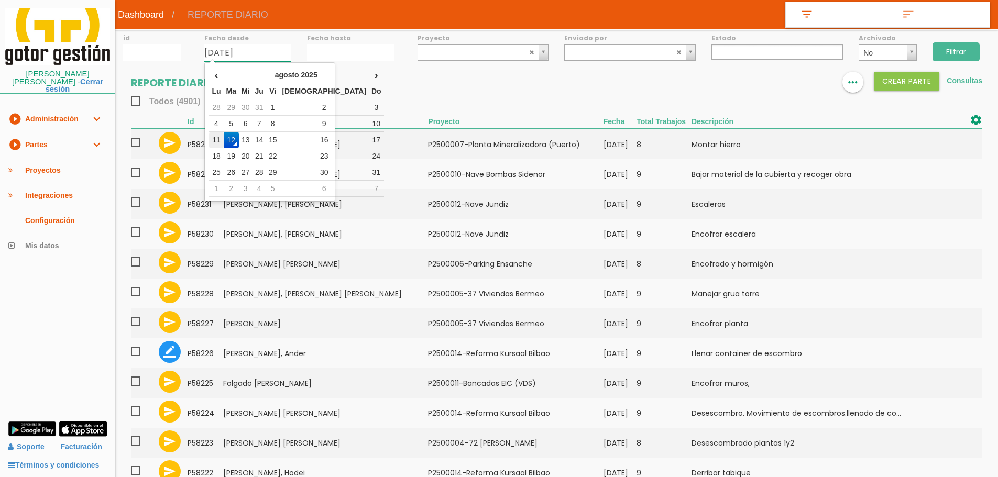
click at [223, 138] on td "11" at bounding box center [216, 140] width 14 height 16
type input "[DATE]"
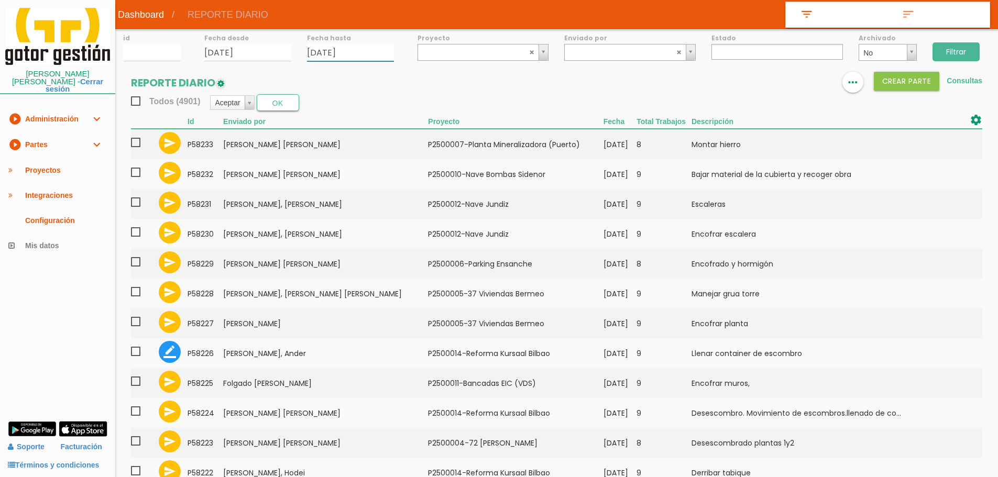
click at [365, 54] on input "12/08/2025" at bounding box center [350, 52] width 87 height 17
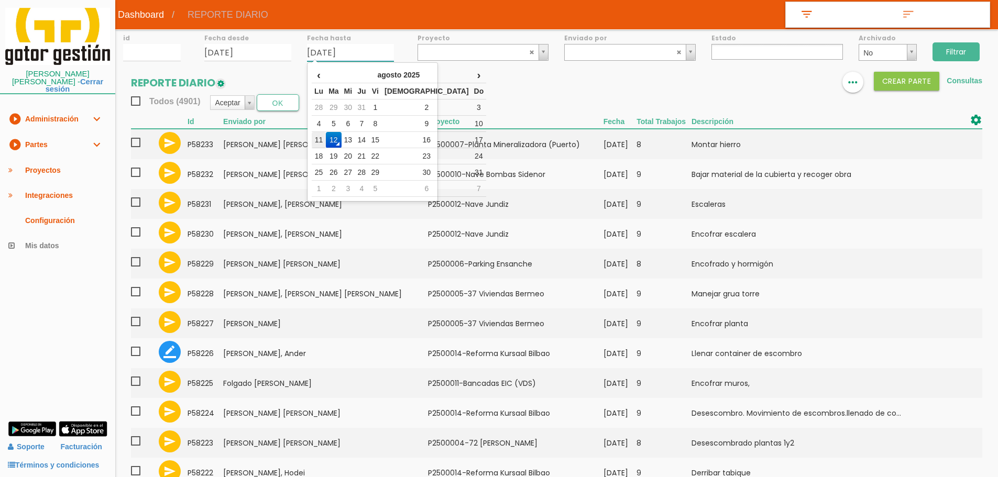
click at [322, 144] on td "11" at bounding box center [319, 140] width 14 height 16
type input "[DATE]"
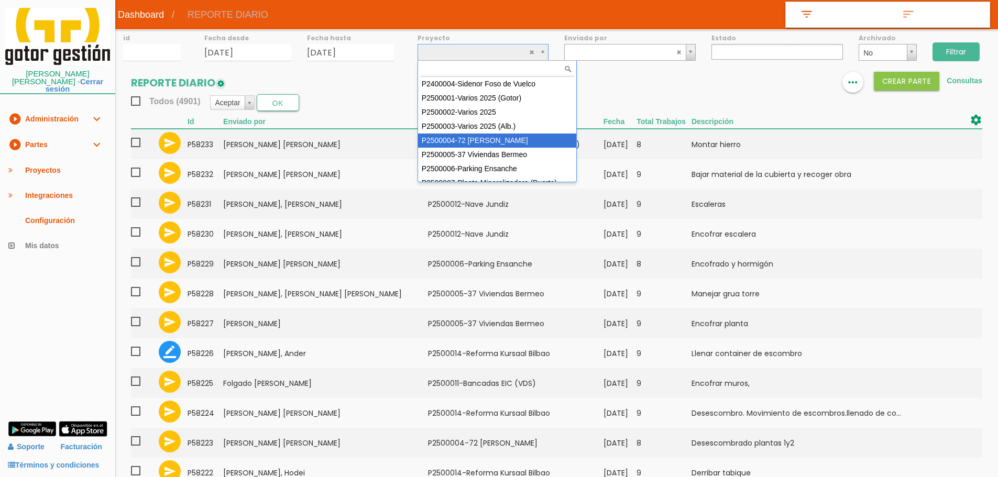
scroll to position [52, 0]
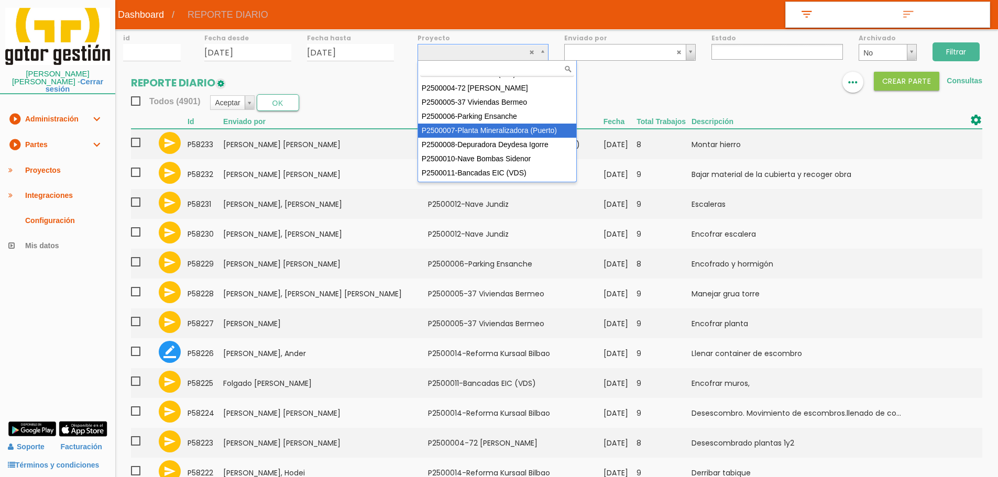
select select "89"
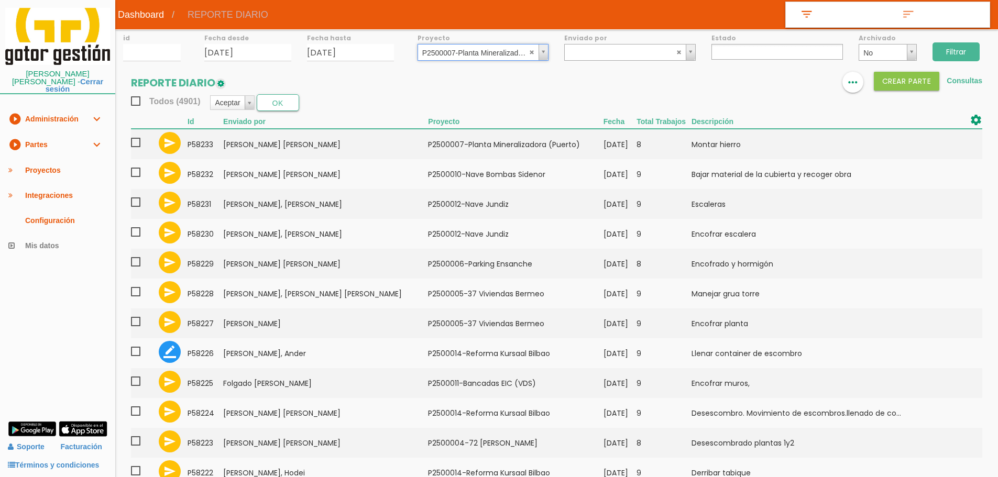
click at [942, 48] on input "Filtrar" at bounding box center [955, 51] width 47 height 19
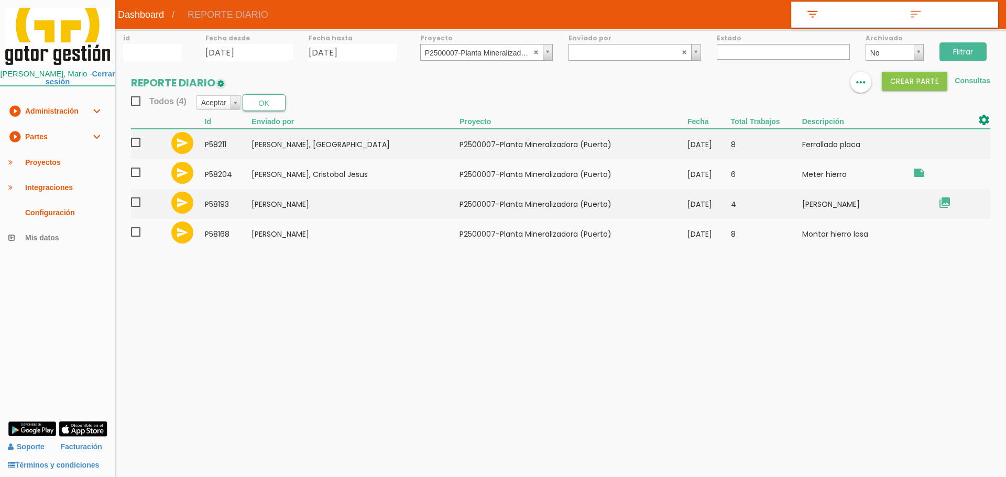
select select
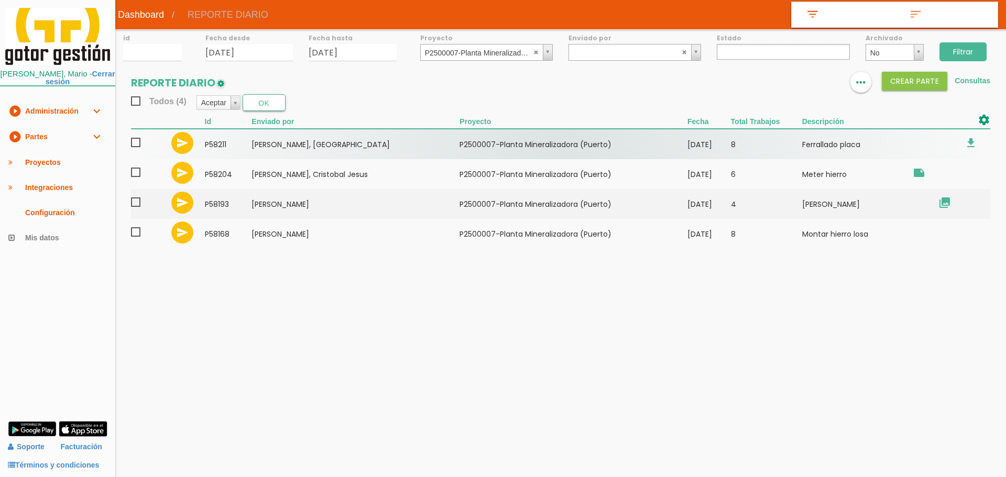
click at [139, 141] on span at bounding box center [140, 142] width 18 height 13
click at [0, 0] on input "checkbox" at bounding box center [0, 0] width 0 height 0
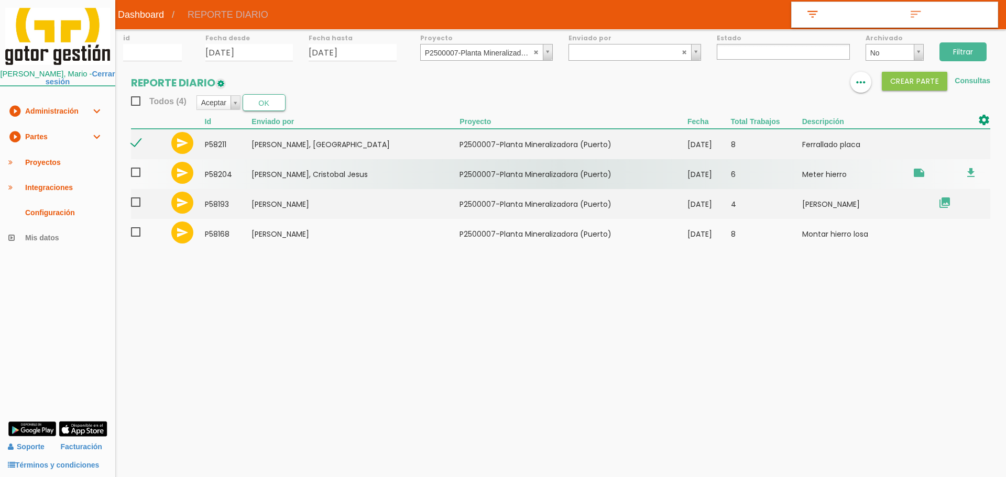
click at [138, 170] on span at bounding box center [140, 172] width 18 height 13
click at [0, 0] on input "checkbox" at bounding box center [0, 0] width 0 height 0
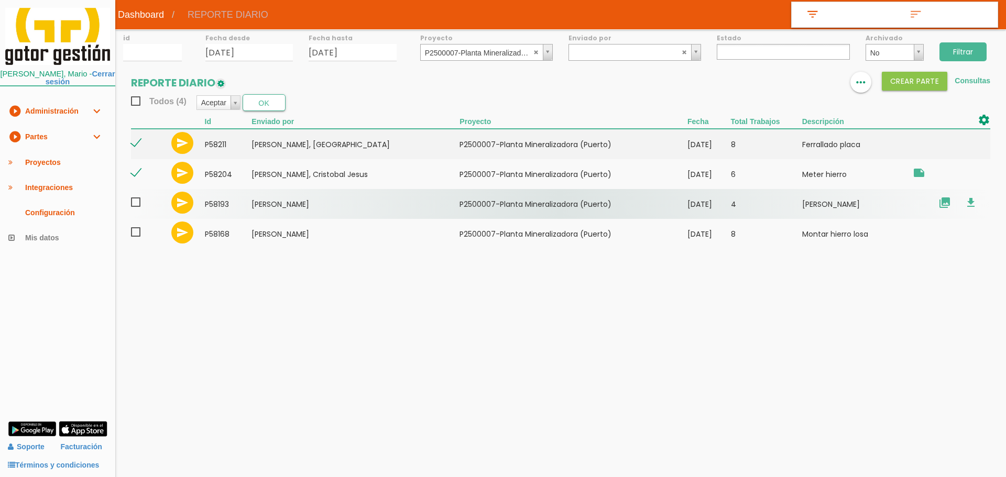
click at [140, 204] on span at bounding box center [140, 202] width 18 height 13
click at [0, 0] on input "checkbox" at bounding box center [0, 0] width 0 height 0
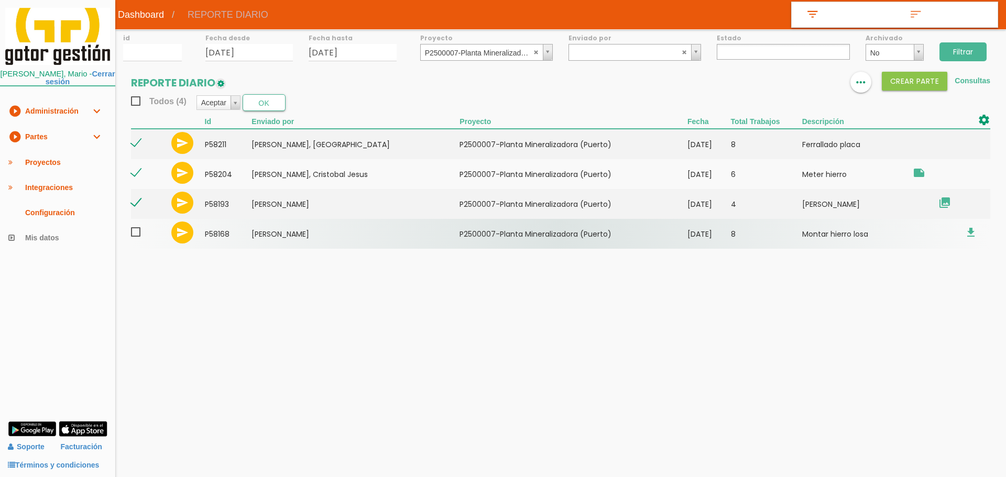
click at [139, 229] on span at bounding box center [140, 232] width 18 height 13
click at [0, 0] on input "checkbox" at bounding box center [0, 0] width 0 height 0
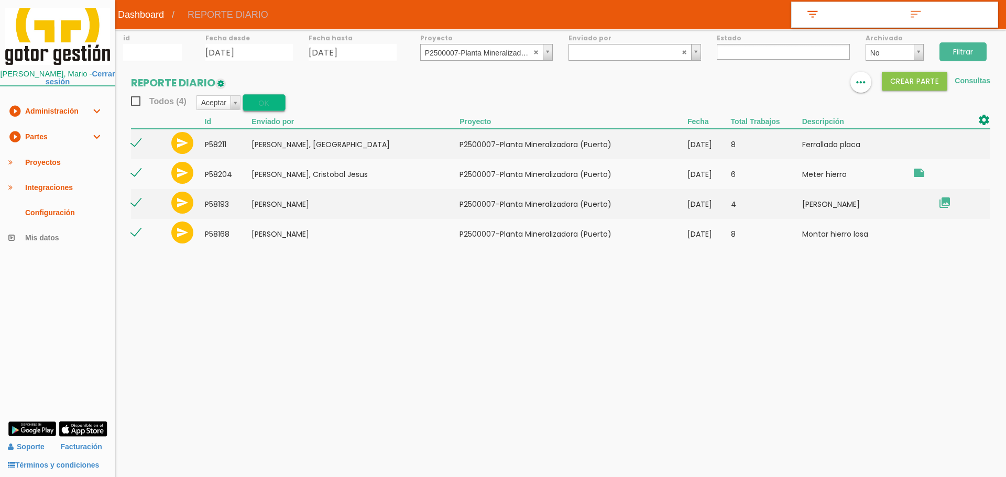
click at [256, 100] on button "OK" at bounding box center [264, 102] width 43 height 17
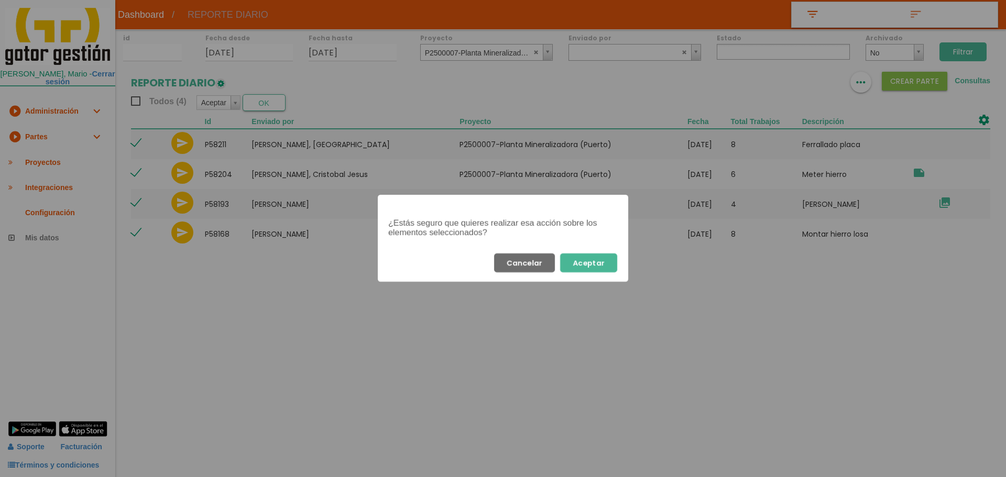
click at [592, 255] on button "Aceptar" at bounding box center [588, 262] width 57 height 19
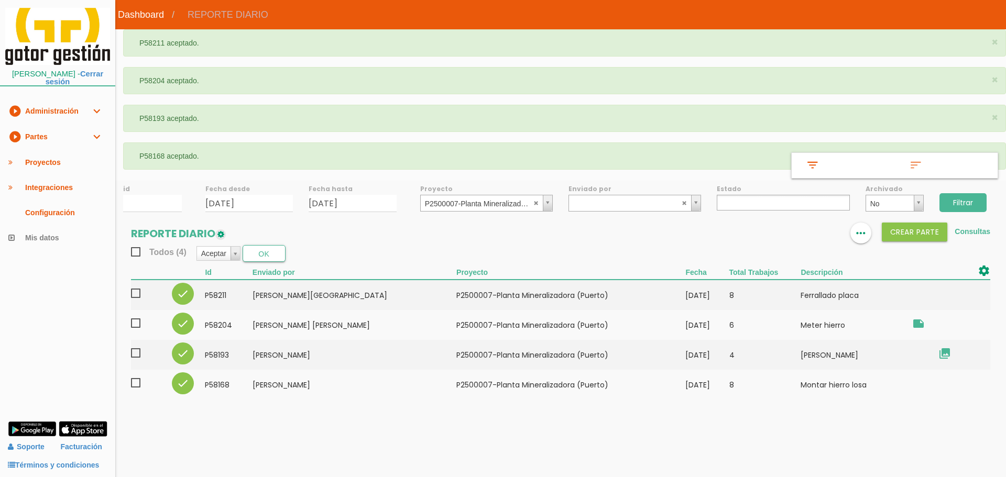
select select
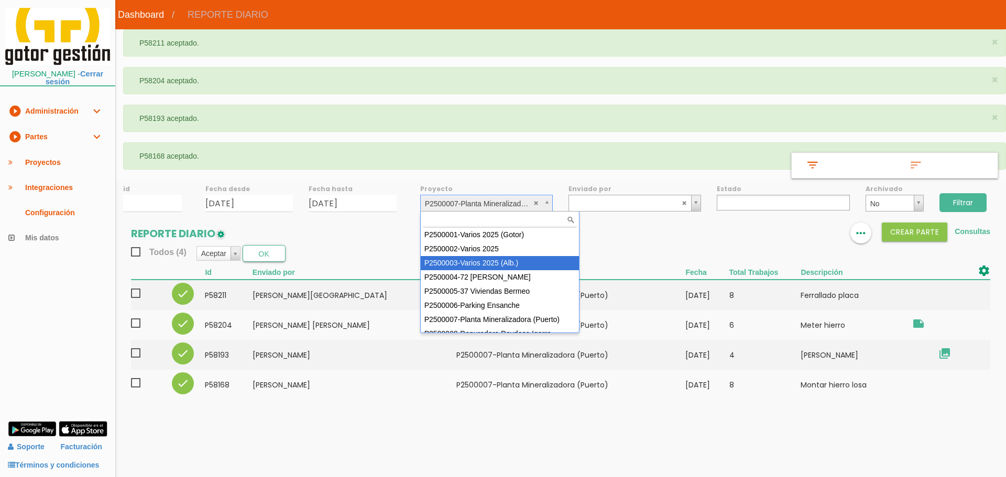
scroll to position [67, 0]
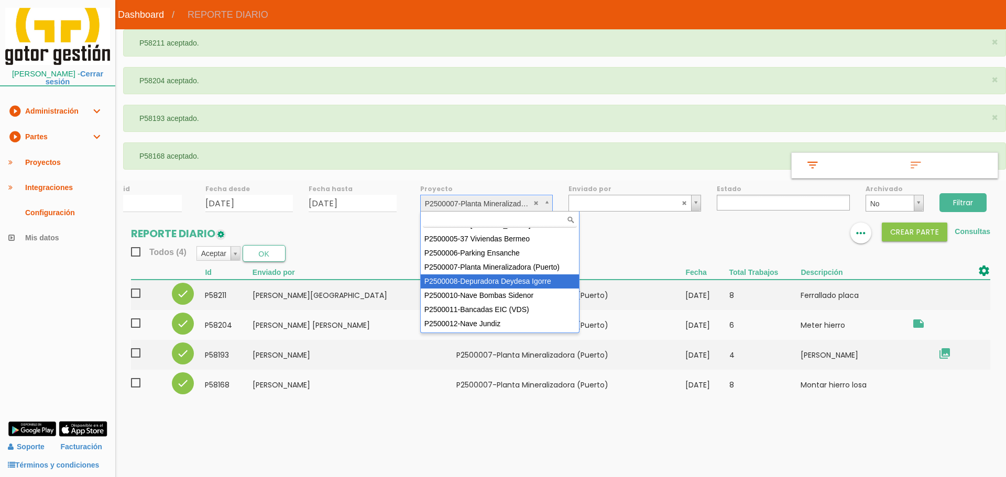
select select "90"
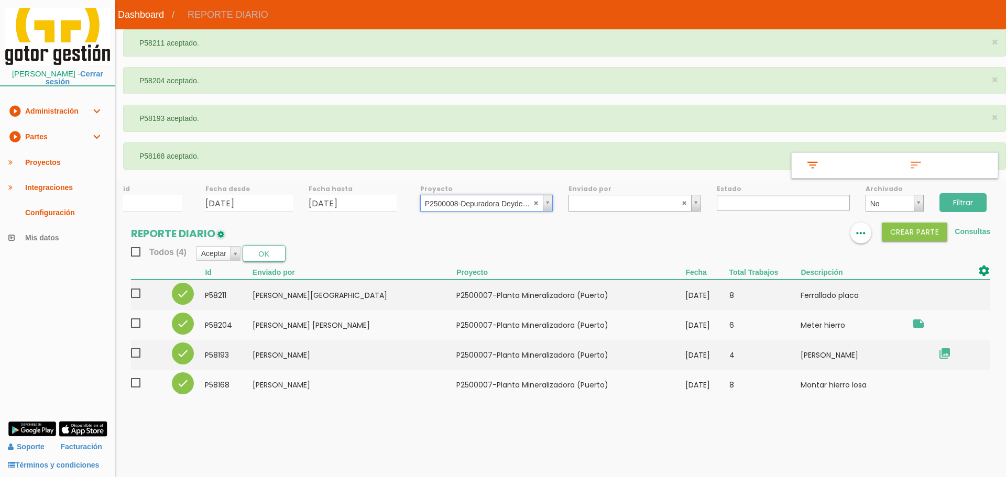
click at [960, 205] on input "Filtrar" at bounding box center [962, 202] width 47 height 19
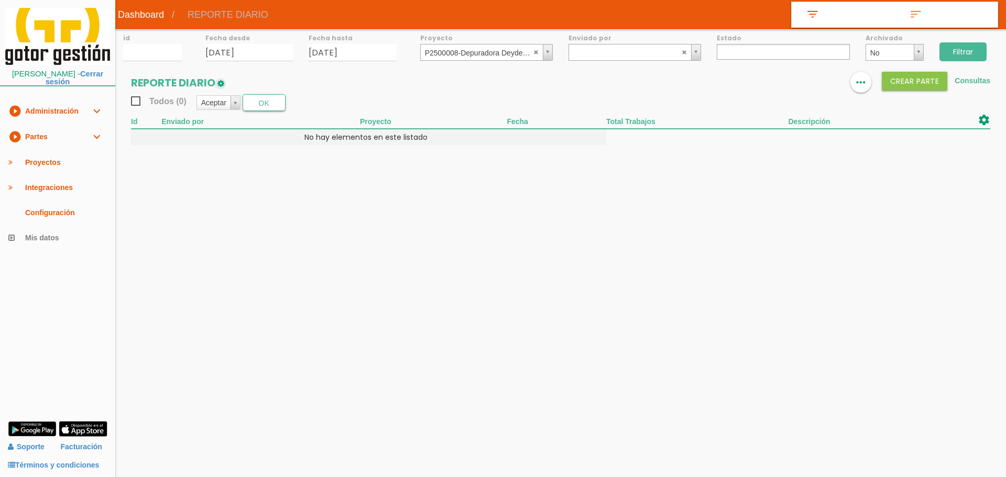
select select
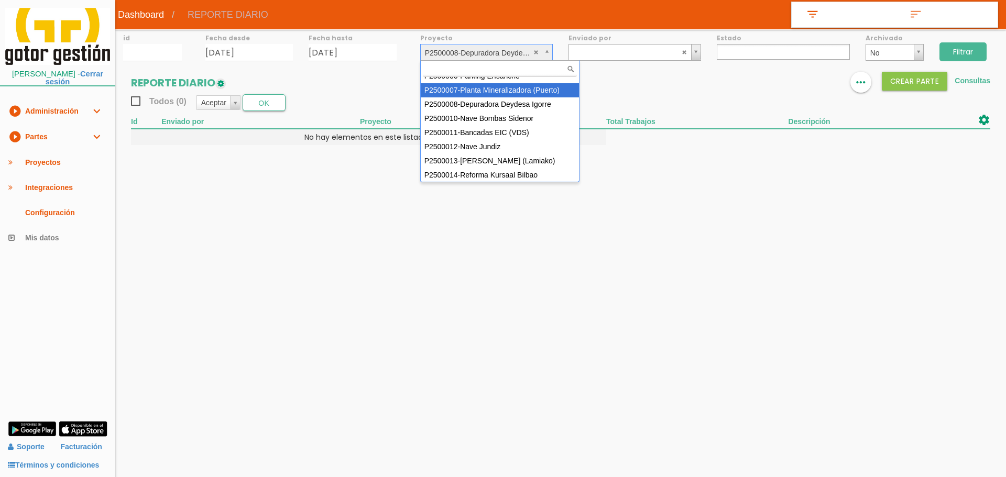
scroll to position [93, 0]
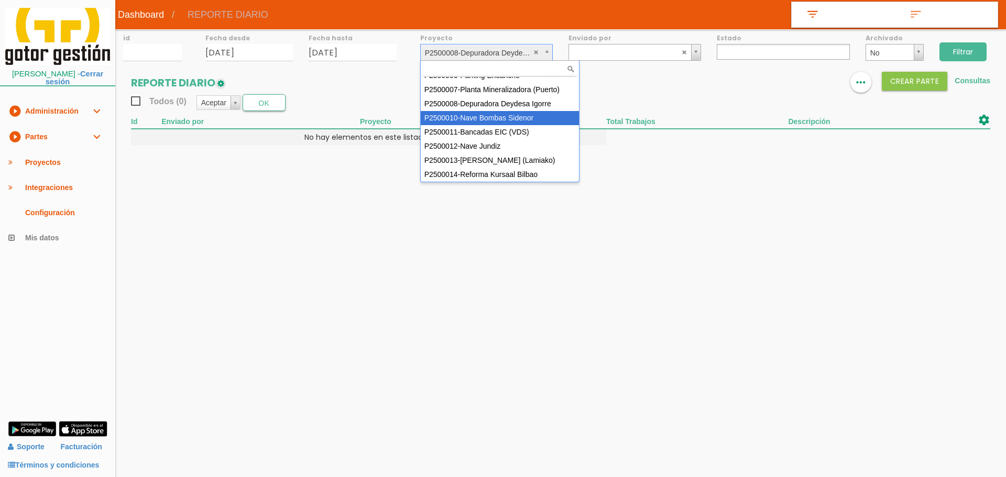
select select "92"
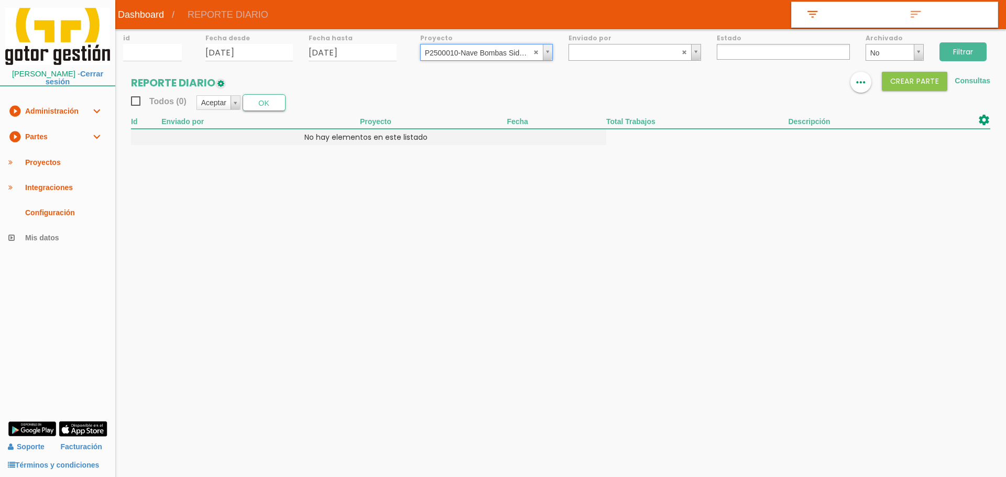
click at [946, 49] on input "Filtrar" at bounding box center [962, 51] width 47 height 19
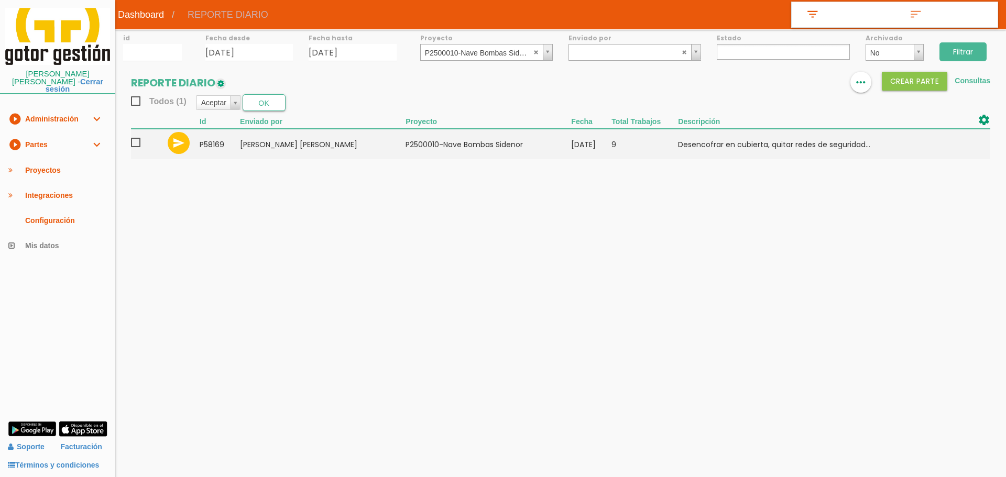
select select
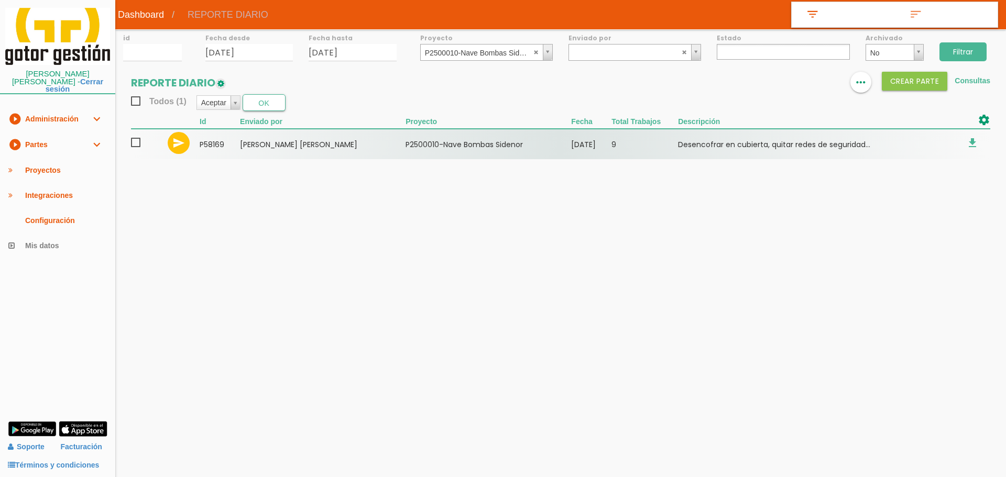
click at [133, 142] on span at bounding box center [140, 142] width 18 height 13
click at [0, 0] on input "checkbox" at bounding box center [0, 0] width 0 height 0
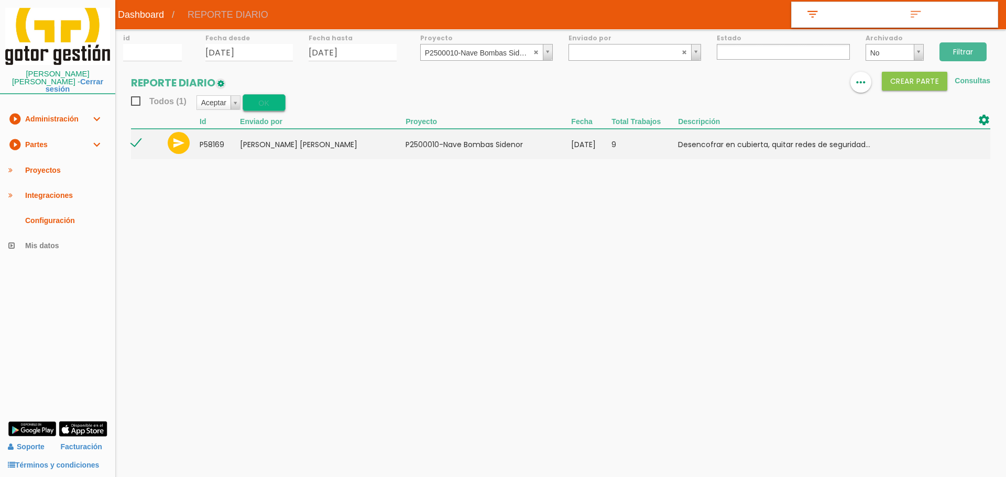
click at [263, 104] on button "OK" at bounding box center [264, 102] width 43 height 17
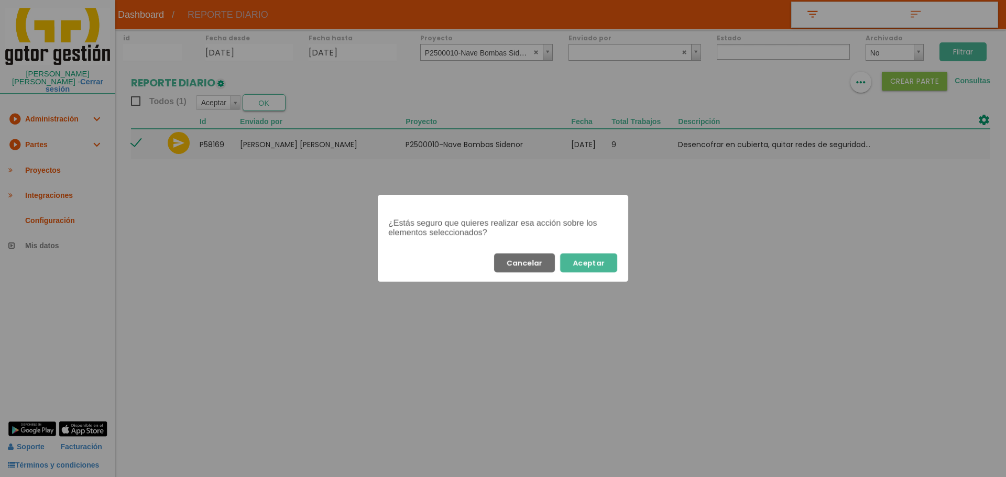
click at [602, 263] on button "Aceptar" at bounding box center [588, 262] width 57 height 19
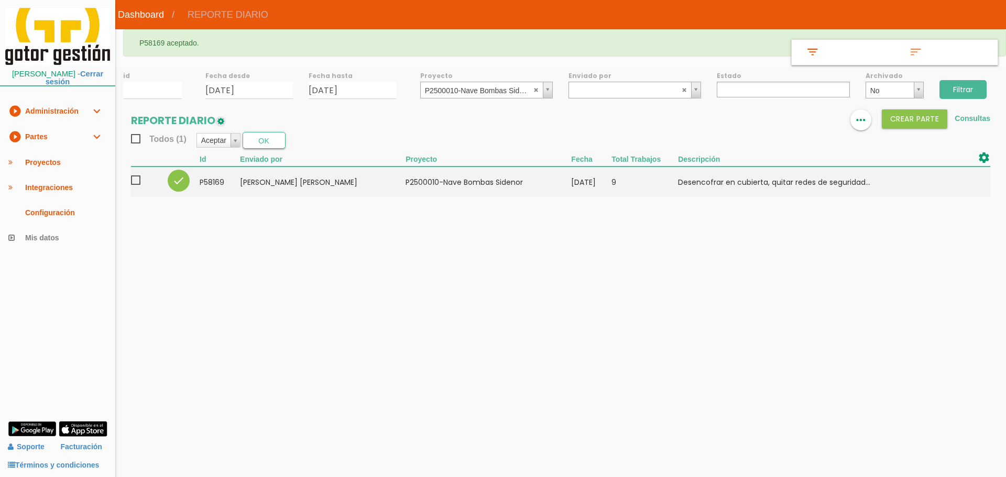
select select
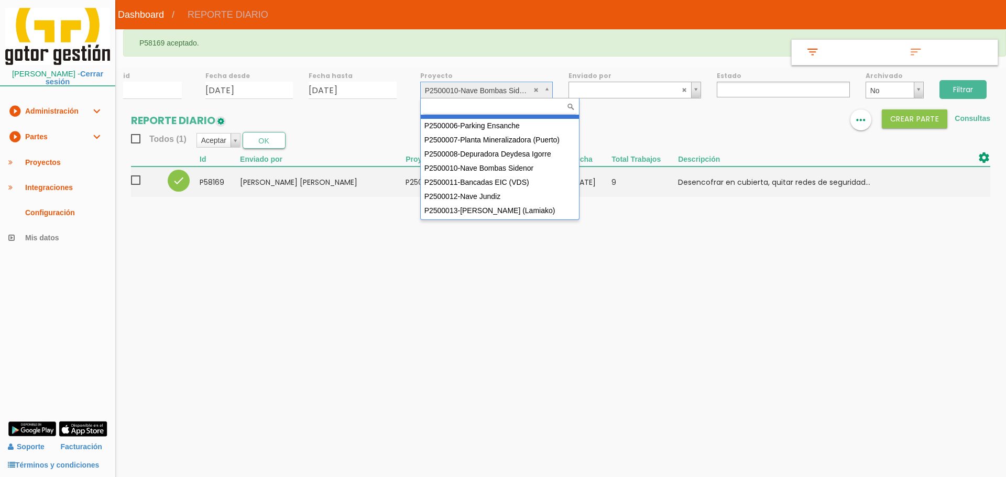
scroll to position [93, 0]
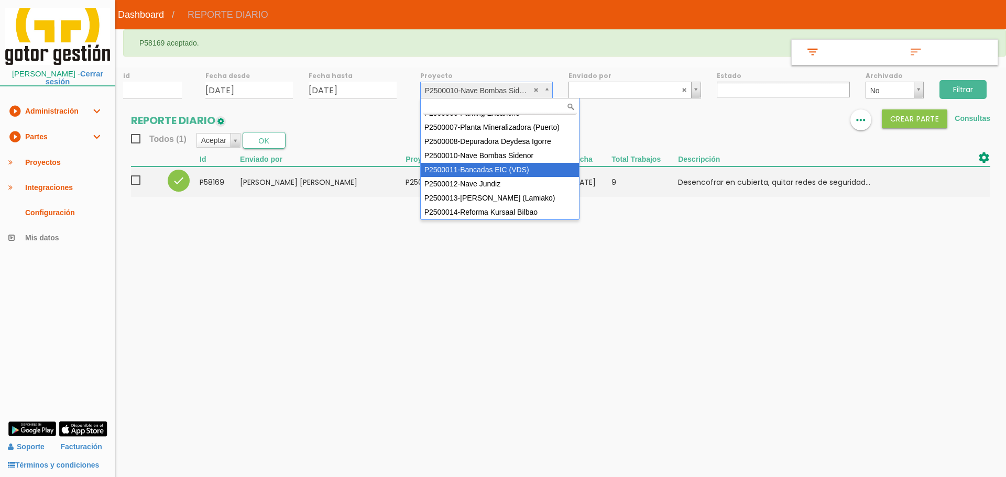
select select "93"
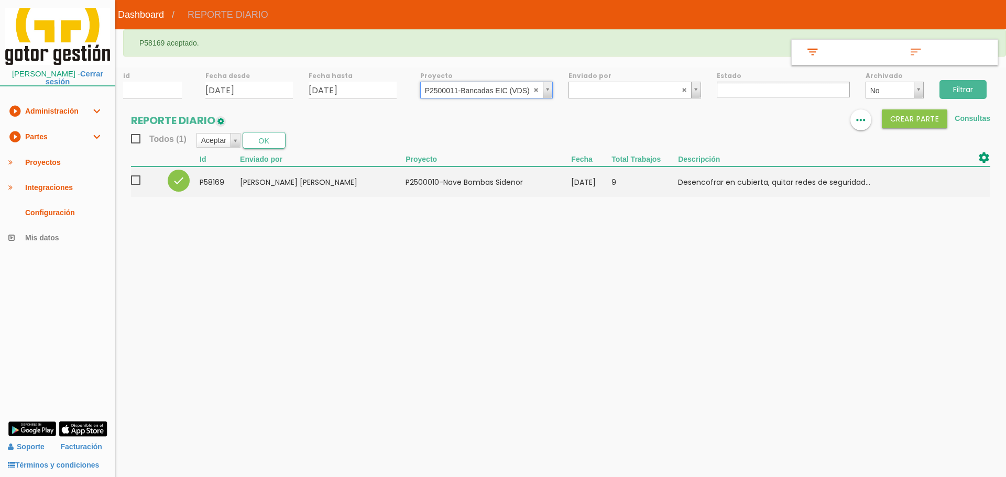
click at [950, 86] on input "Filtrar" at bounding box center [962, 89] width 47 height 19
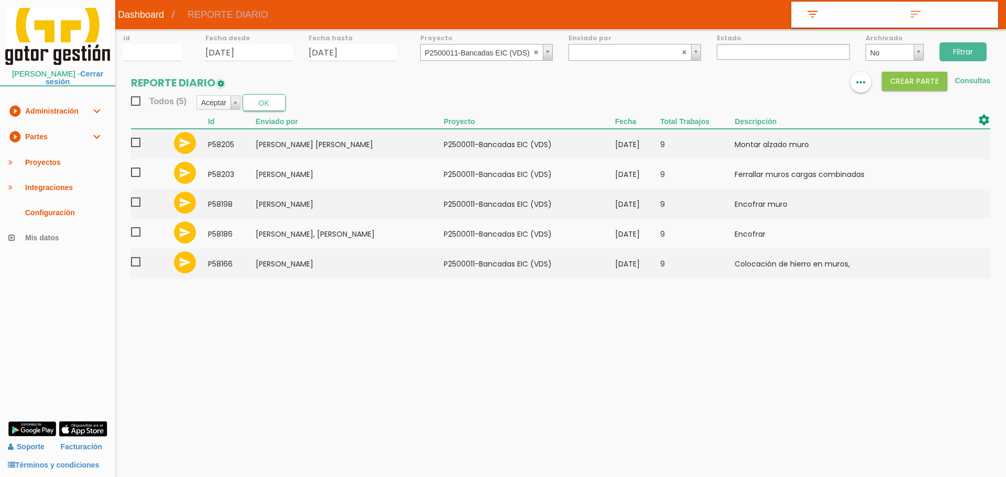
select select
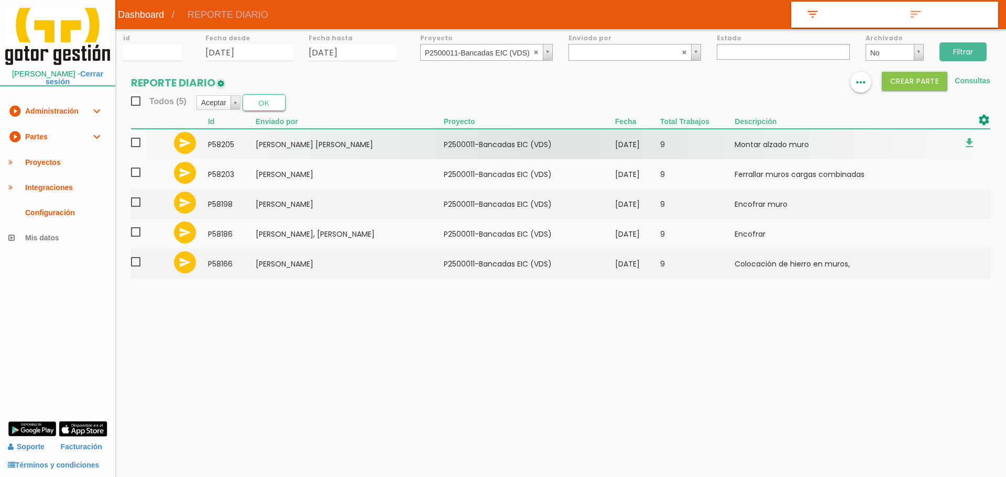
click at [140, 140] on span at bounding box center [140, 142] width 18 height 13
click at [0, 0] on input "checkbox" at bounding box center [0, 0] width 0 height 0
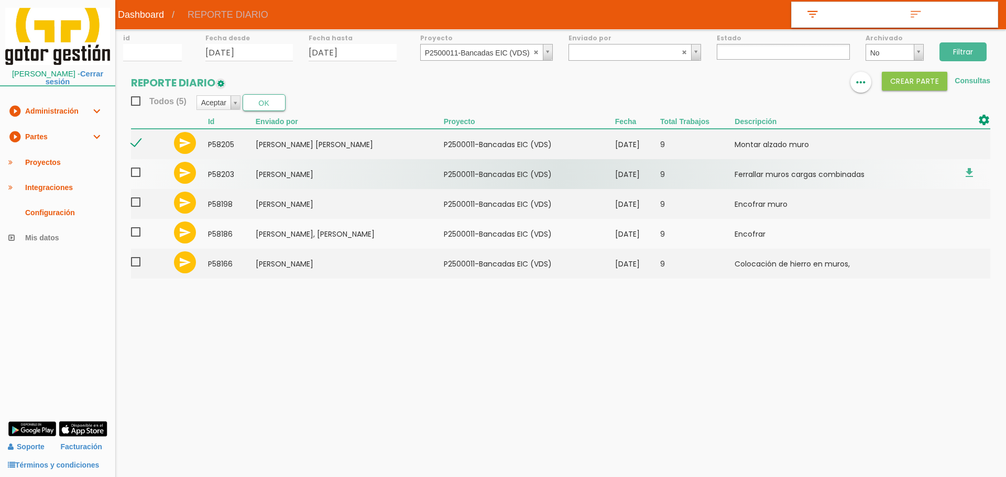
drag, startPoint x: 141, startPoint y: 170, endPoint x: 138, endPoint y: 175, distance: 5.9
click at [140, 170] on span at bounding box center [140, 172] width 18 height 13
click at [0, 0] on input "checkbox" at bounding box center [0, 0] width 0 height 0
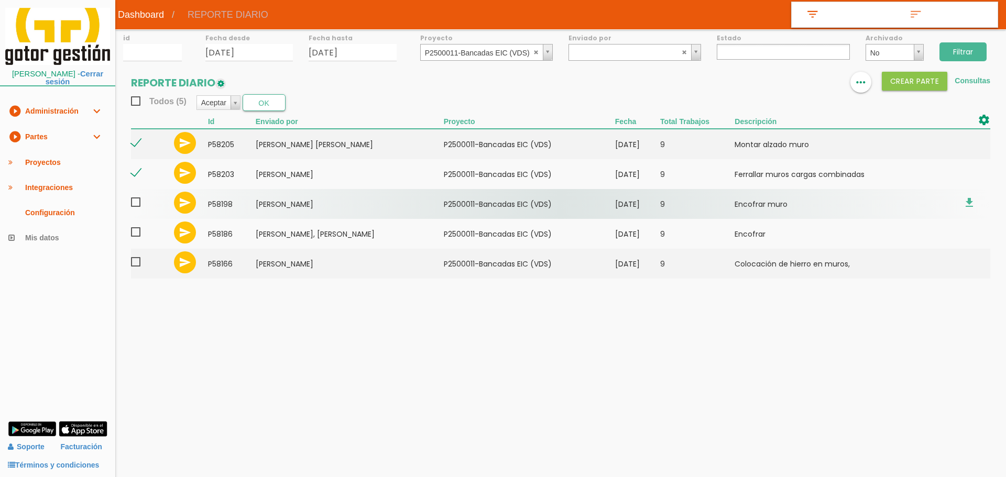
click at [137, 199] on span at bounding box center [140, 202] width 18 height 13
click at [0, 0] on input "checkbox" at bounding box center [0, 0] width 0 height 0
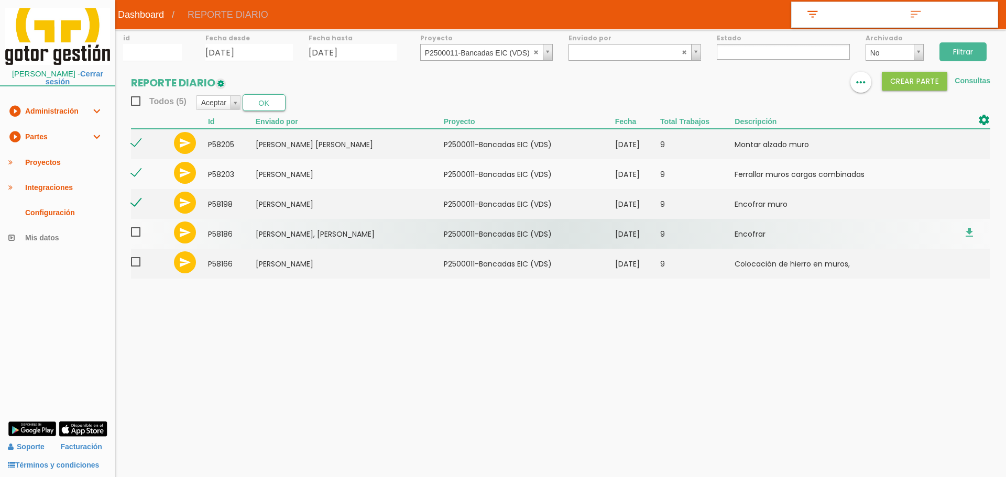
click at [135, 230] on span at bounding box center [140, 232] width 18 height 13
click at [0, 0] on input "checkbox" at bounding box center [0, 0] width 0 height 0
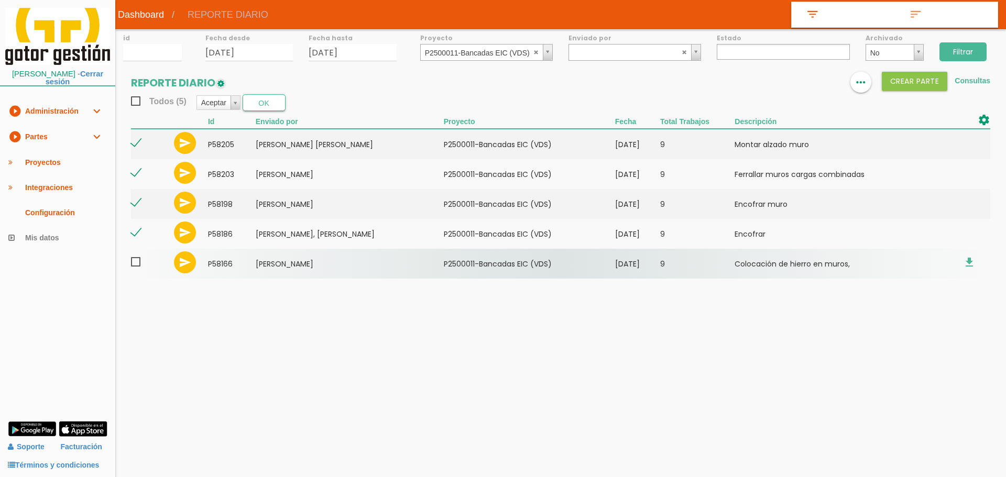
click at [136, 261] on span at bounding box center [140, 262] width 18 height 13
click at [0, 0] on input "checkbox" at bounding box center [0, 0] width 0 height 0
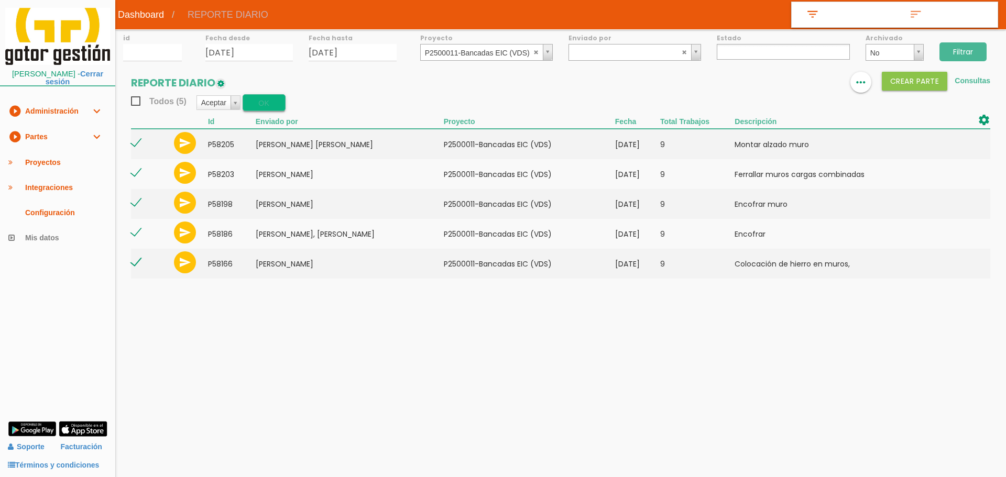
click at [269, 103] on button "OK" at bounding box center [264, 102] width 43 height 17
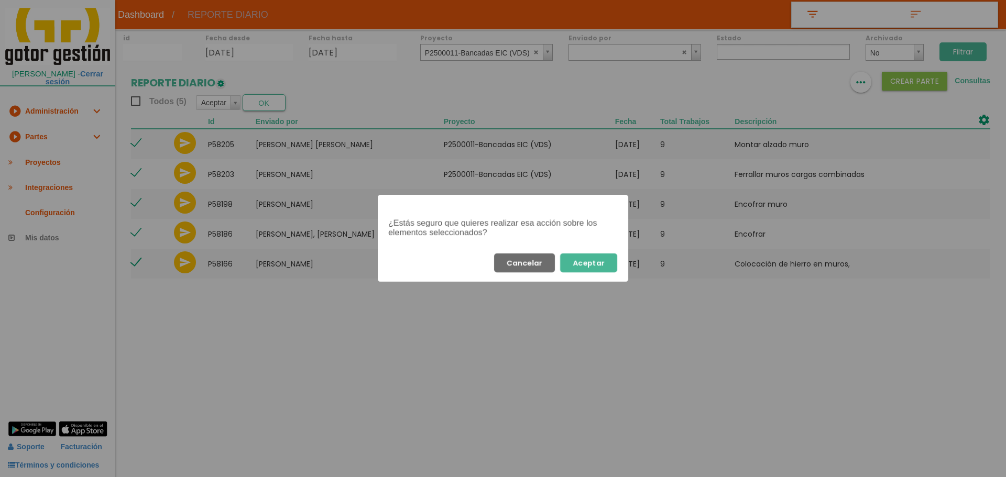
click at [602, 259] on button "Aceptar" at bounding box center [588, 262] width 57 height 19
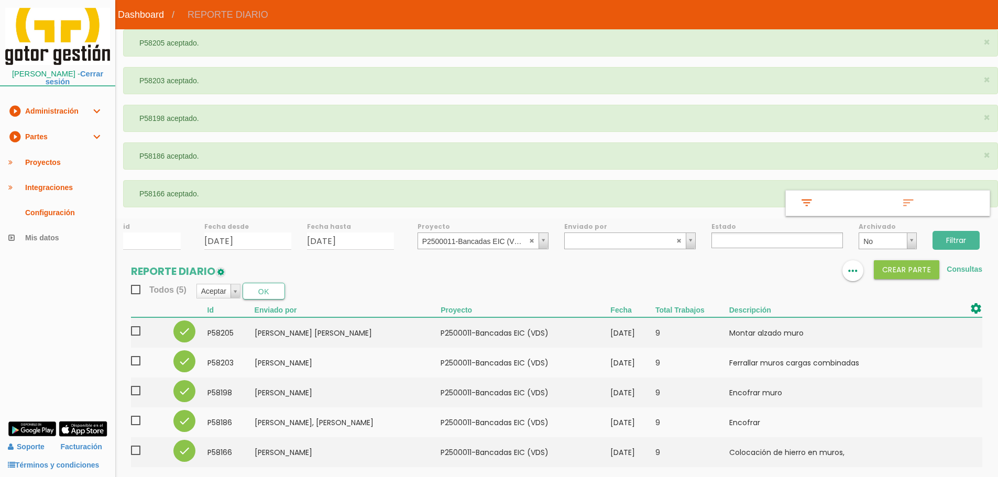
select select
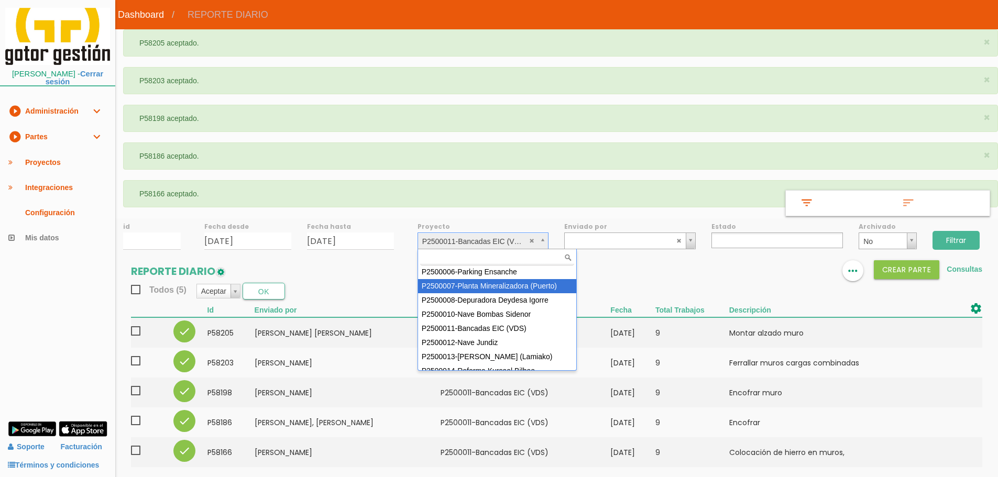
scroll to position [93, 0]
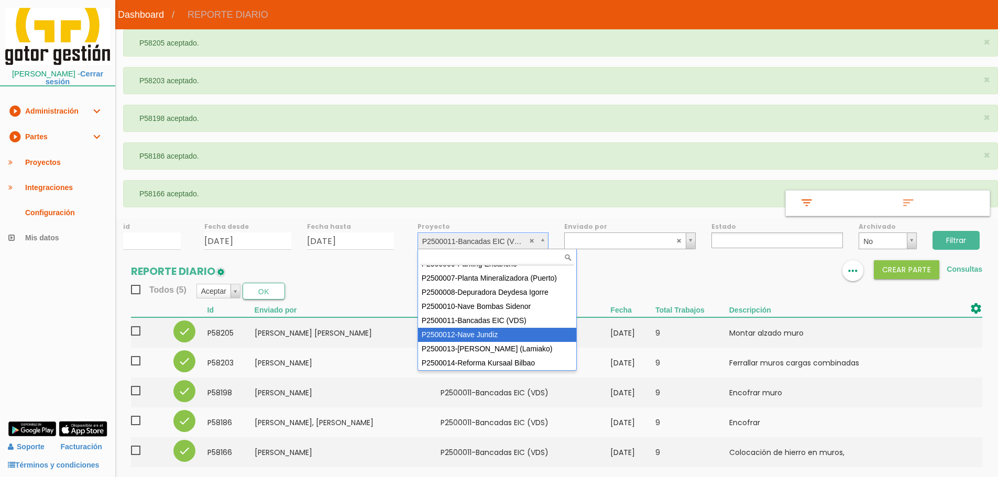
select select "95"
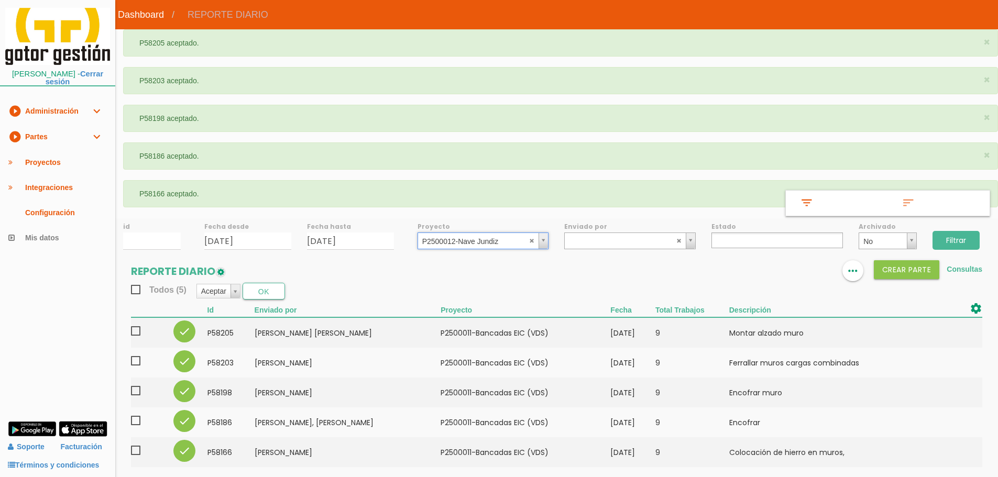
click at [947, 237] on input "Filtrar" at bounding box center [955, 240] width 47 height 19
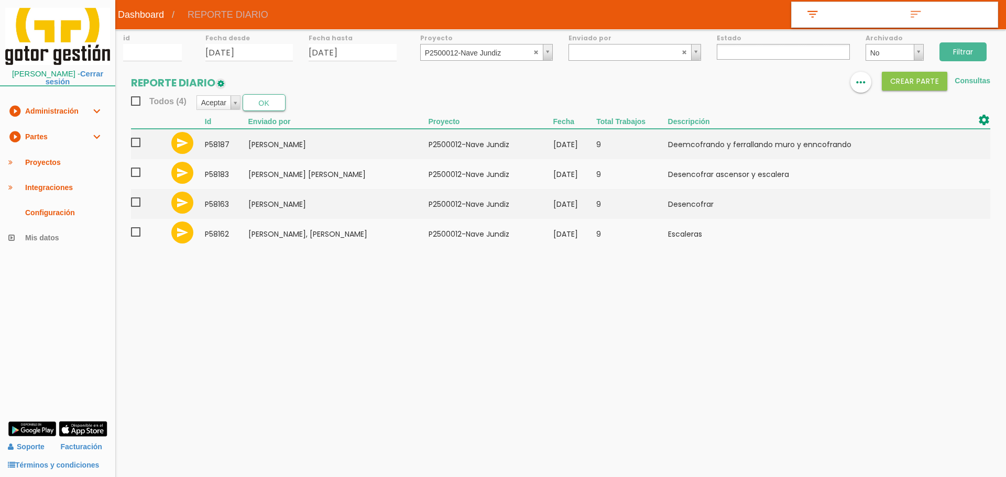
select select
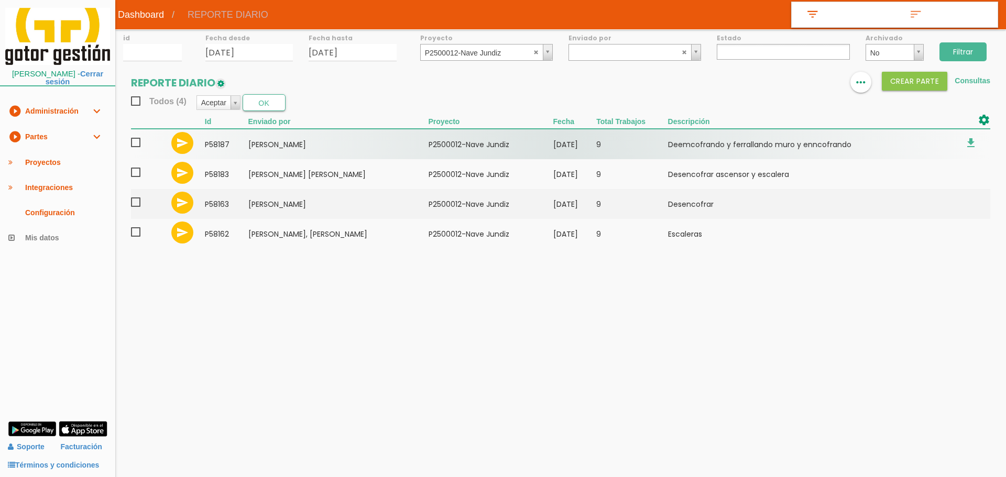
click at [137, 140] on span at bounding box center [140, 142] width 18 height 13
click at [0, 0] on input "checkbox" at bounding box center [0, 0] width 0 height 0
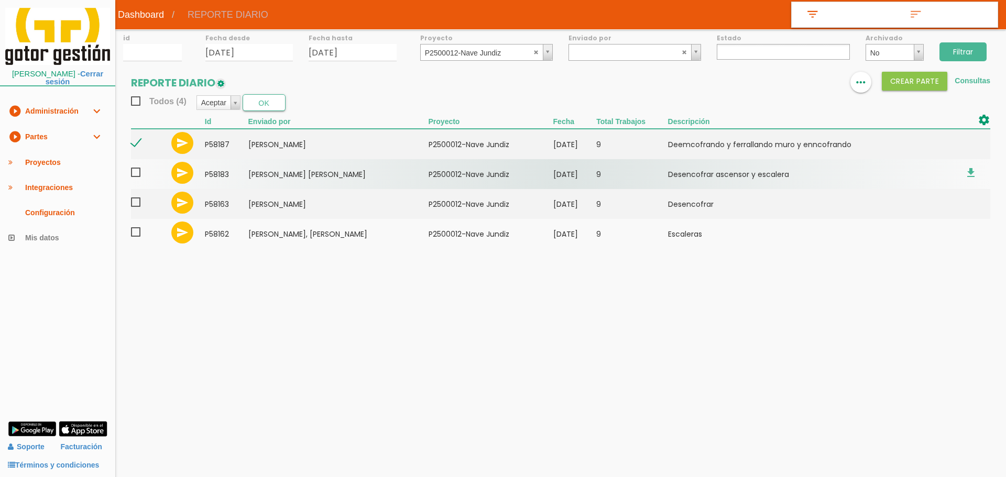
click at [132, 177] on span at bounding box center [140, 172] width 18 height 13
click at [0, 0] on input "checkbox" at bounding box center [0, 0] width 0 height 0
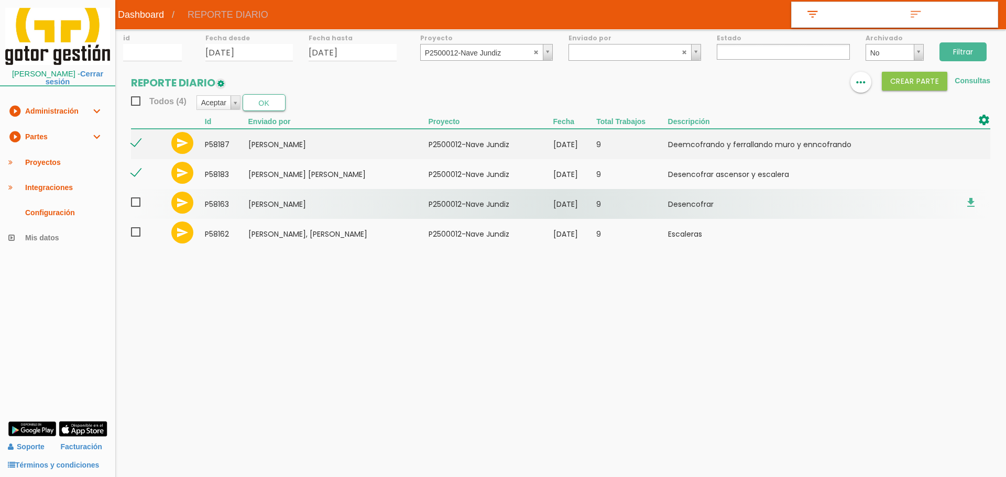
click at [135, 201] on span at bounding box center [140, 202] width 18 height 13
click at [0, 0] on input "checkbox" at bounding box center [0, 0] width 0 height 0
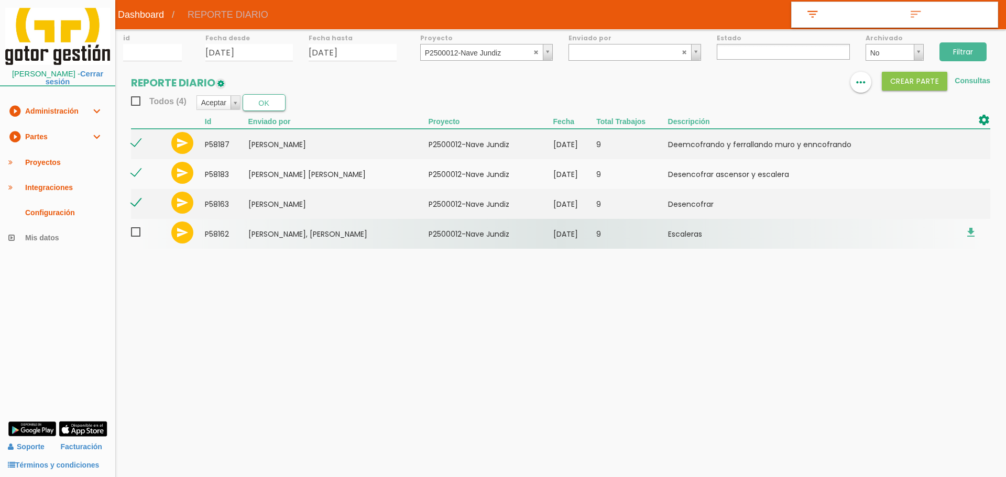
click at [133, 233] on span at bounding box center [140, 232] width 18 height 13
click at [0, 0] on input "checkbox" at bounding box center [0, 0] width 0 height 0
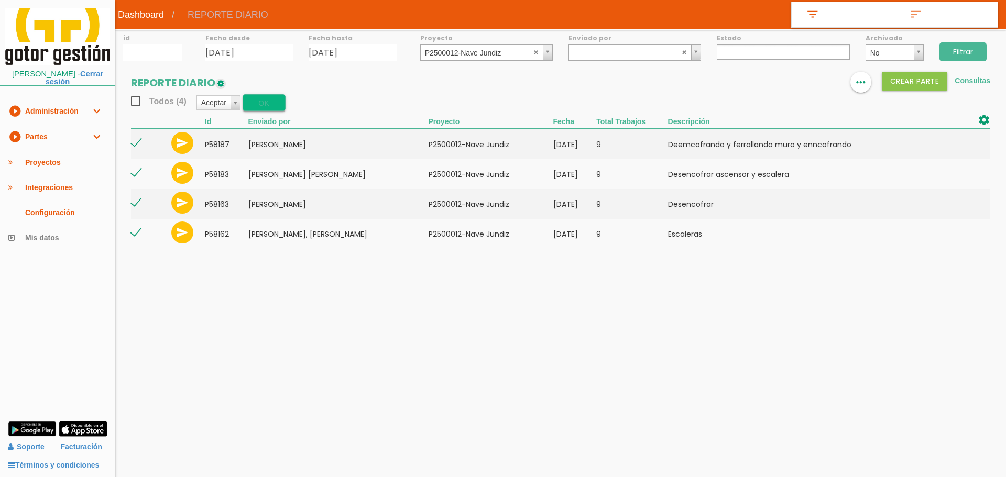
click at [271, 95] on button "OK" at bounding box center [264, 102] width 43 height 17
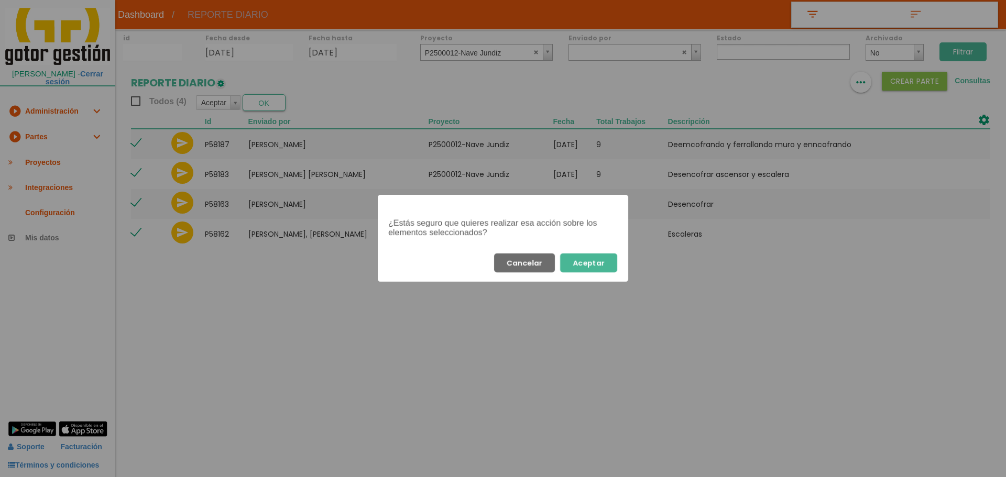
click at [585, 266] on button "Aceptar" at bounding box center [588, 262] width 57 height 19
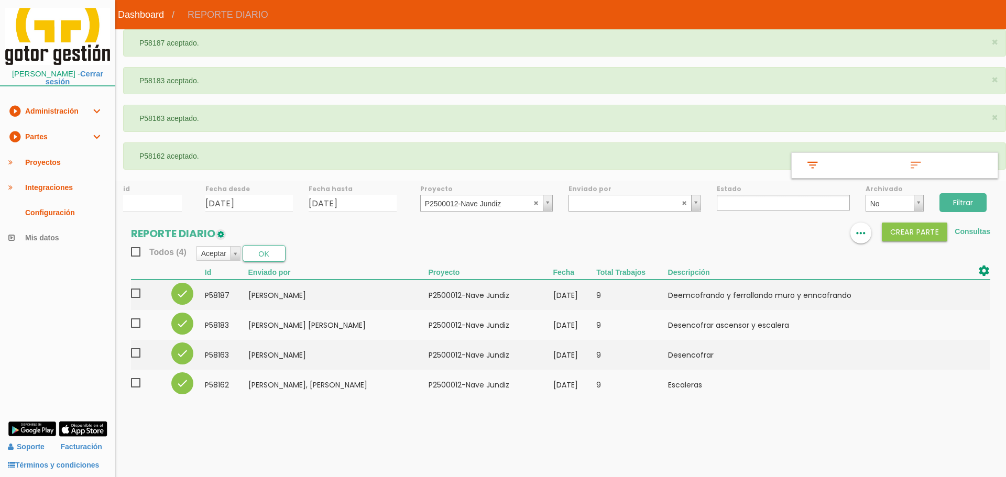
select select
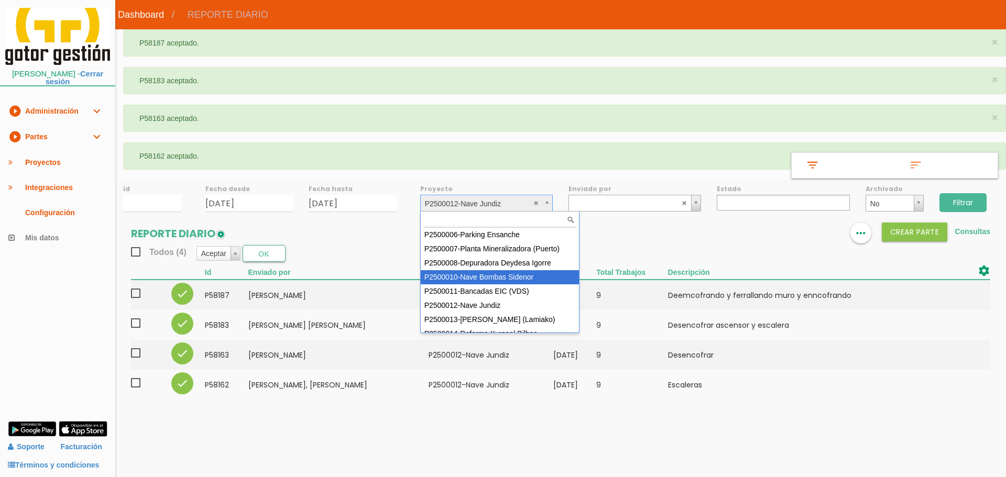
scroll to position [93, 0]
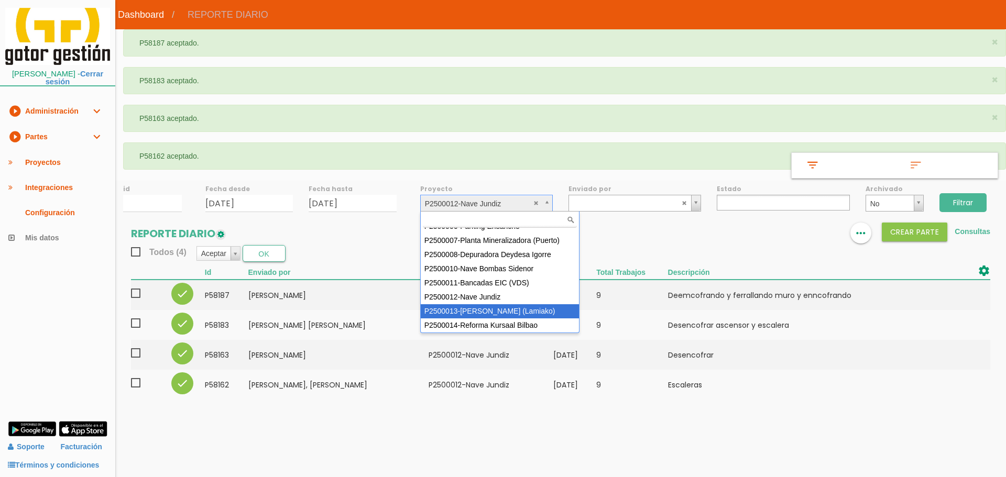
select select "96"
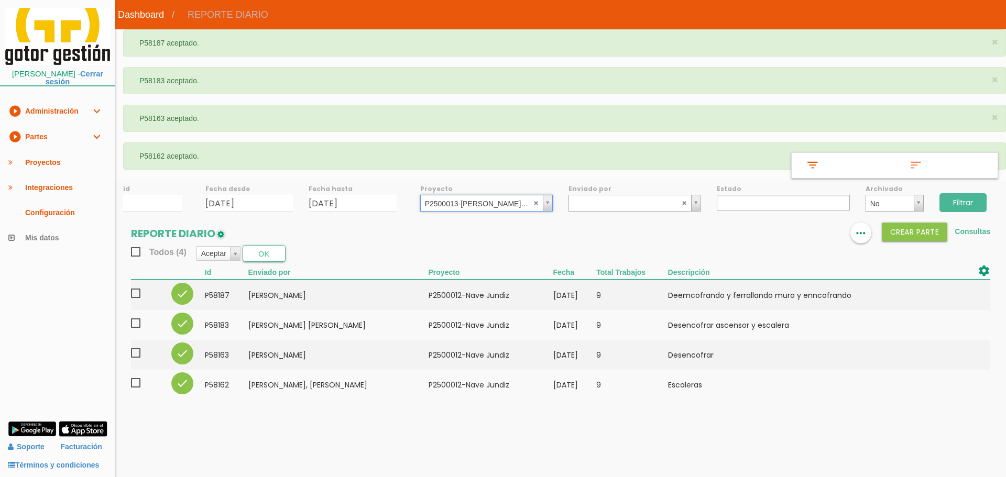
click at [975, 196] on input "Filtrar" at bounding box center [962, 202] width 47 height 19
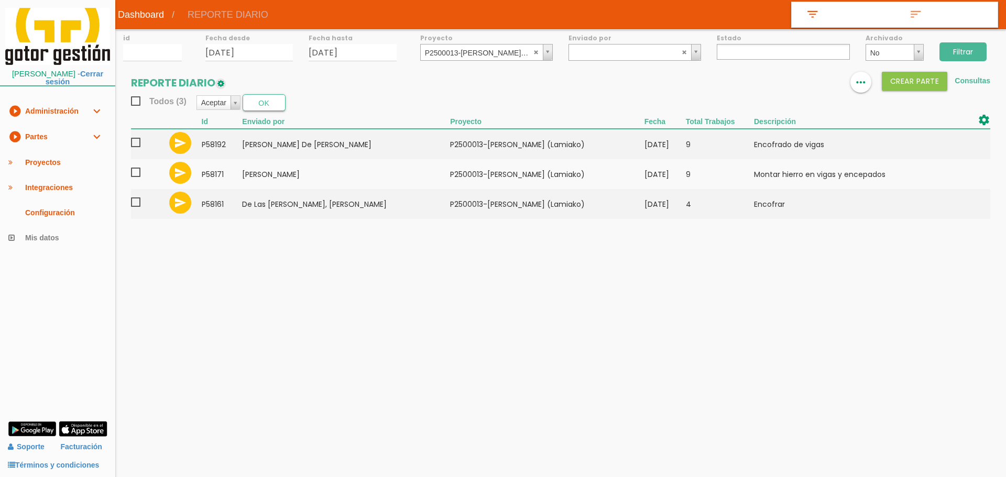
select select
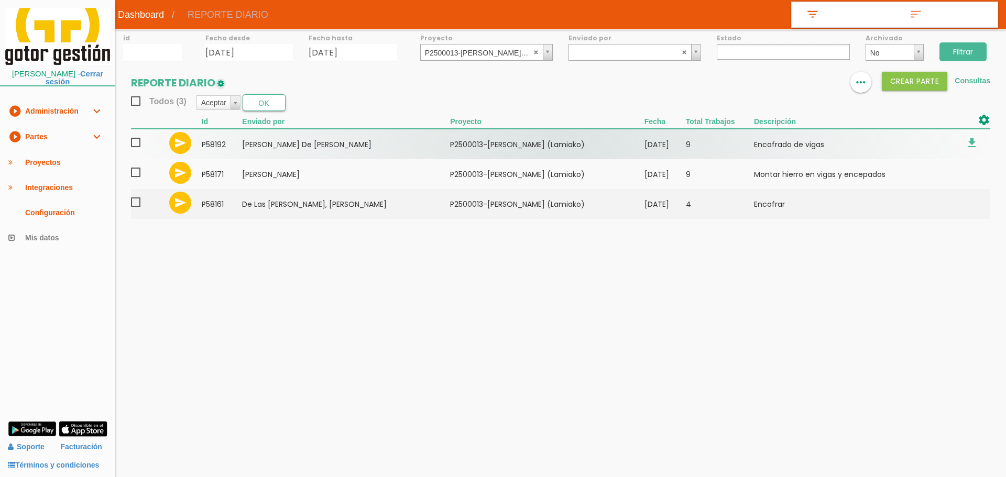
click at [135, 151] on label at bounding box center [140, 144] width 18 height 16
click at [0, 0] on input "checkbox" at bounding box center [0, 0] width 0 height 0
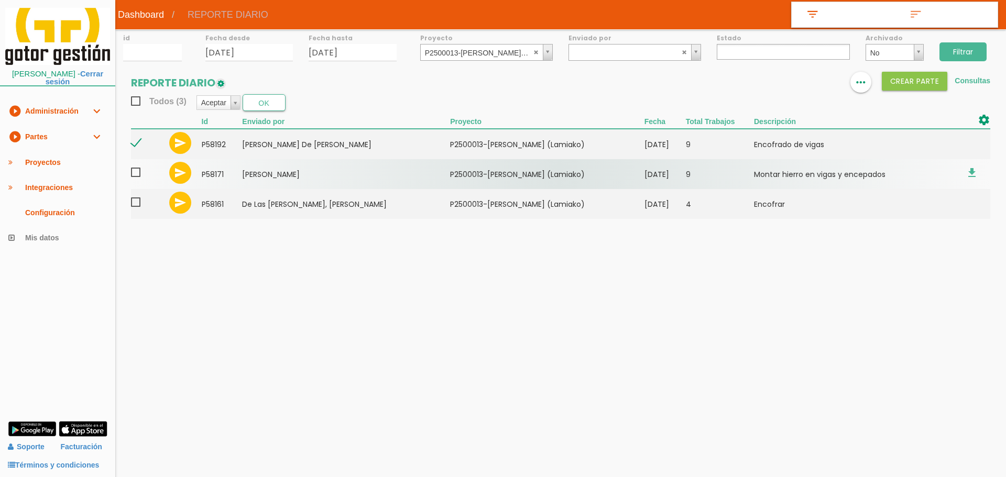
click at [137, 169] on span at bounding box center [140, 172] width 18 height 13
click at [0, 0] on input "checkbox" at bounding box center [0, 0] width 0 height 0
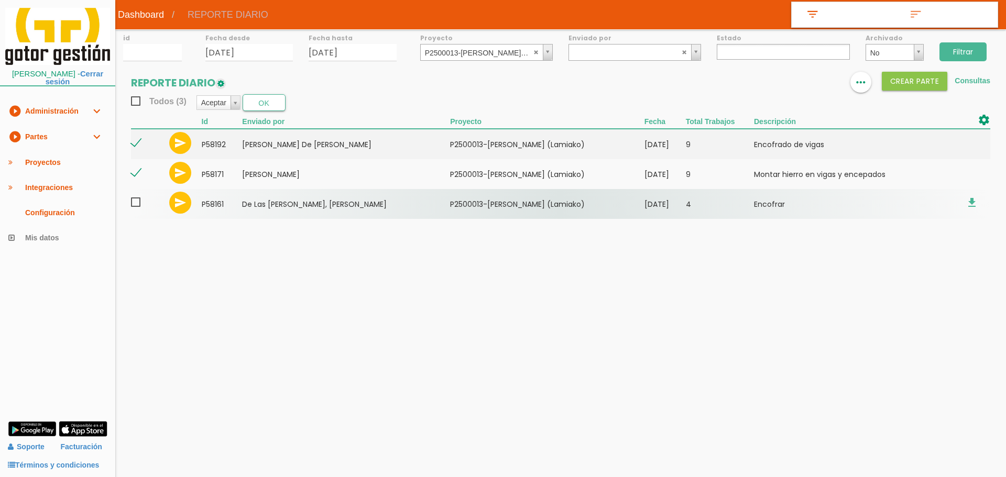
click at [137, 202] on span at bounding box center [140, 202] width 18 height 13
click at [0, 0] on input "checkbox" at bounding box center [0, 0] width 0 height 0
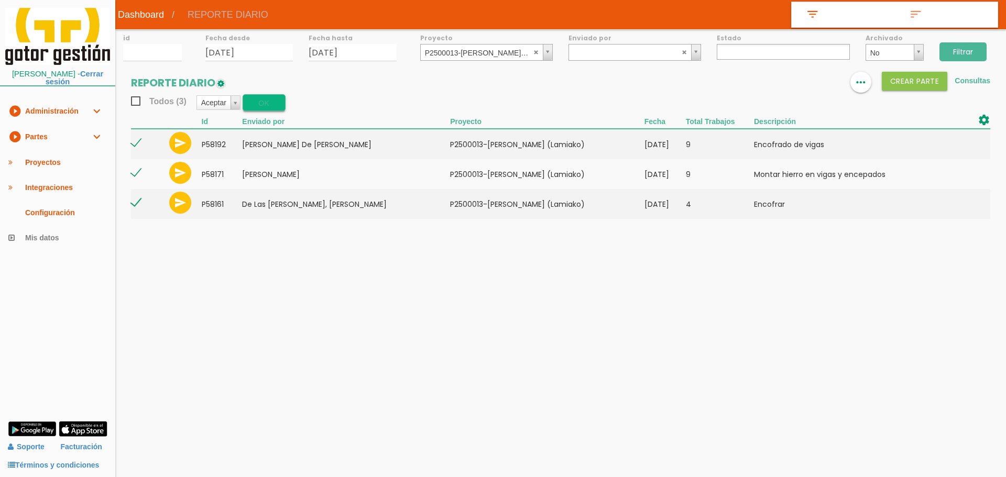
click at [262, 107] on button "OK" at bounding box center [264, 102] width 43 height 17
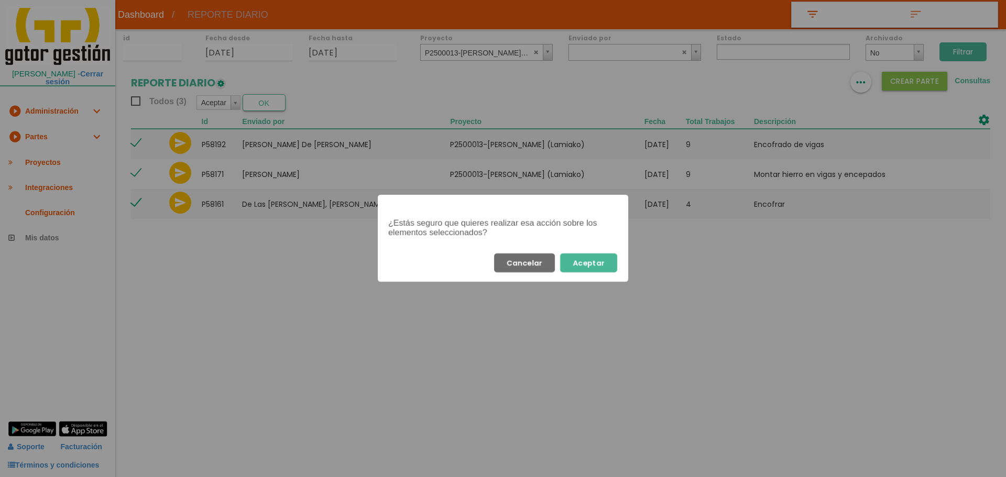
click at [582, 254] on button "Aceptar" at bounding box center [588, 262] width 57 height 19
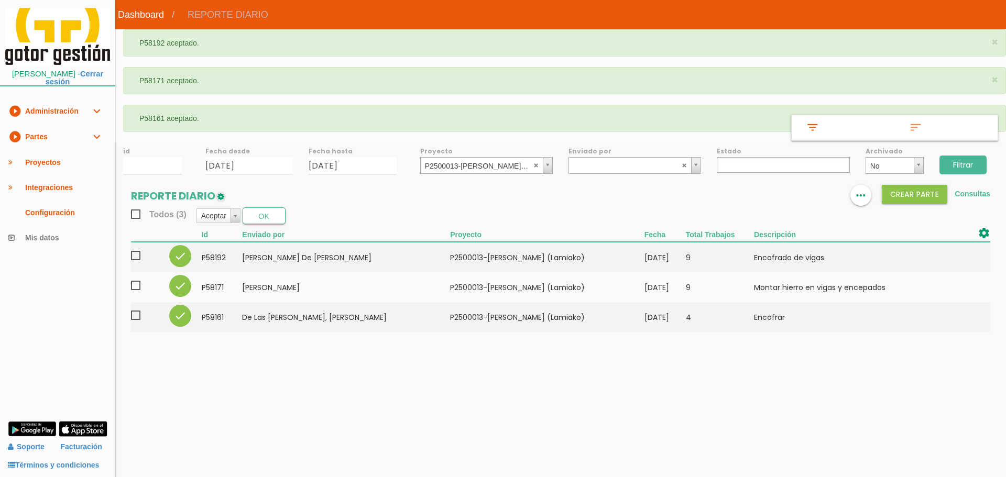
select select
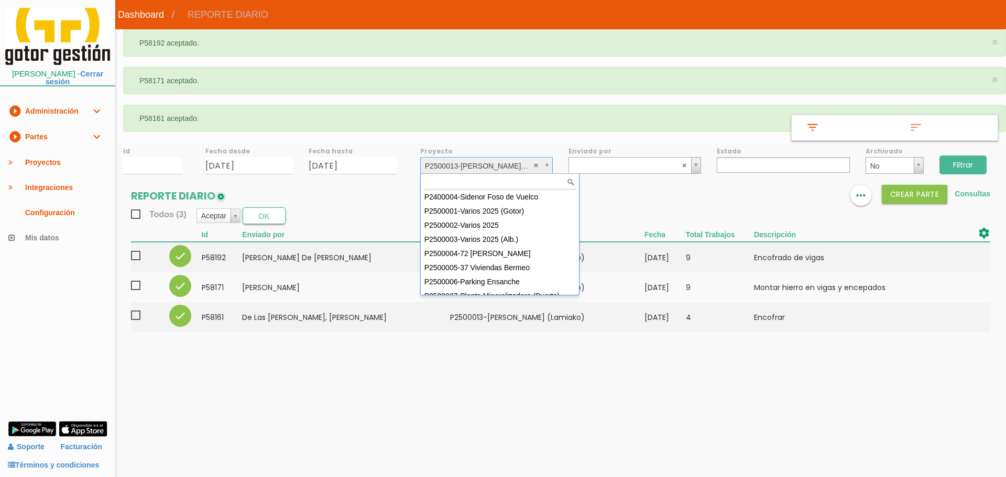
scroll to position [93, 0]
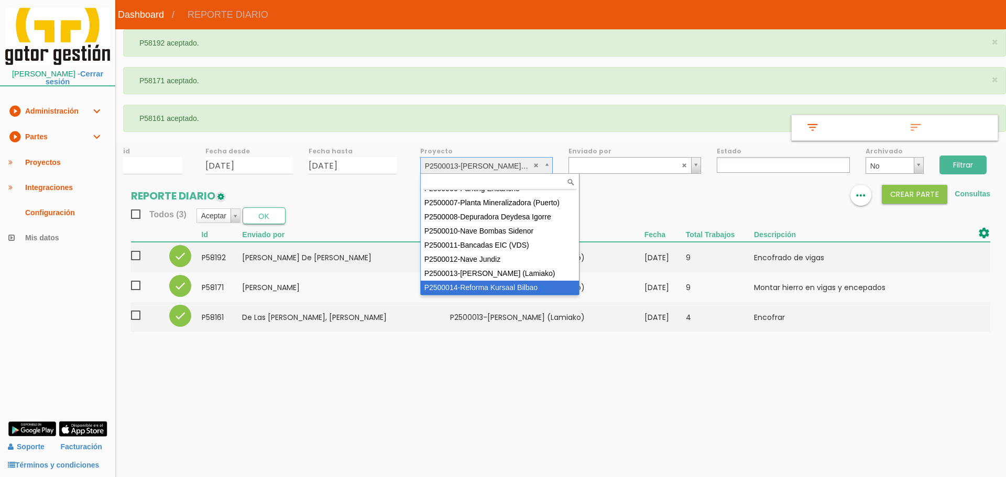
select select "97"
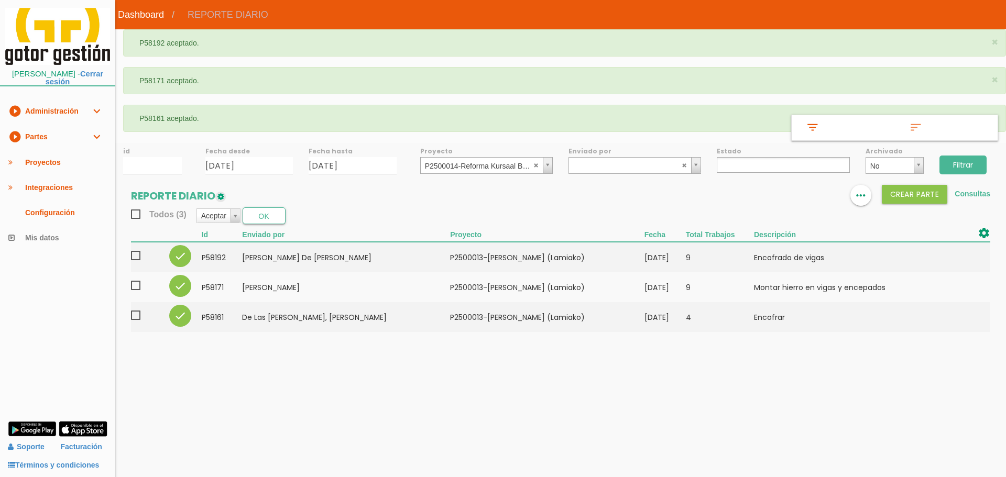
click at [945, 164] on input "Filtrar" at bounding box center [962, 165] width 47 height 19
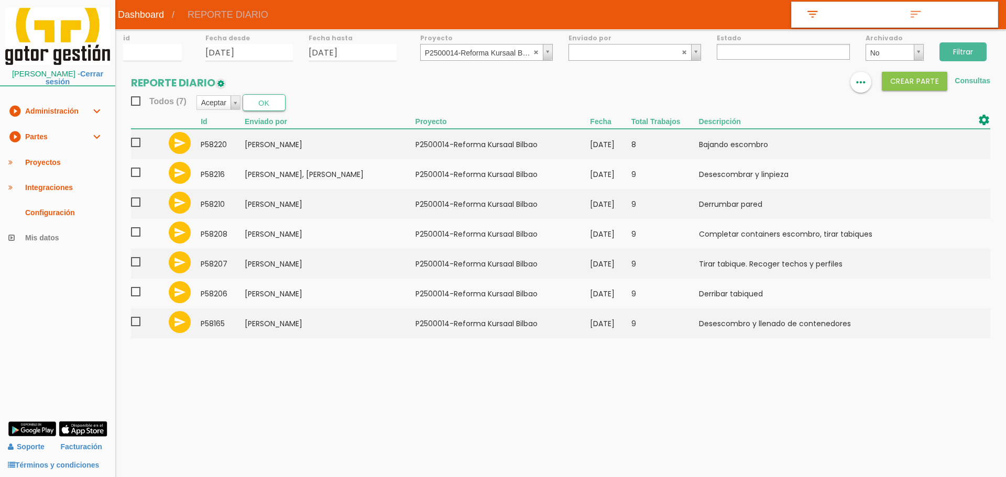
select select
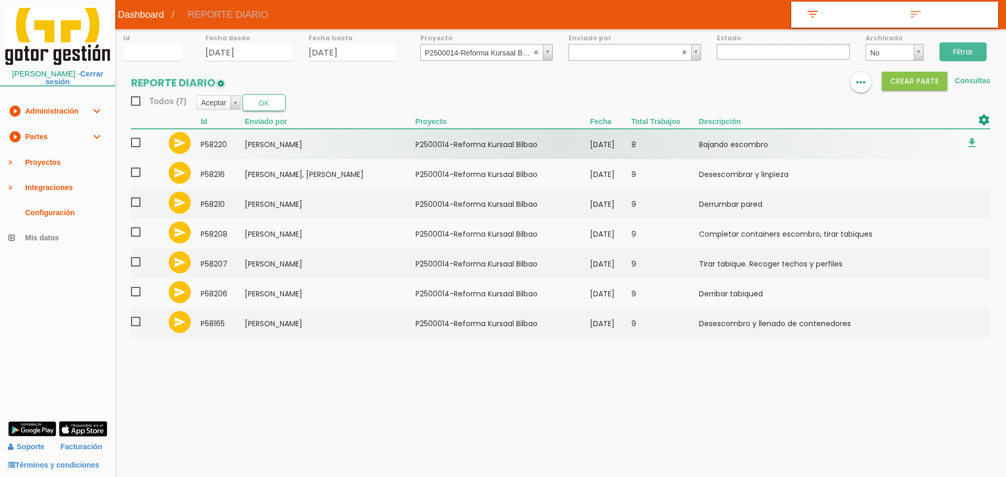
click at [136, 145] on span at bounding box center [140, 142] width 18 height 13
click at [0, 0] on input "checkbox" at bounding box center [0, 0] width 0 height 0
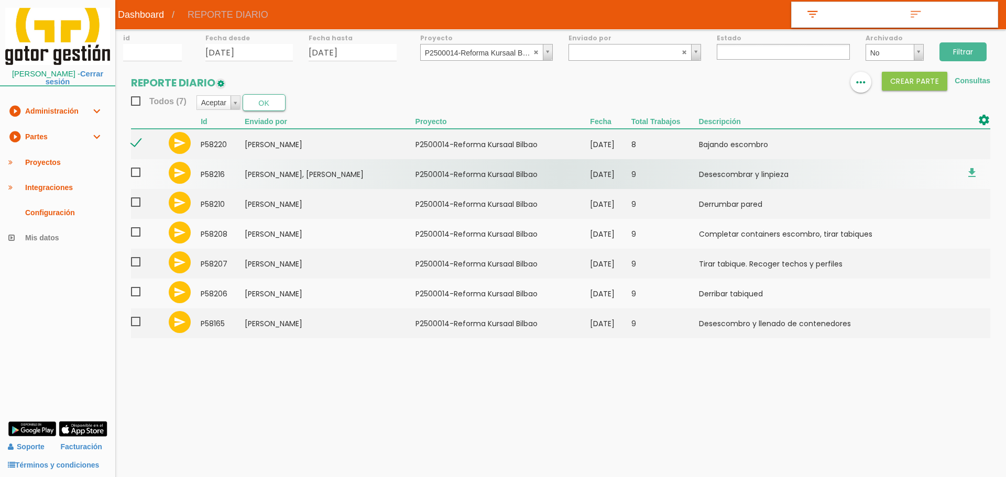
click at [136, 171] on span at bounding box center [140, 172] width 18 height 13
click at [0, 0] on input "checkbox" at bounding box center [0, 0] width 0 height 0
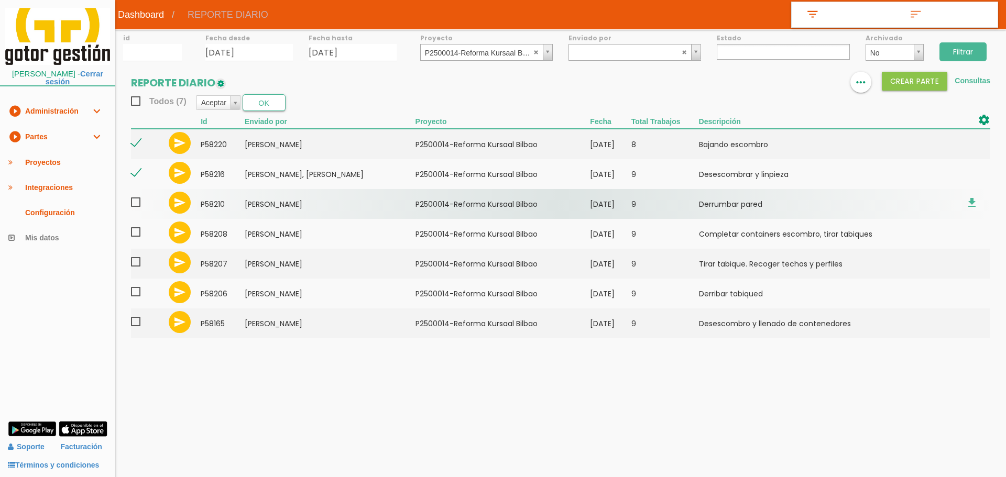
click at [139, 195] on td at bounding box center [147, 204] width 32 height 30
click at [139, 197] on span at bounding box center [140, 202] width 18 height 13
click at [0, 0] on input "checkbox" at bounding box center [0, 0] width 0 height 0
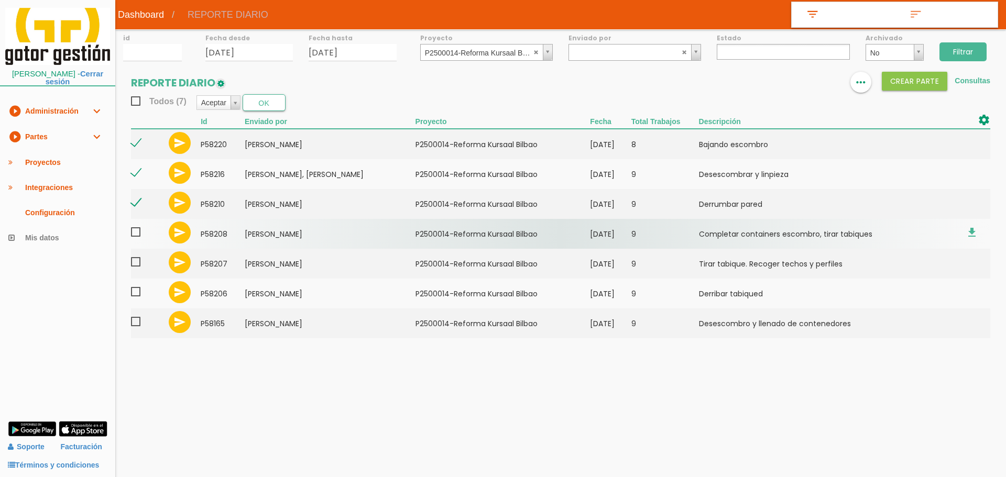
click at [142, 233] on span at bounding box center [140, 232] width 18 height 13
click at [0, 0] on input "checkbox" at bounding box center [0, 0] width 0 height 0
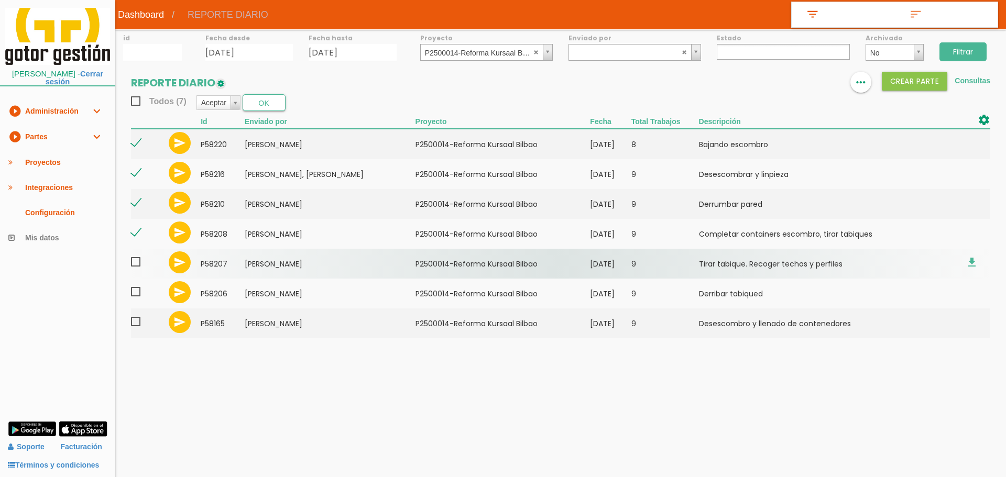
click at [142, 262] on span at bounding box center [140, 262] width 18 height 13
click at [0, 0] on input "checkbox" at bounding box center [0, 0] width 0 height 0
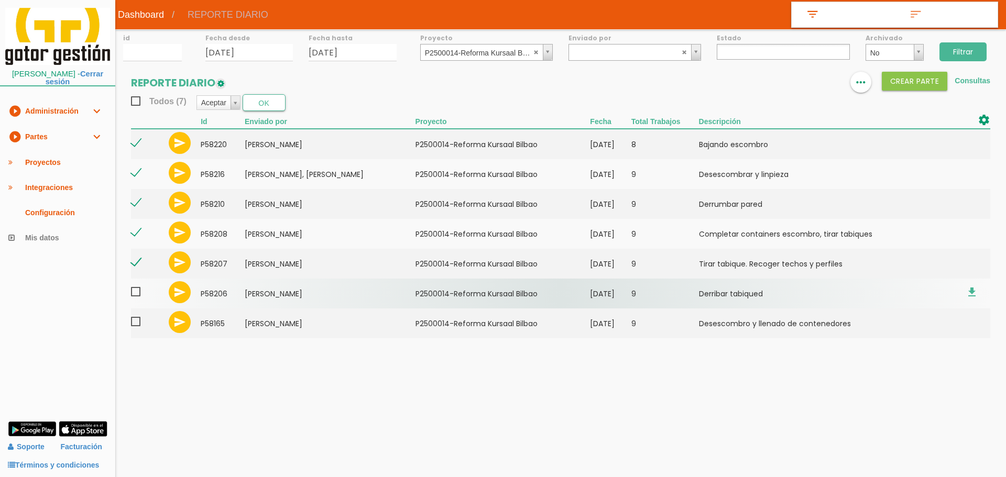
click at [139, 292] on span at bounding box center [140, 291] width 18 height 13
click at [0, 0] on input "checkbox" at bounding box center [0, 0] width 0 height 0
drag, startPoint x: 139, startPoint y: 316, endPoint x: 151, endPoint y: 305, distance: 16.7
click at [139, 317] on span at bounding box center [140, 321] width 18 height 13
click at [0, 0] on input "checkbox" at bounding box center [0, 0] width 0 height 0
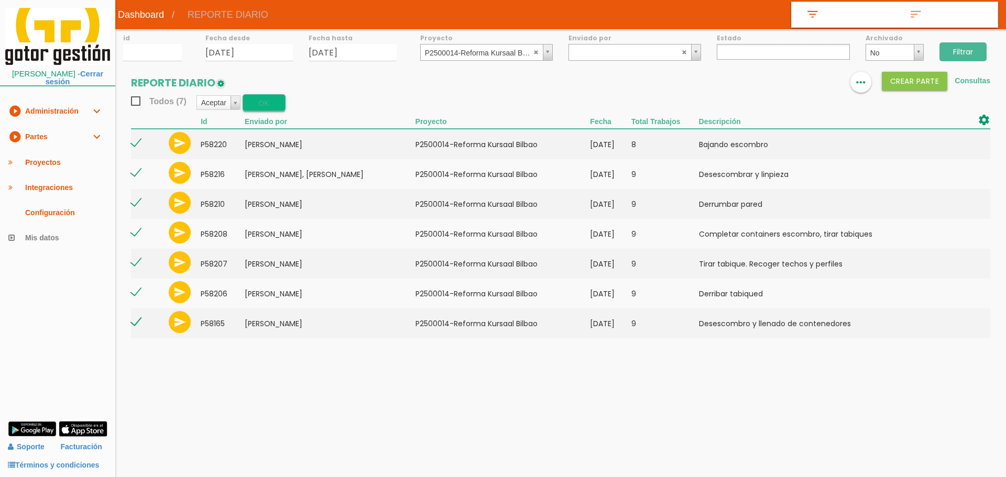
click at [271, 107] on button "OK" at bounding box center [264, 102] width 43 height 17
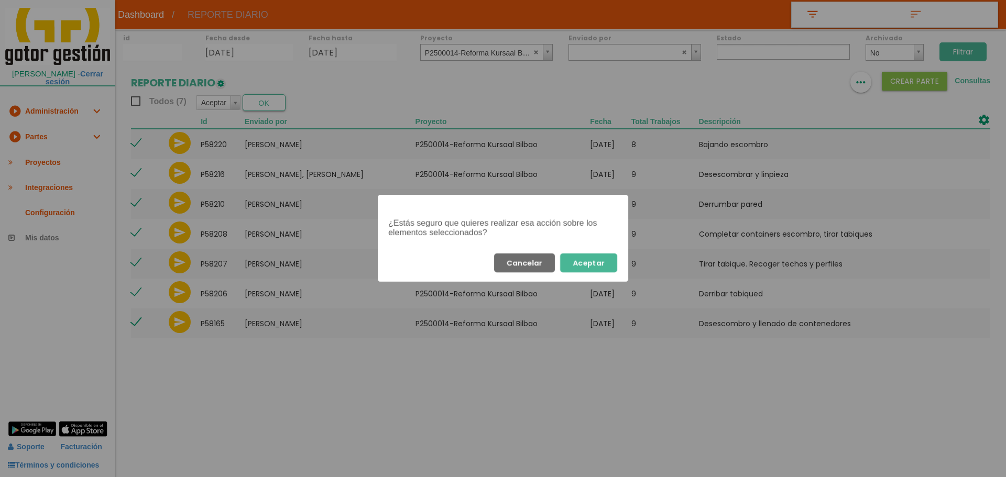
click at [605, 266] on button "Aceptar" at bounding box center [588, 262] width 57 height 19
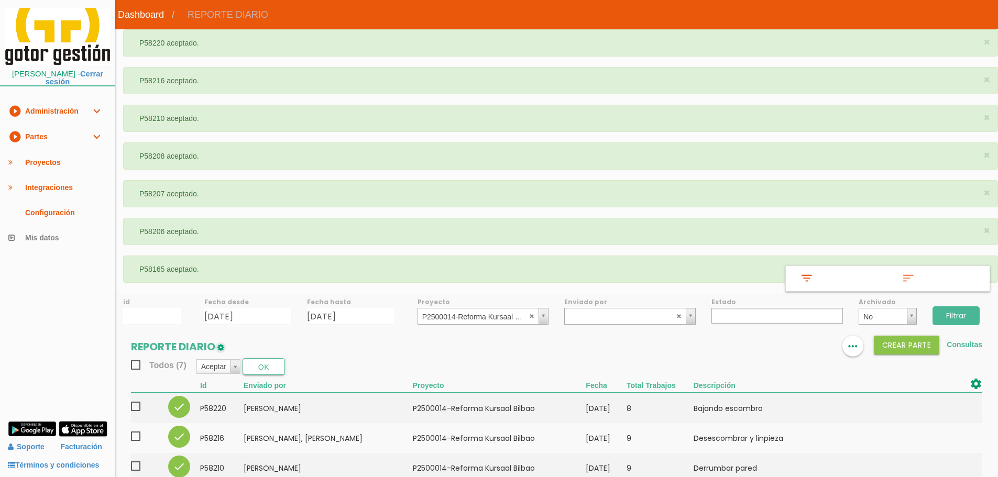
select select
click at [78, 124] on link "play_circle_filled Partes expand_more" at bounding box center [57, 137] width 115 height 26
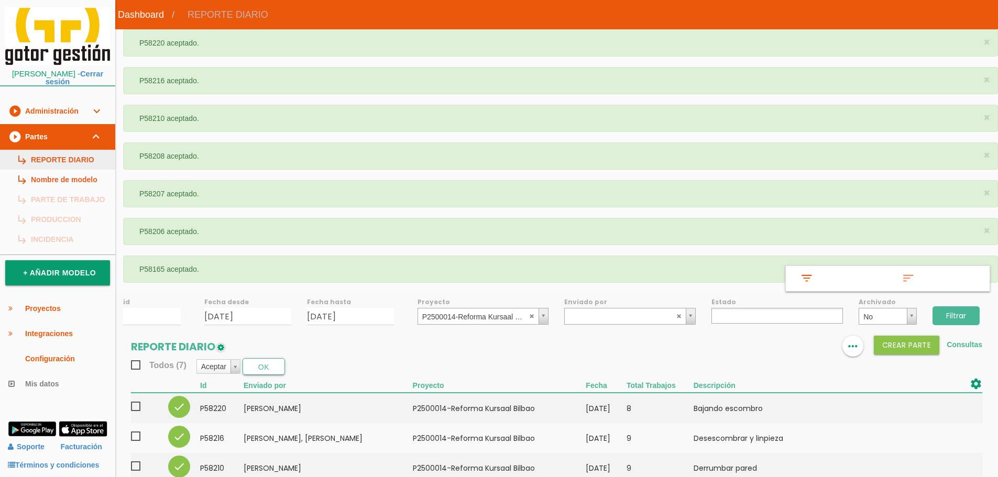
click at [75, 156] on link "subdirectory_arrow_right REPORTE DIARIO" at bounding box center [57, 160] width 115 height 20
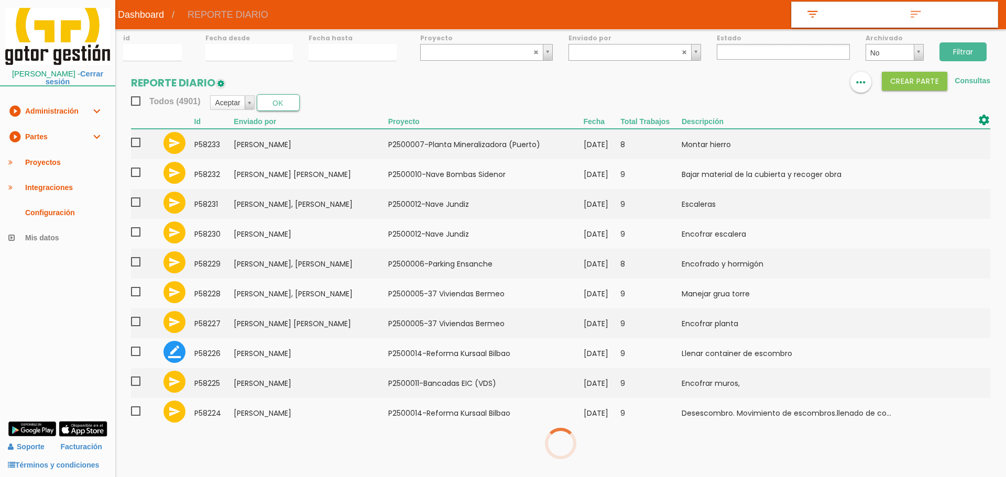
select select
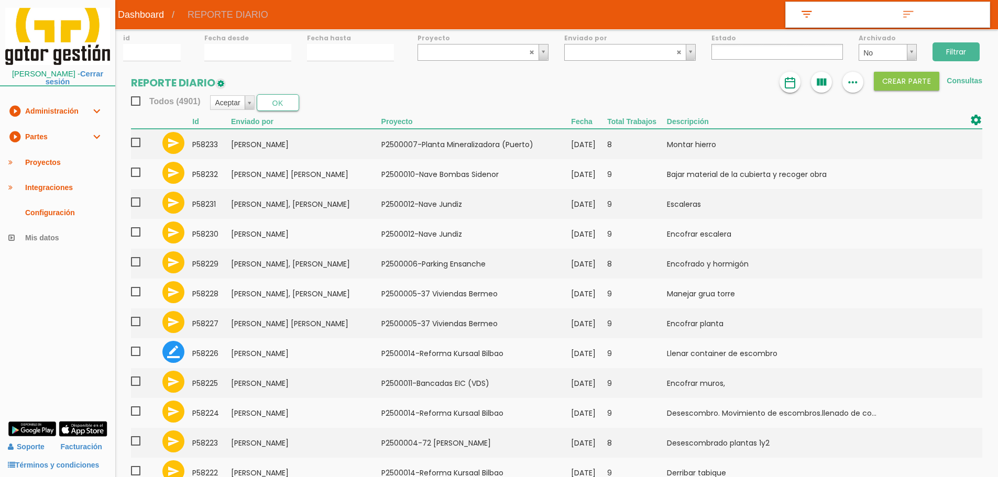
click at [795, 84] on img at bounding box center [790, 82] width 13 height 13
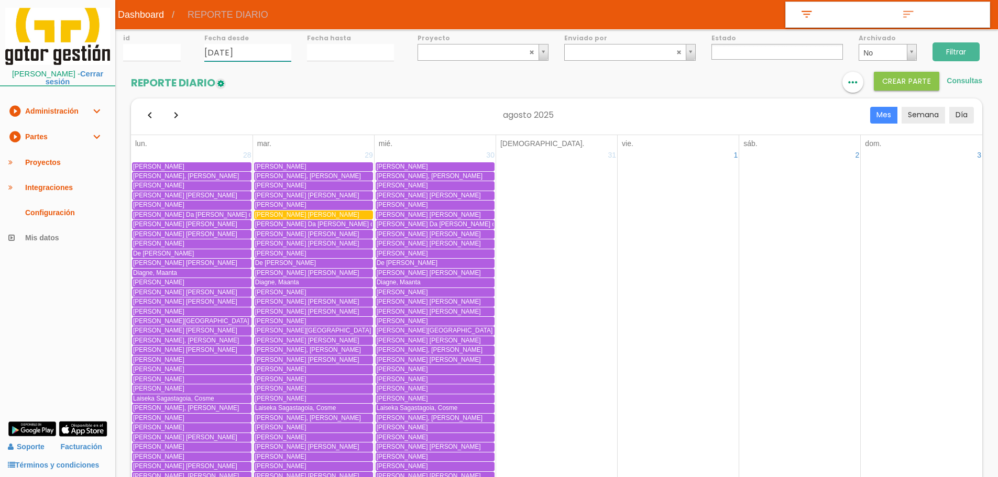
click at [256, 58] on input "[DATE]" at bounding box center [247, 52] width 87 height 17
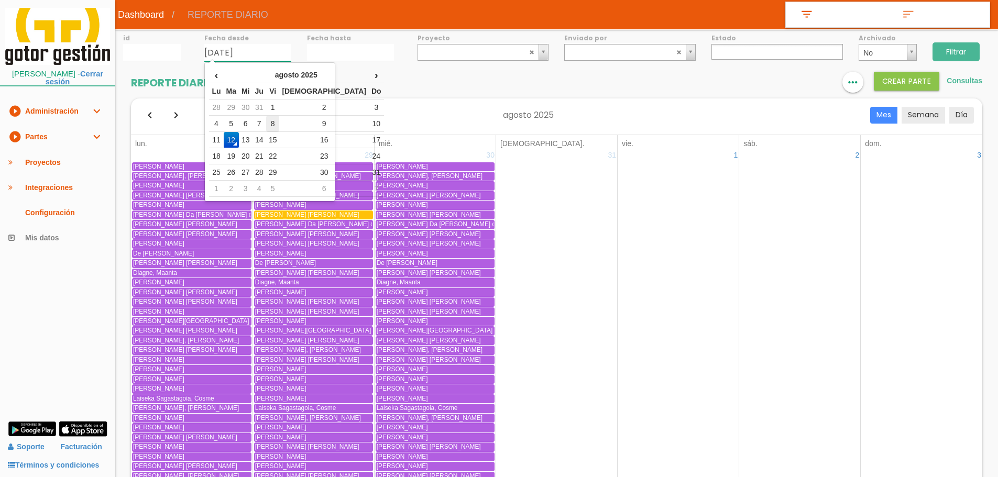
click at [280, 122] on td "8" at bounding box center [273, 124] width 14 height 16
type input "08/08/2025"
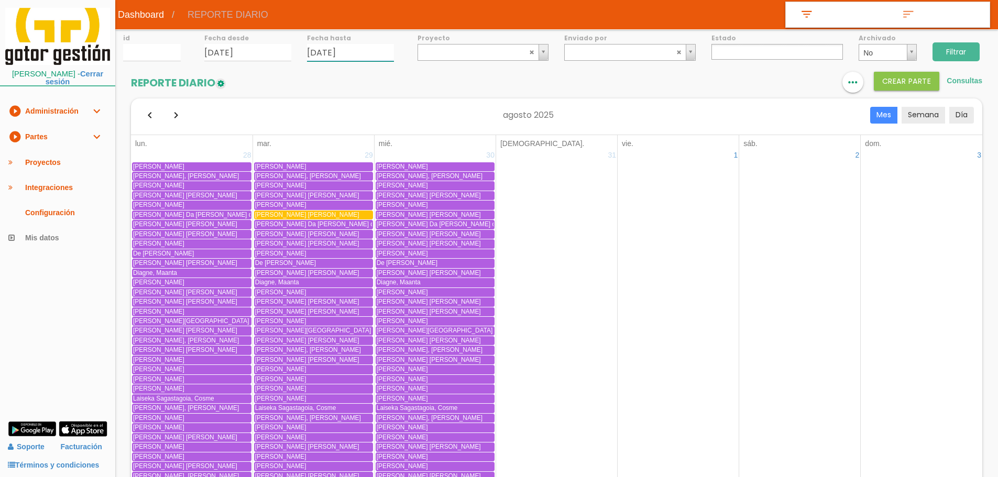
click at [320, 52] on input "[DATE]" at bounding box center [350, 52] width 87 height 17
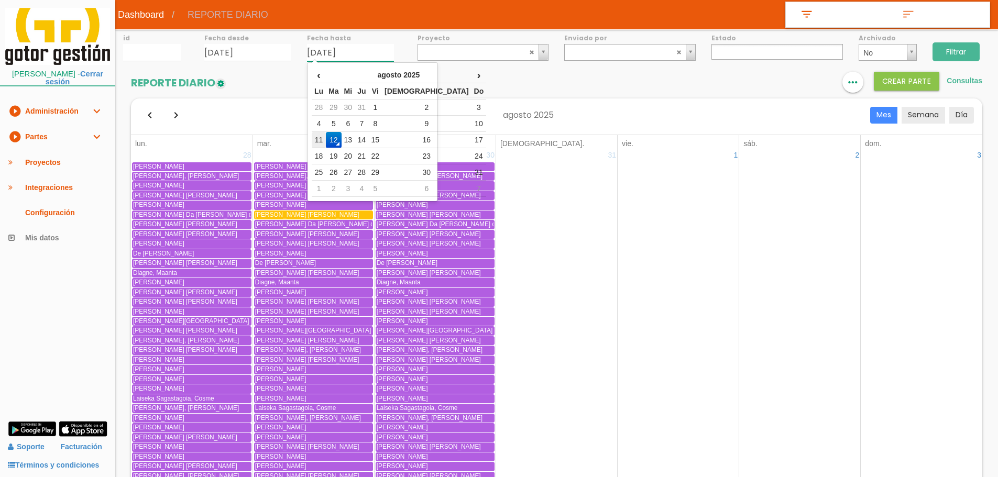
click at [322, 138] on td "11" at bounding box center [319, 140] width 14 height 16
type input "[DATE]"
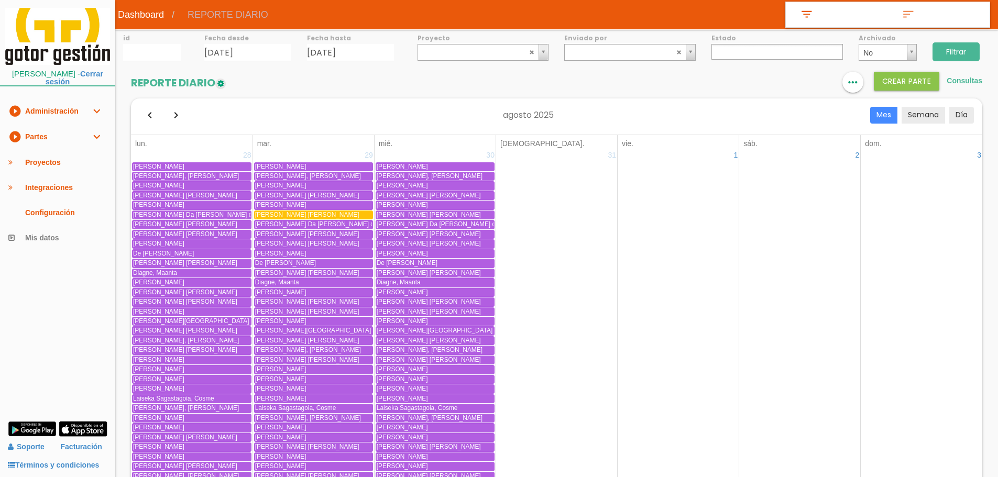
click at [934, 49] on input "Filtrar" at bounding box center [955, 51] width 47 height 19
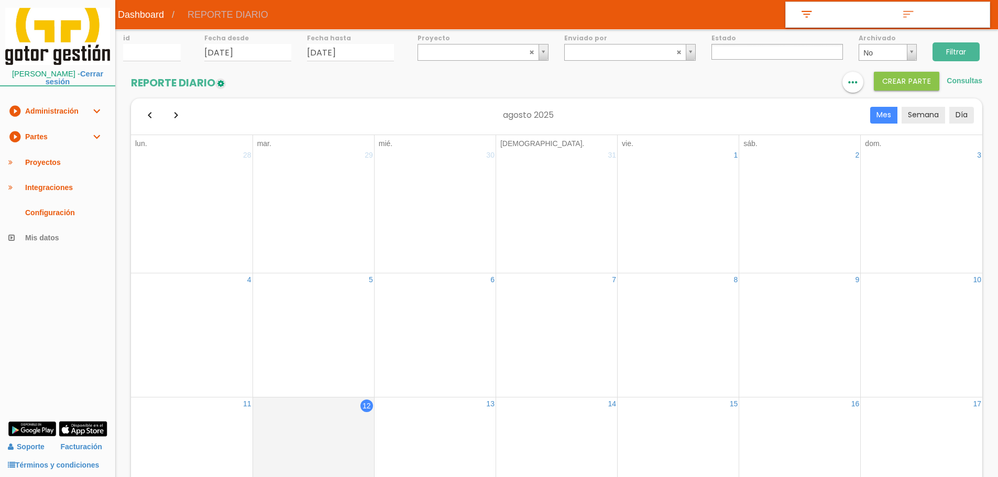
select select
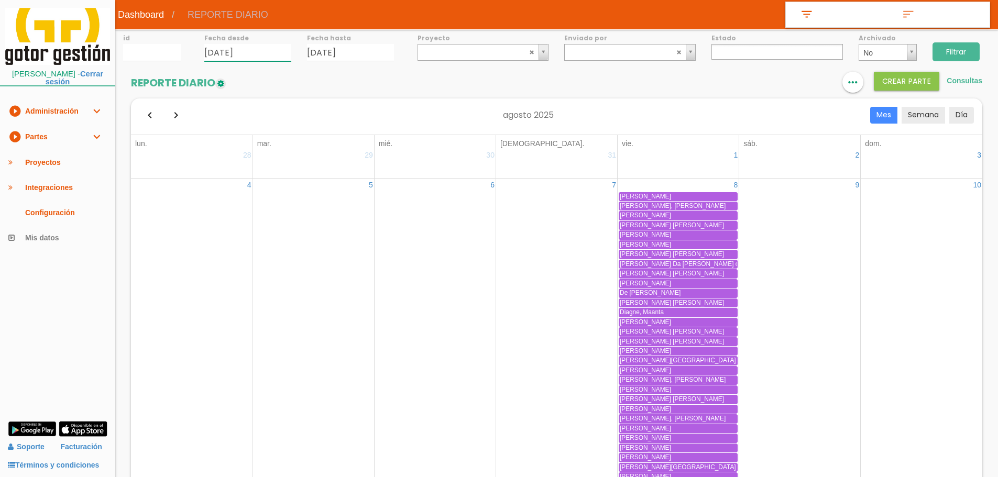
click at [273, 53] on input "[DATE]" at bounding box center [247, 52] width 87 height 17
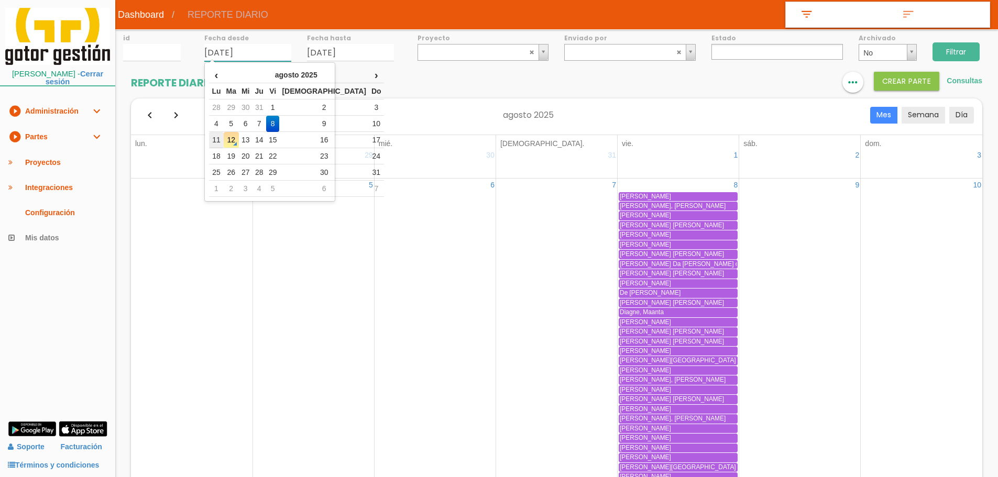
click at [218, 140] on td "11" at bounding box center [216, 140] width 14 height 16
type input "[DATE]"
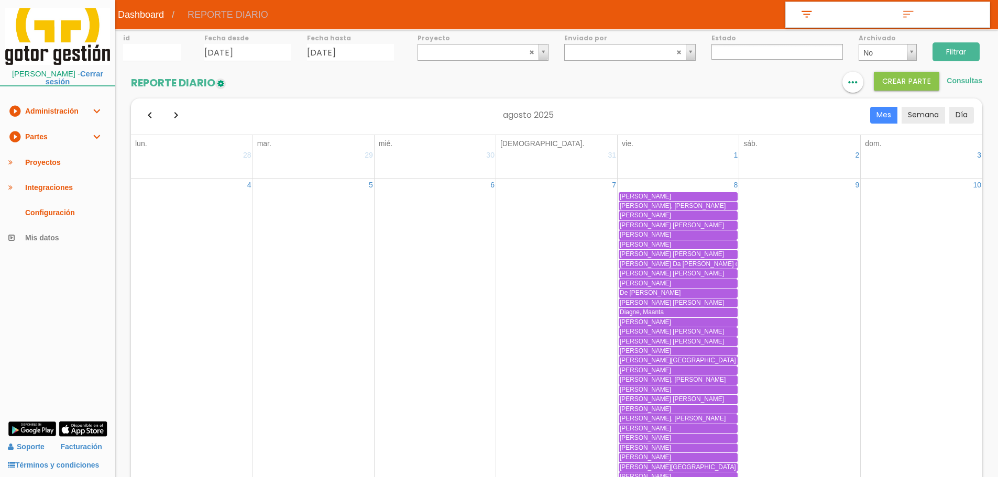
click at [946, 54] on input "Filtrar" at bounding box center [955, 51] width 47 height 19
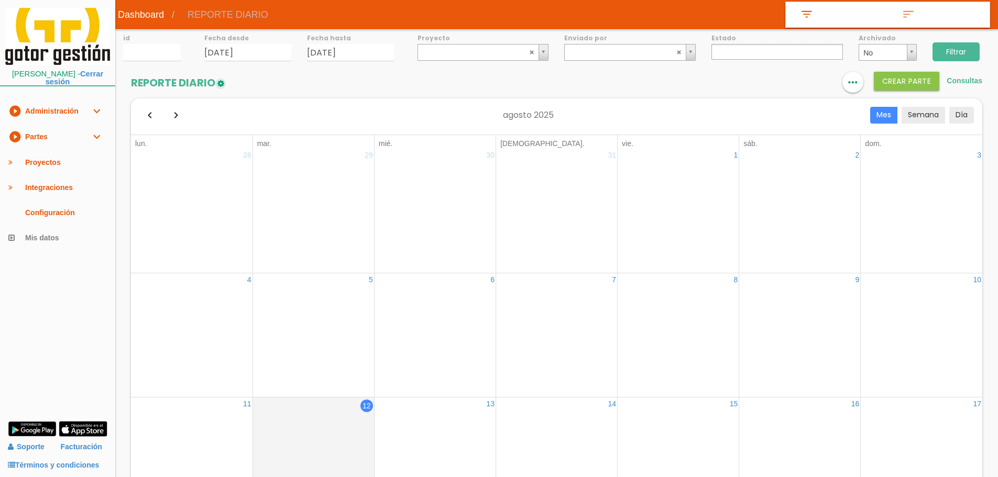
select select
click at [785, 78] on icon "format_list_bulleted" at bounding box center [790, 82] width 14 height 21
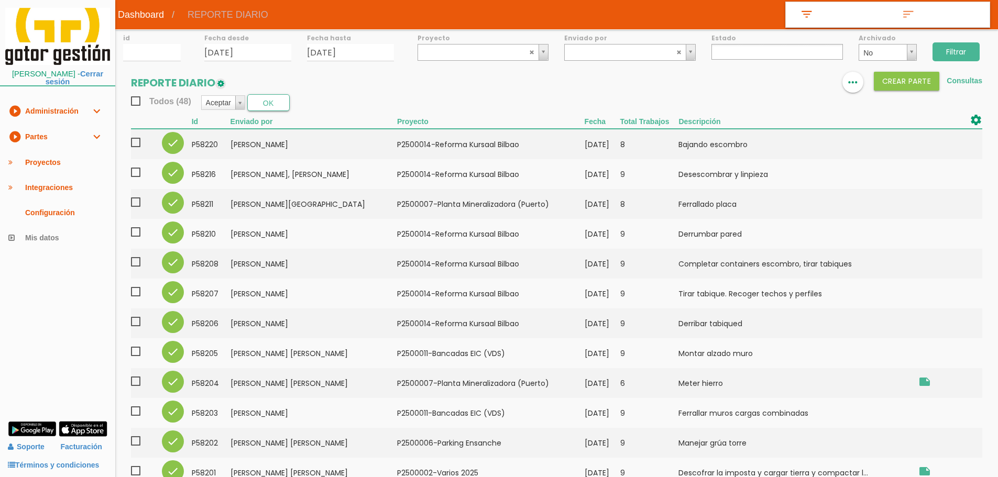
click at [138, 103] on span "Todos (48)" at bounding box center [161, 101] width 60 height 13
click at [0, 0] on input "Todos (48)" at bounding box center [0, 0] width 0 height 0
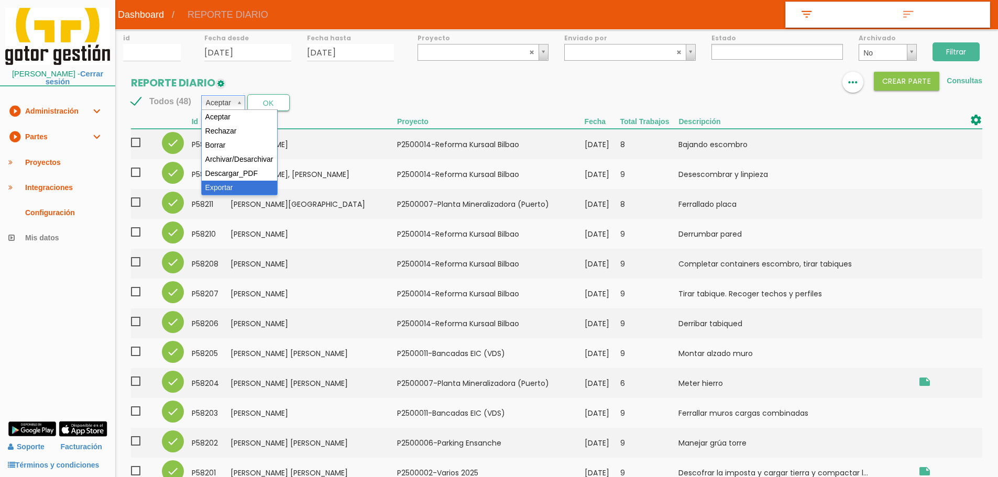
select select "6"
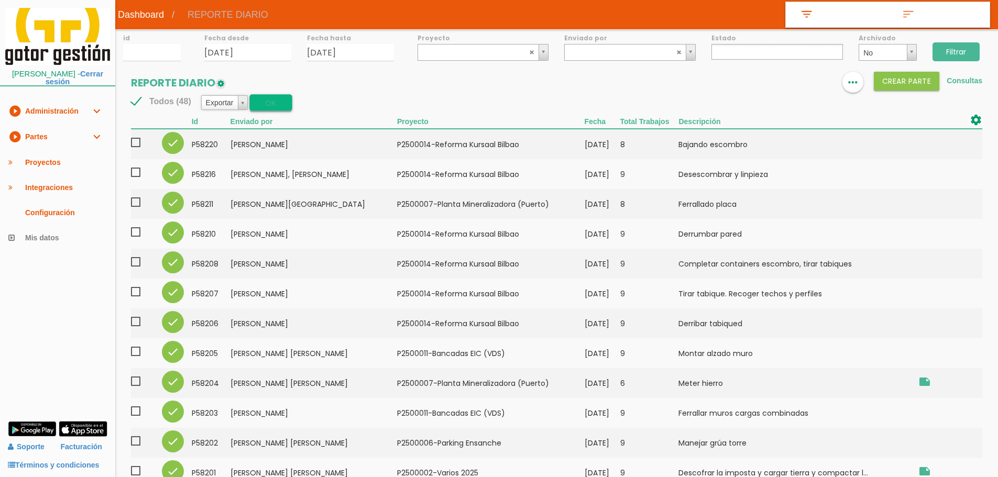
click at [269, 102] on button "OK" at bounding box center [270, 102] width 42 height 17
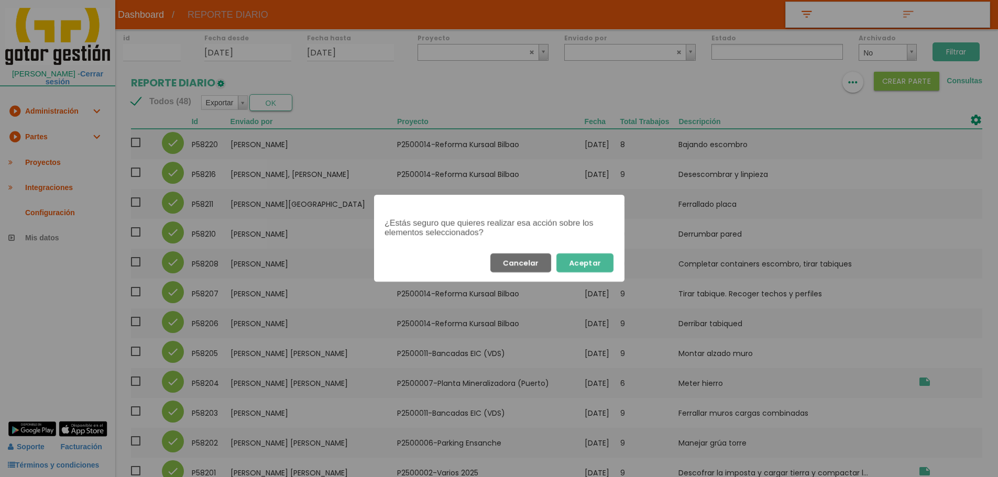
click at [605, 263] on button "Aceptar" at bounding box center [584, 262] width 57 height 19
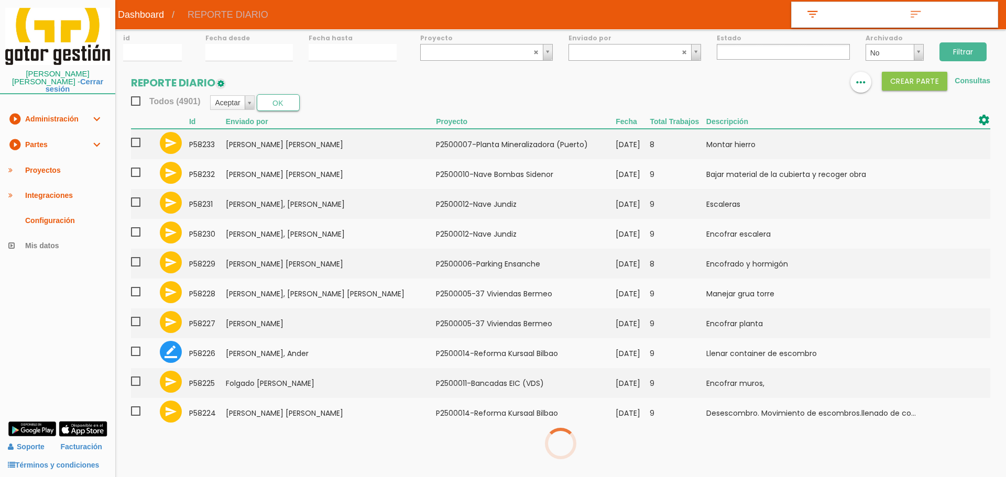
select select
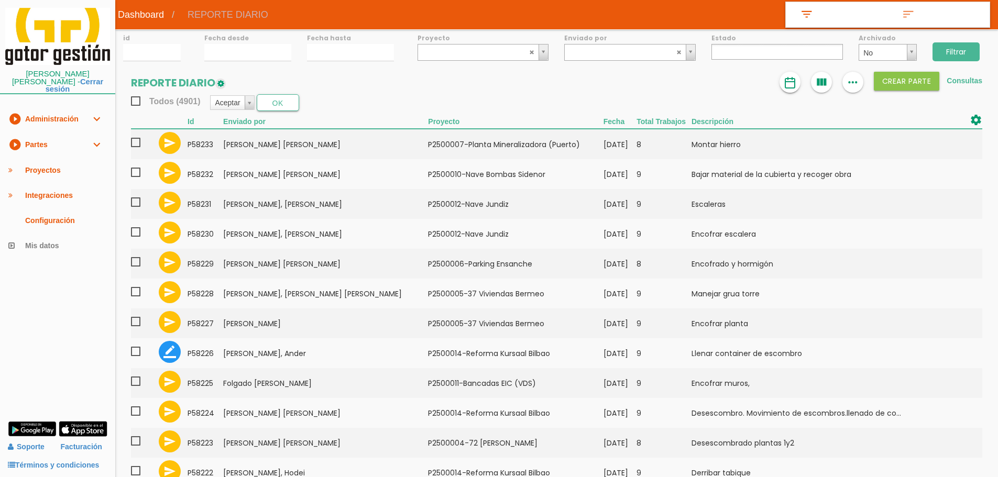
click at [793, 78] on img at bounding box center [790, 82] width 13 height 13
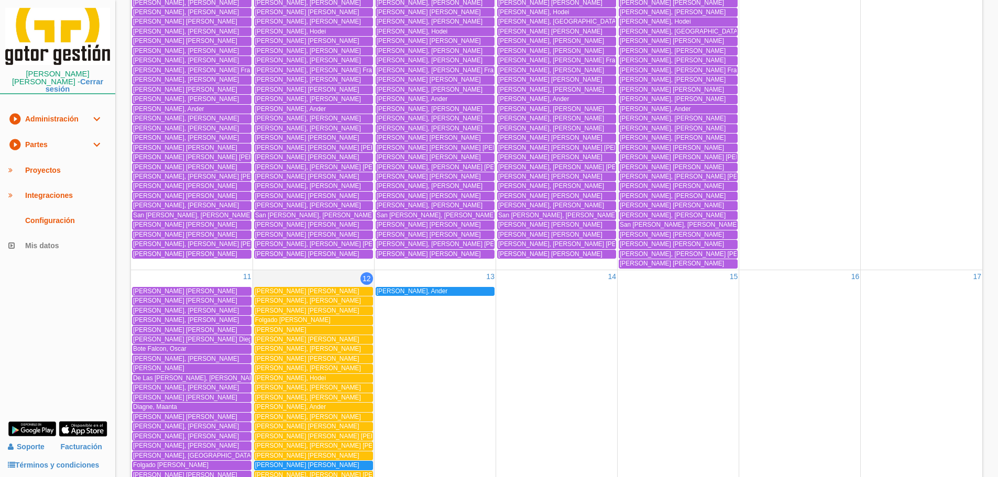
scroll to position [1284, 0]
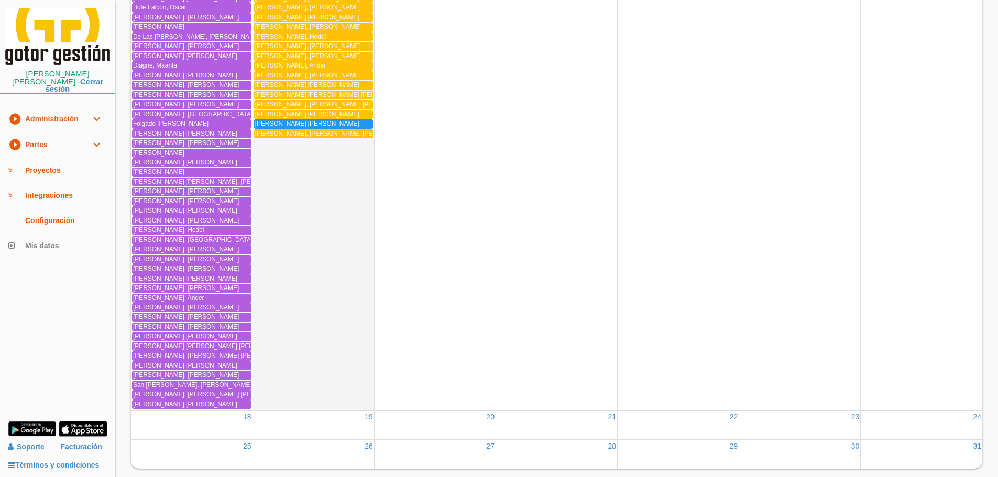
click at [70, 136] on link "play_circle_filled Partes expand_more" at bounding box center [57, 145] width 115 height 26
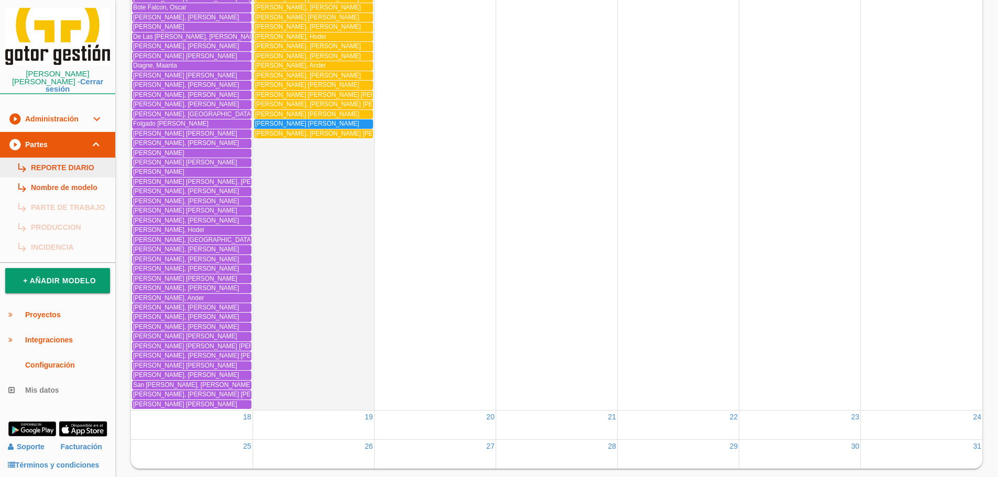
click at [73, 158] on link "subdirectory_arrow_right REPORTE DIARIO" at bounding box center [57, 168] width 115 height 20
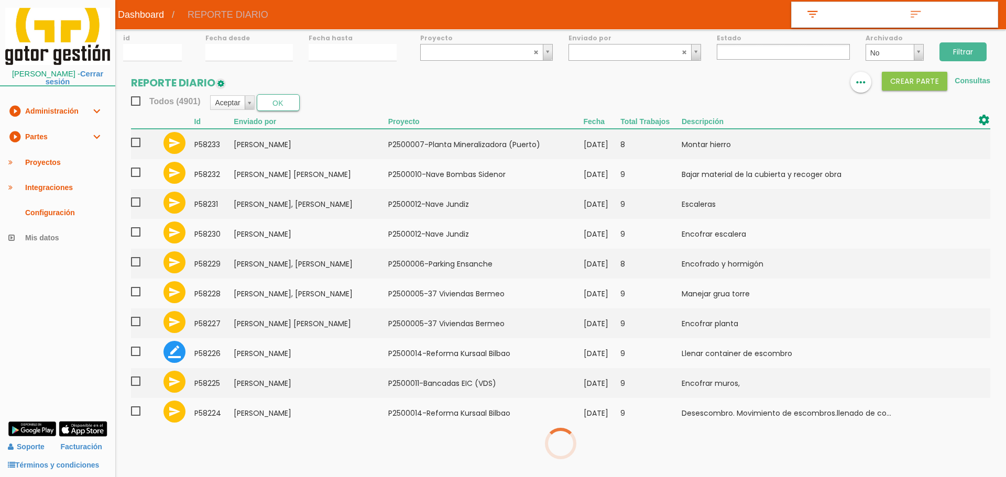
select select
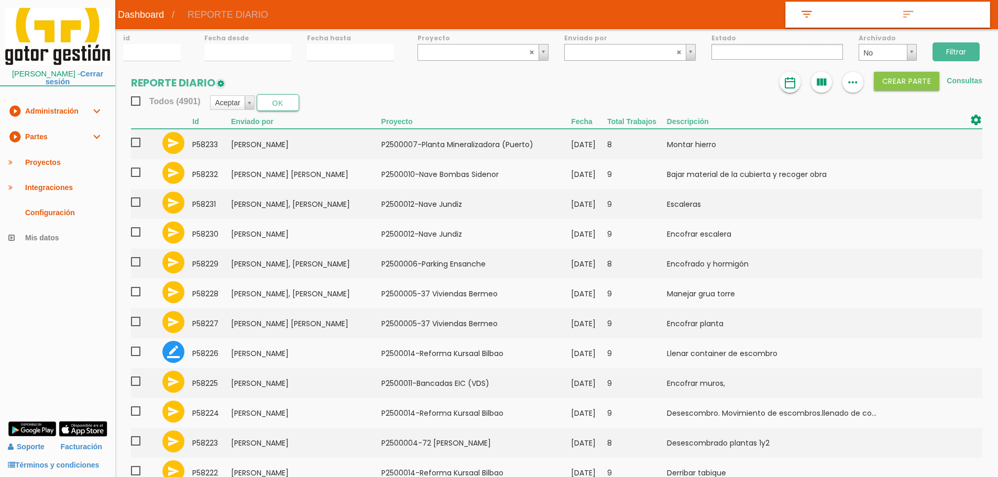
drag, startPoint x: 803, startPoint y: 86, endPoint x: 786, endPoint y: 83, distance: 18.1
click at [803, 85] on div "format_list_bulleted view_column more_horiz Crear PARTE Consultas" at bounding box center [880, 82] width 203 height 21
click at [775, 82] on section "REPORTE DIARIO format_list_bulleted view_column more_horiz Crear PARTE Consulta…" at bounding box center [556, 404] width 883 height 665
click at [786, 84] on img at bounding box center [790, 82] width 13 height 13
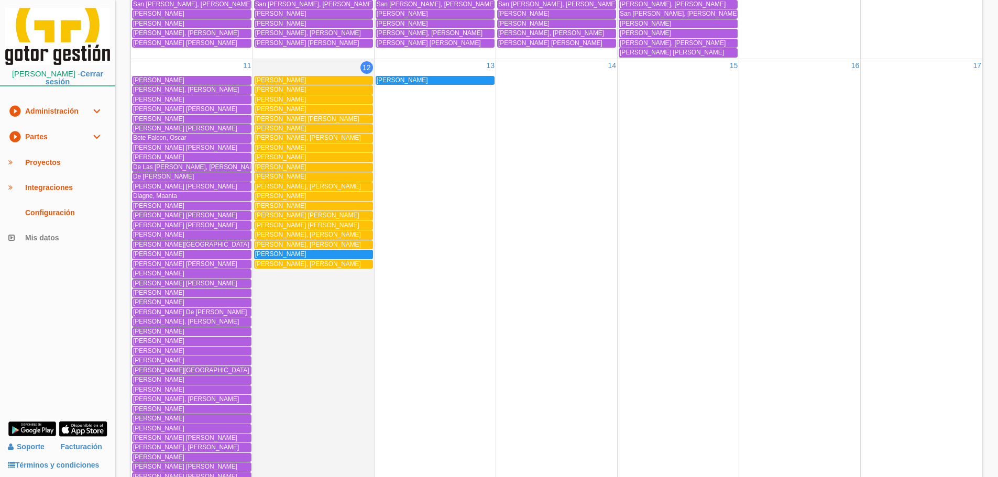
scroll to position [1284, 0]
